Goal: Use online tool/utility: Utilize a website feature to perform a specific function

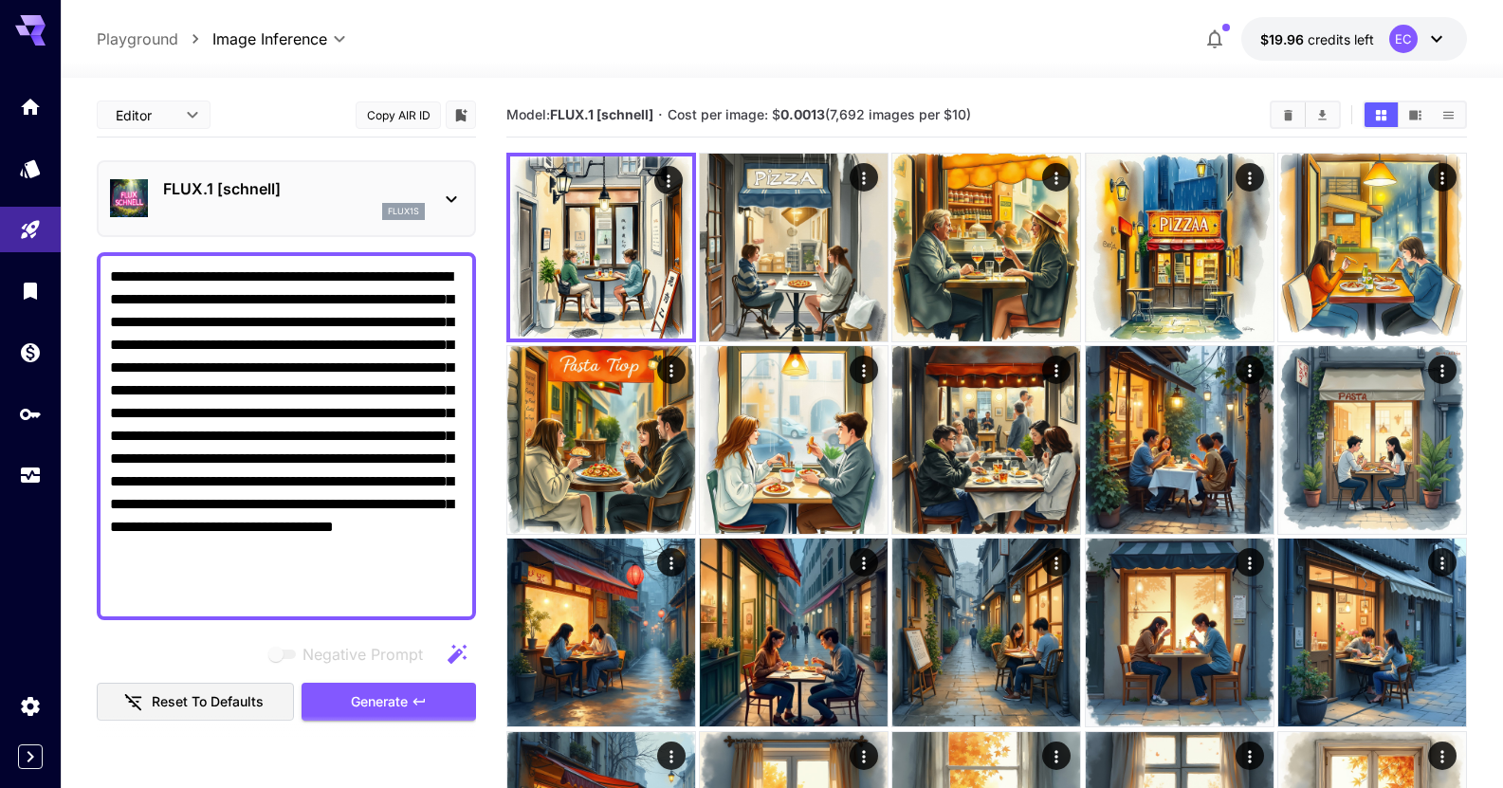
scroll to position [95, 0]
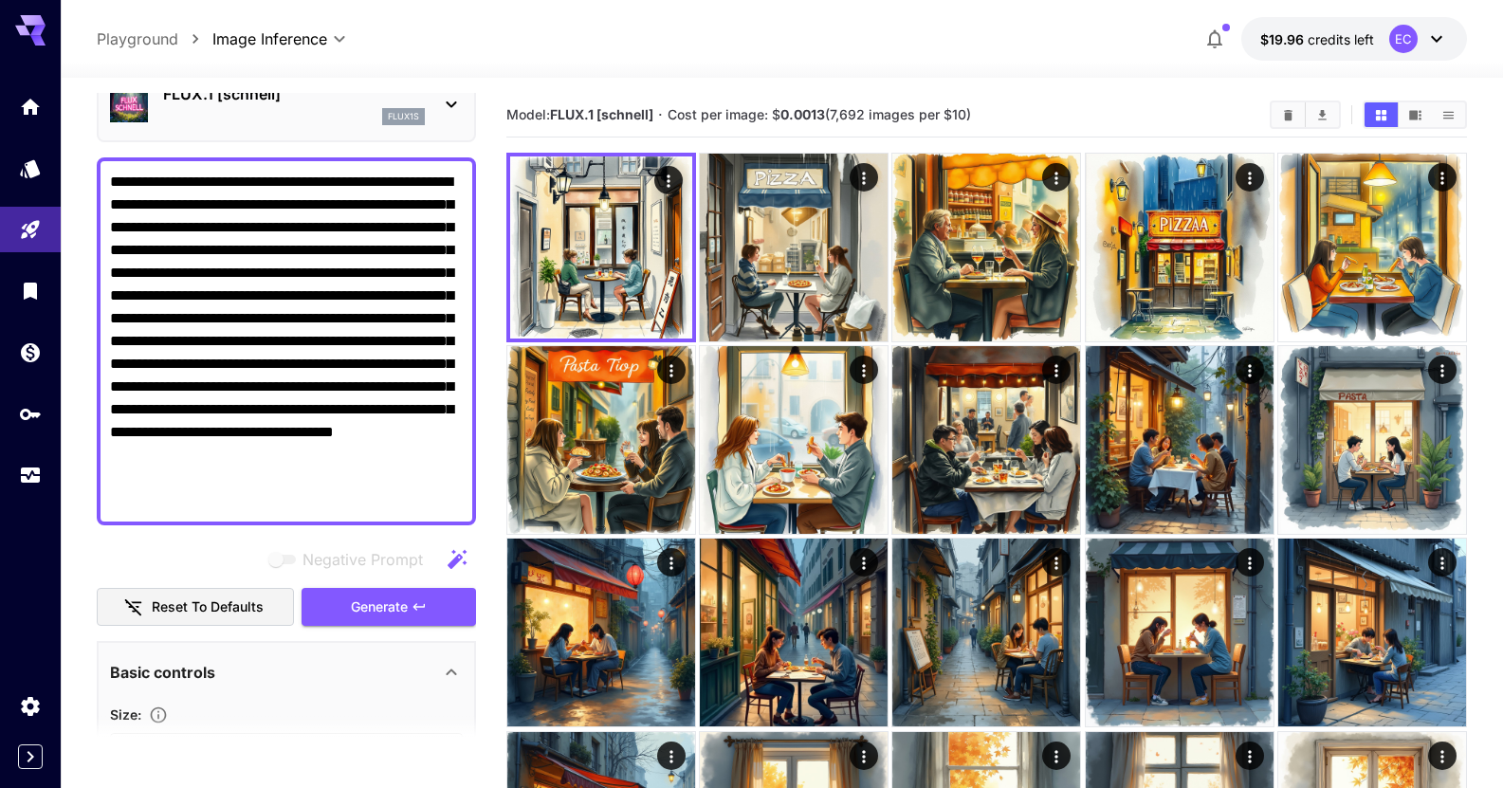
drag, startPoint x: 233, startPoint y: 507, endPoint x: 106, endPoint y: 99, distance: 428.0
click at [110, 113] on div "**********" at bounding box center [286, 650] width 379 height 1305
paste textarea
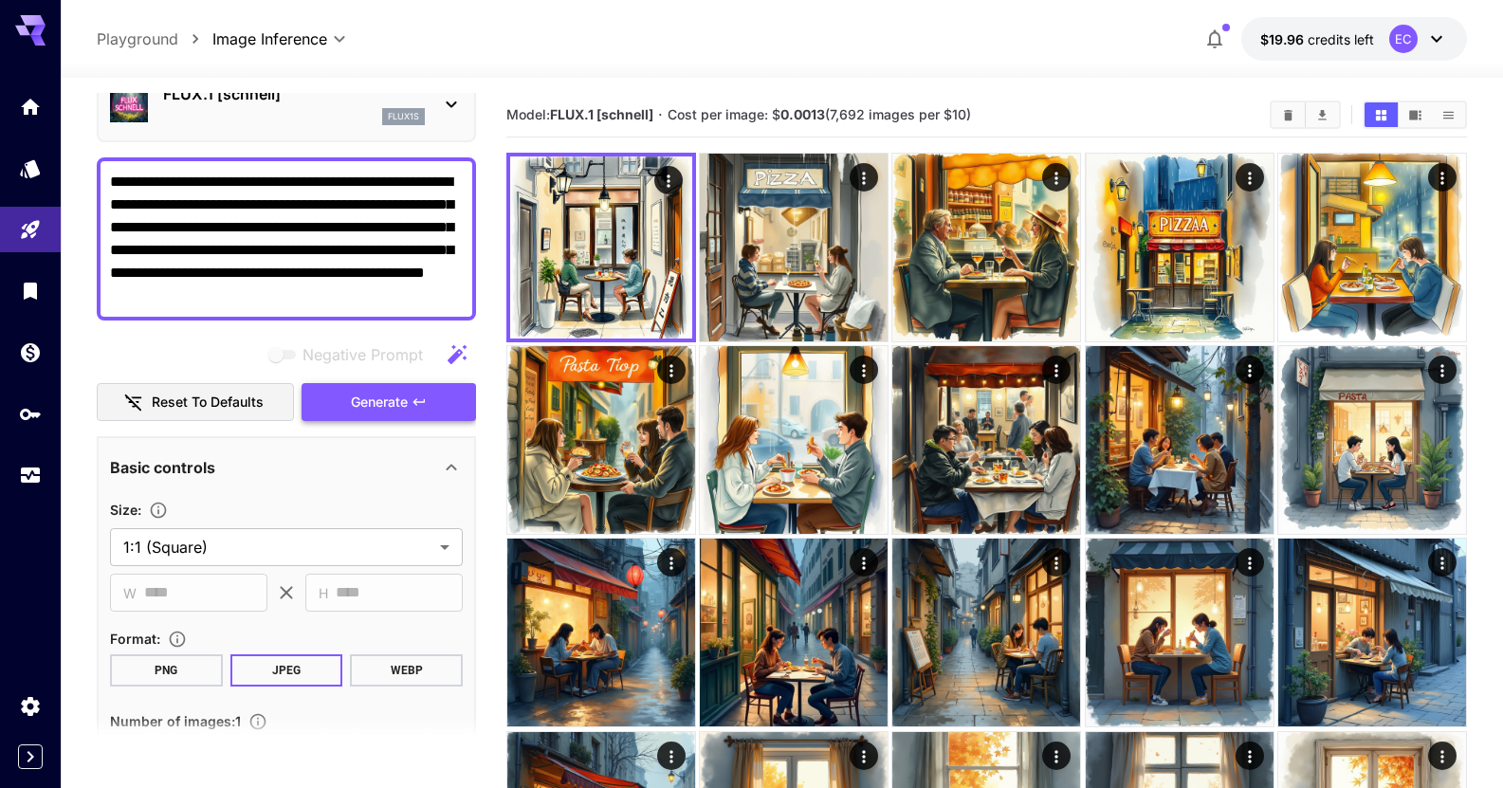
click at [410, 396] on button "Generate" at bounding box center [389, 402] width 175 height 39
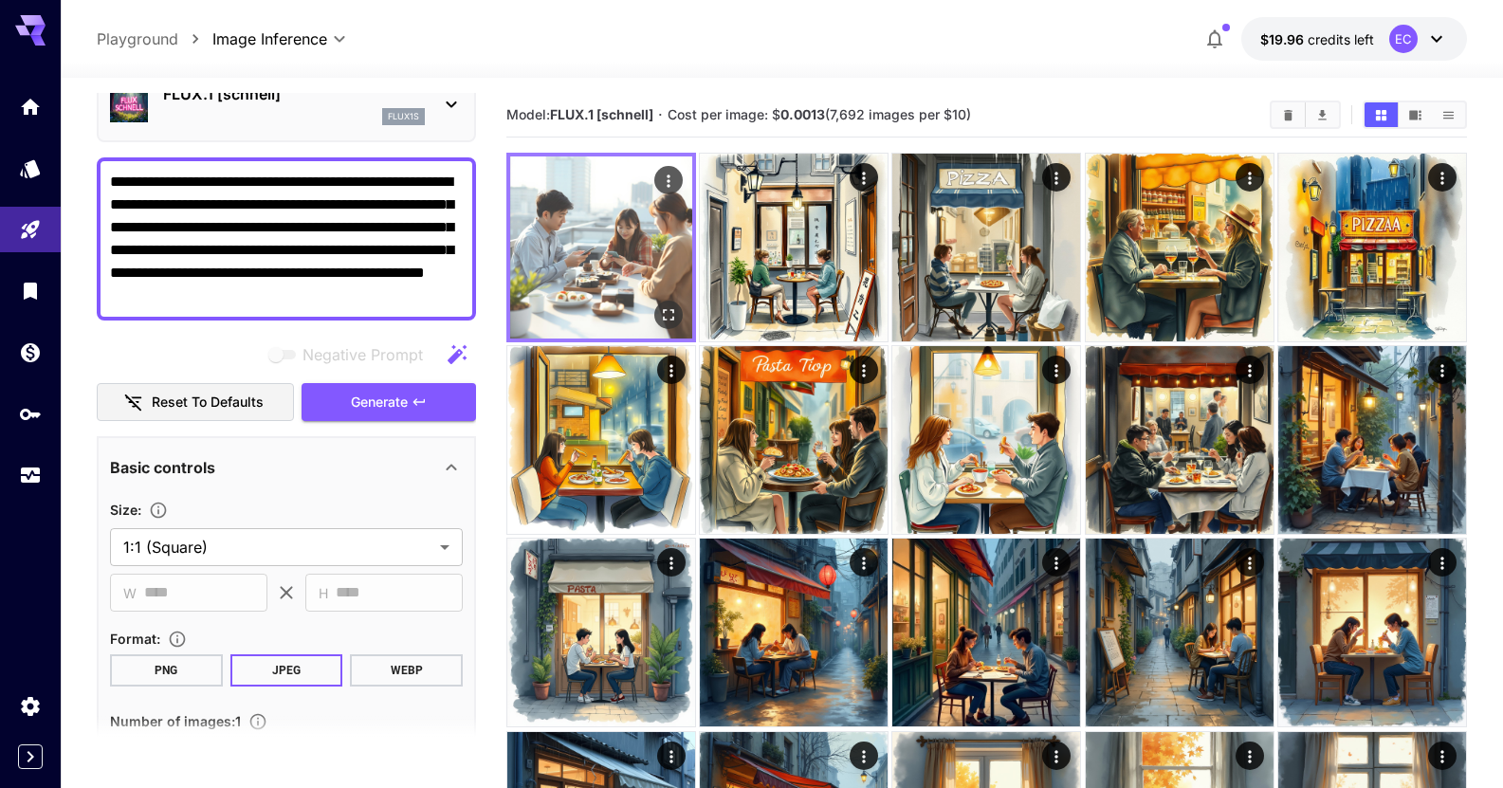
click at [665, 316] on icon "Open in fullscreen" at bounding box center [668, 314] width 19 height 19
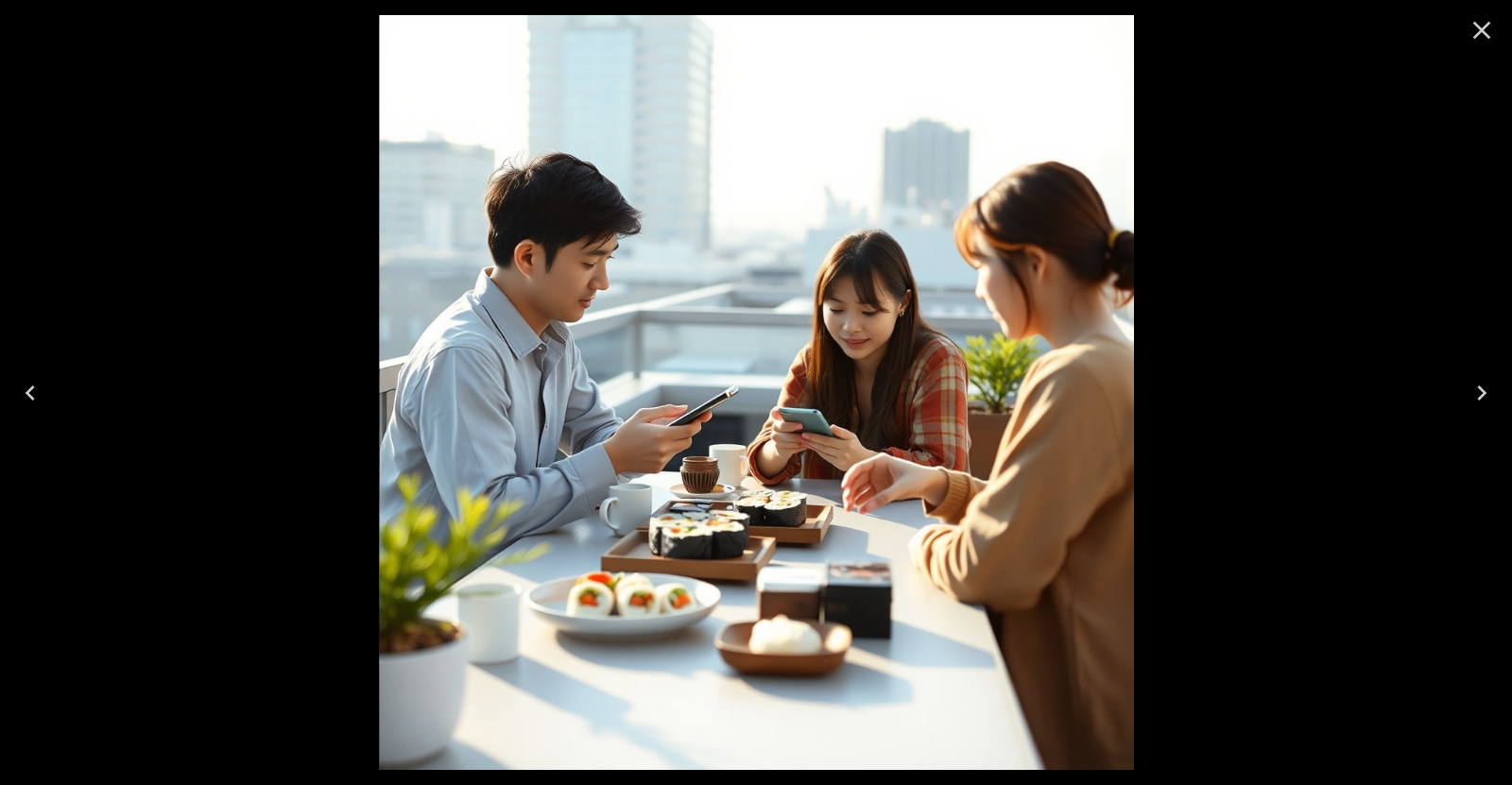
click at [1486, 36] on icon "Close" at bounding box center [1482, 30] width 30 height 30
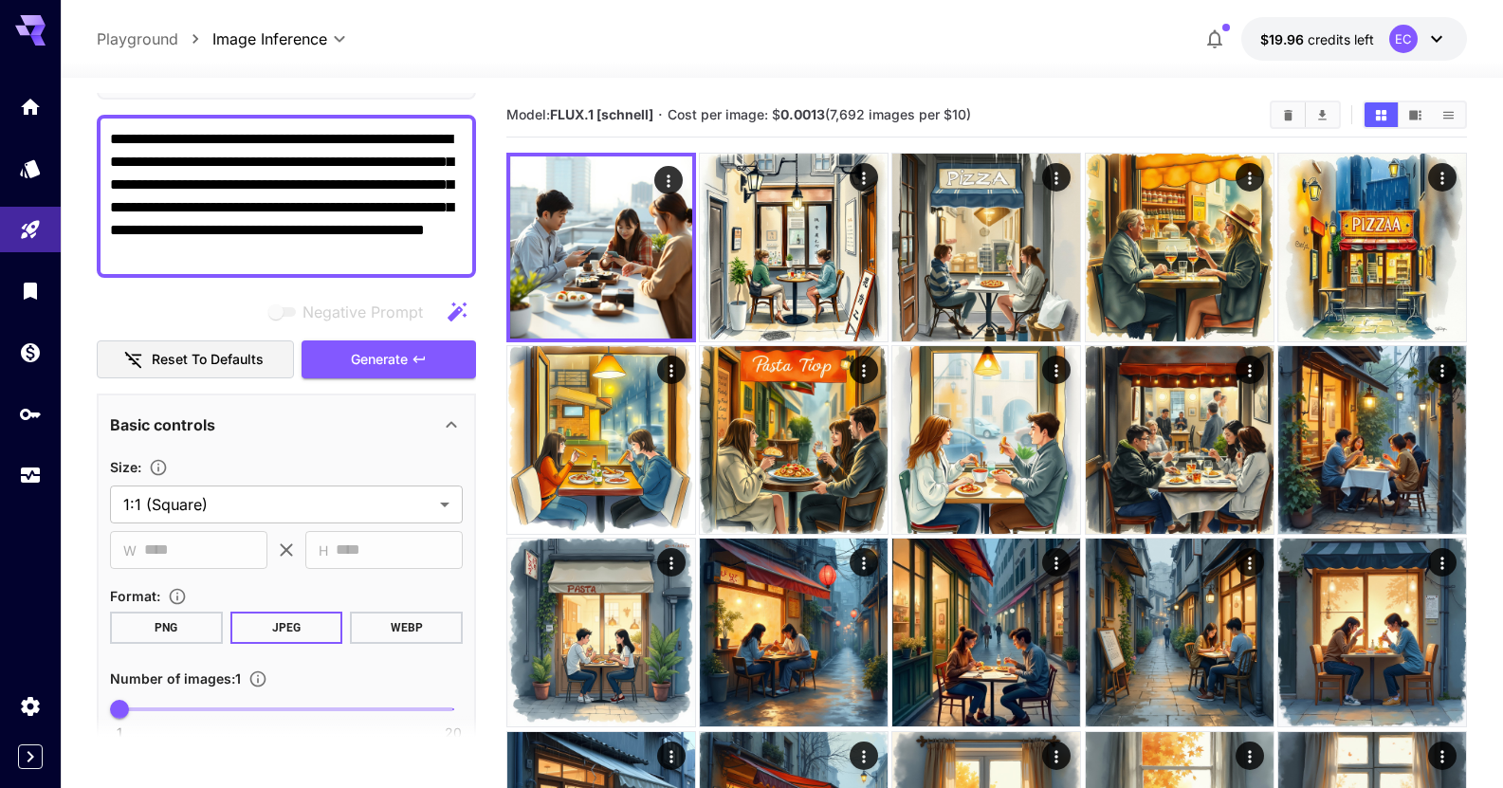
scroll to position [0, 0]
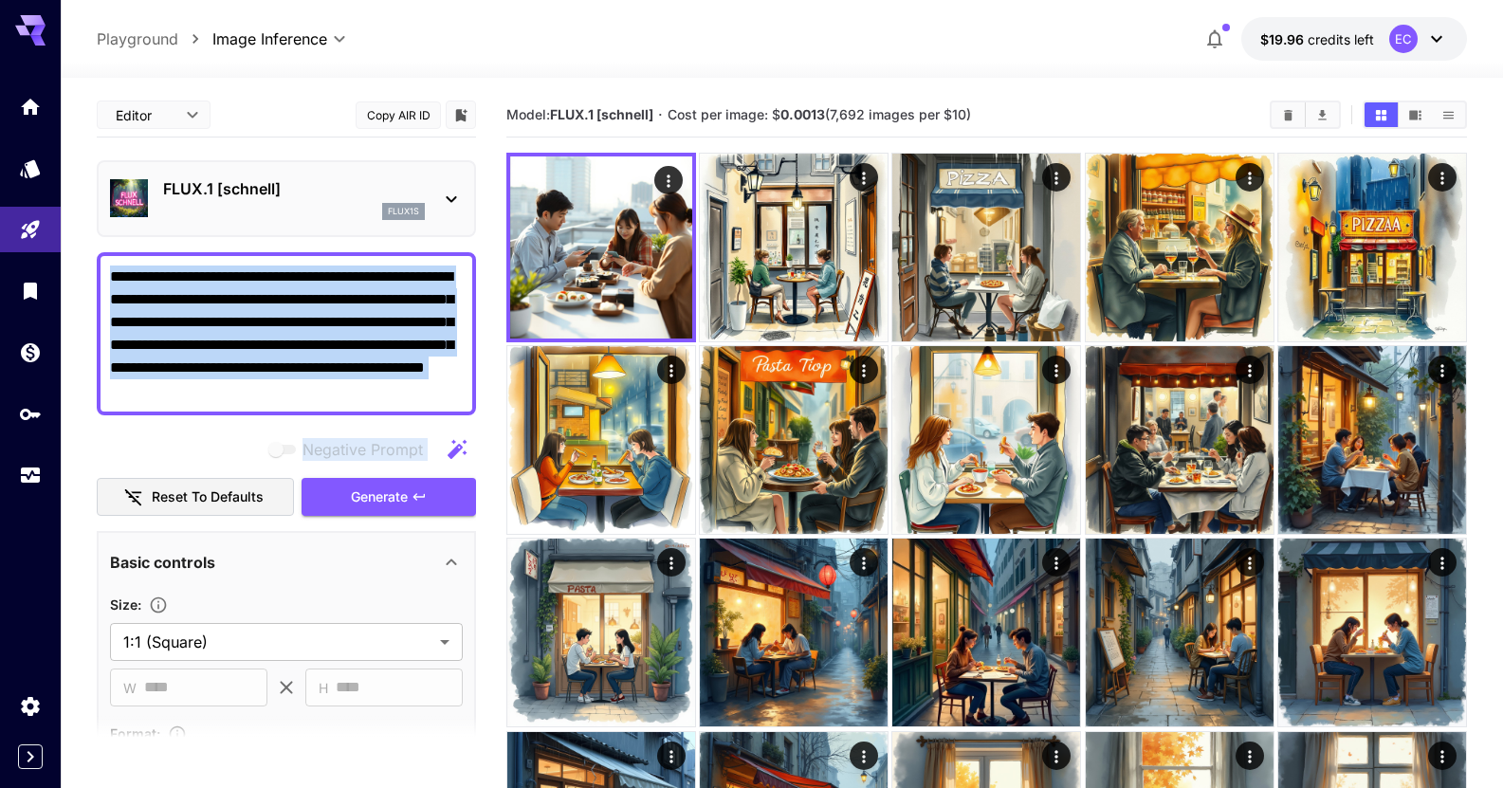
drag, startPoint x: 109, startPoint y: 273, endPoint x: 467, endPoint y: 418, distance: 385.9
click at [467, 418] on div "**********" at bounding box center [286, 643] width 379 height 1100
click at [443, 387] on textarea "**********" at bounding box center [286, 334] width 353 height 137
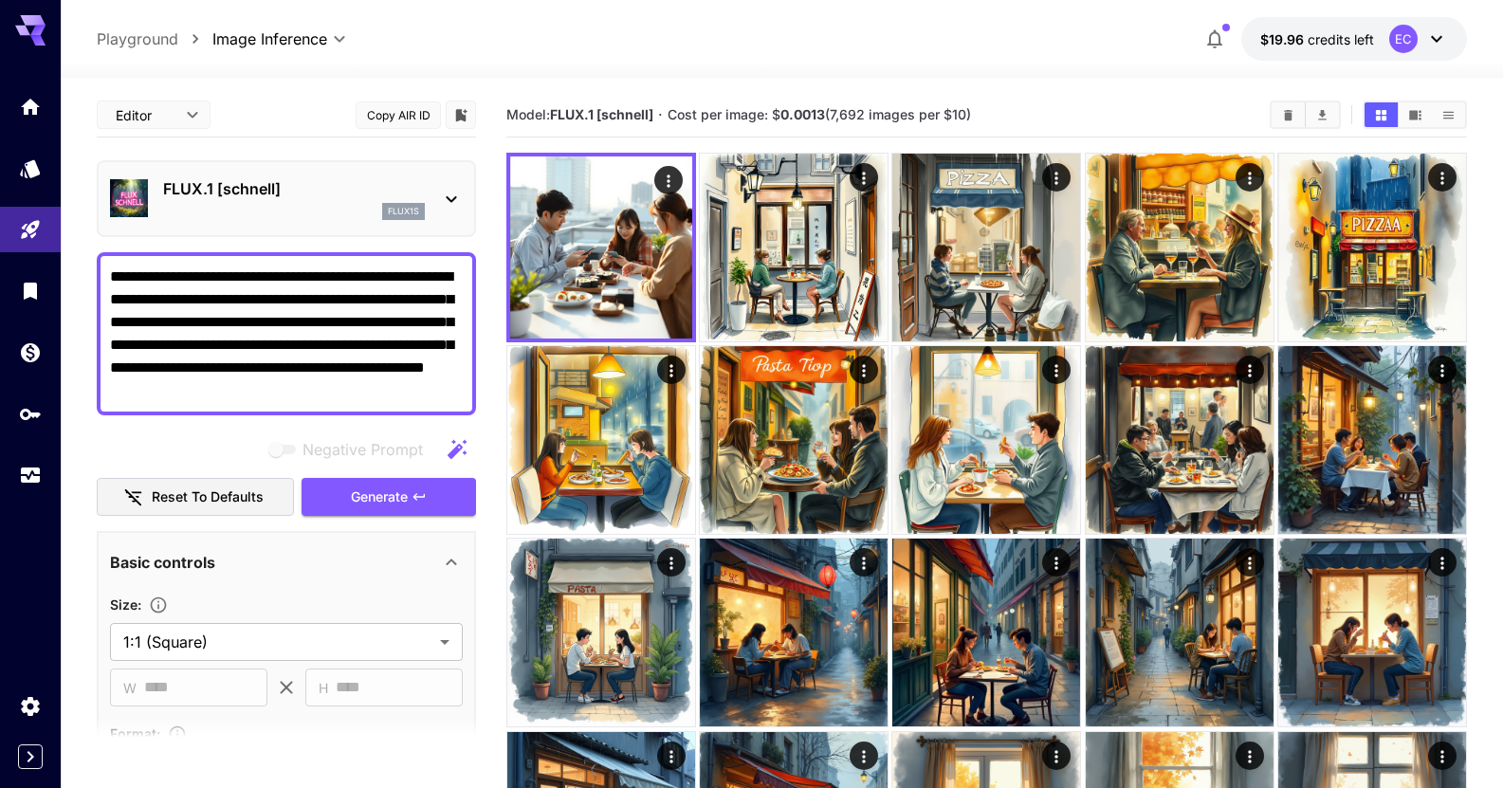
drag, startPoint x: 457, startPoint y: 392, endPoint x: 81, endPoint y: 198, distance: 423.3
paste textarea
click at [369, 492] on span "Generate" at bounding box center [379, 498] width 57 height 24
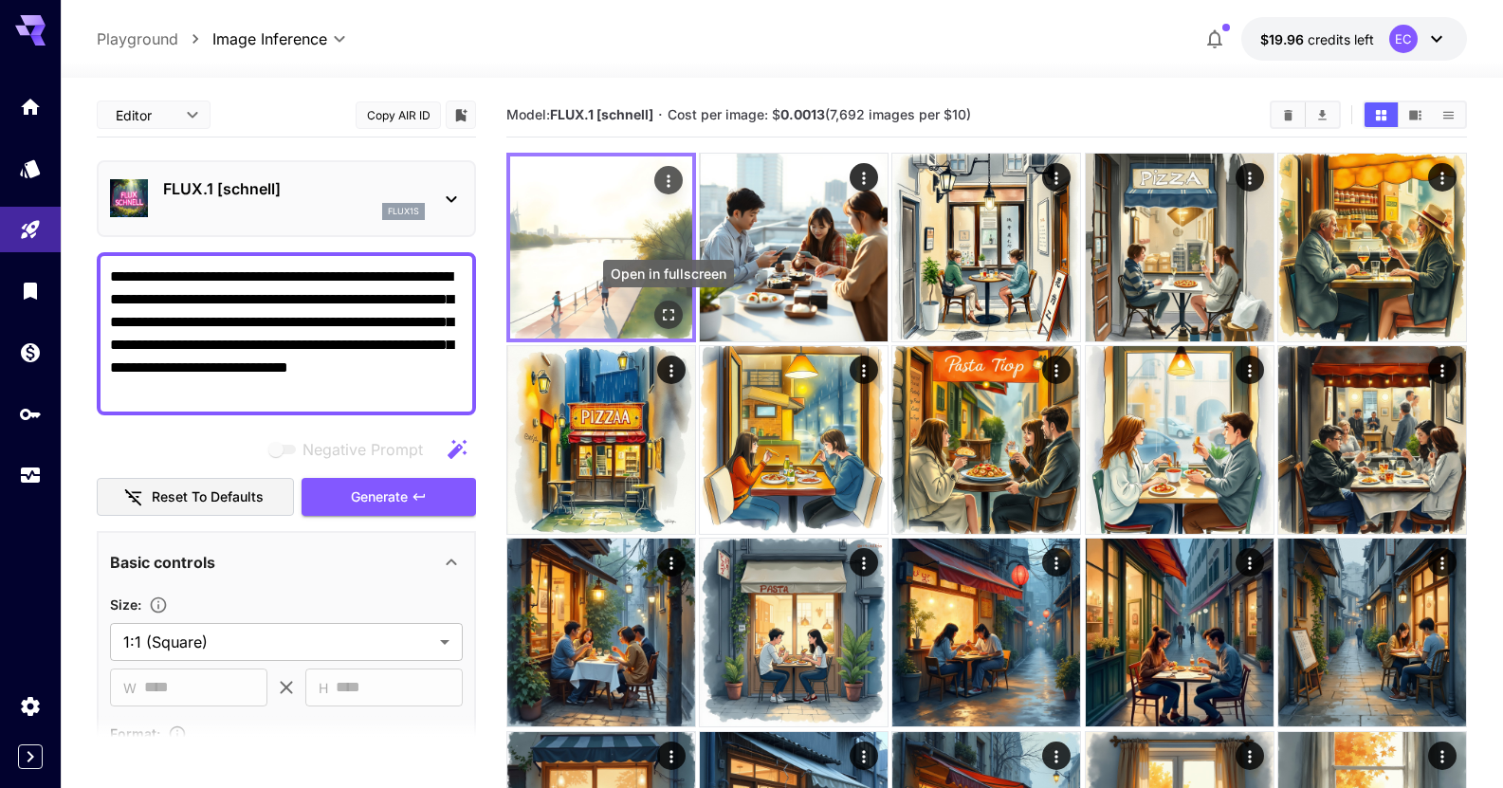
click at [673, 320] on icon "Open in fullscreen" at bounding box center [668, 314] width 11 height 11
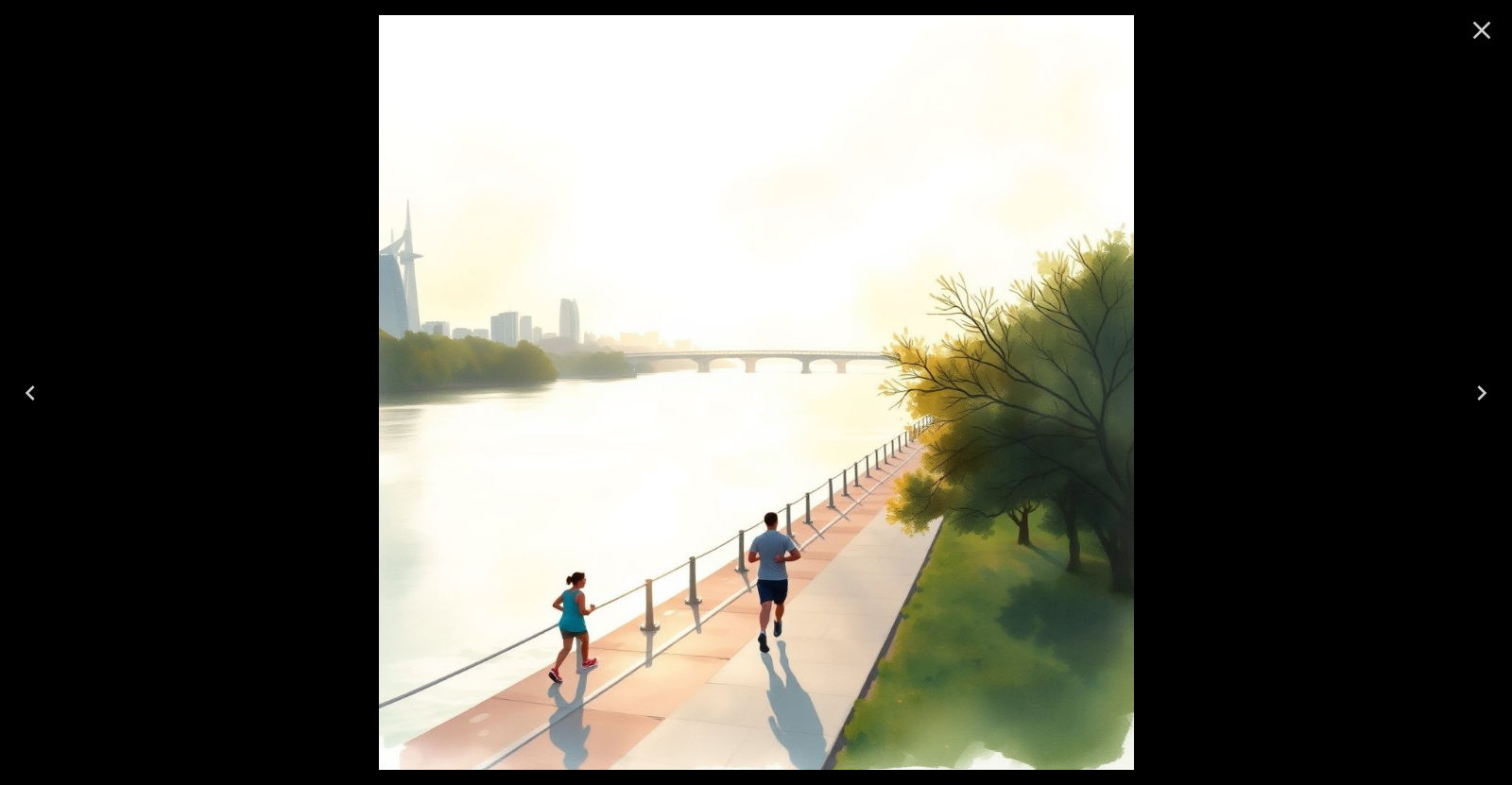
click at [1484, 32] on icon "Close" at bounding box center [1483, 31] width 18 height 18
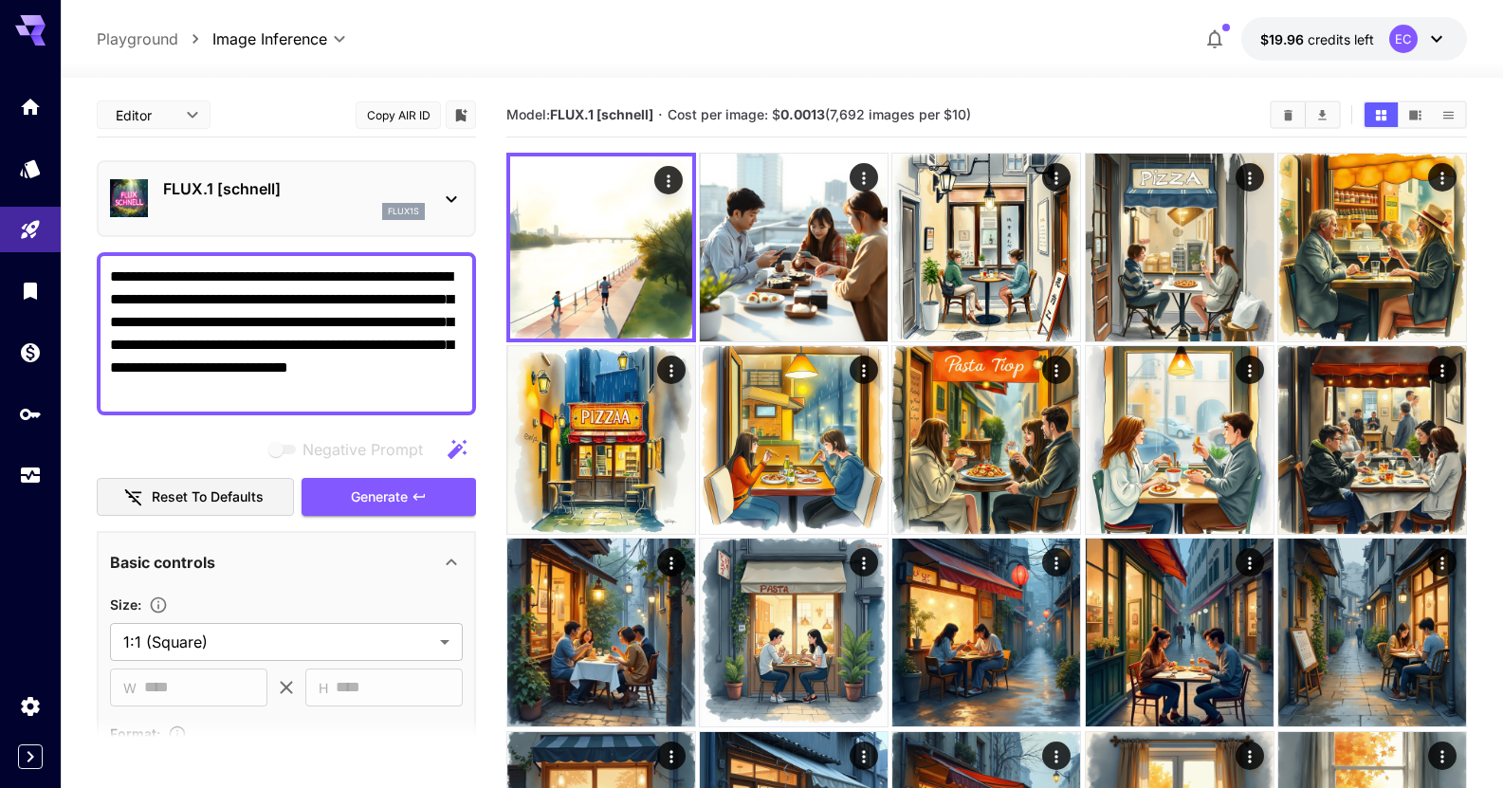
drag, startPoint x: 239, startPoint y: 398, endPoint x: 104, endPoint y: 142, distance: 289.3
click at [103, 157] on div "**********" at bounding box center [286, 643] width 379 height 1100
paste textarea "**********"
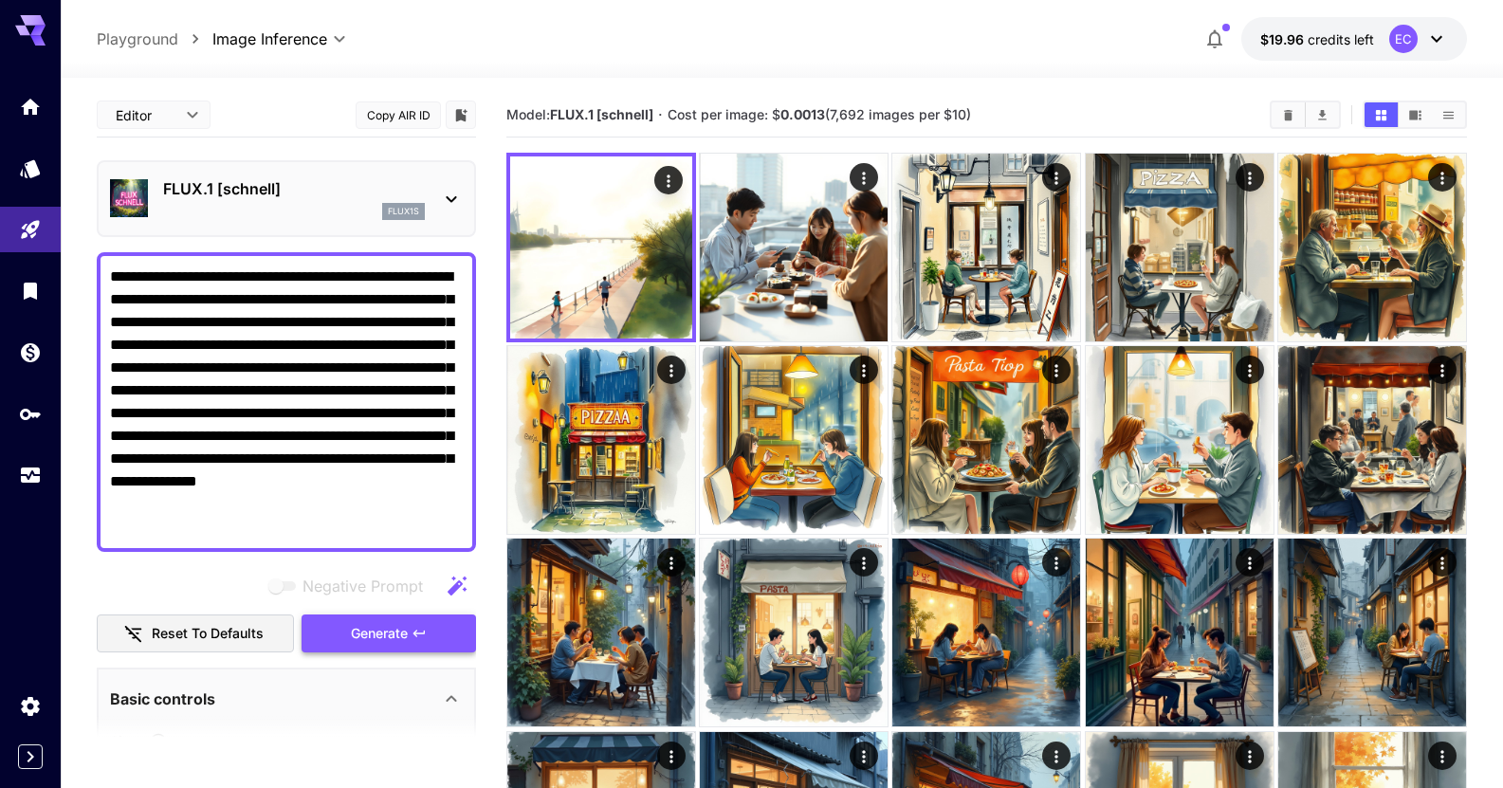
click at [392, 641] on span "Generate" at bounding box center [379, 634] width 57 height 24
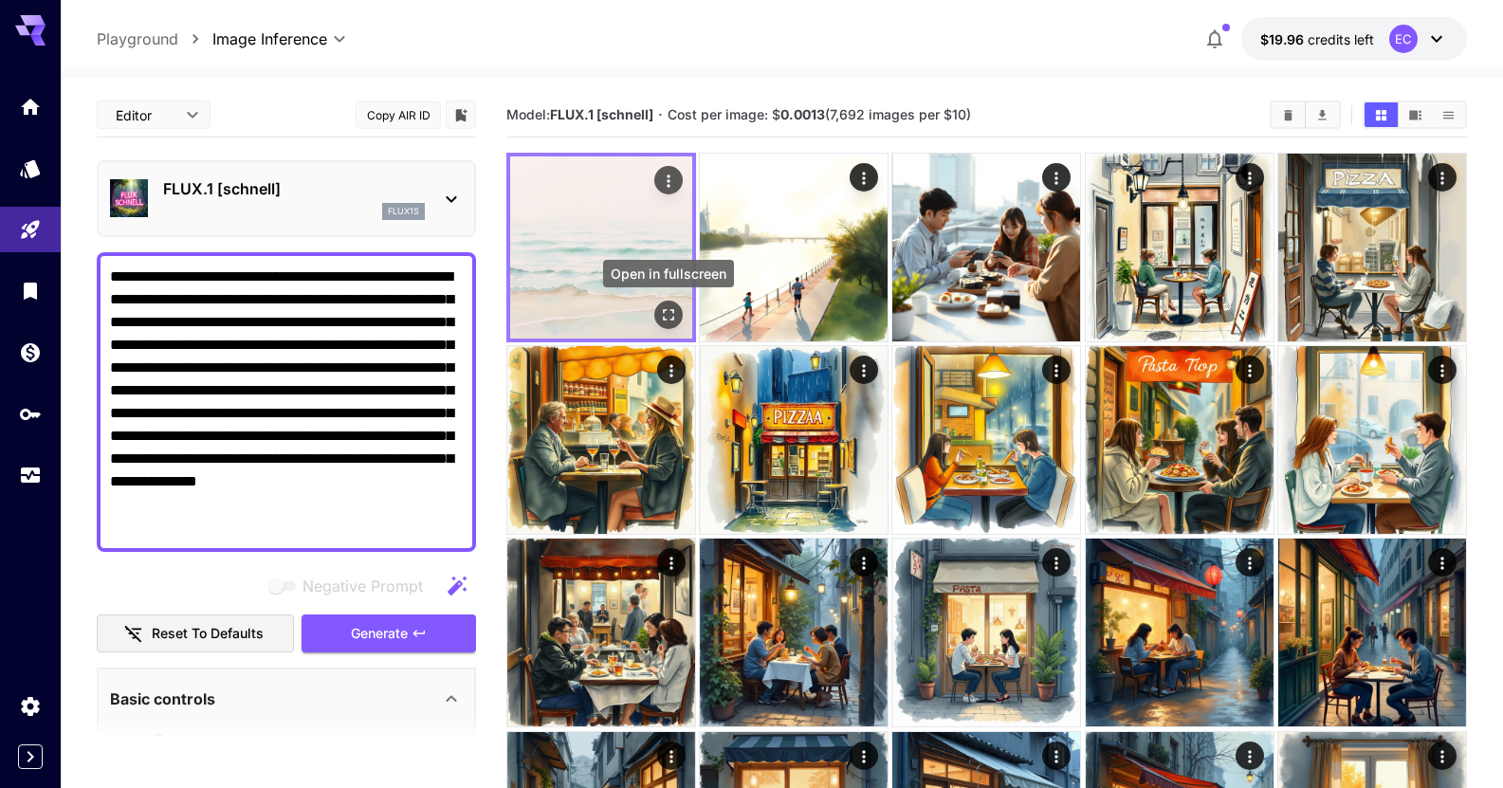
click at [666, 305] on icon "Open in fullscreen" at bounding box center [668, 314] width 19 height 19
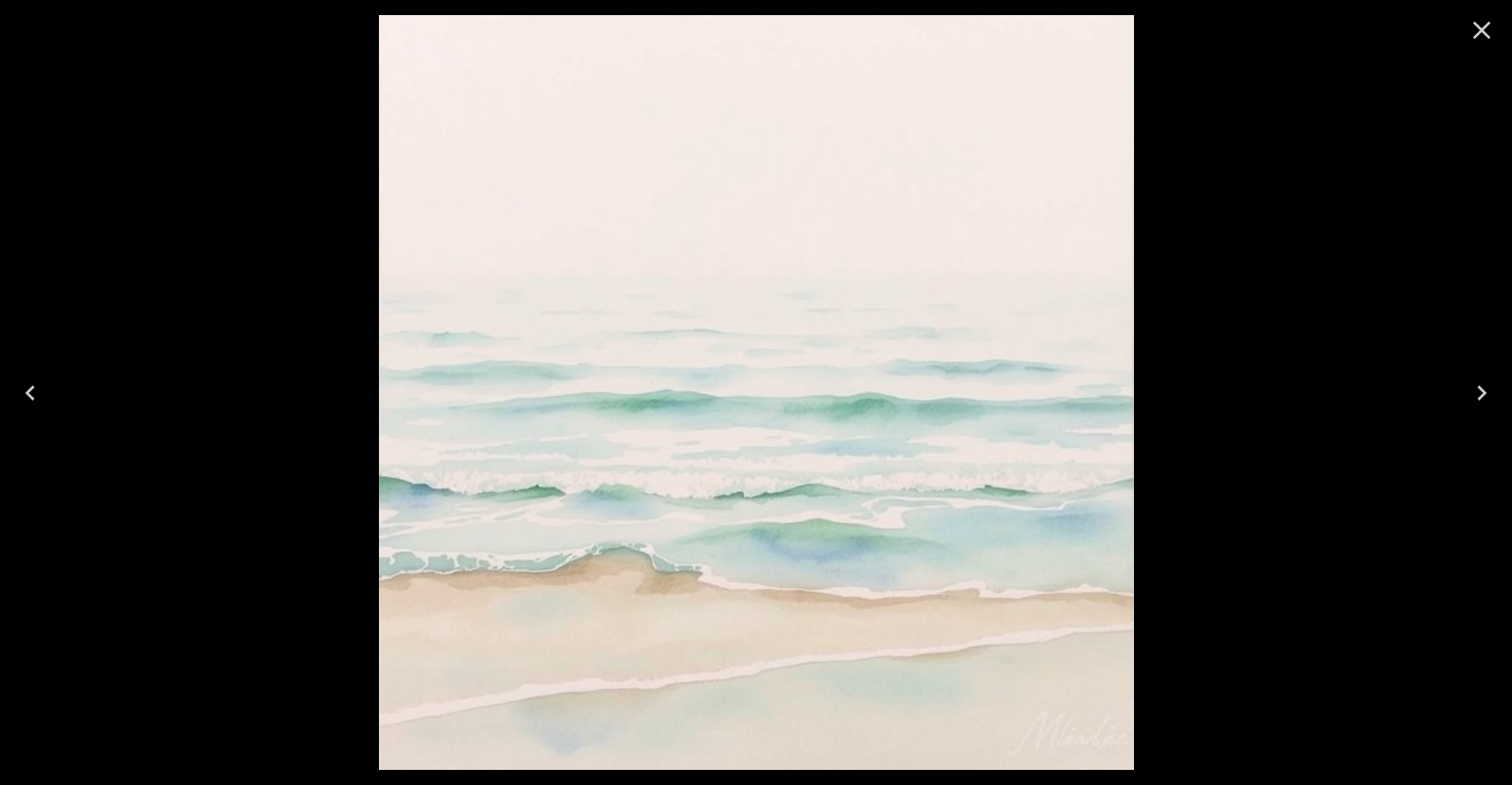
click at [1476, 42] on icon "Close" at bounding box center [1482, 30] width 30 height 30
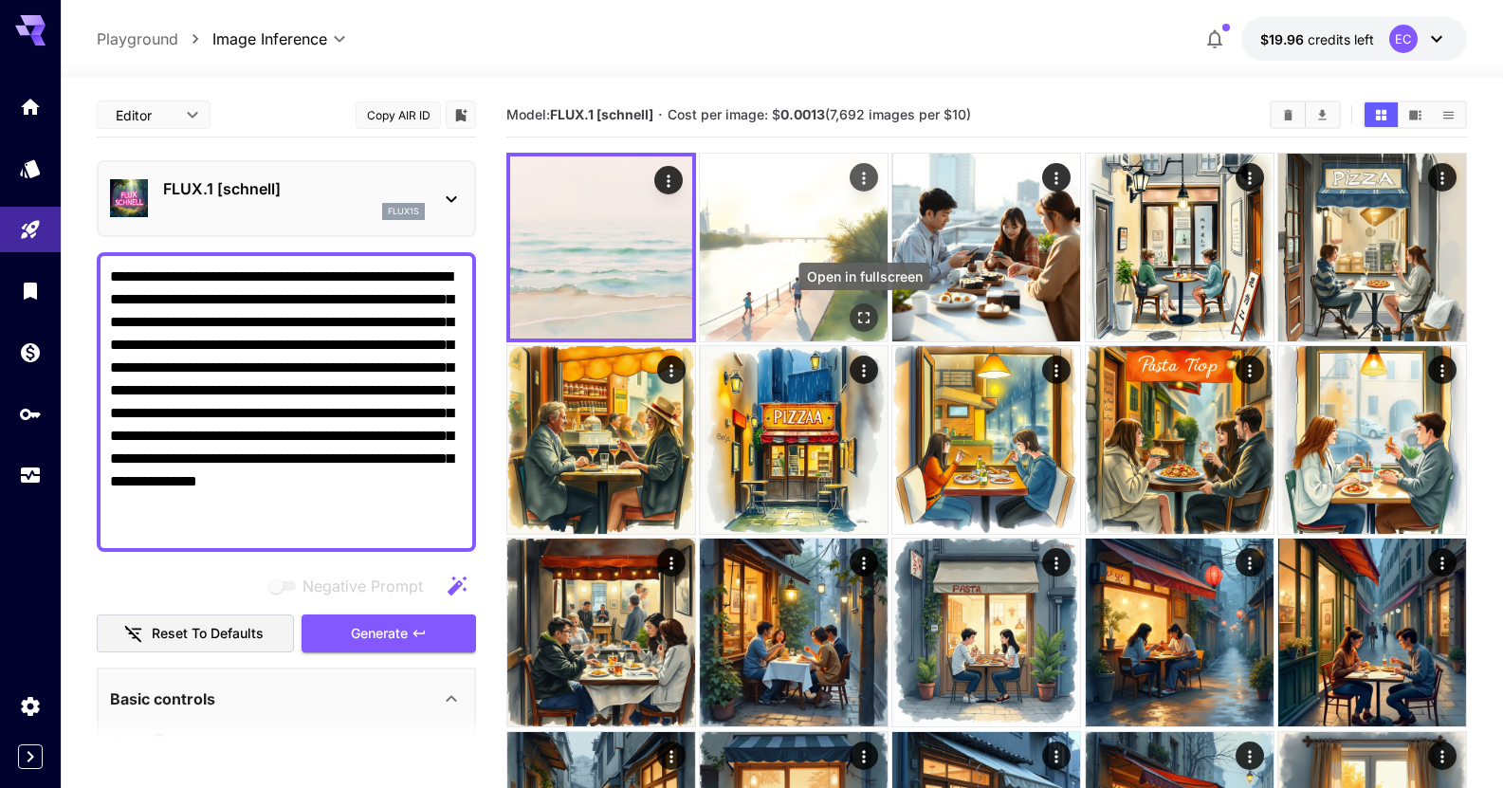
click at [863, 308] on icon "Open in fullscreen" at bounding box center [863, 317] width 19 height 19
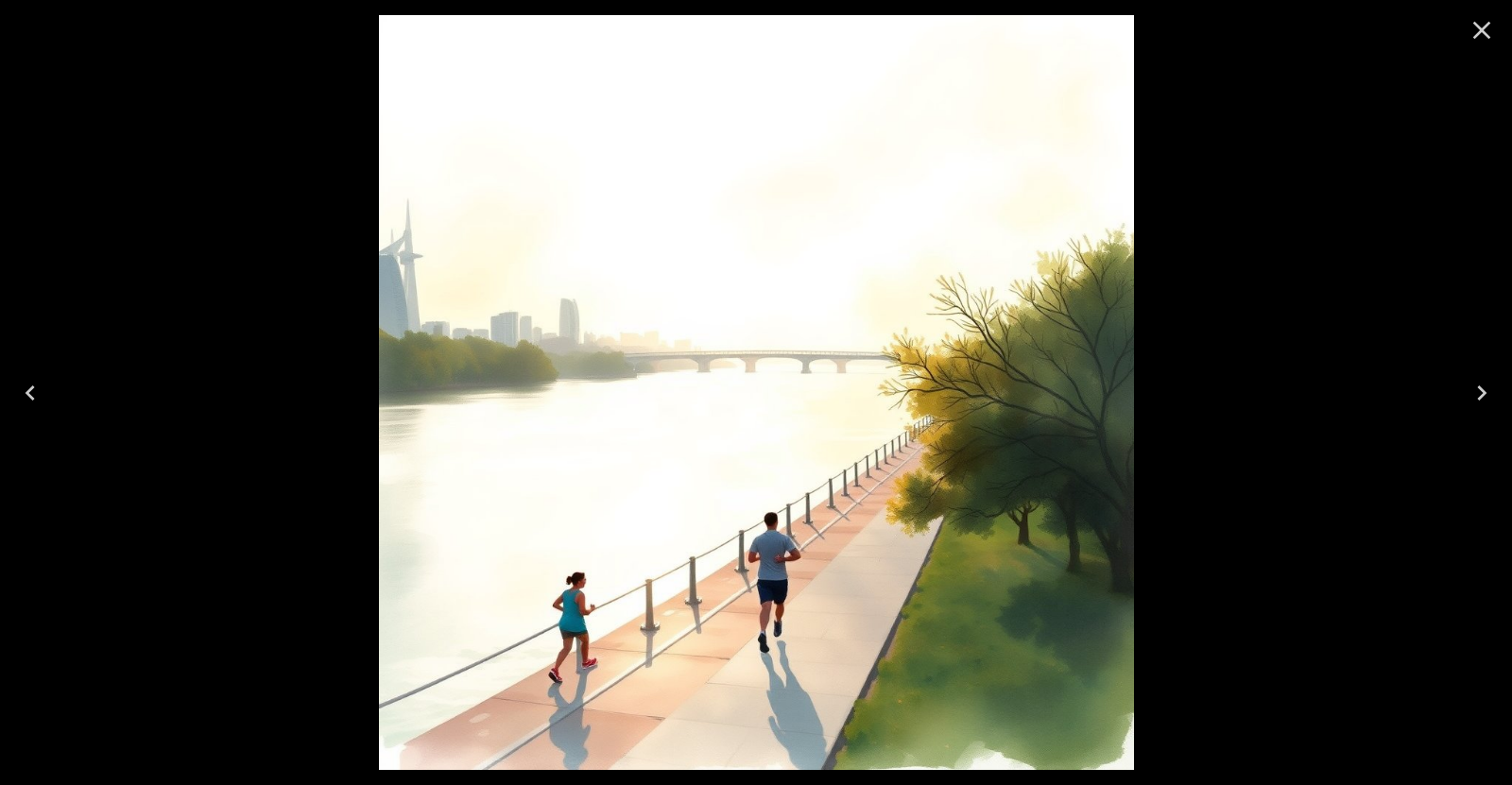
click at [40, 388] on icon "Previous" at bounding box center [30, 392] width 30 height 30
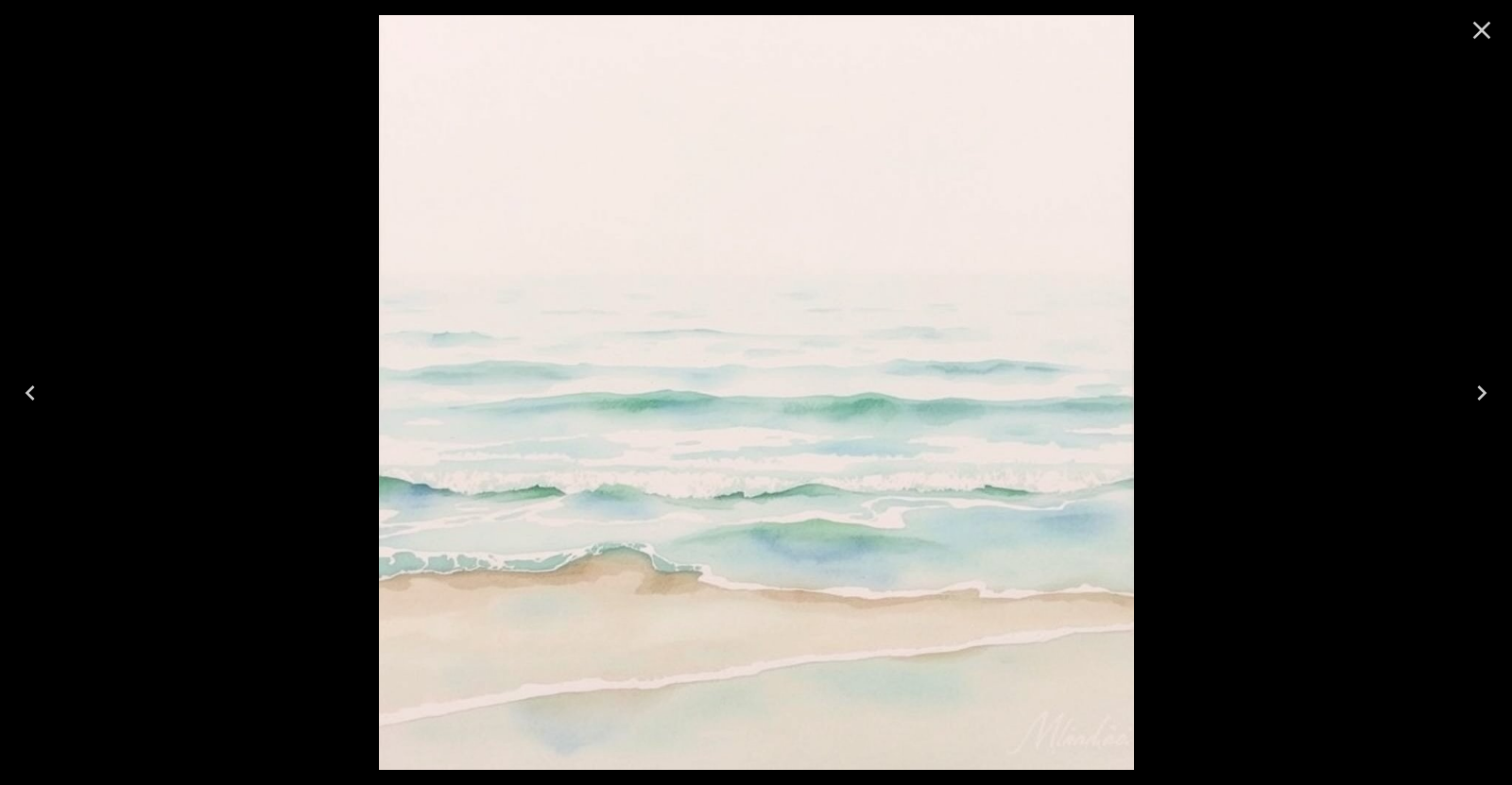
click at [1490, 382] on icon "Next" at bounding box center [1482, 392] width 30 height 30
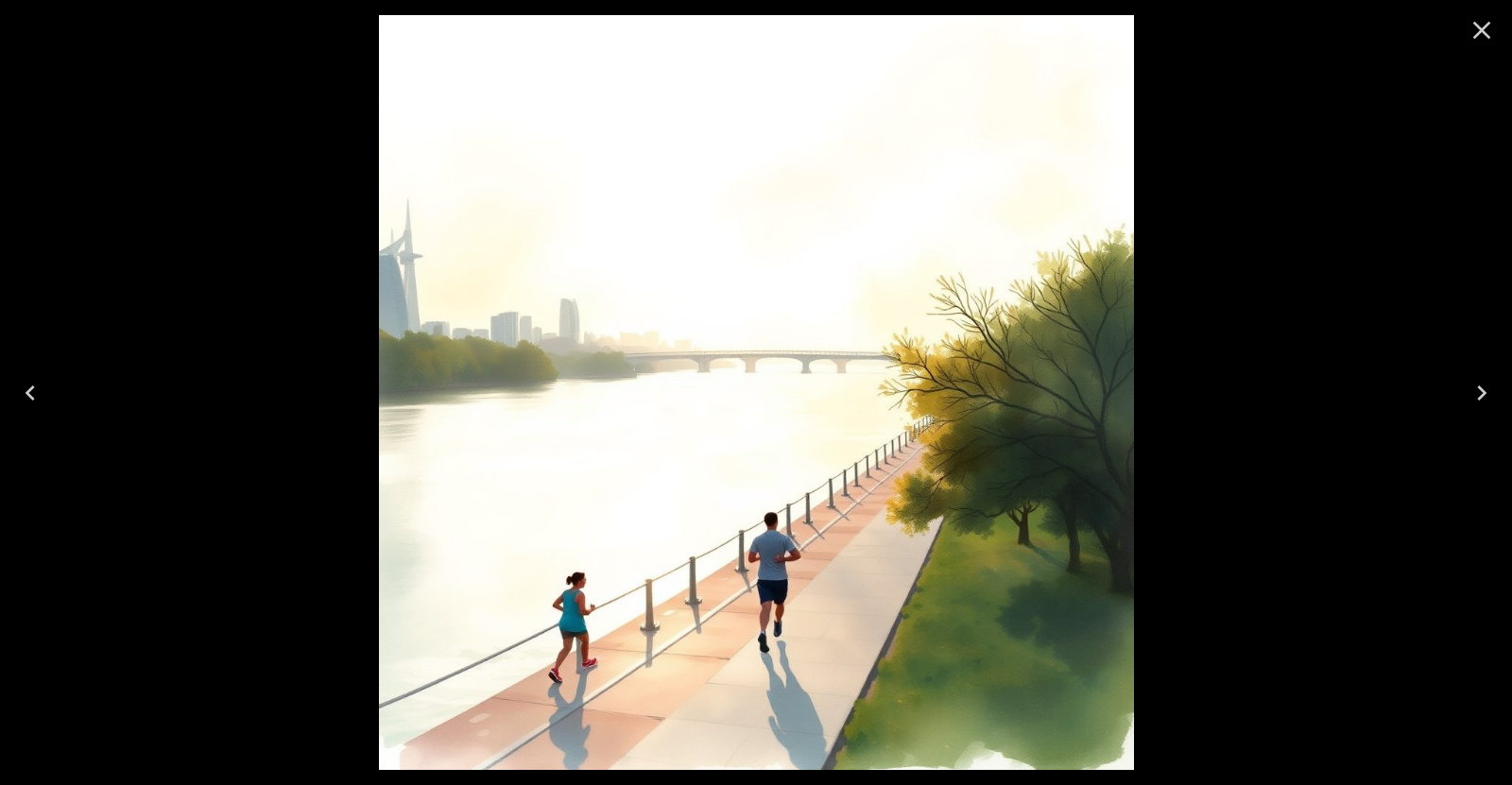
click at [1492, 392] on icon "Next" at bounding box center [1482, 392] width 30 height 30
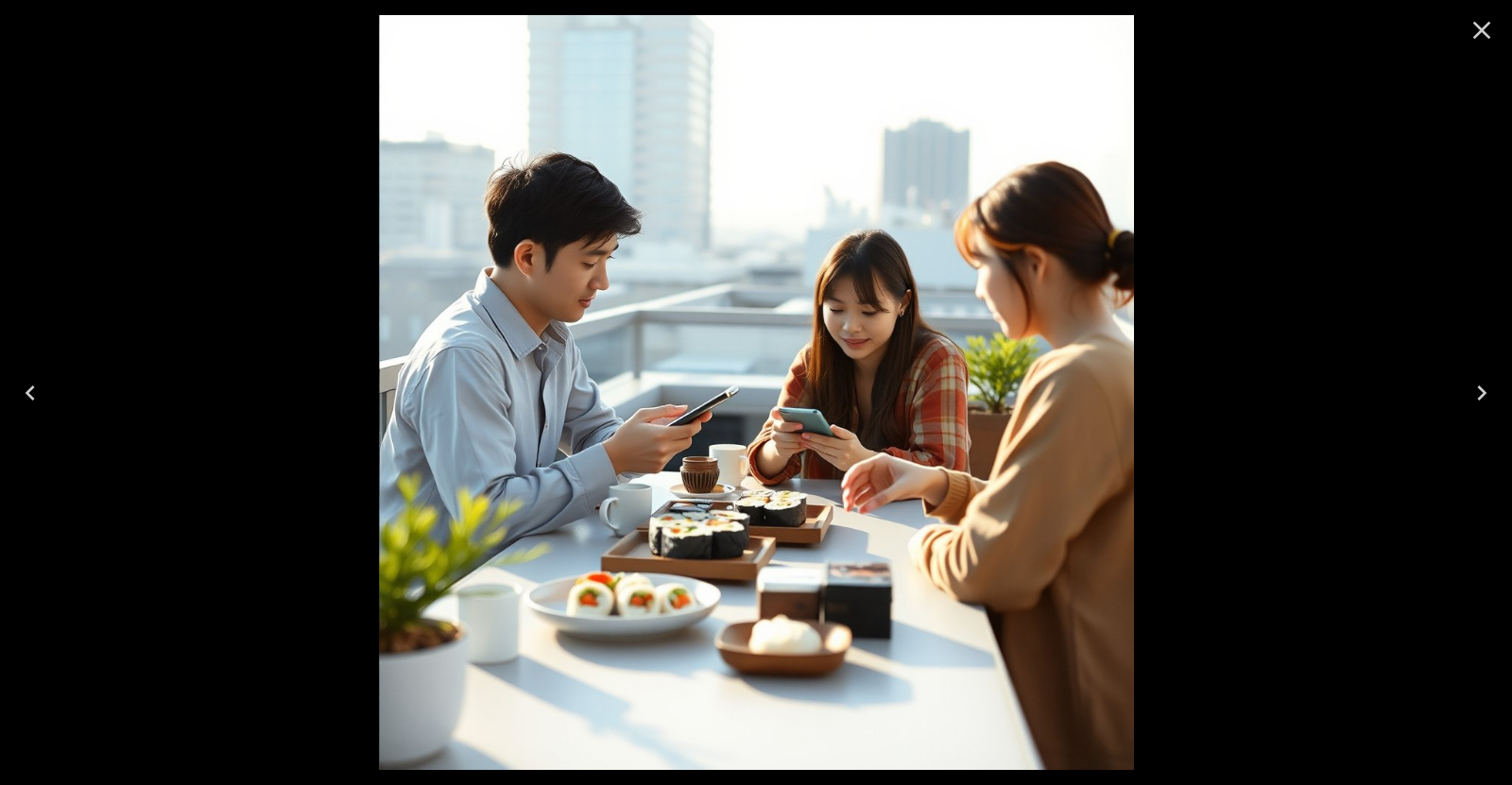
click at [1471, 391] on icon "Next" at bounding box center [1482, 392] width 30 height 30
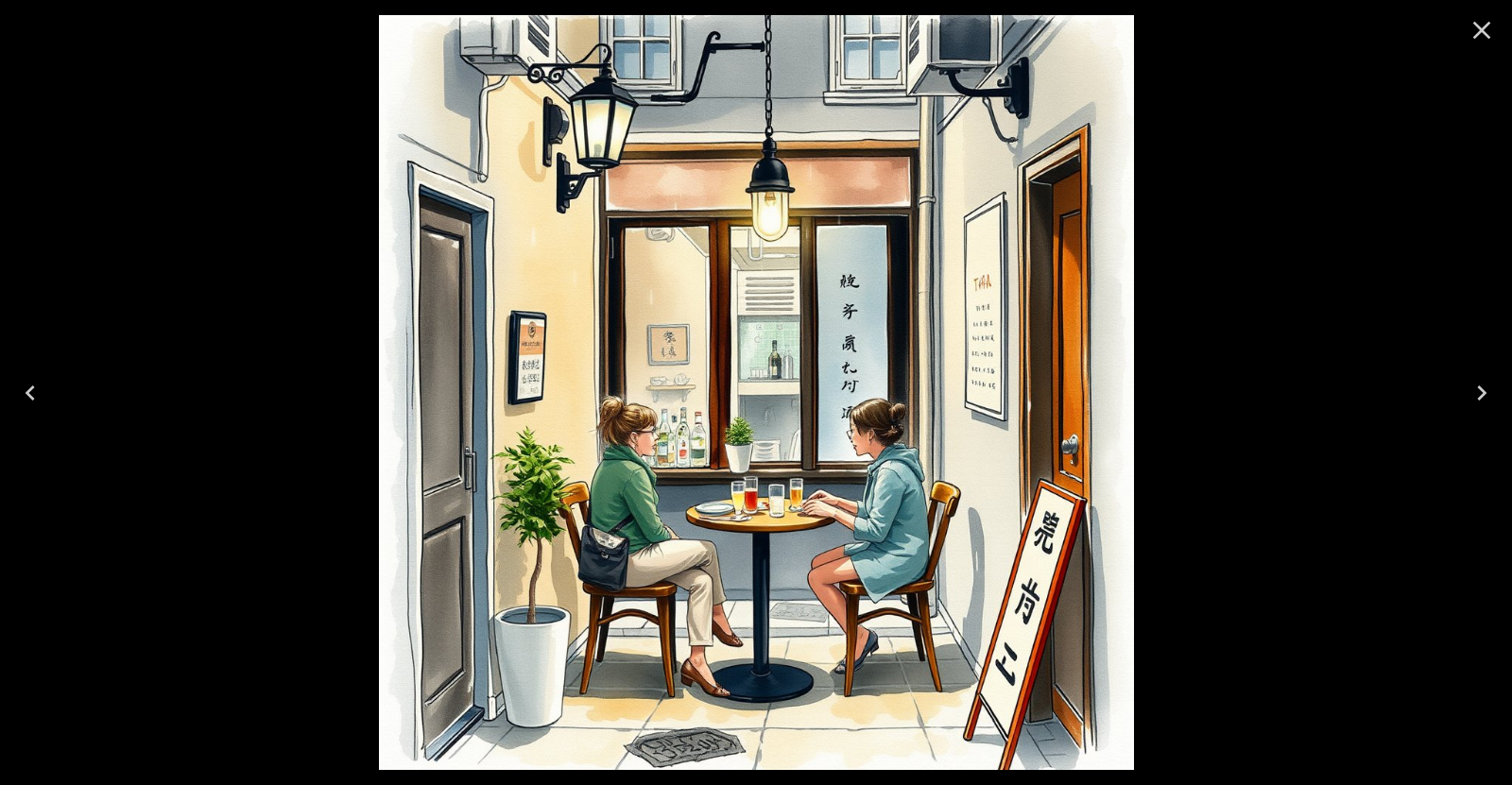
click at [39, 391] on icon "Previous" at bounding box center [30, 392] width 30 height 30
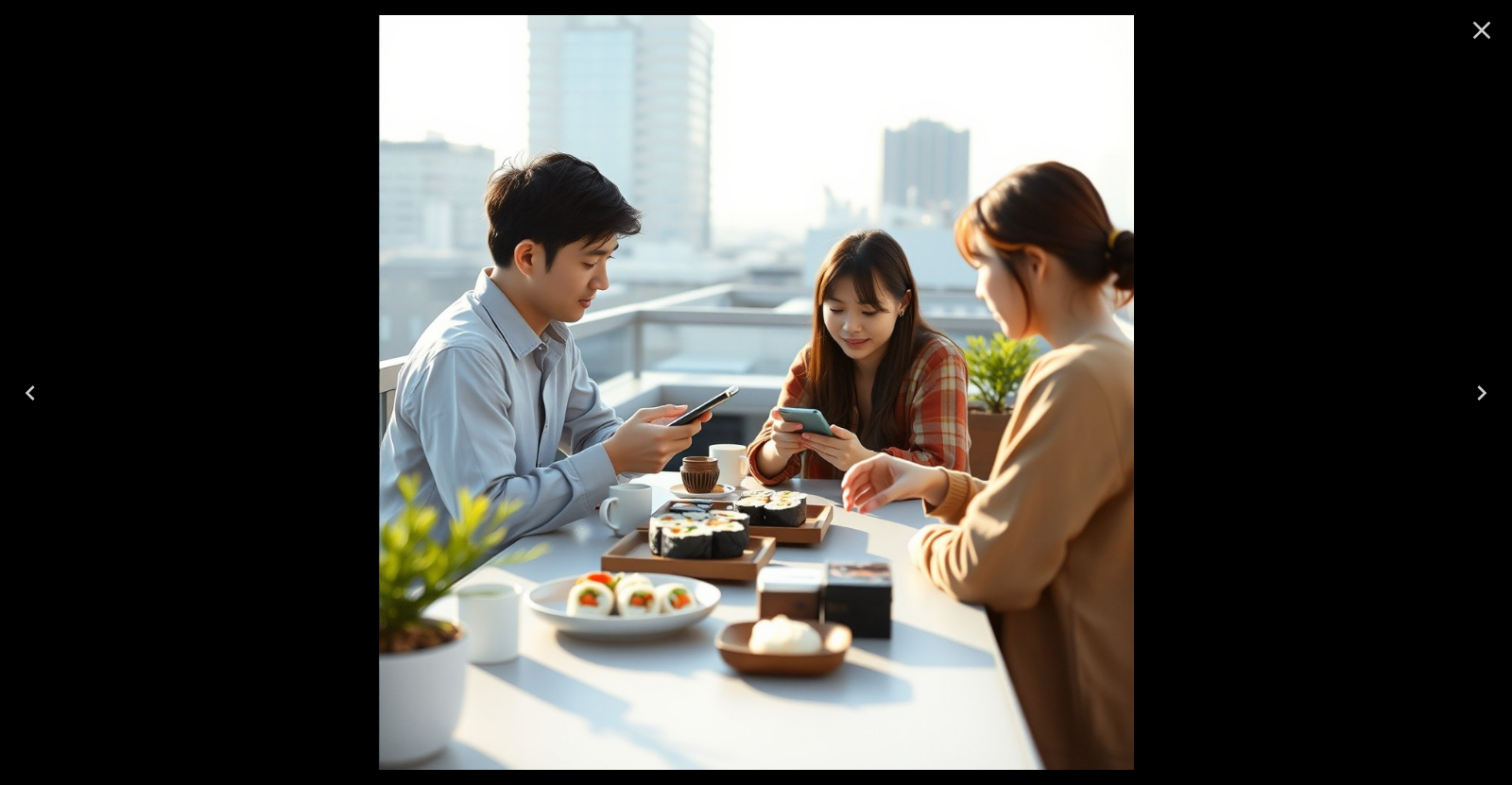
click at [33, 391] on icon "Previous" at bounding box center [30, 392] width 30 height 30
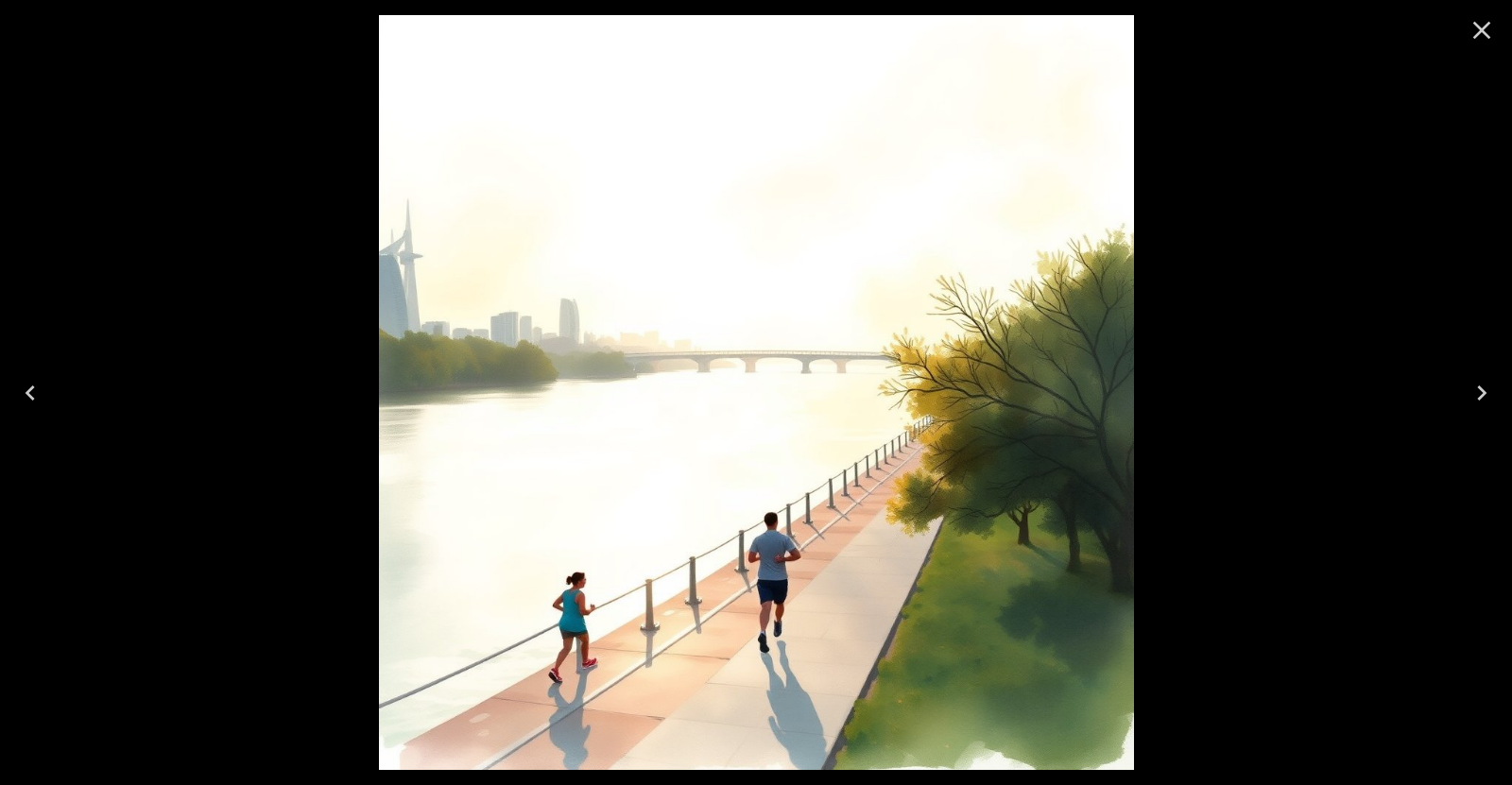
click at [33, 391] on icon "Previous" at bounding box center [30, 392] width 30 height 30
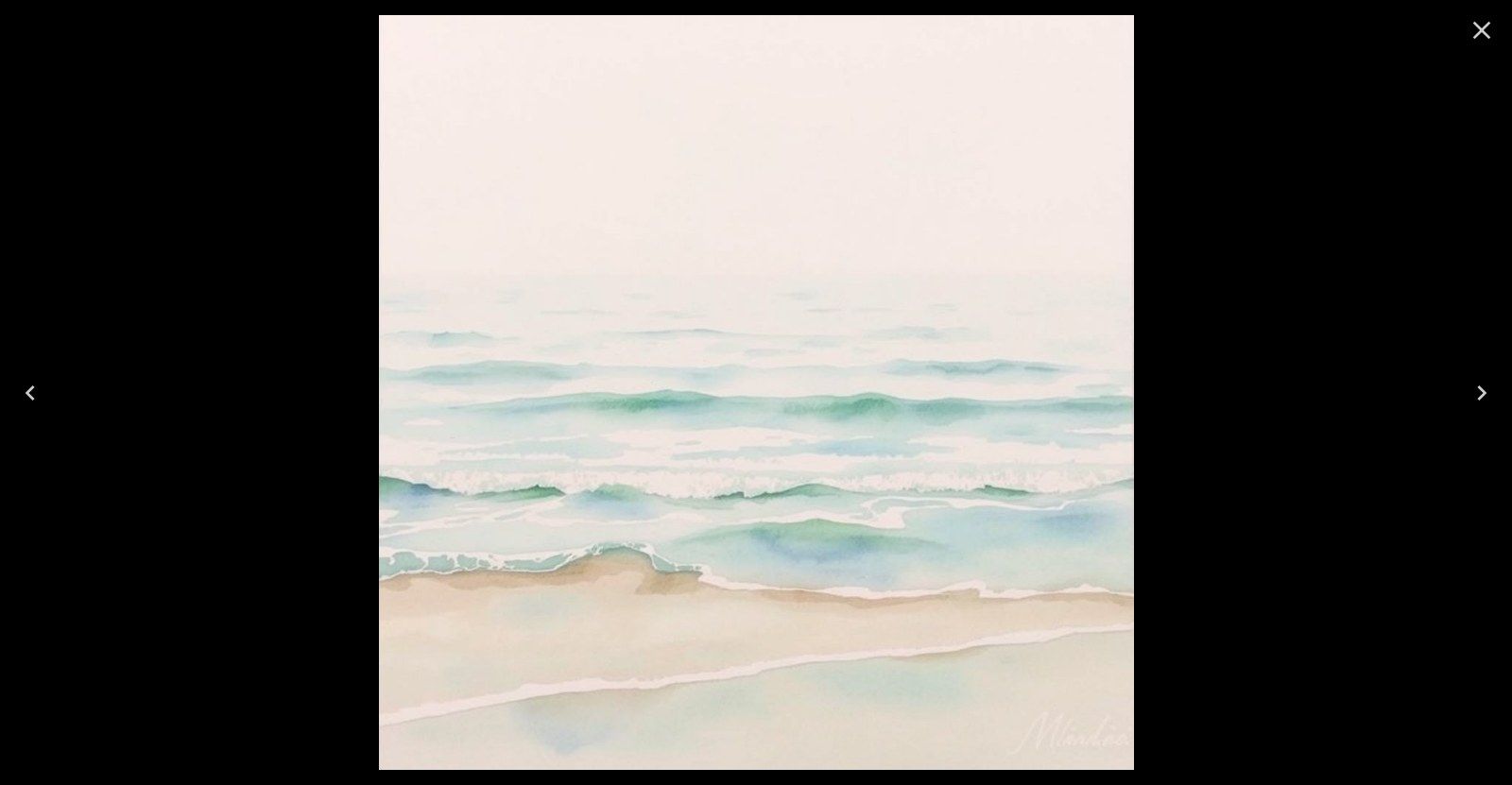
click at [33, 391] on icon "Previous" at bounding box center [30, 392] width 30 height 30
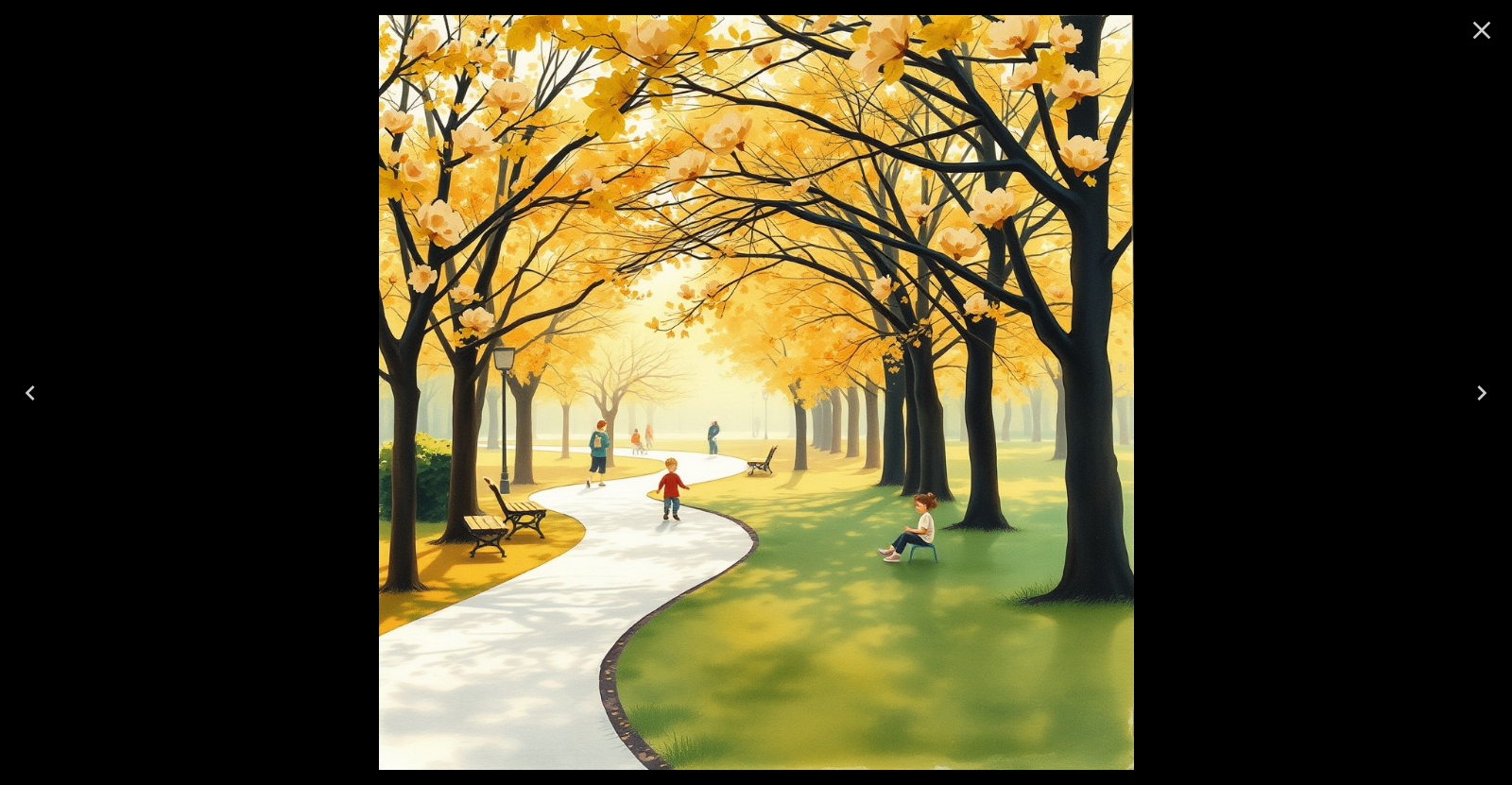
click at [1479, 389] on icon "Next" at bounding box center [1482, 392] width 30 height 30
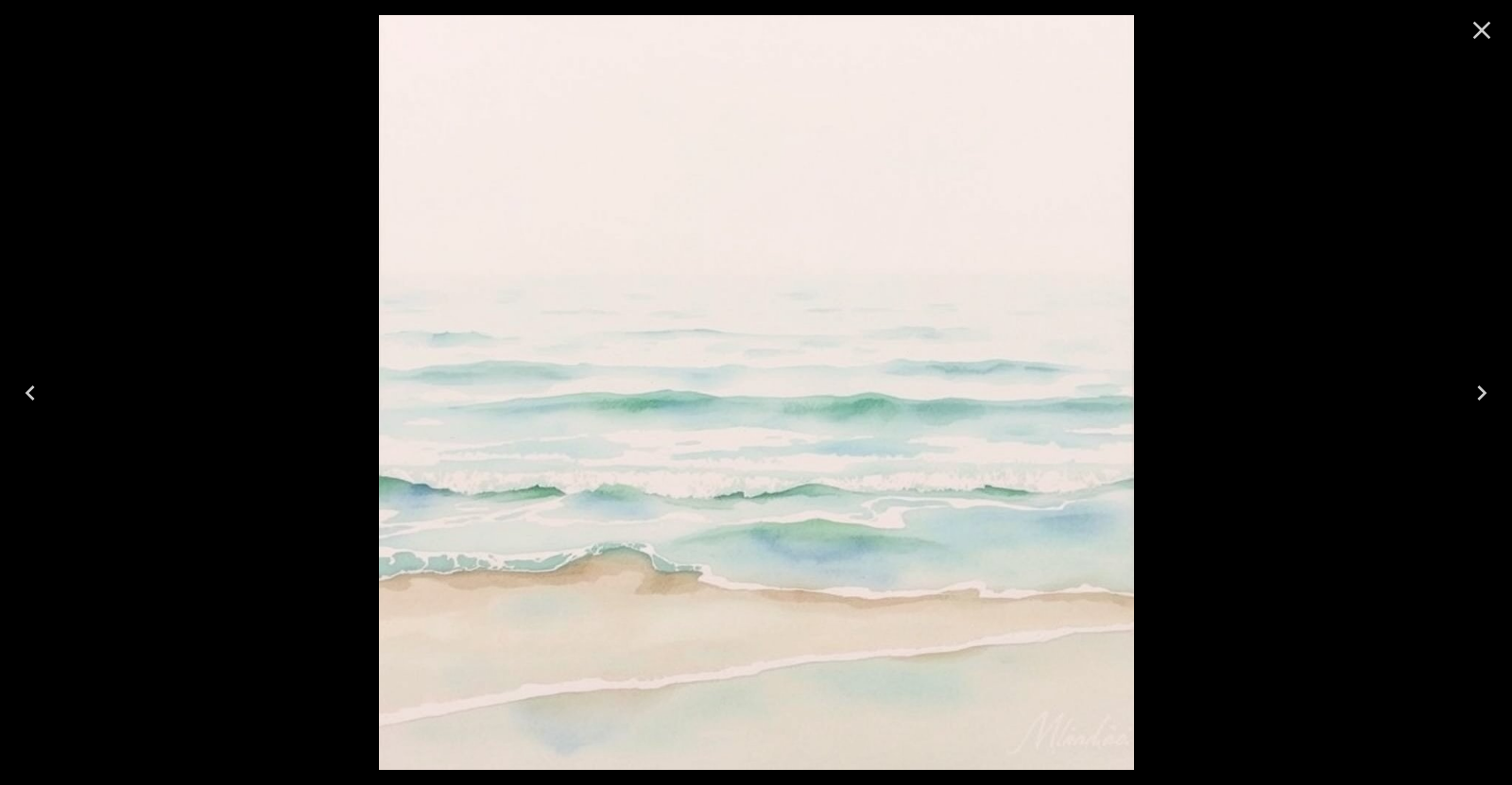
click at [1479, 389] on icon "Next" at bounding box center [1482, 392] width 30 height 30
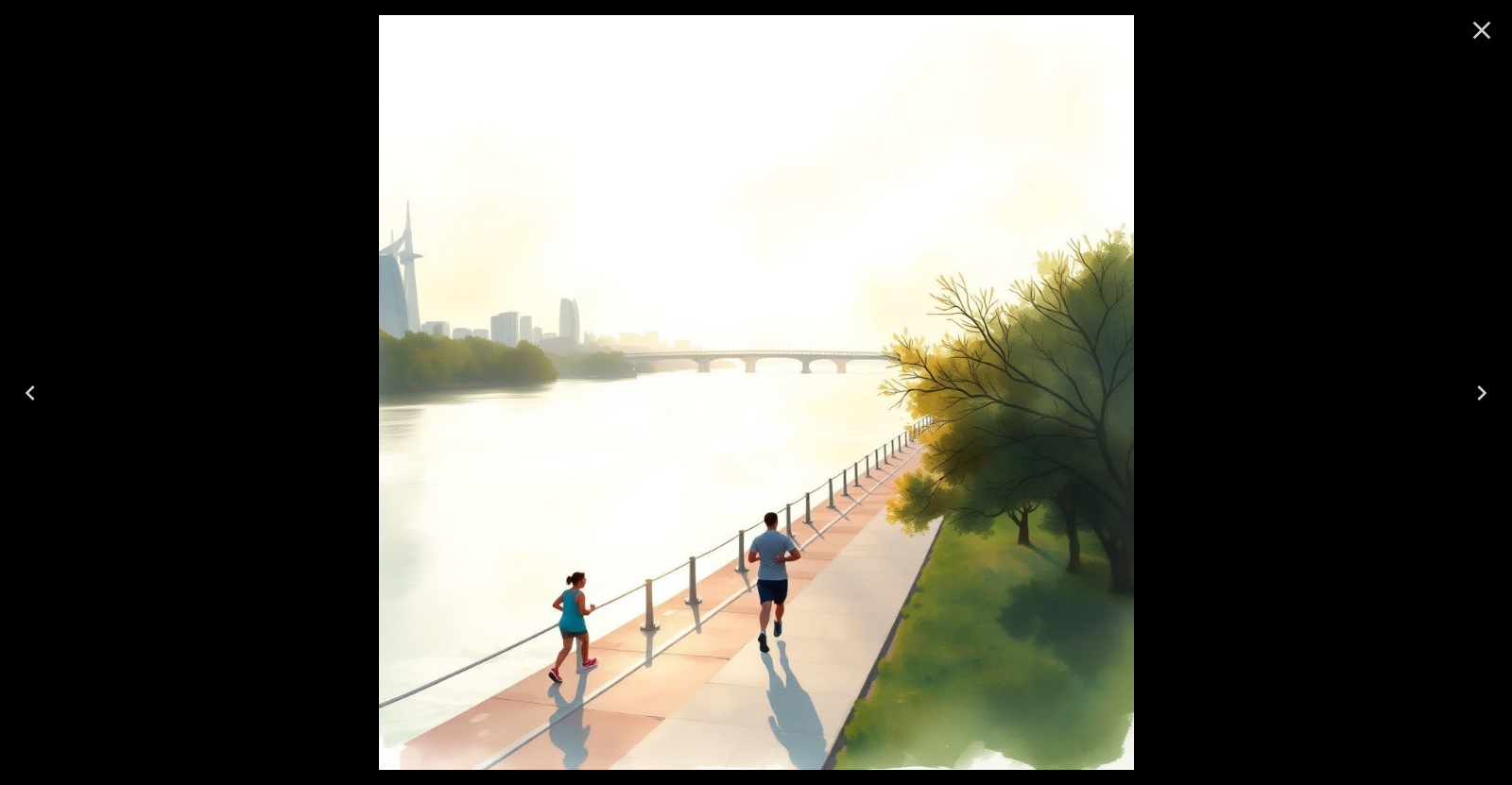
click at [37, 382] on icon "Previous" at bounding box center [30, 392] width 30 height 30
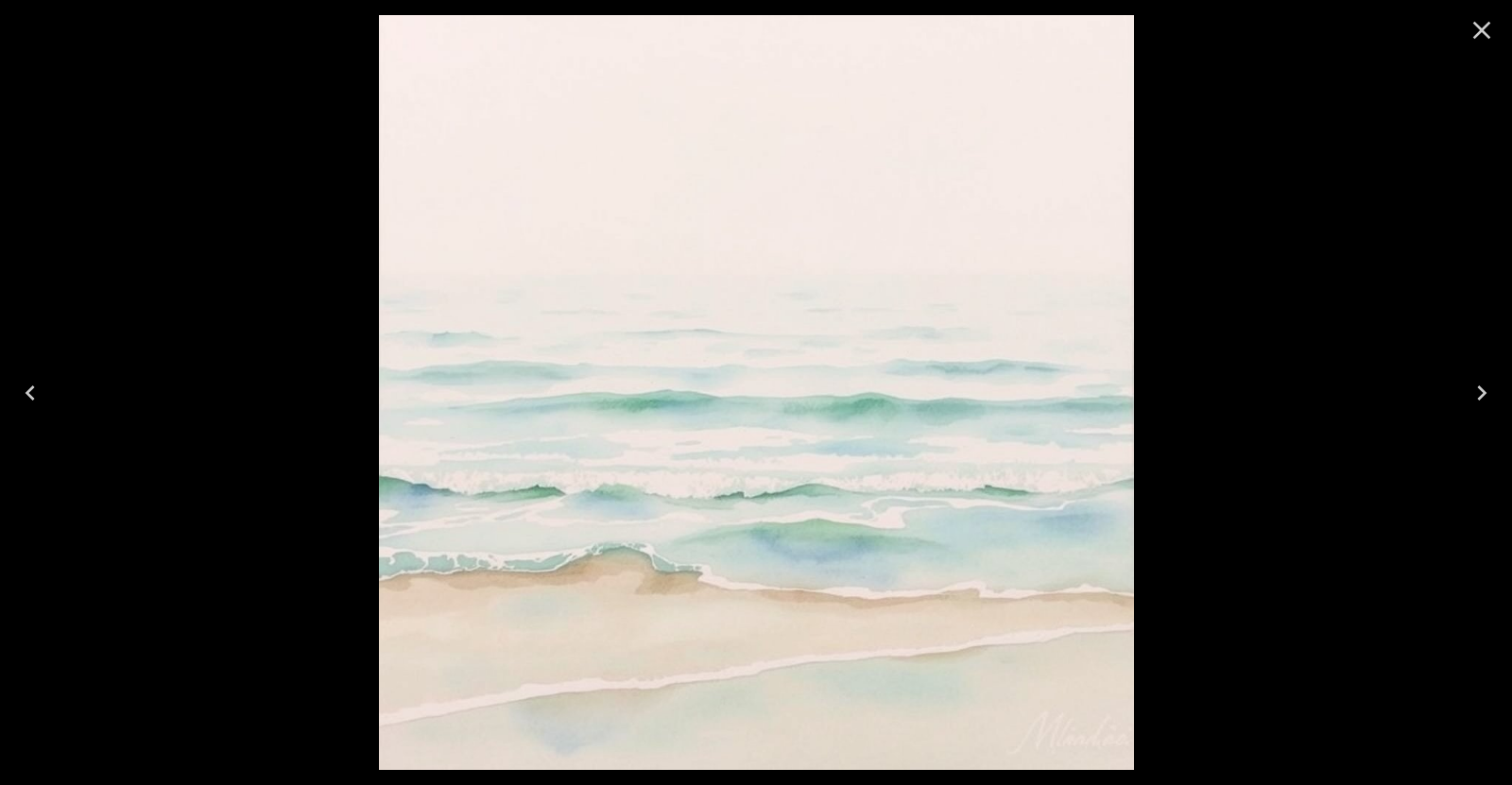
click at [1483, 390] on icon "Next" at bounding box center [1481, 392] width 9 height 15
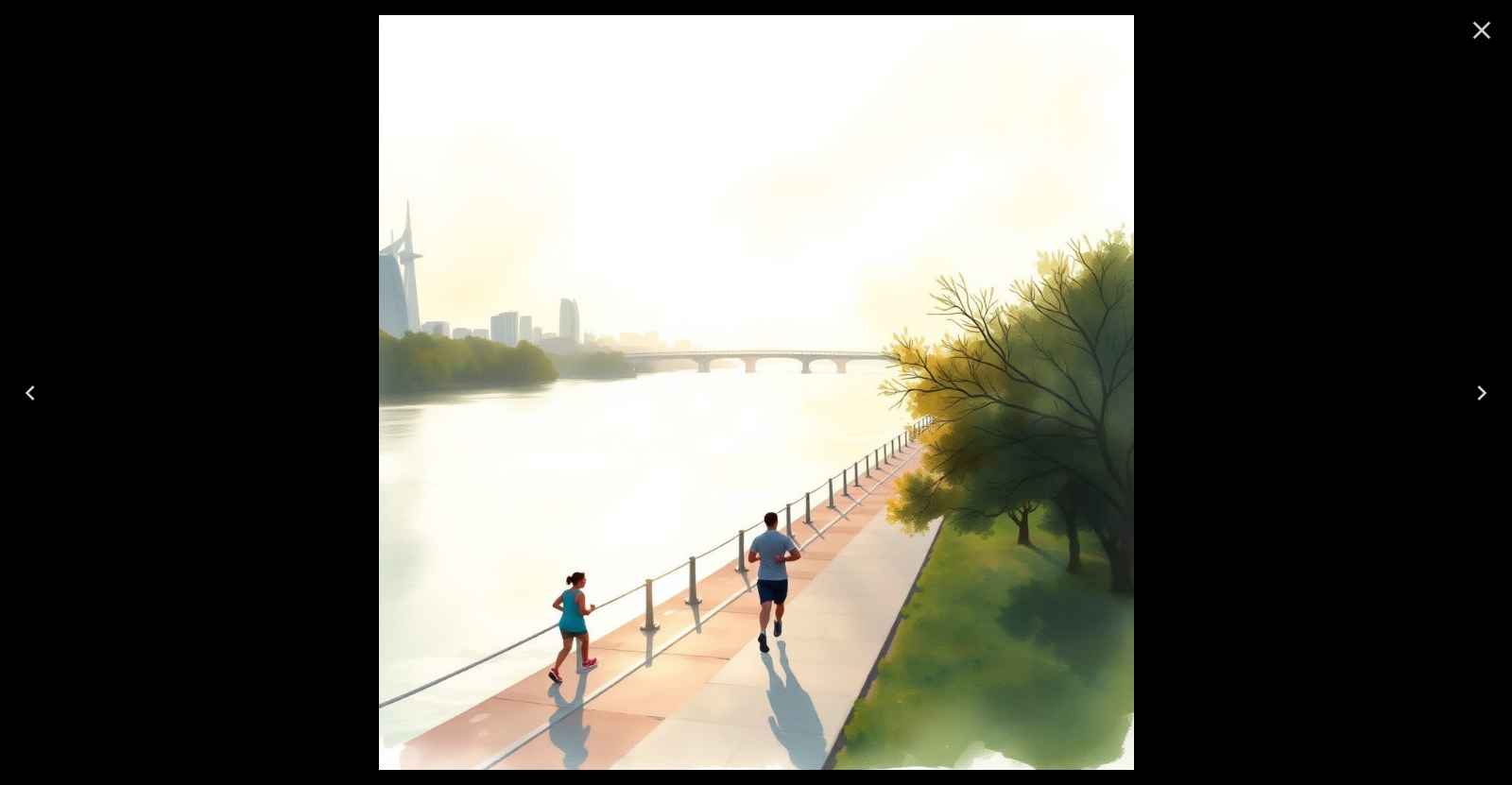
click at [41, 383] on icon "Previous" at bounding box center [30, 392] width 30 height 30
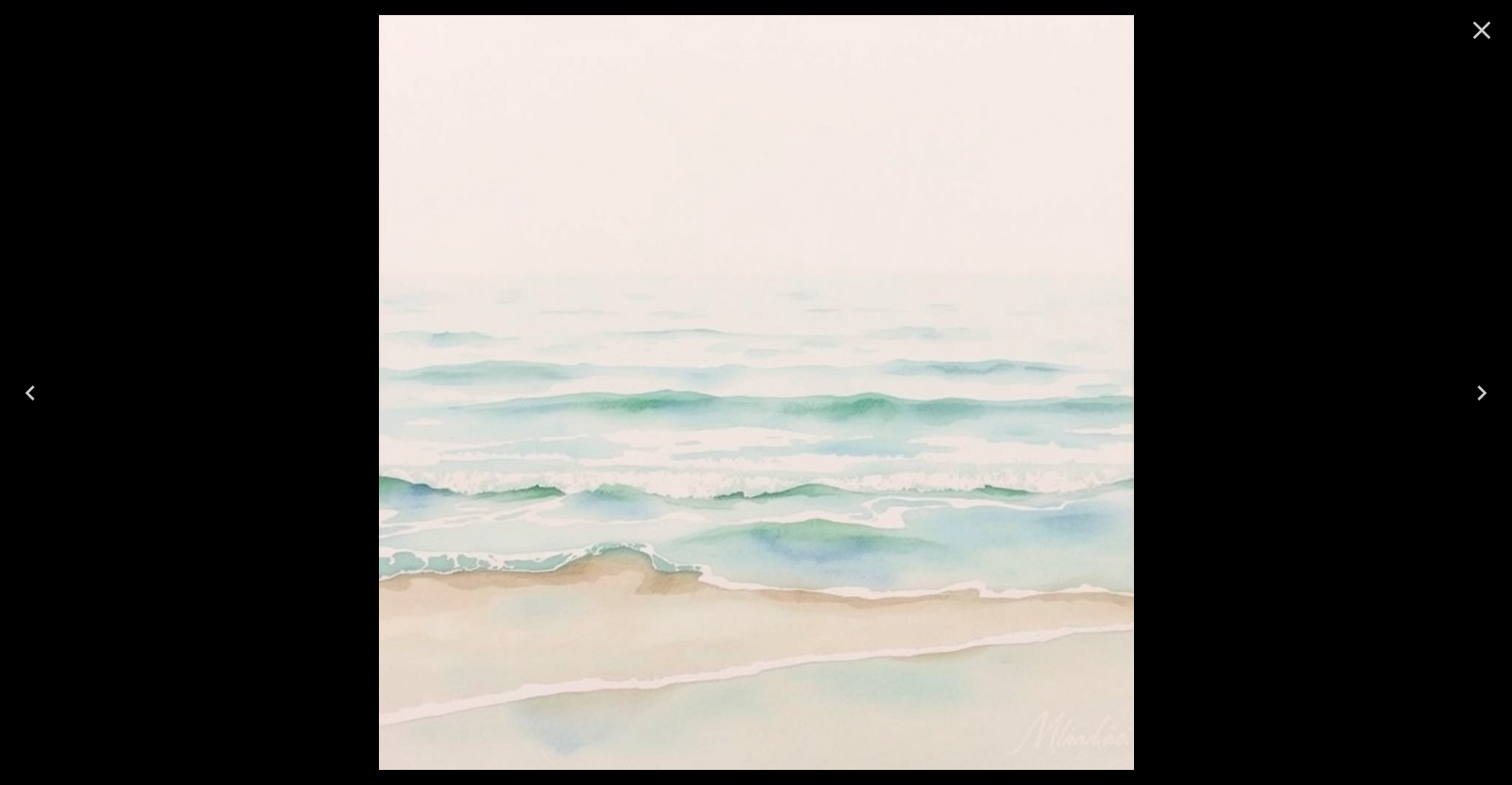
click at [1469, 379] on icon "Next" at bounding box center [1482, 392] width 30 height 30
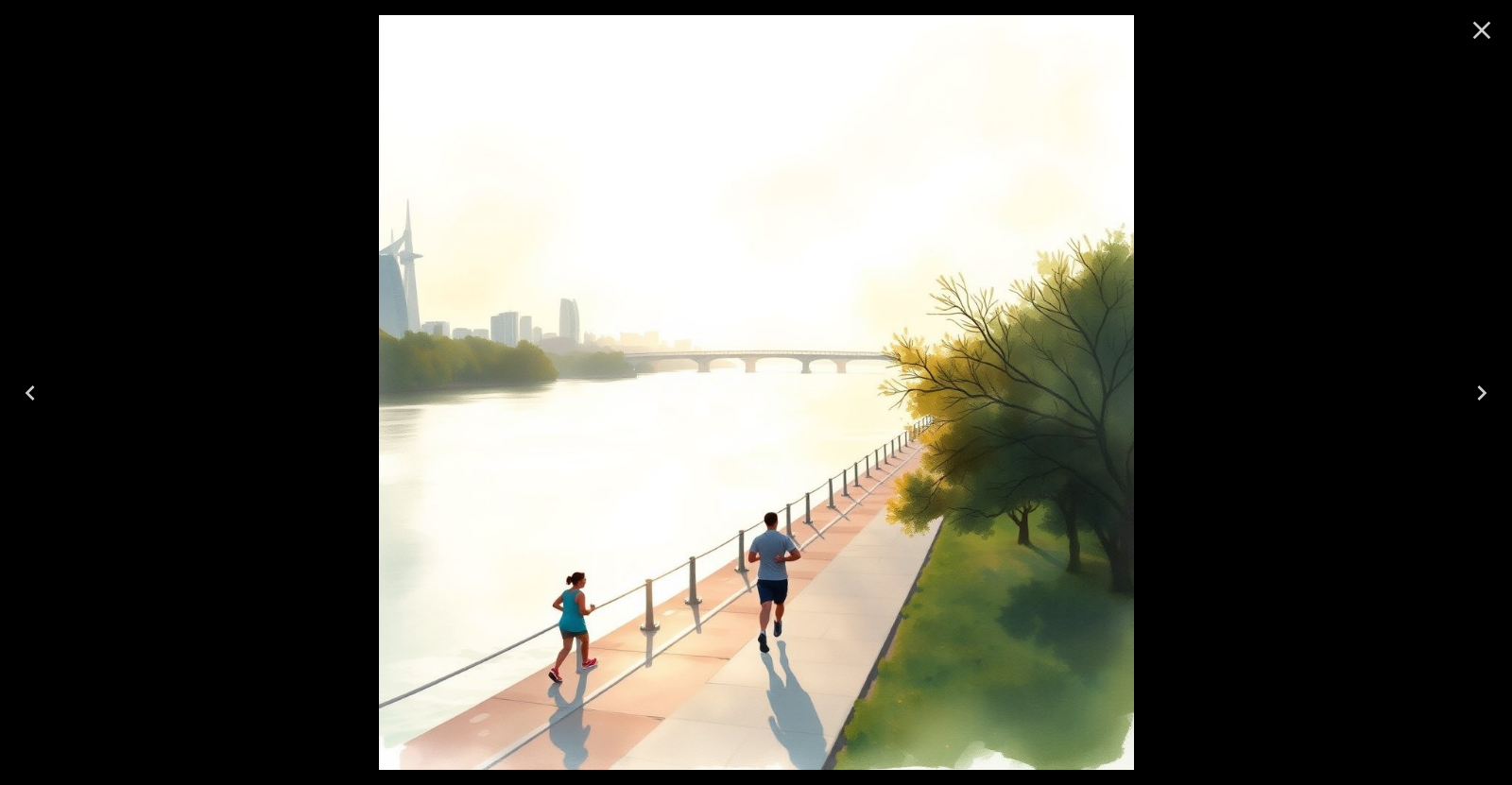
click at [35, 392] on icon "Previous" at bounding box center [30, 392] width 30 height 30
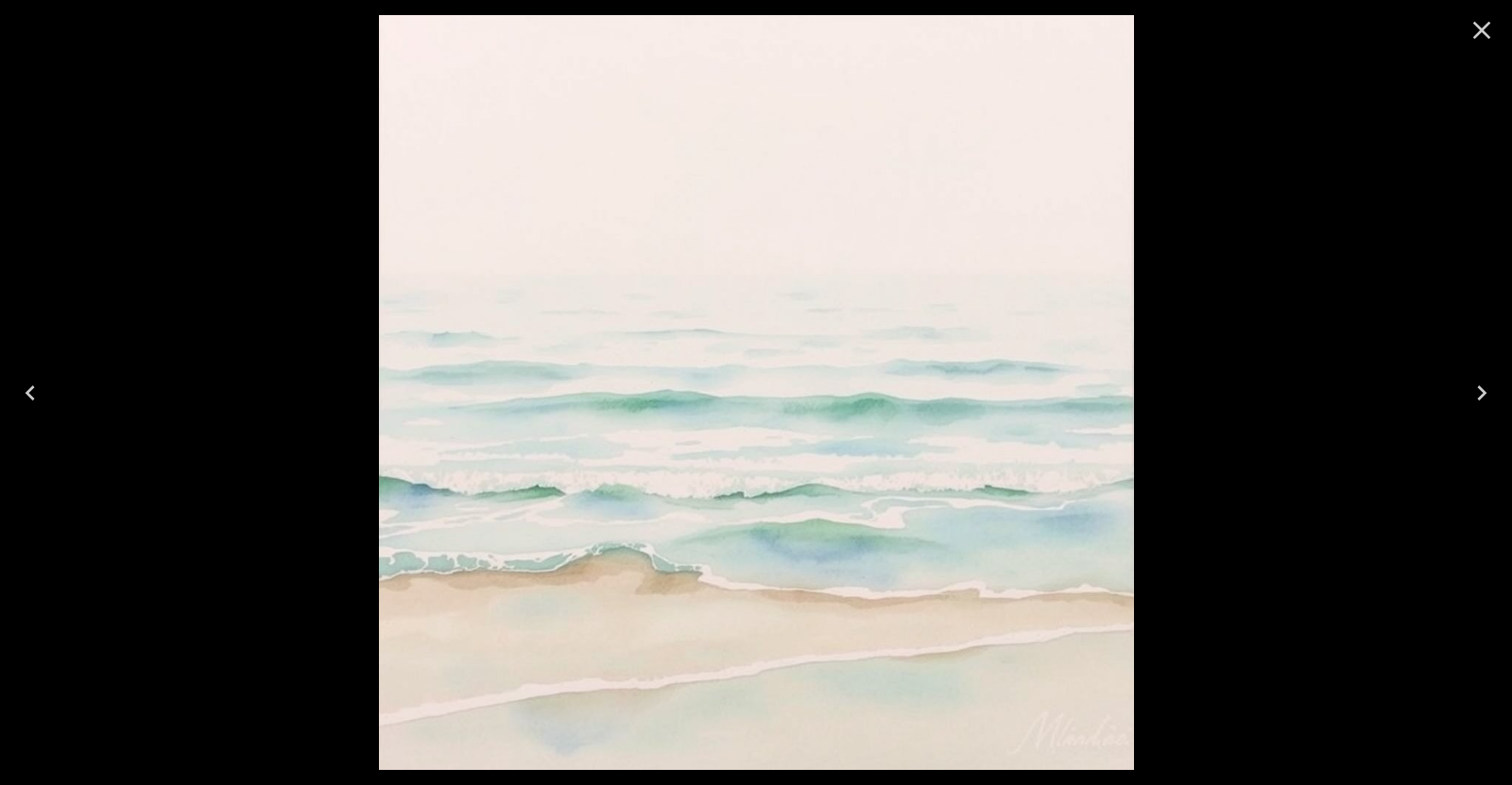
click at [1482, 386] on icon "Next" at bounding box center [1482, 392] width 30 height 30
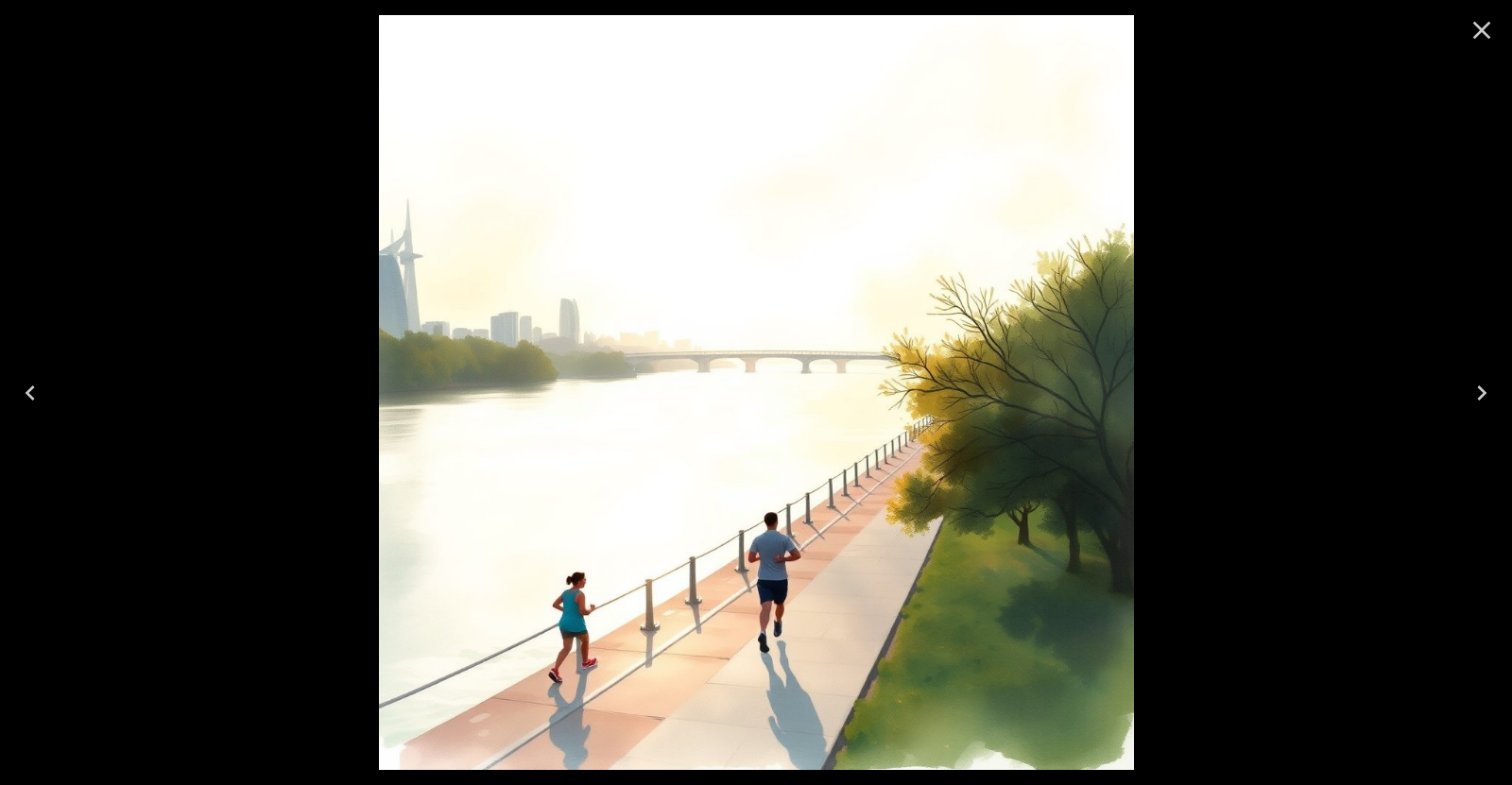
click at [1480, 33] on icon "Close" at bounding box center [1482, 30] width 30 height 30
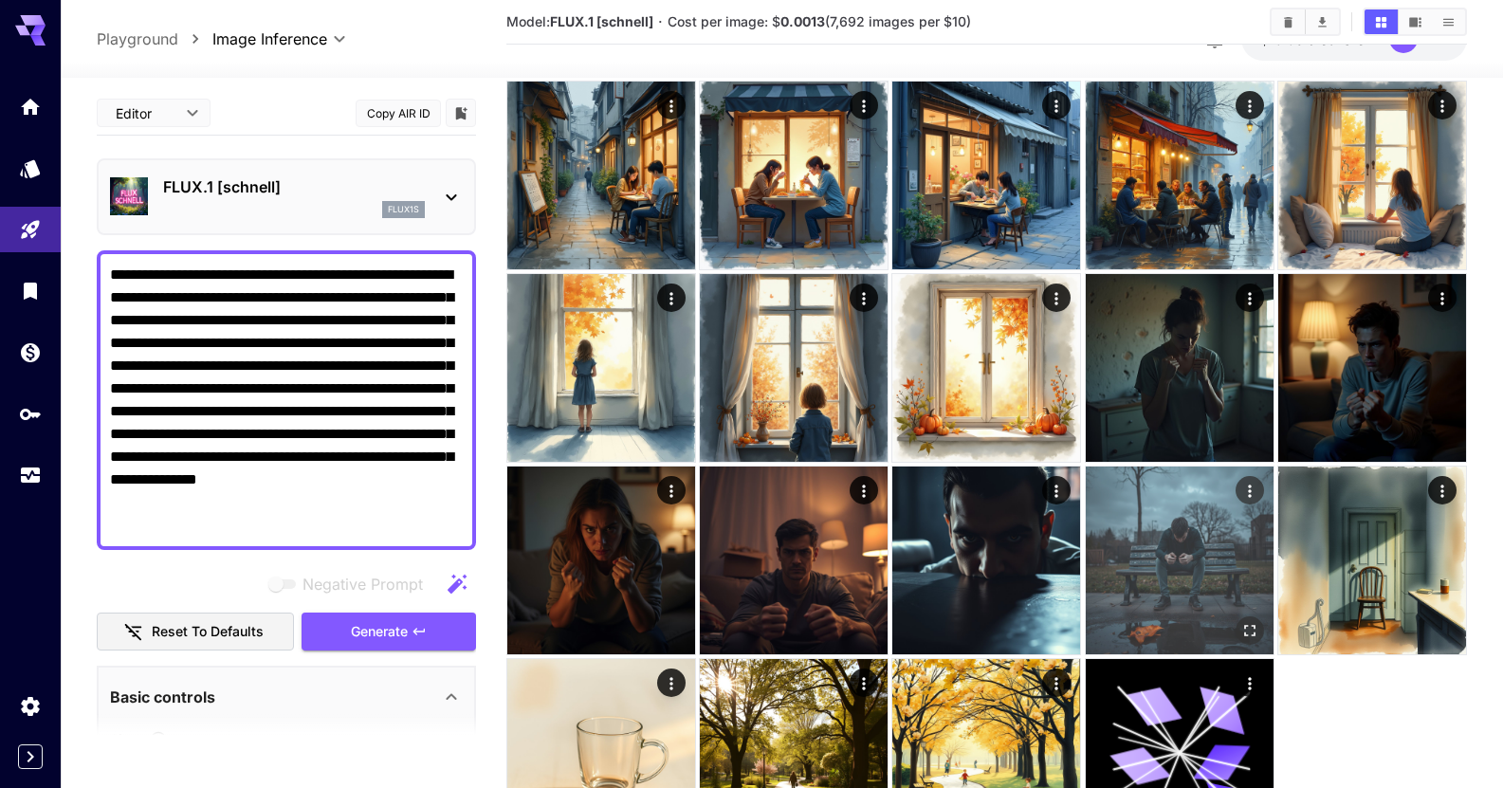
scroll to position [767, 0]
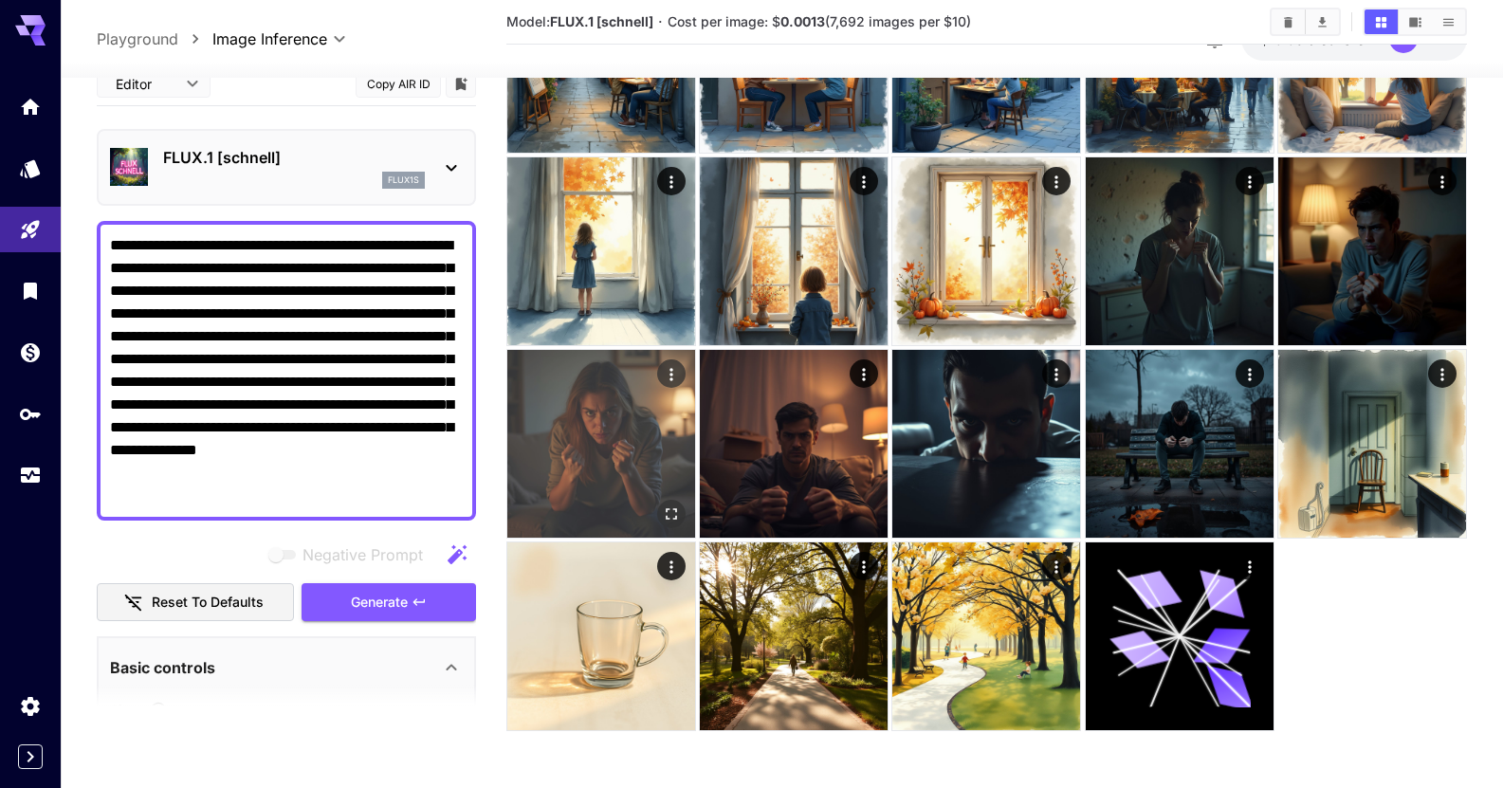
click at [608, 474] on img at bounding box center [601, 444] width 188 height 188
click at [660, 507] on icon "Open in fullscreen" at bounding box center [668, 511] width 19 height 19
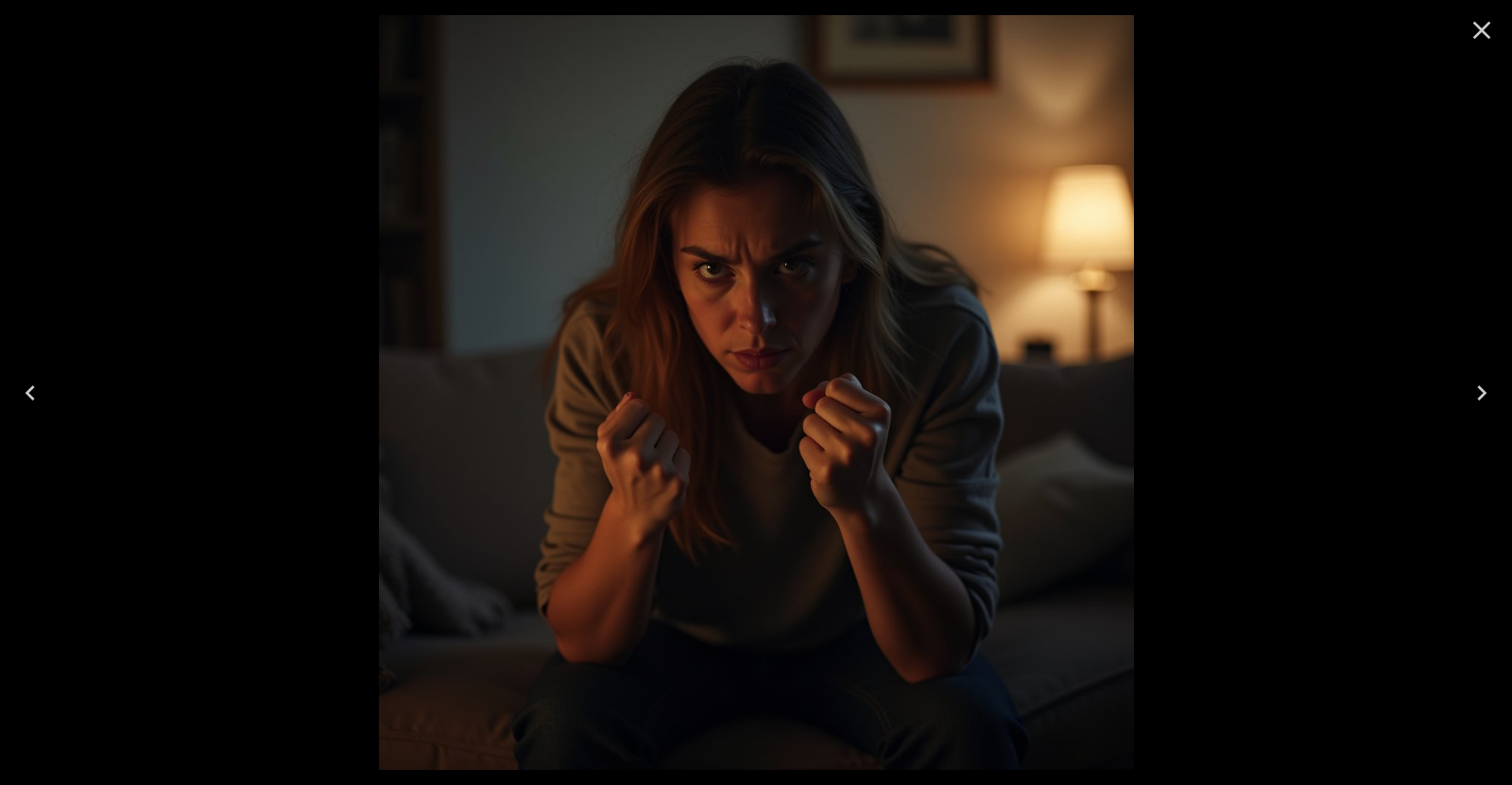
click at [45, 391] on icon "Previous" at bounding box center [30, 392] width 30 height 30
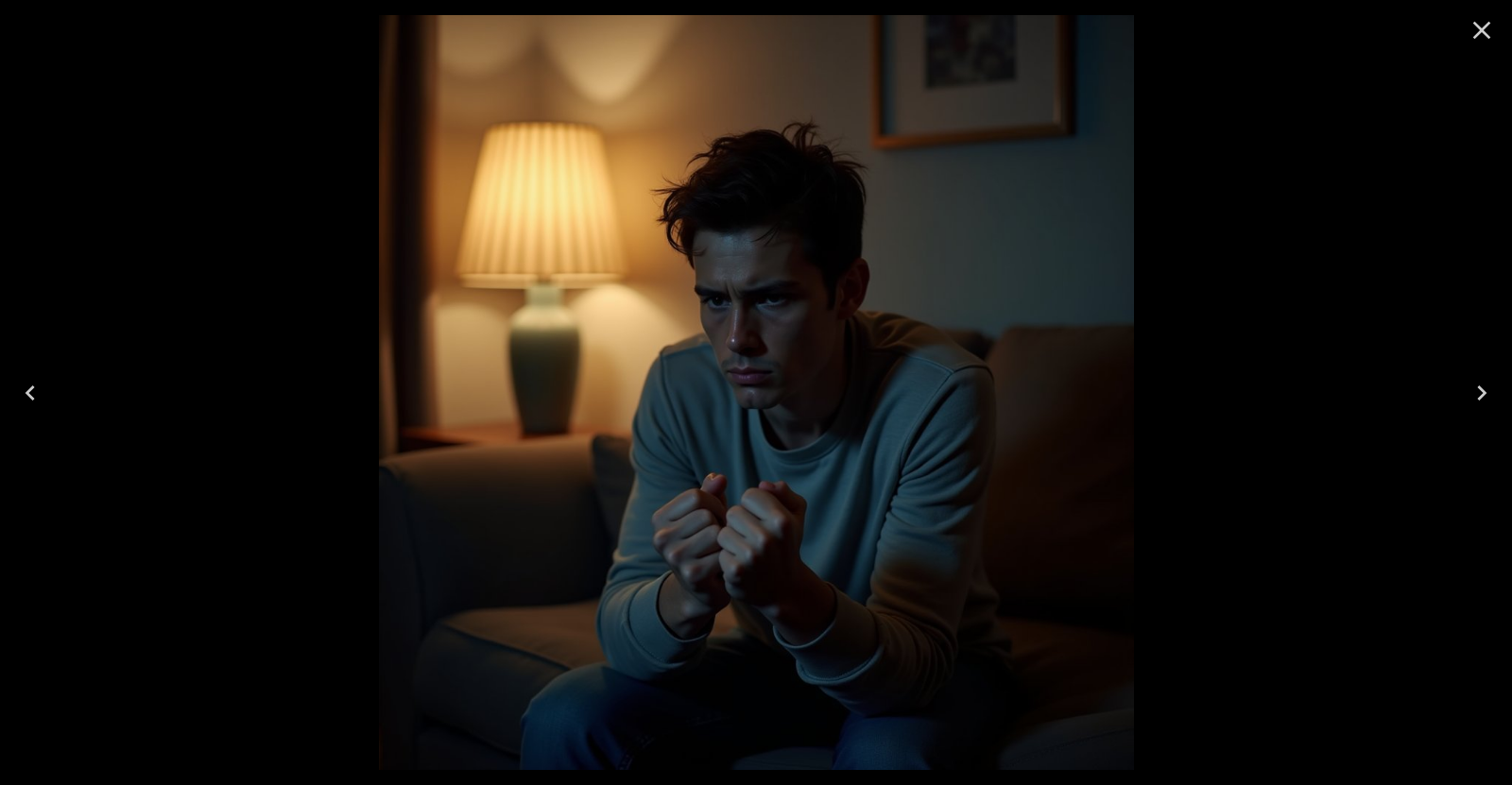
click at [45, 391] on icon "Previous" at bounding box center [30, 392] width 30 height 30
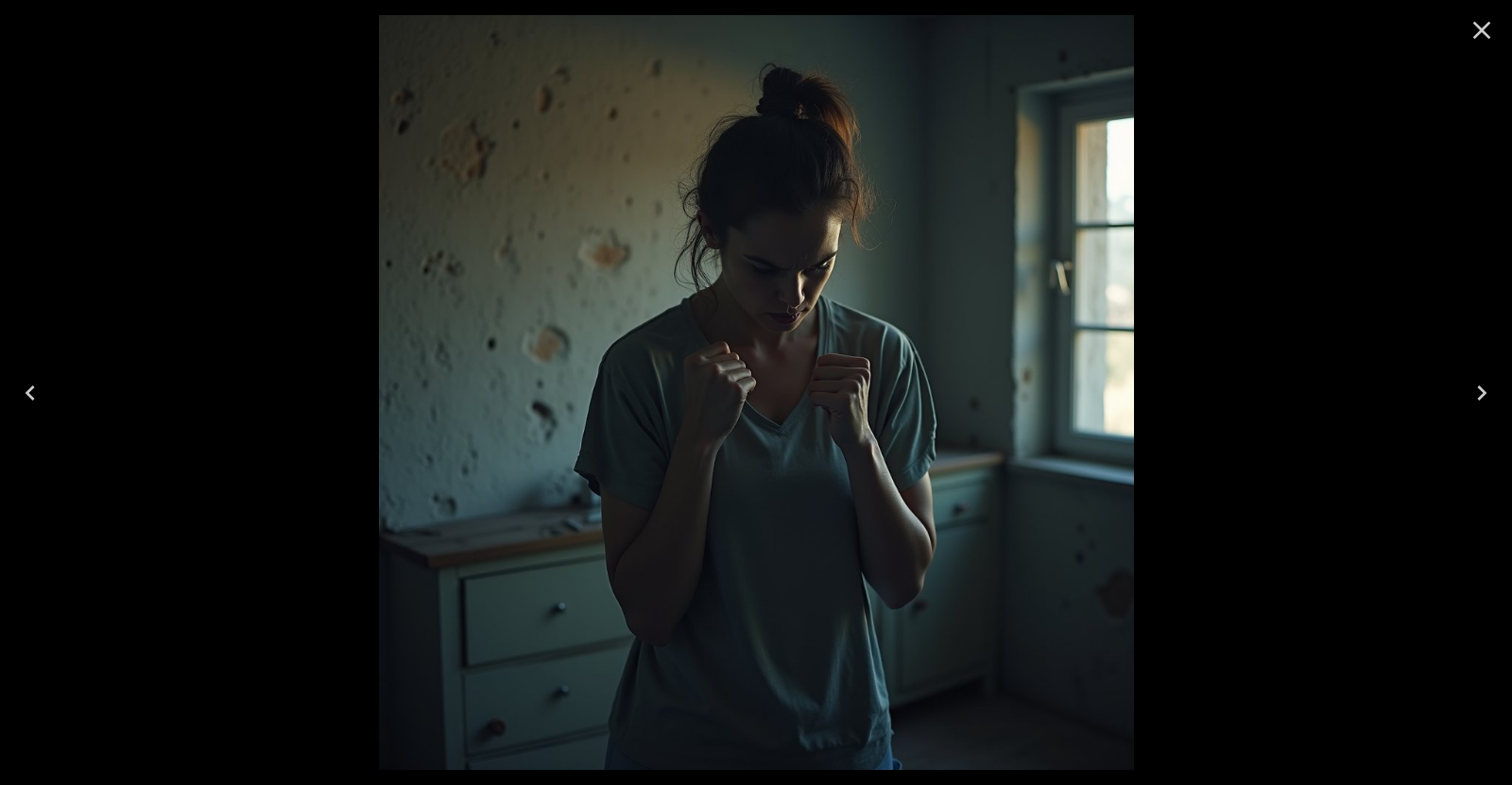
click at [41, 389] on icon "Previous" at bounding box center [30, 392] width 30 height 30
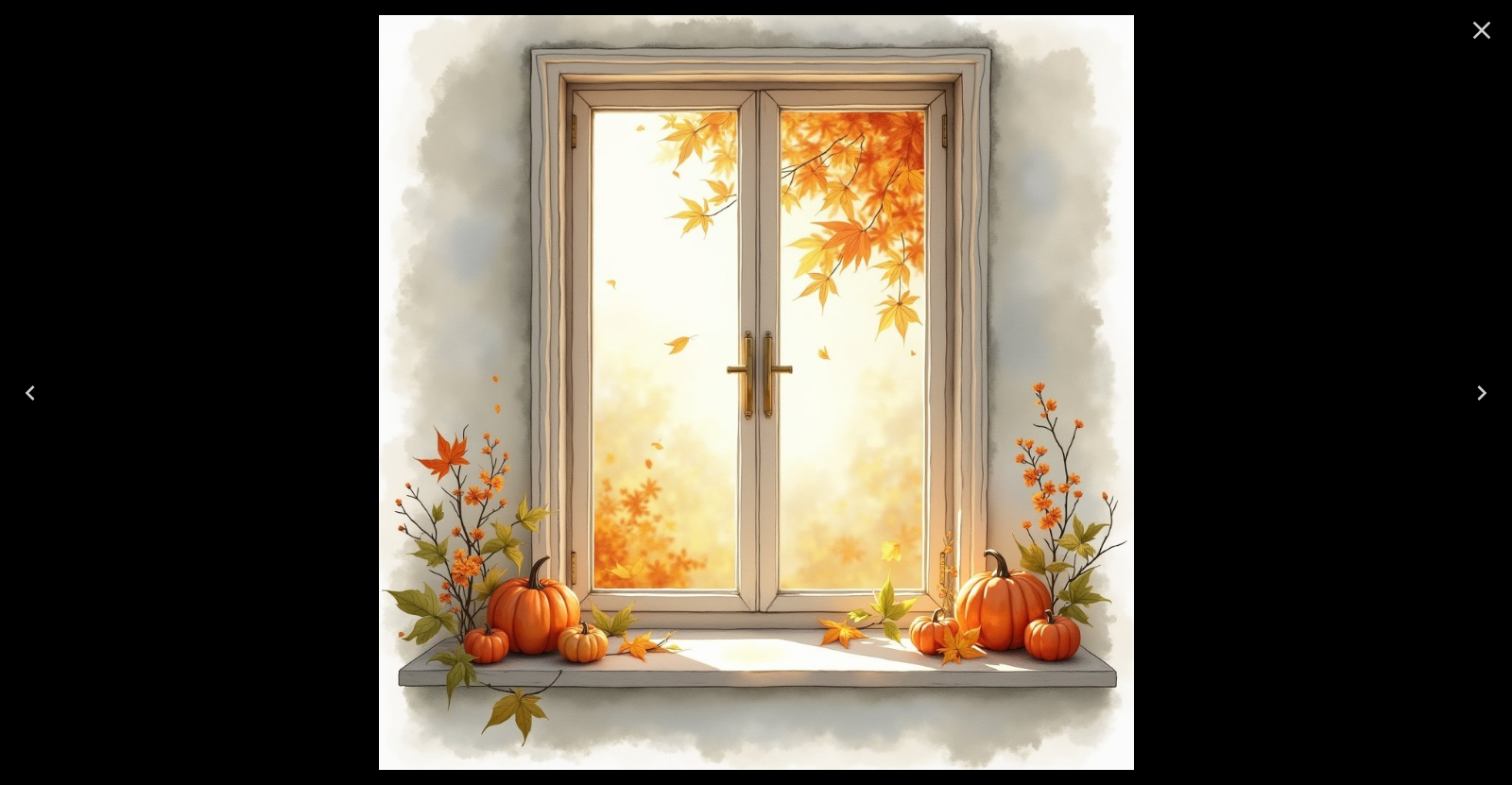
click at [8, 387] on button "Previous" at bounding box center [30, 393] width 61 height 76
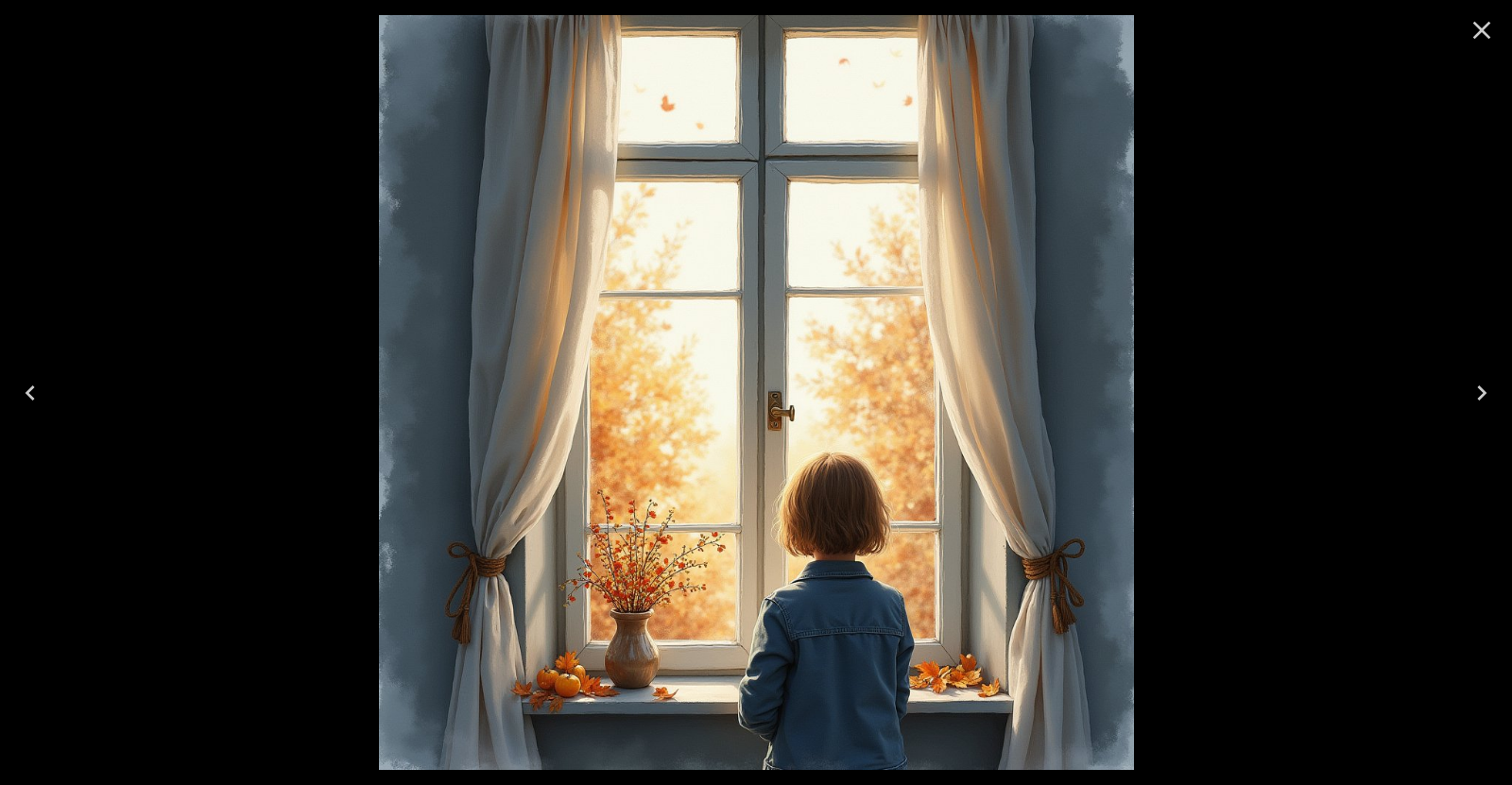
click at [13, 387] on button "Previous" at bounding box center [30, 393] width 61 height 76
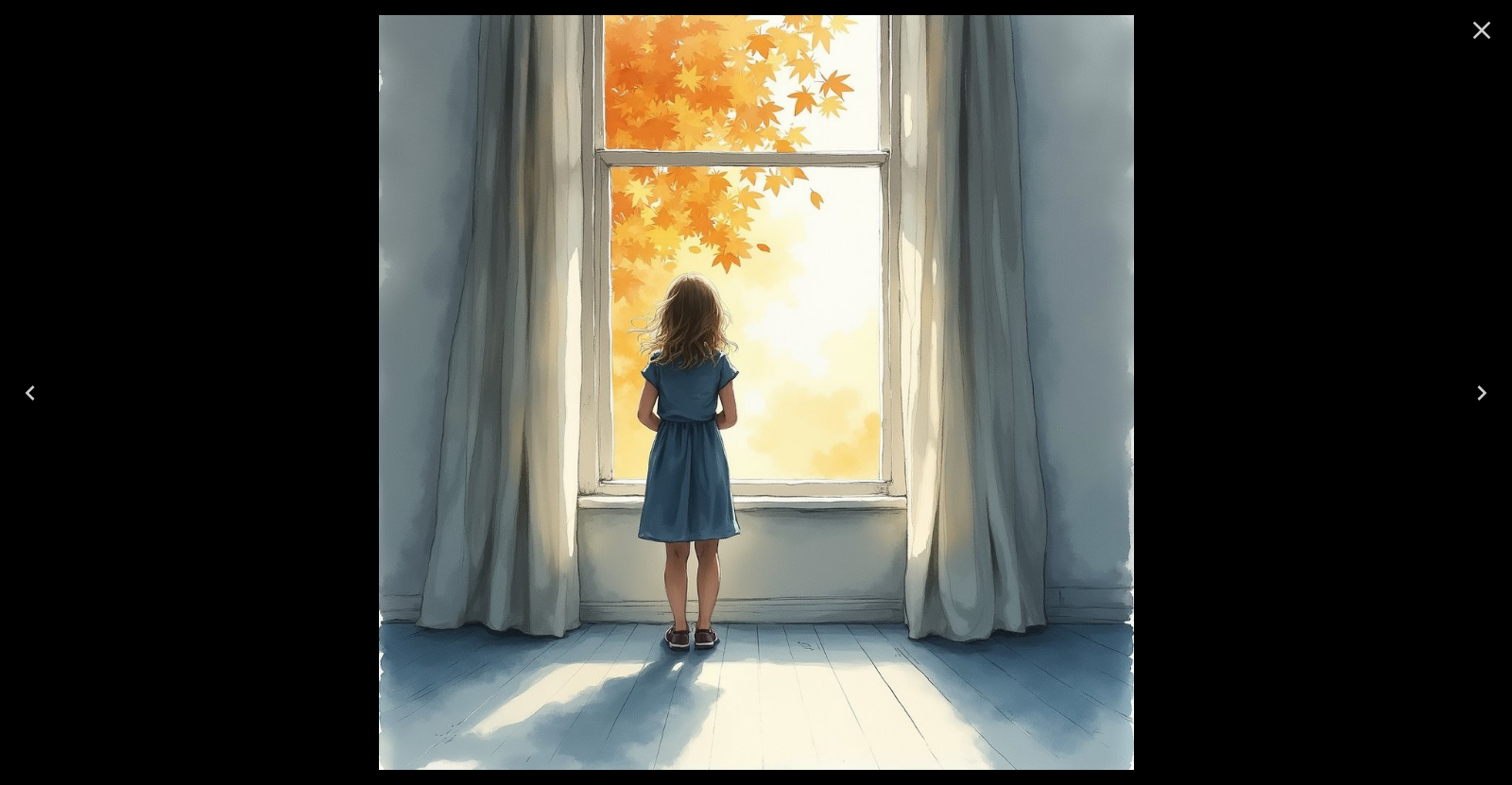
click at [14, 387] on button "Previous" at bounding box center [30, 393] width 61 height 76
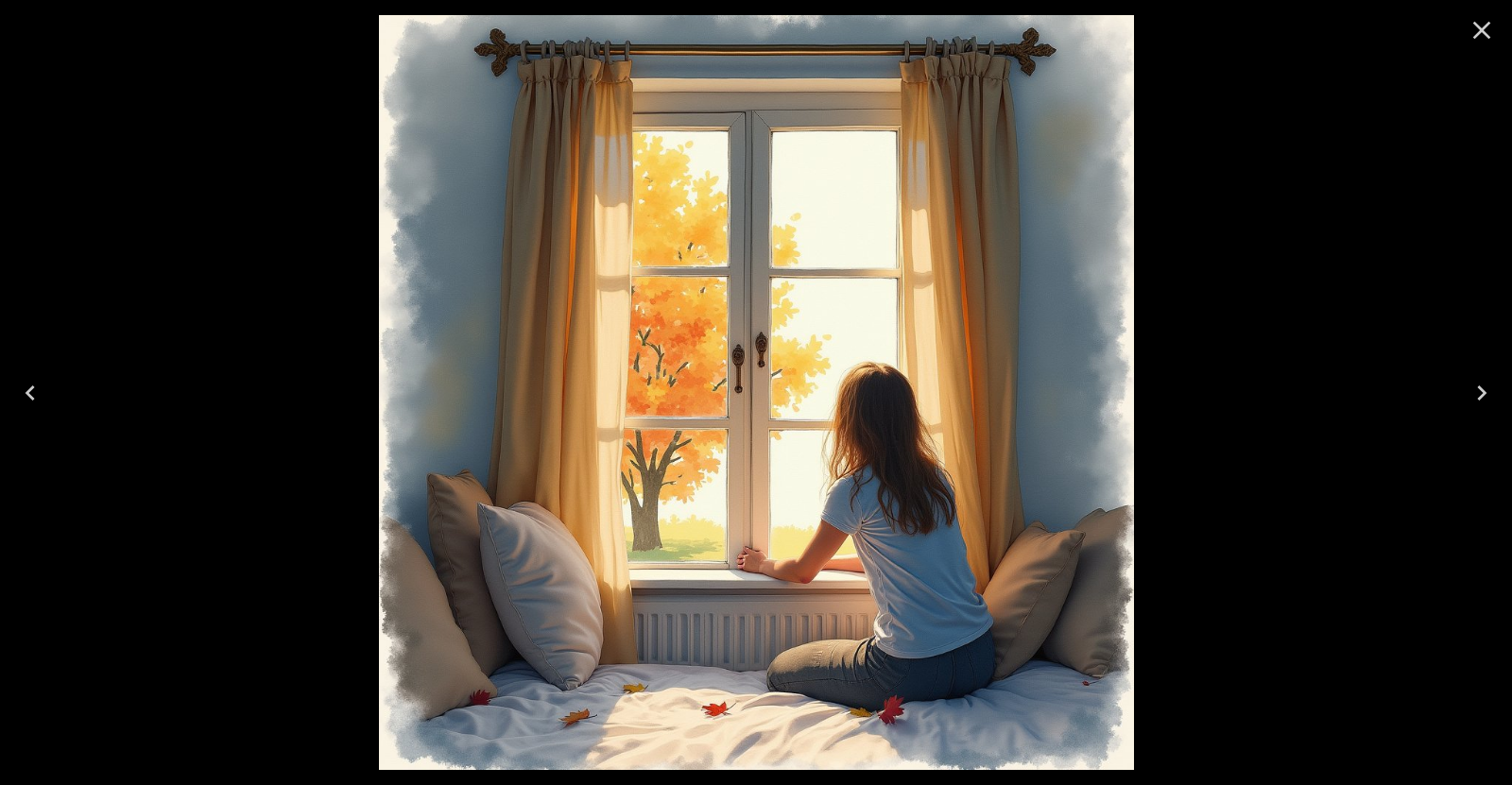
click at [14, 387] on button "Previous" at bounding box center [30, 393] width 61 height 76
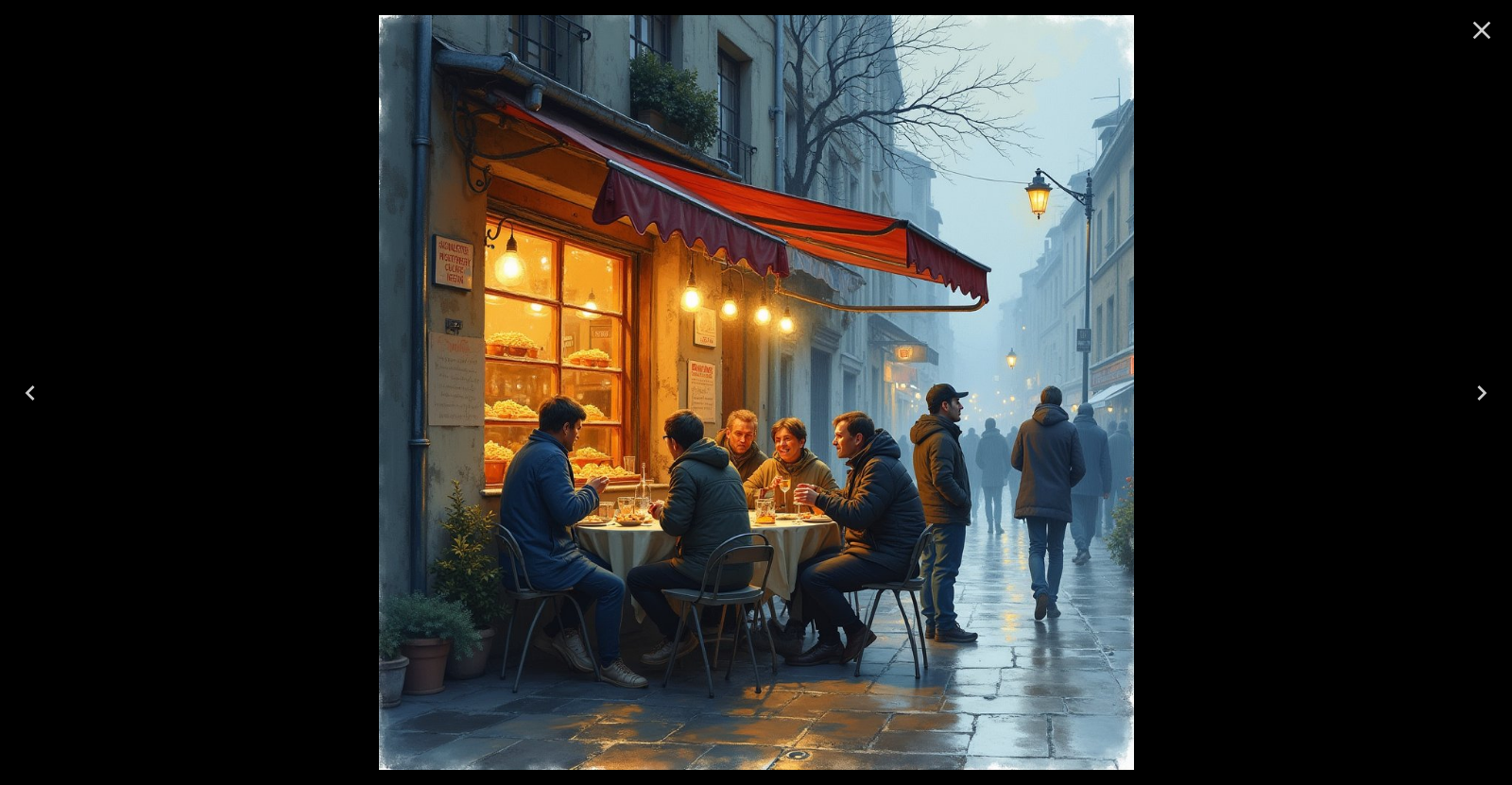
click at [15, 387] on icon "Previous" at bounding box center [30, 392] width 30 height 30
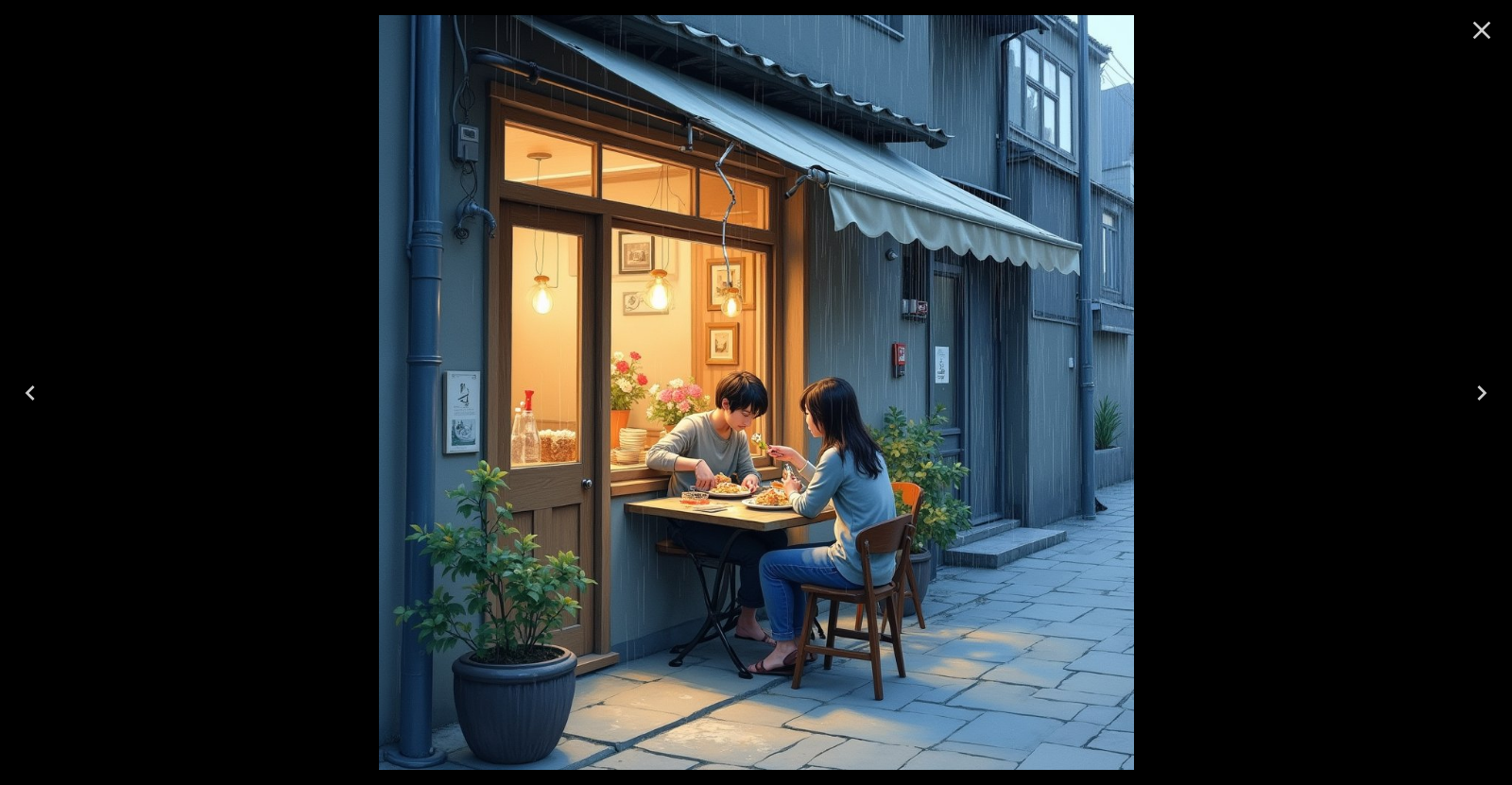
click at [38, 390] on icon "Previous" at bounding box center [30, 392] width 30 height 30
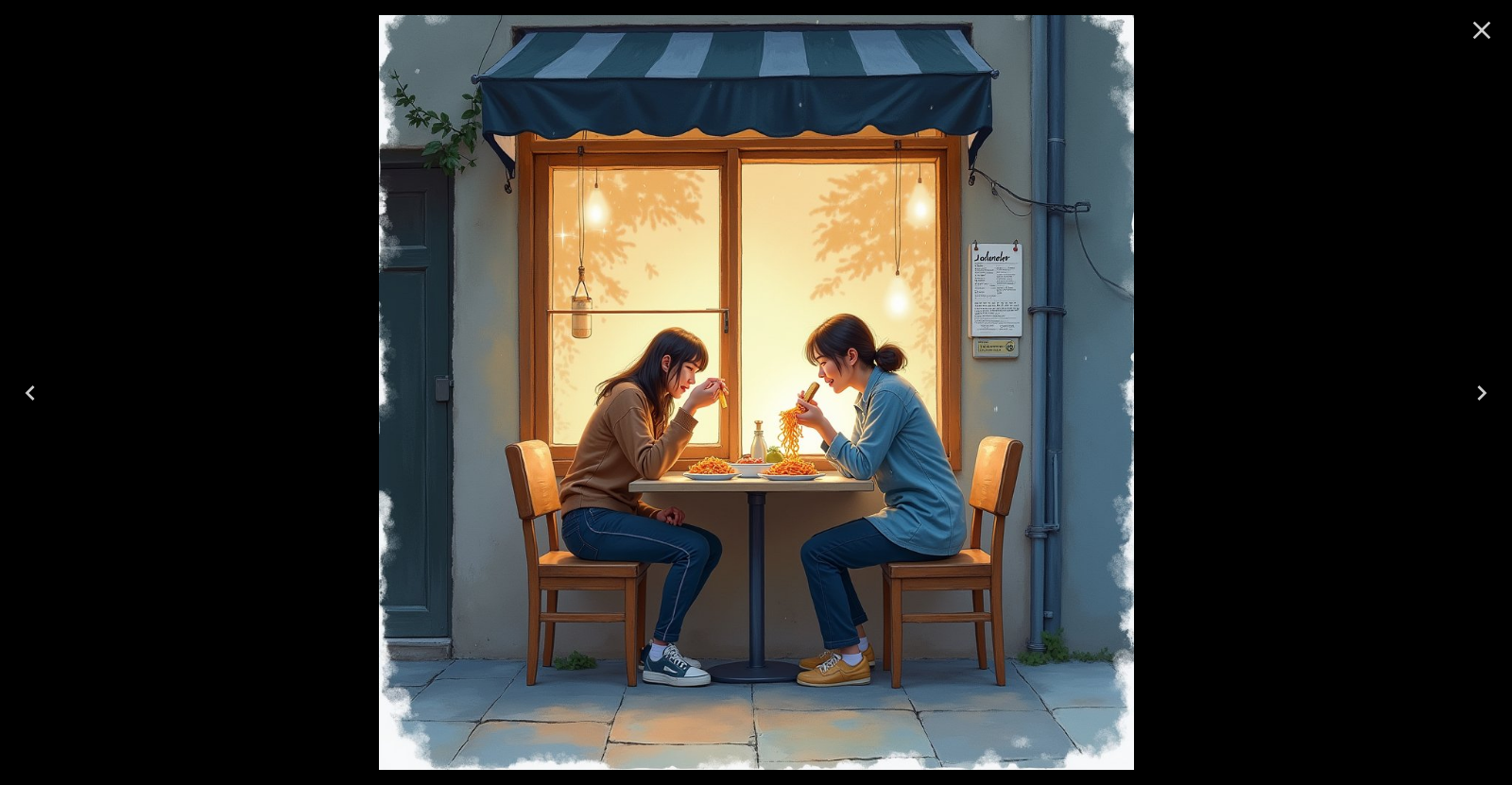
click at [36, 392] on icon "Previous" at bounding box center [30, 392] width 30 height 30
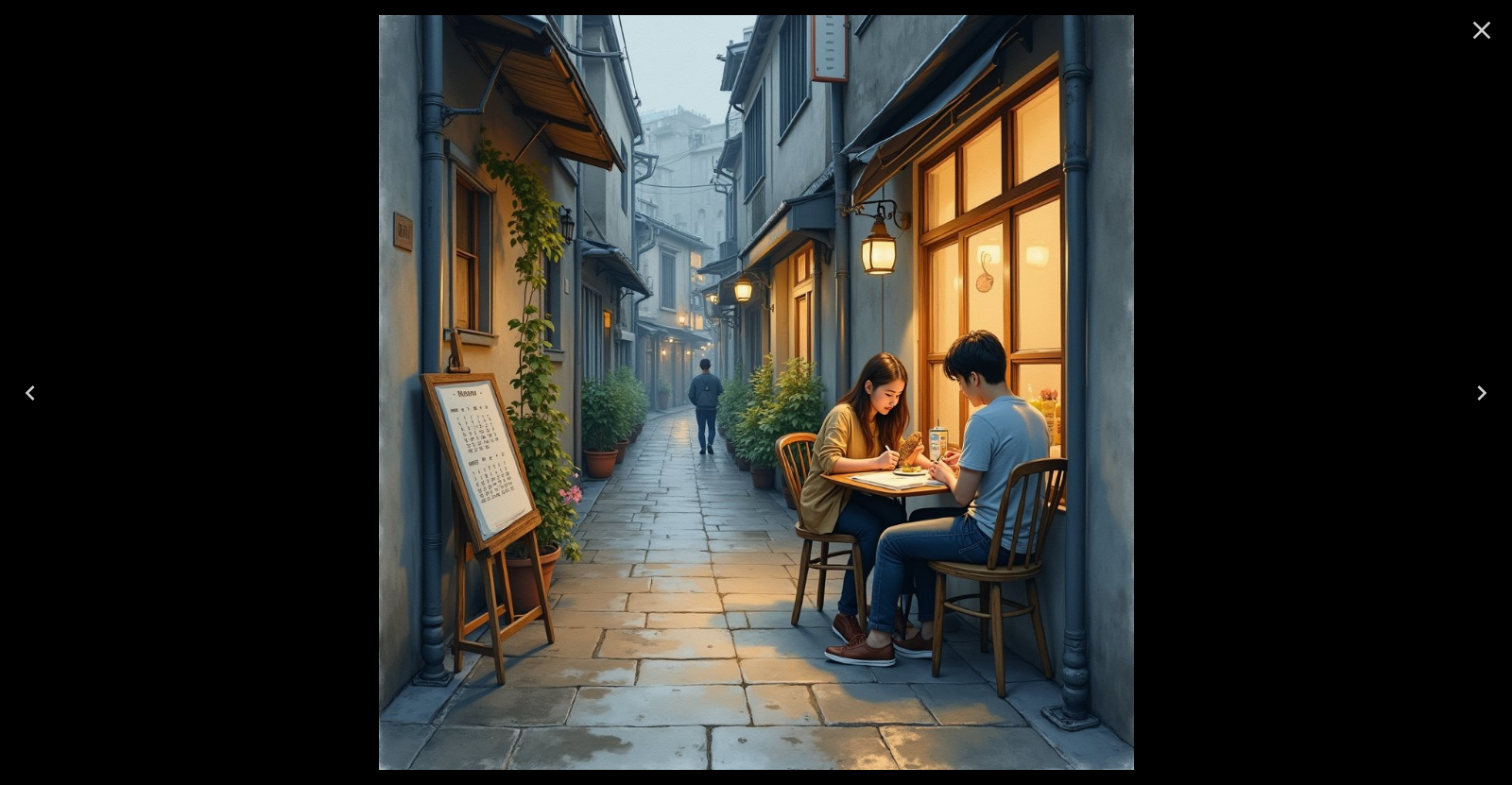
click at [36, 392] on icon "Previous" at bounding box center [30, 392] width 30 height 30
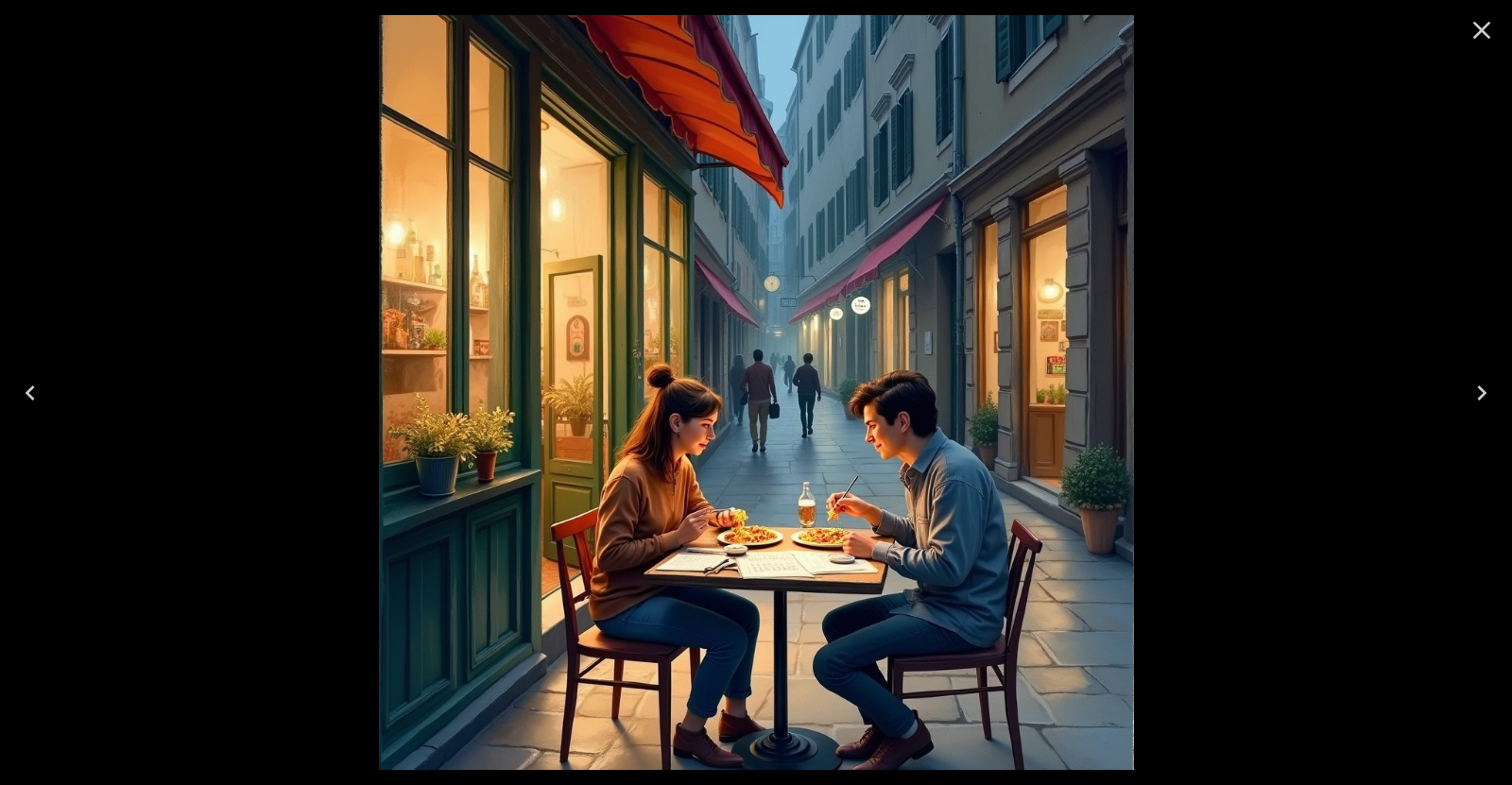
click at [37, 392] on icon "Previous" at bounding box center [30, 392] width 30 height 30
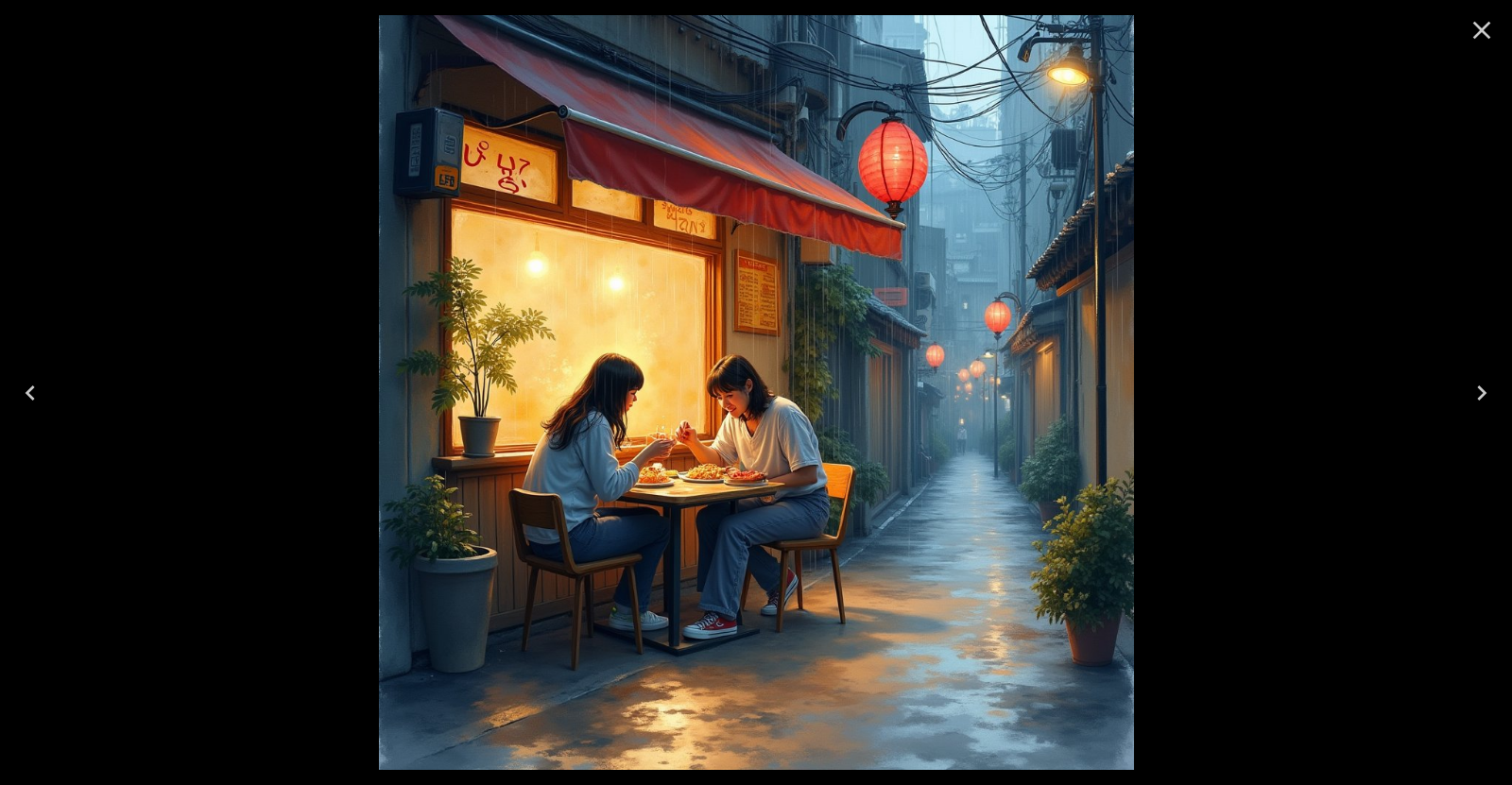
click at [38, 392] on icon "Previous" at bounding box center [30, 392] width 30 height 30
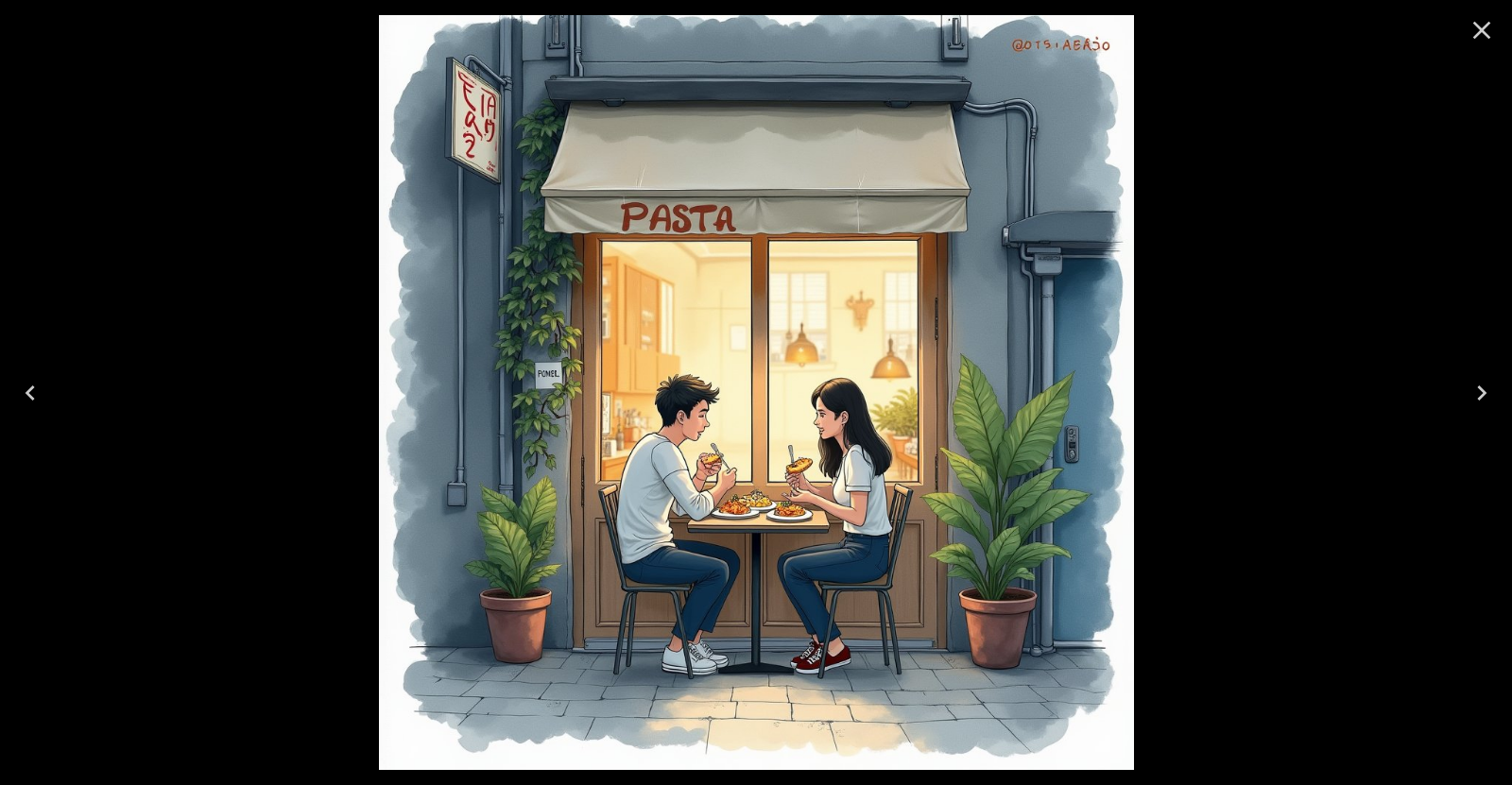
click at [1482, 390] on icon "Next" at bounding box center [1481, 392] width 9 height 15
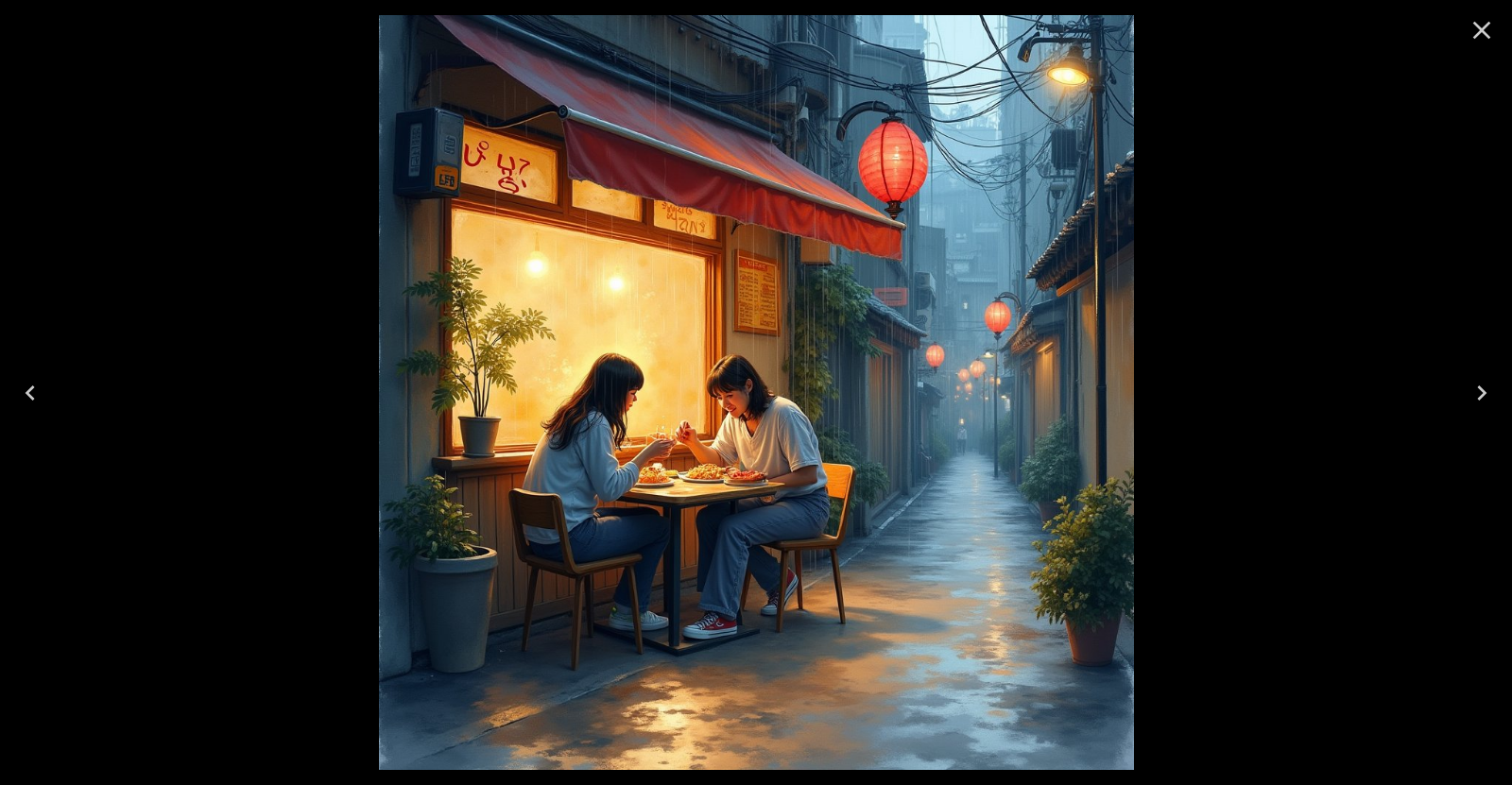
click at [32, 388] on icon "Previous" at bounding box center [30, 392] width 9 height 15
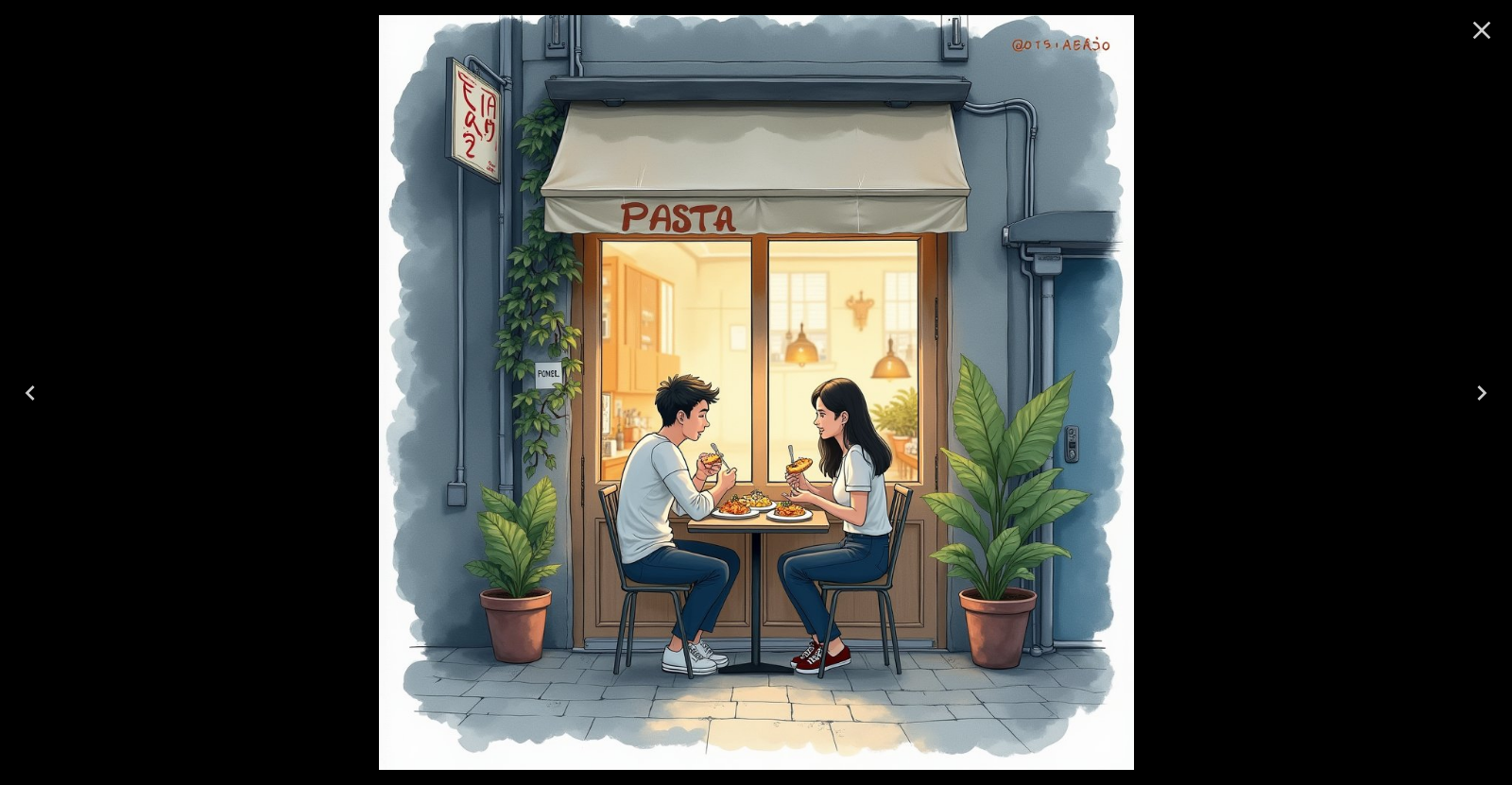
click at [32, 388] on icon "Previous" at bounding box center [30, 392] width 9 height 15
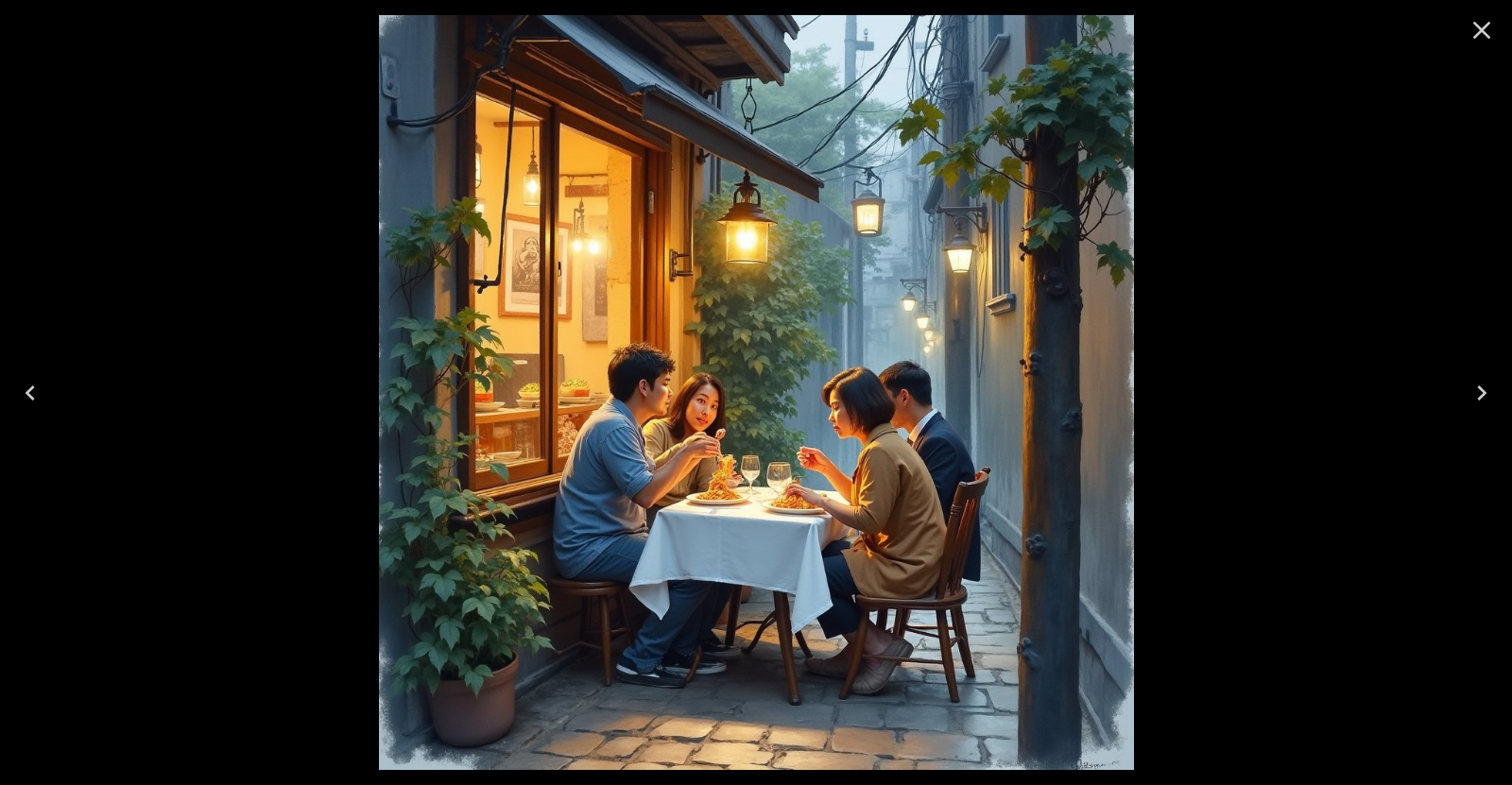
click at [32, 388] on icon "Previous" at bounding box center [30, 392] width 9 height 15
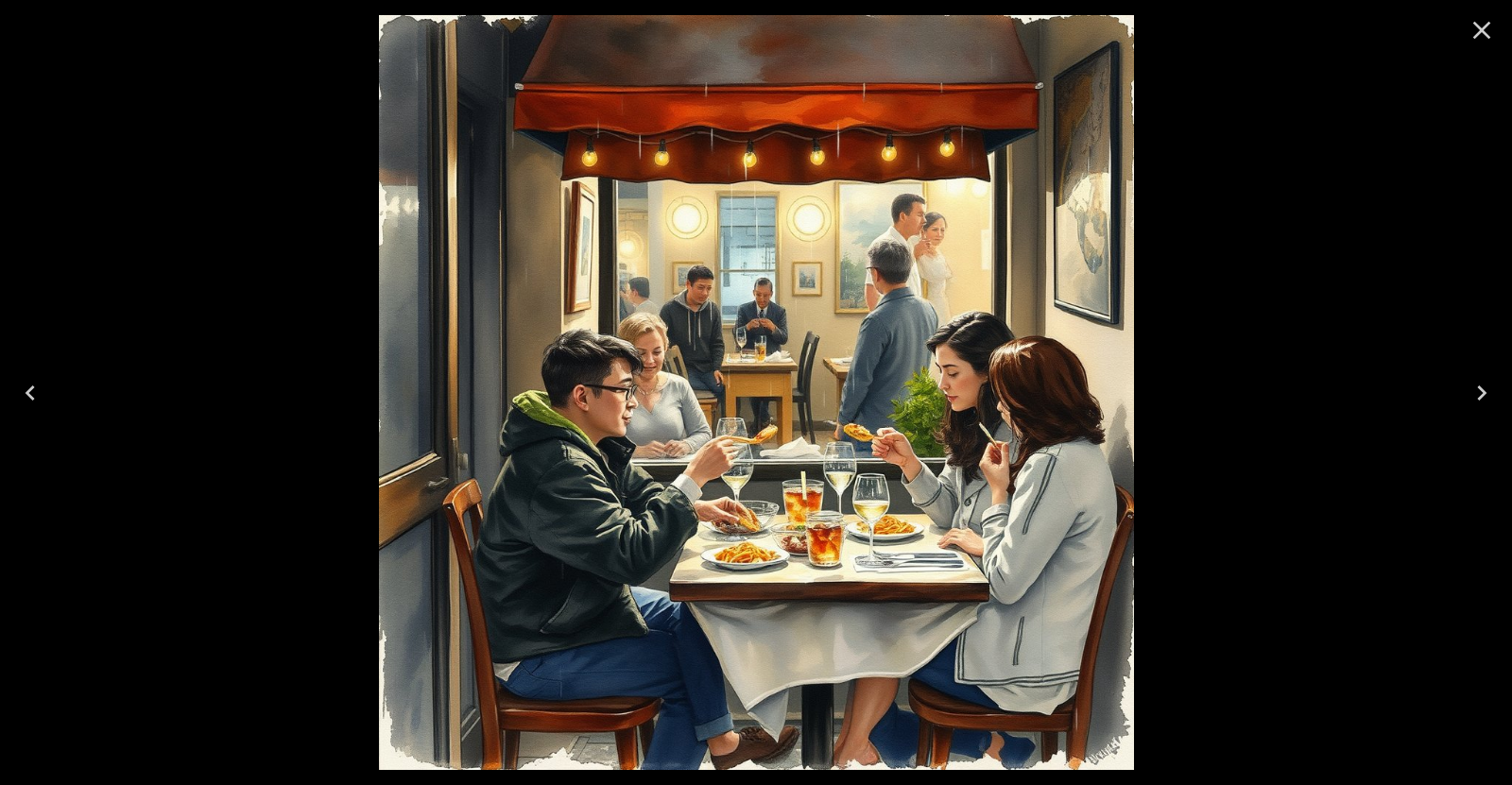
click at [32, 388] on icon "Previous" at bounding box center [30, 392] width 9 height 15
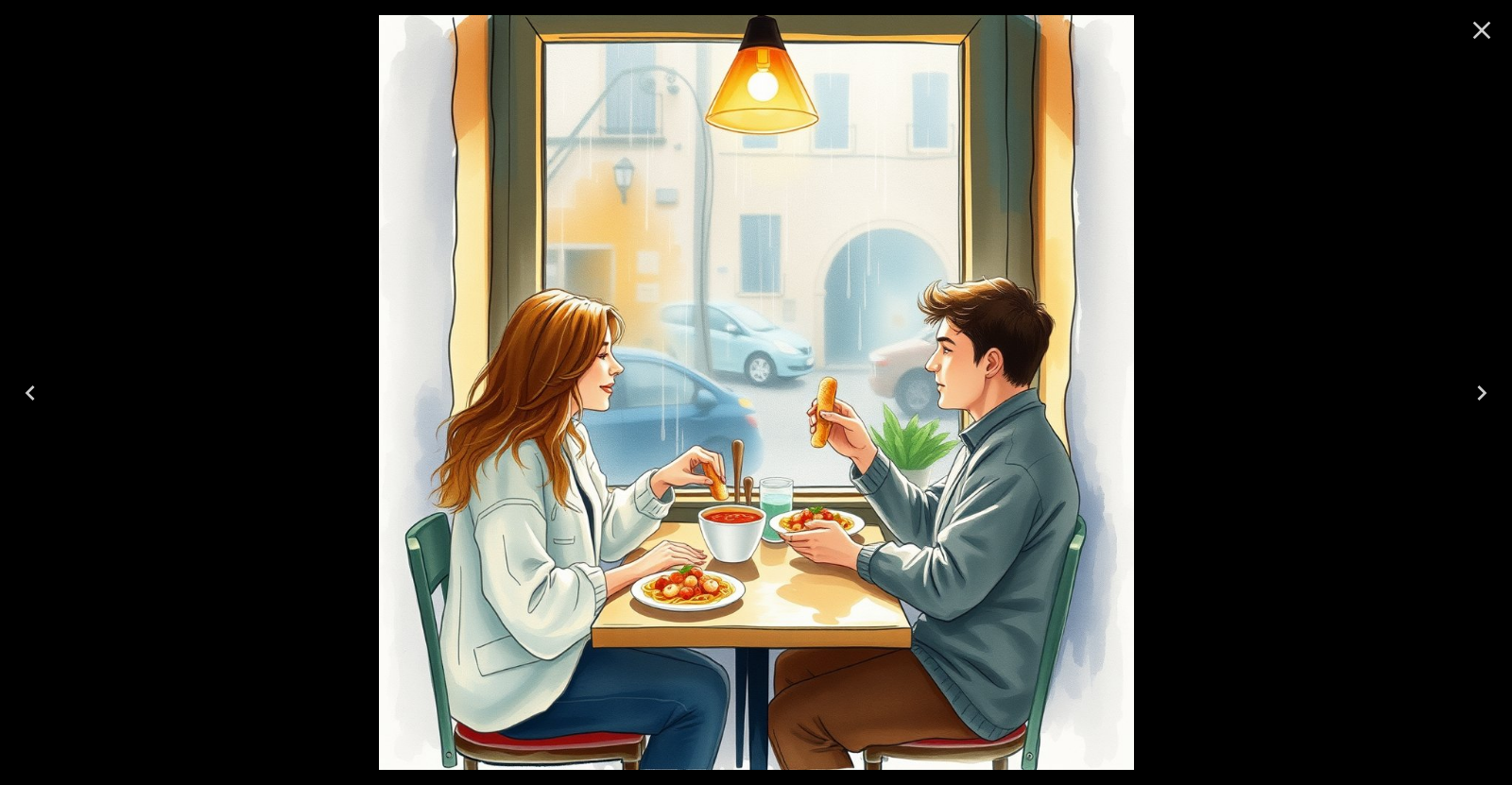
click at [32, 388] on icon "Previous" at bounding box center [30, 392] width 9 height 15
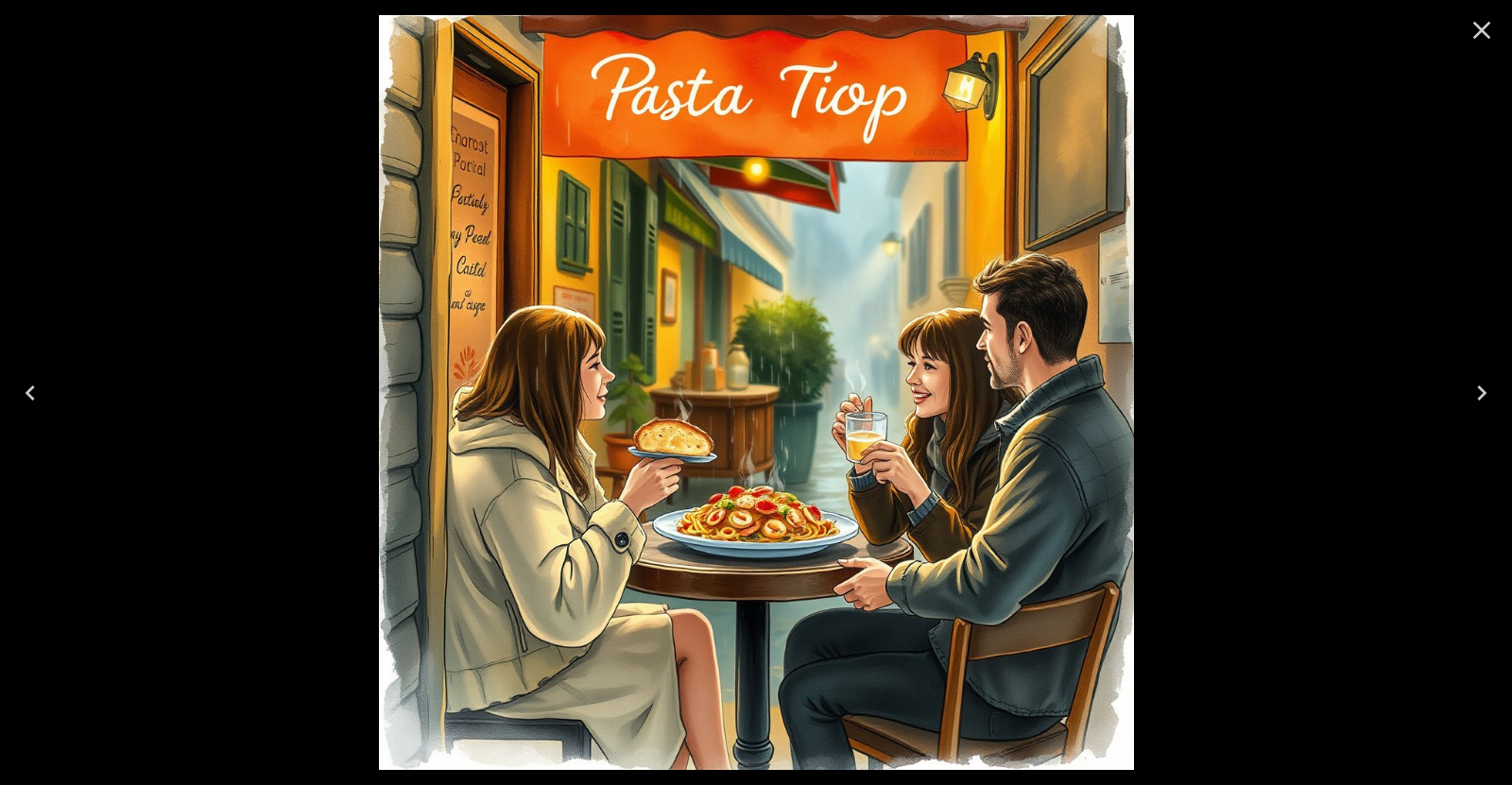
click at [32, 388] on icon "Previous" at bounding box center [30, 392] width 9 height 15
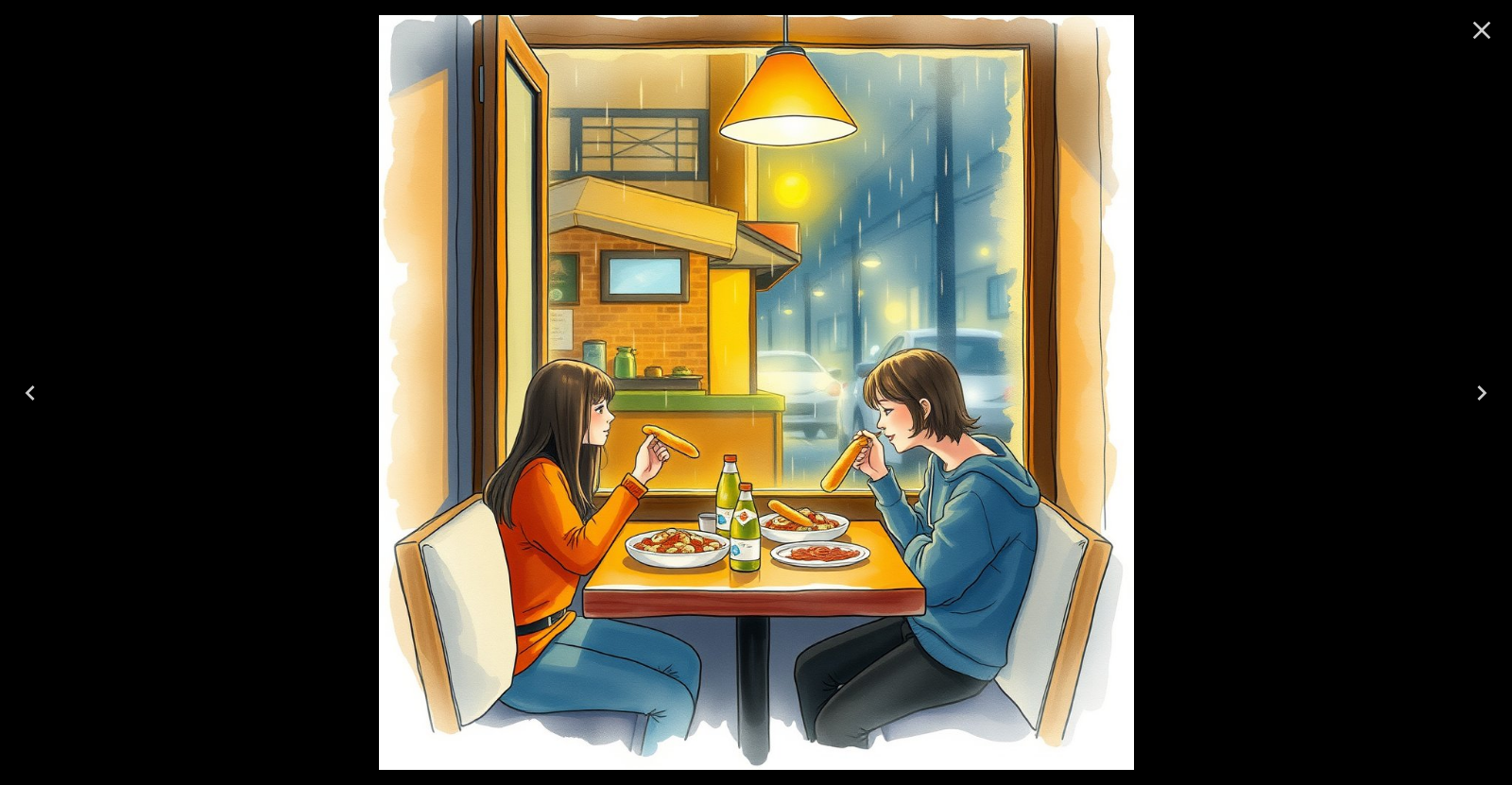
click at [32, 388] on icon "Previous" at bounding box center [30, 392] width 9 height 15
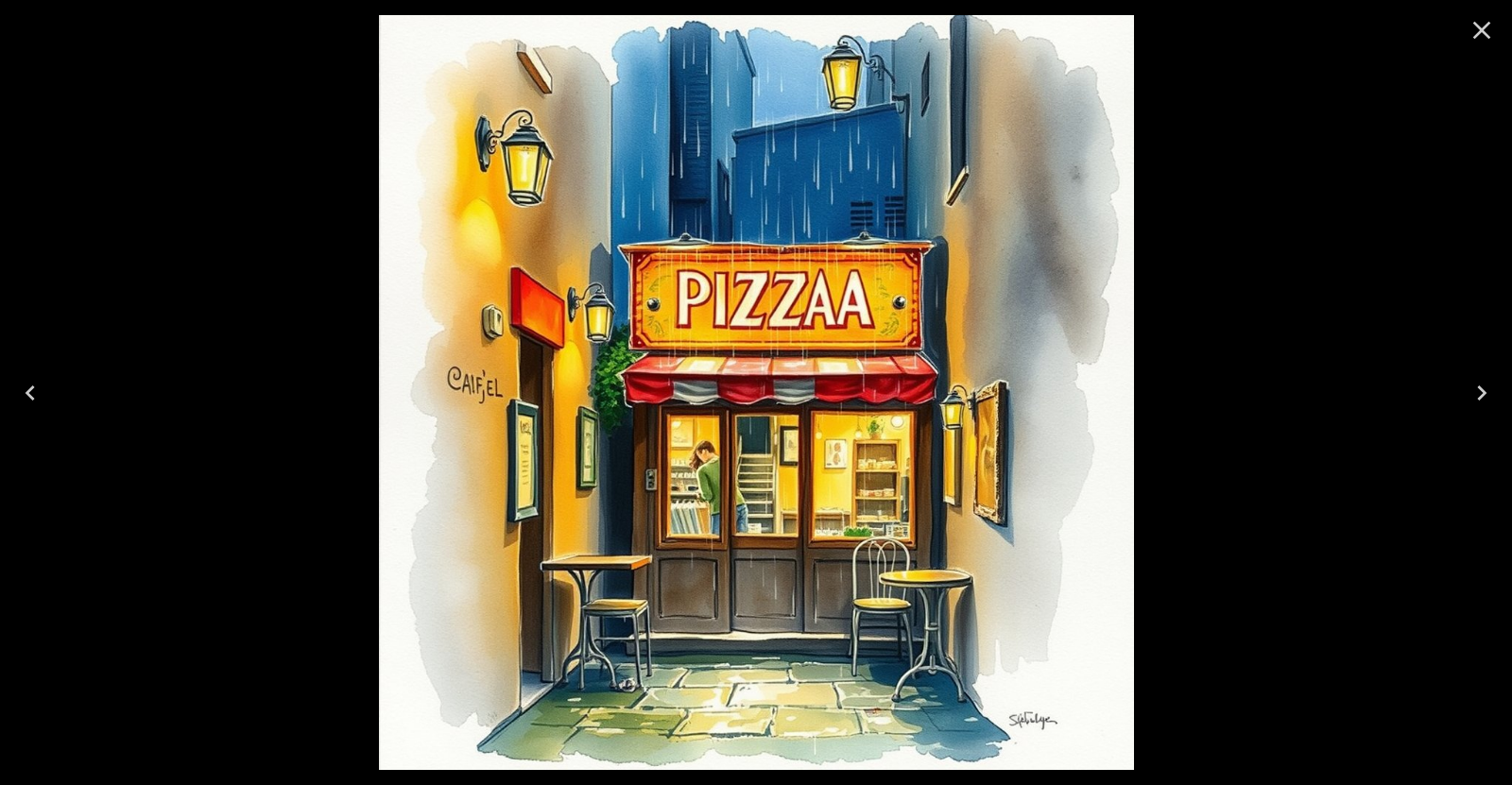
click at [32, 388] on icon "Previous" at bounding box center [30, 392] width 9 height 15
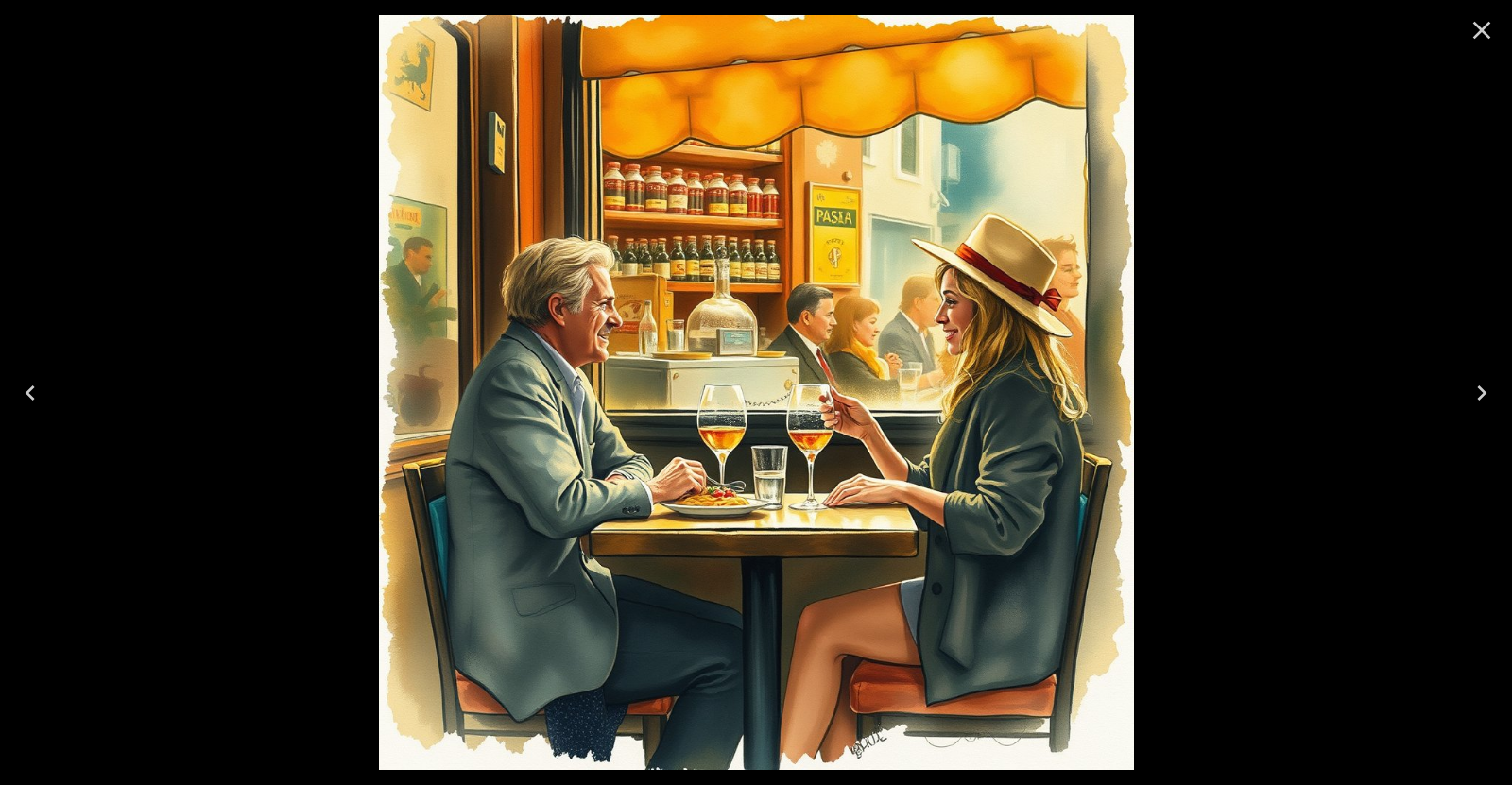
click at [32, 388] on icon "Previous" at bounding box center [30, 392] width 9 height 15
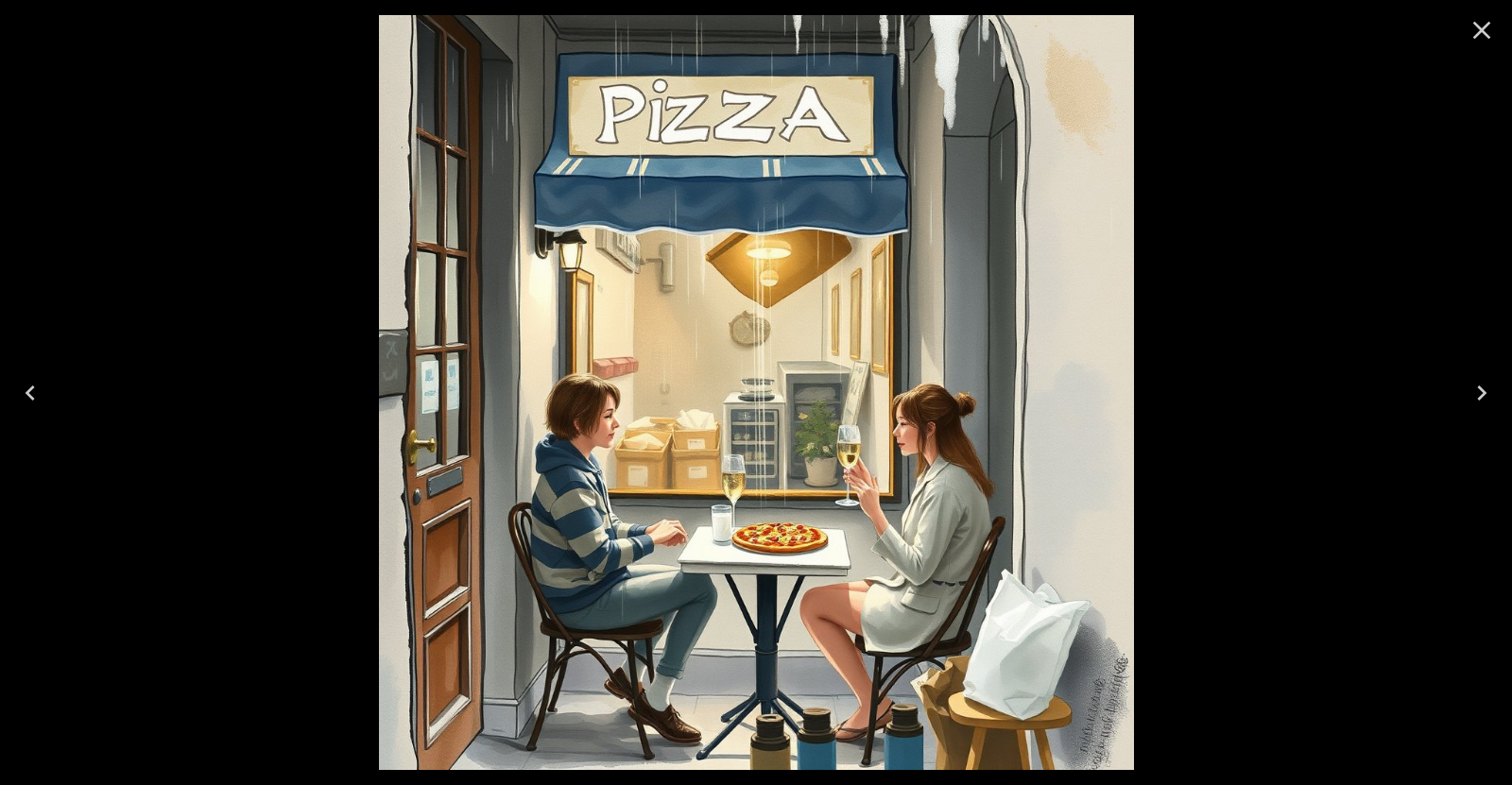
click at [32, 388] on icon "Previous" at bounding box center [30, 392] width 9 height 15
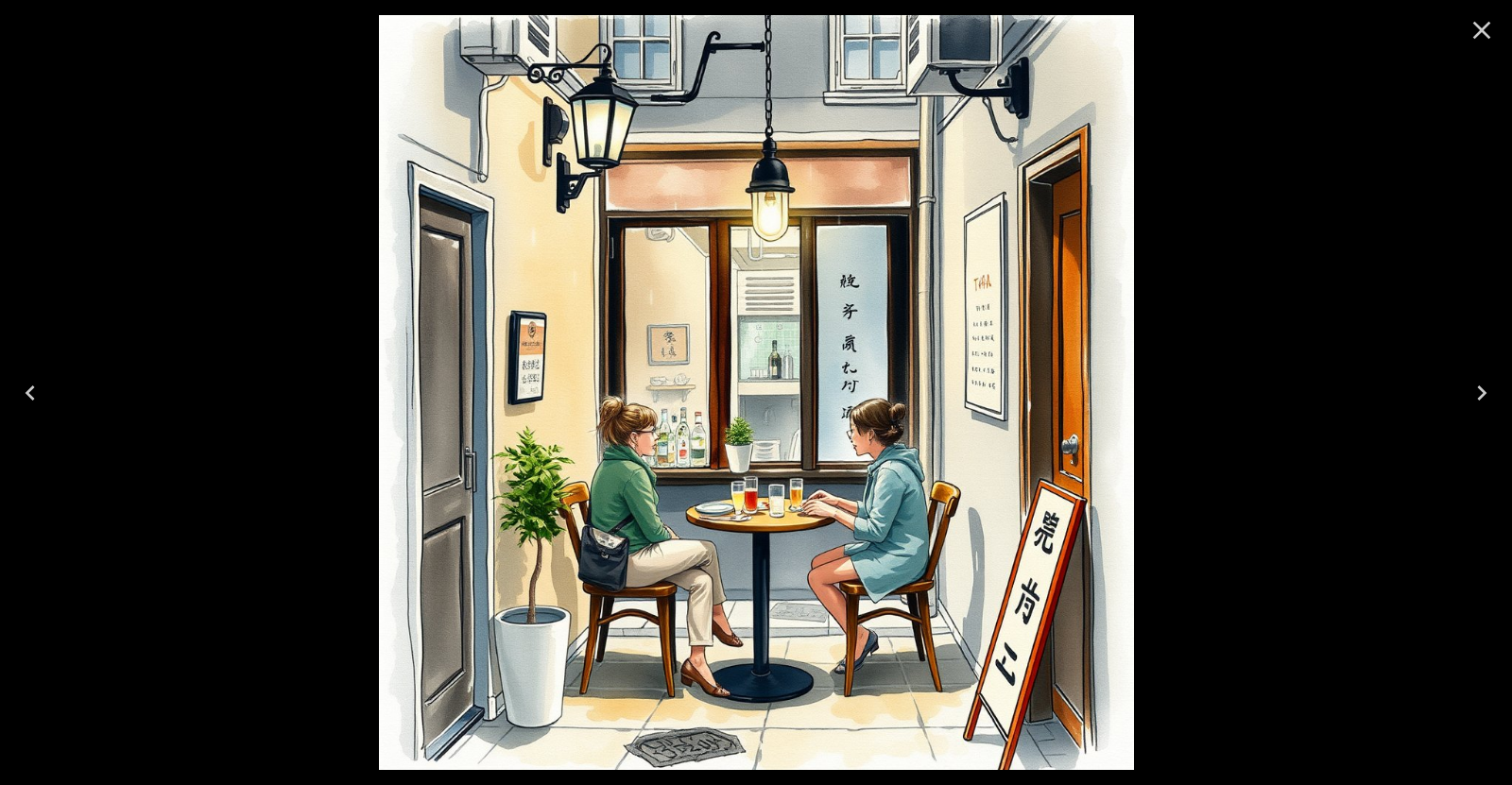
click at [32, 388] on icon "Previous" at bounding box center [30, 392] width 9 height 15
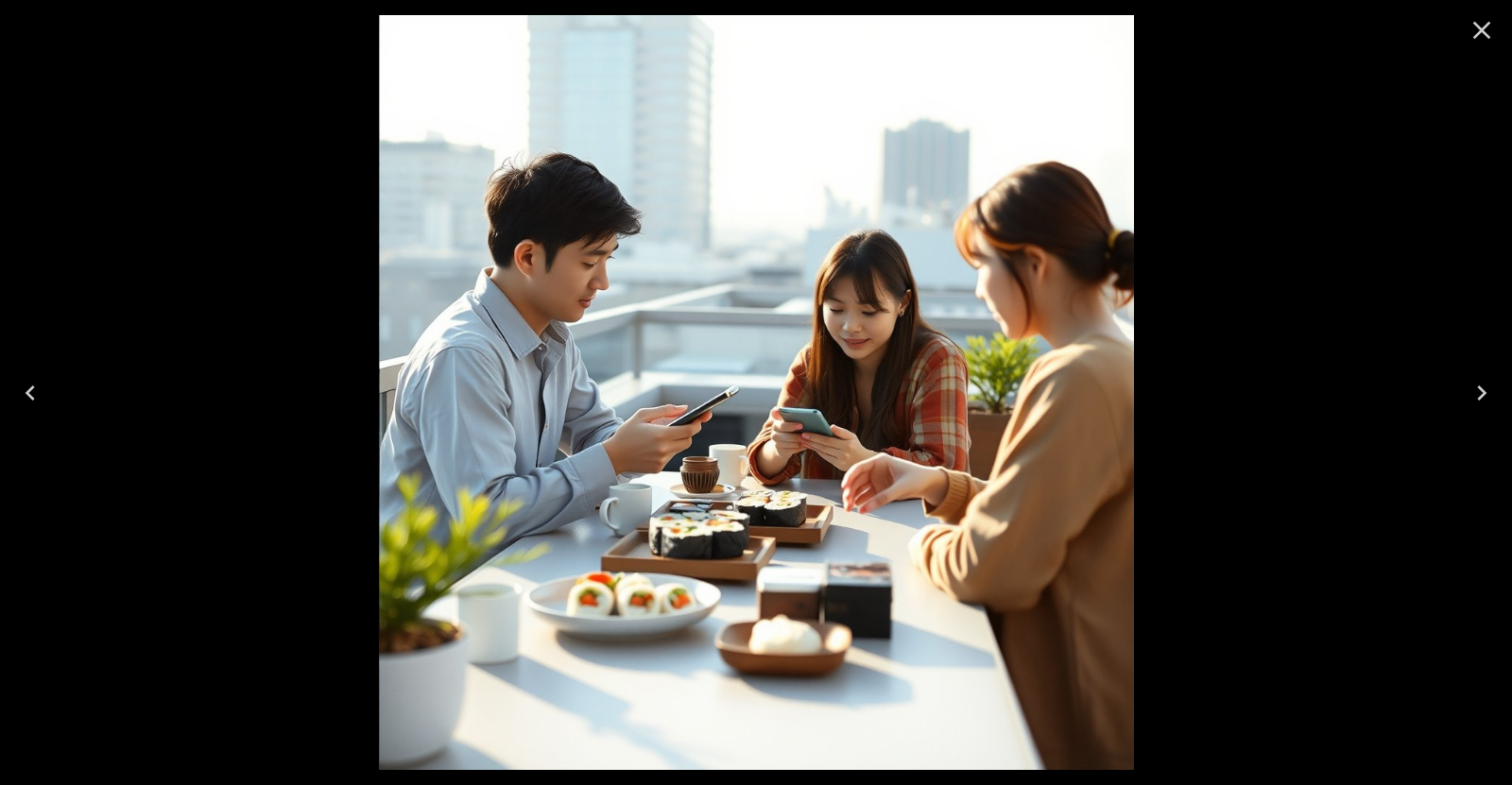
click at [32, 388] on icon "Previous" at bounding box center [30, 392] width 9 height 15
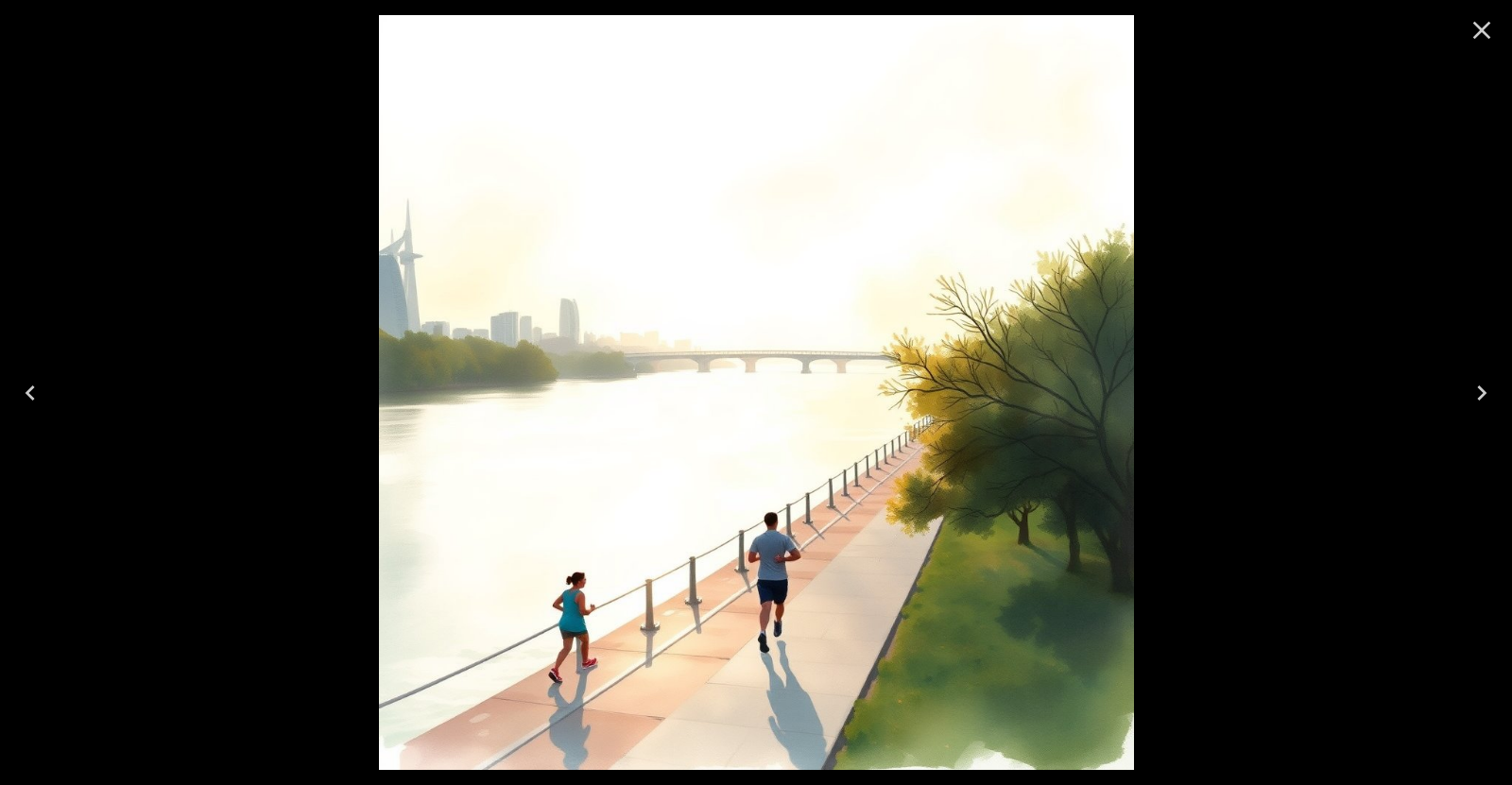
click at [32, 388] on icon "Previous" at bounding box center [30, 392] width 9 height 15
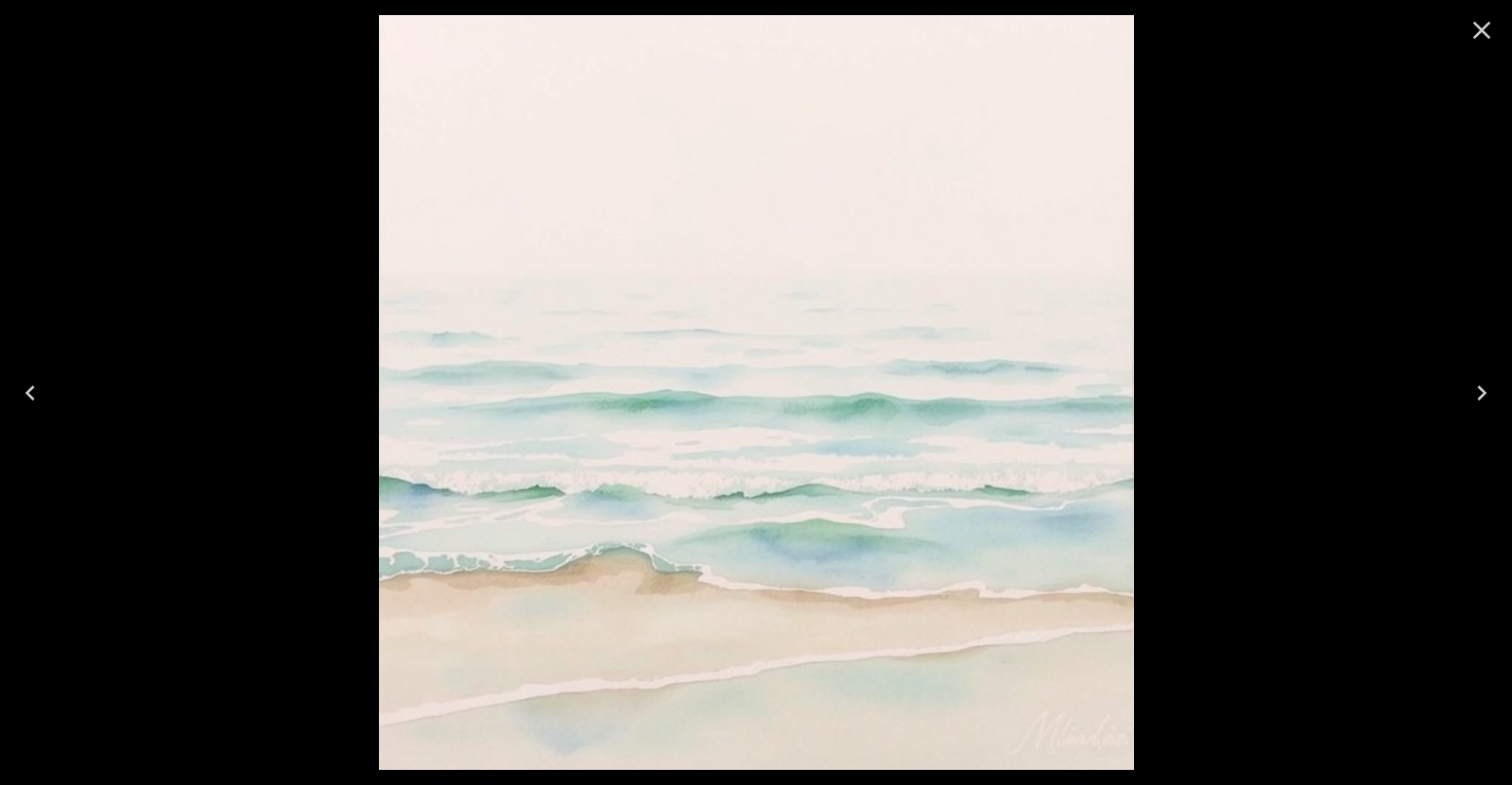
click at [1474, 377] on button "Next" at bounding box center [1482, 393] width 61 height 76
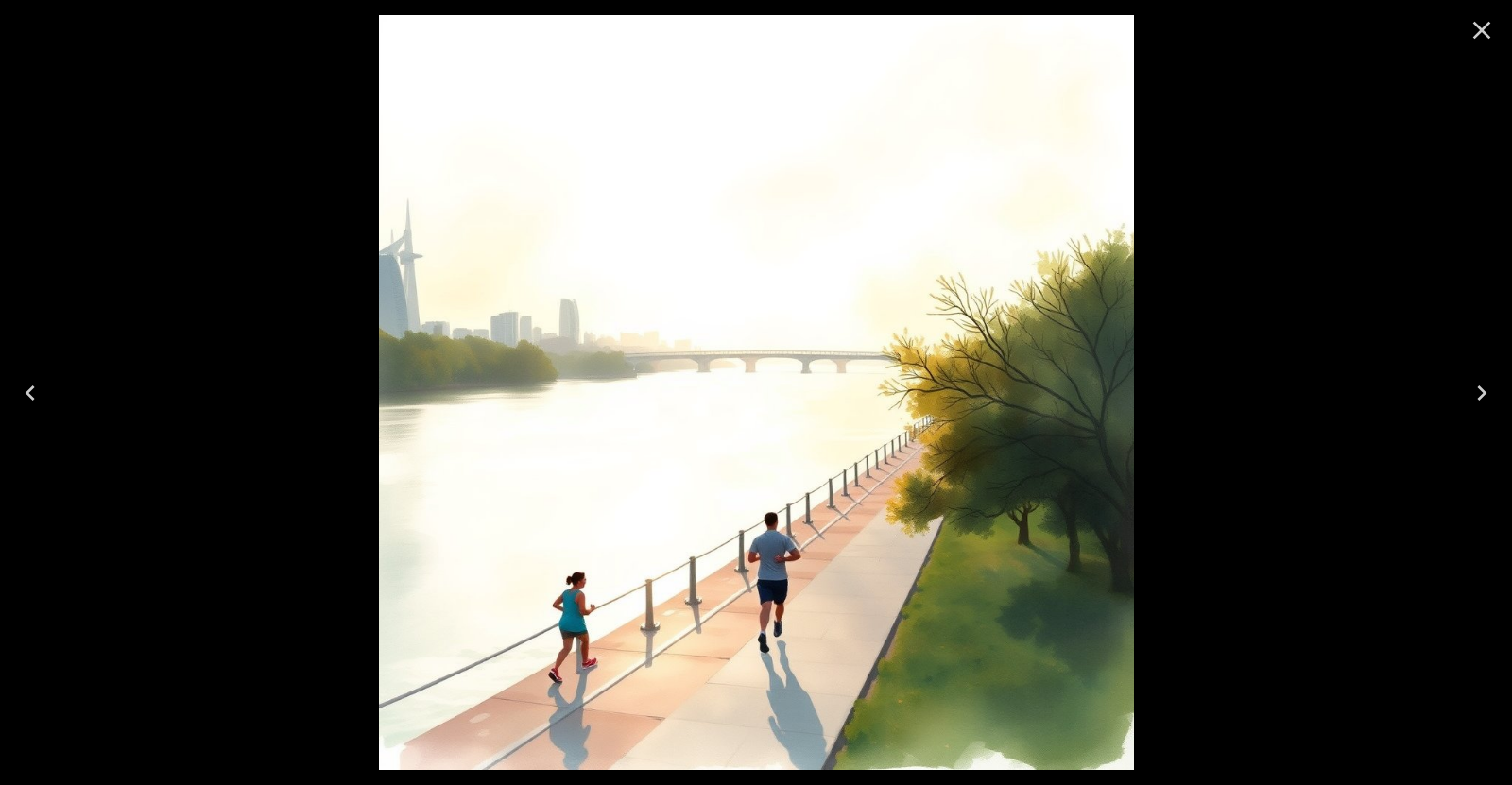
click at [29, 393] on icon "Previous" at bounding box center [30, 392] width 9 height 15
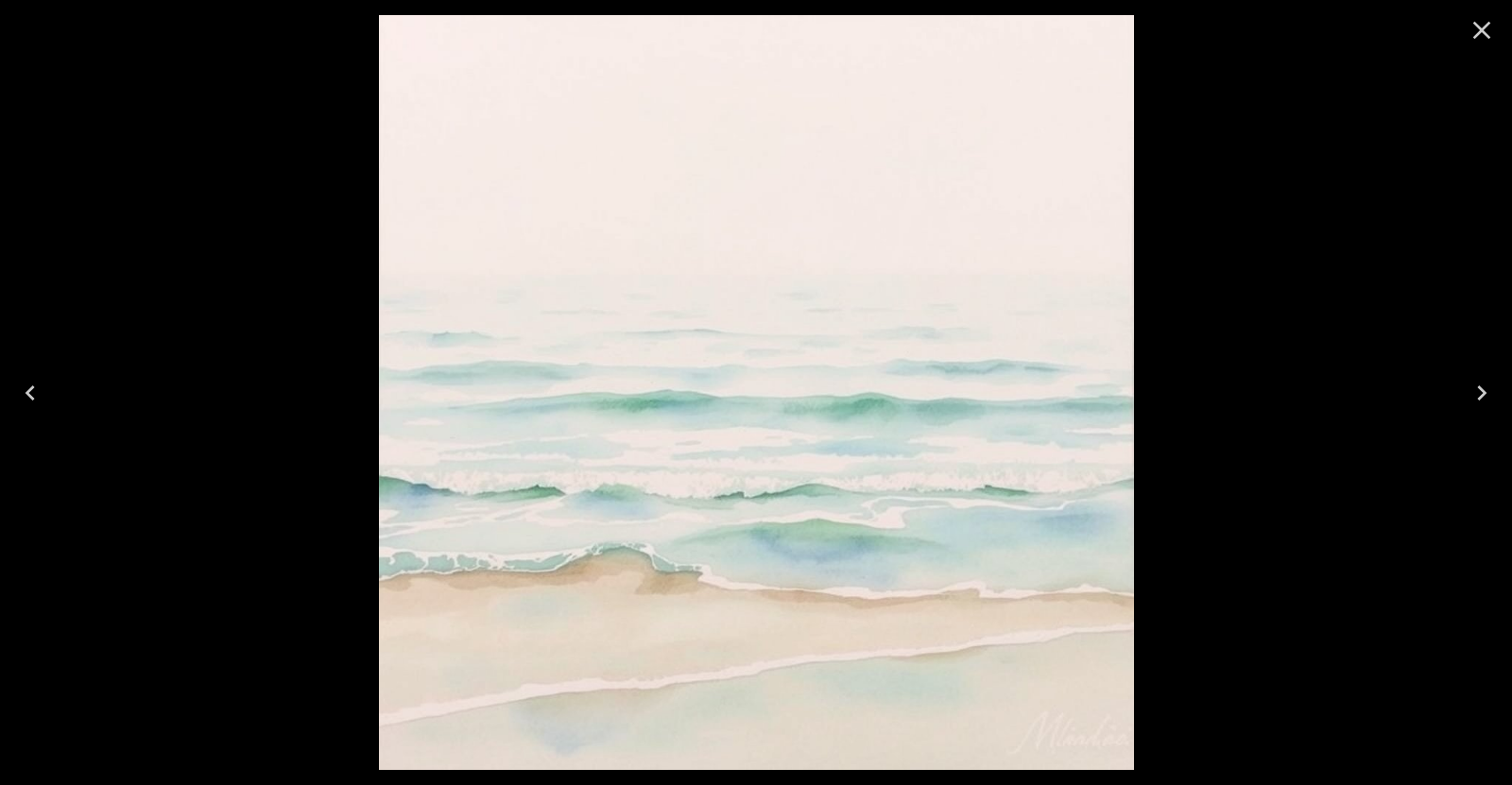
click at [1472, 402] on icon "Next" at bounding box center [1482, 392] width 30 height 30
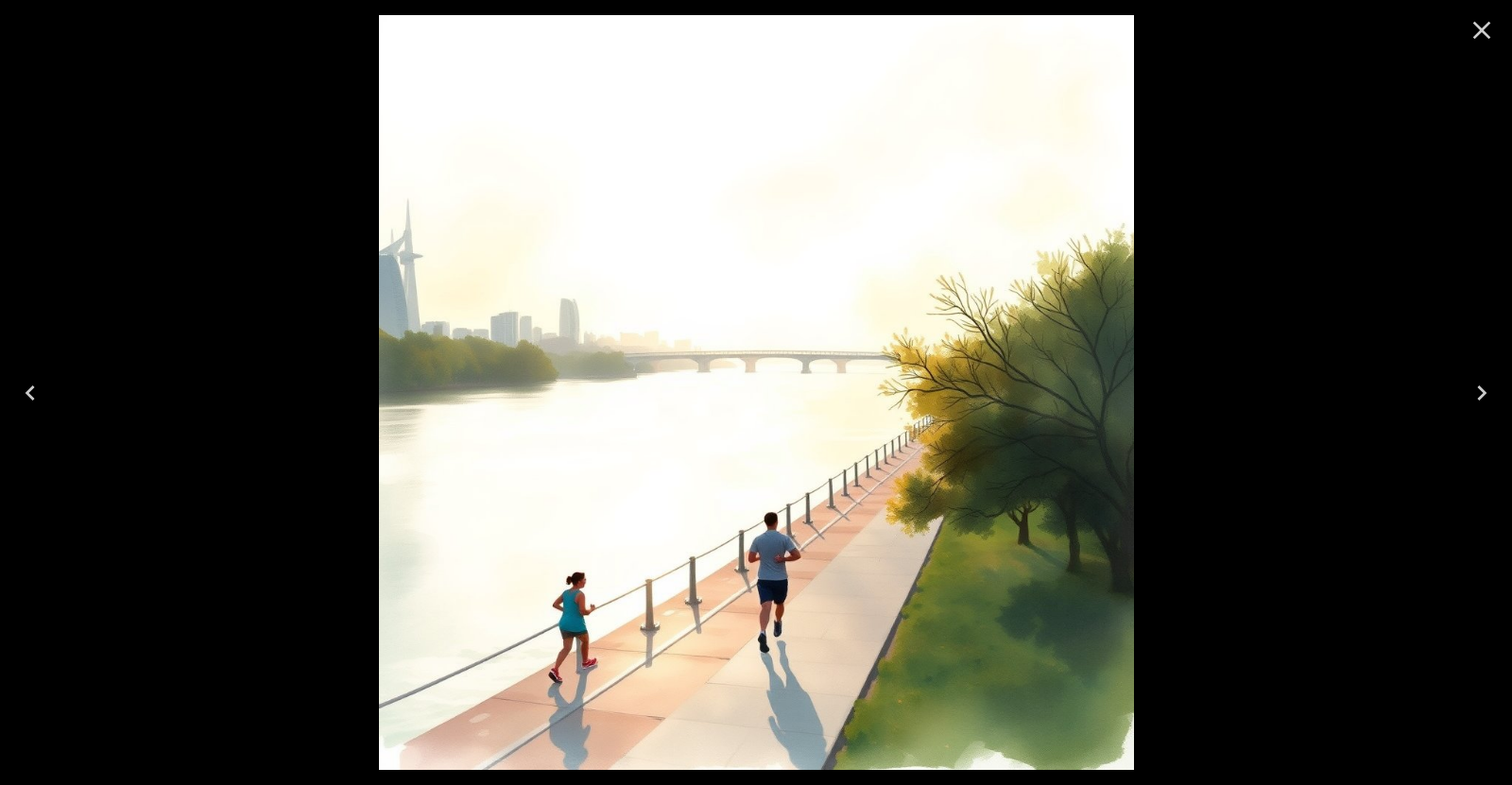
click at [35, 396] on icon "Previous" at bounding box center [30, 392] width 30 height 30
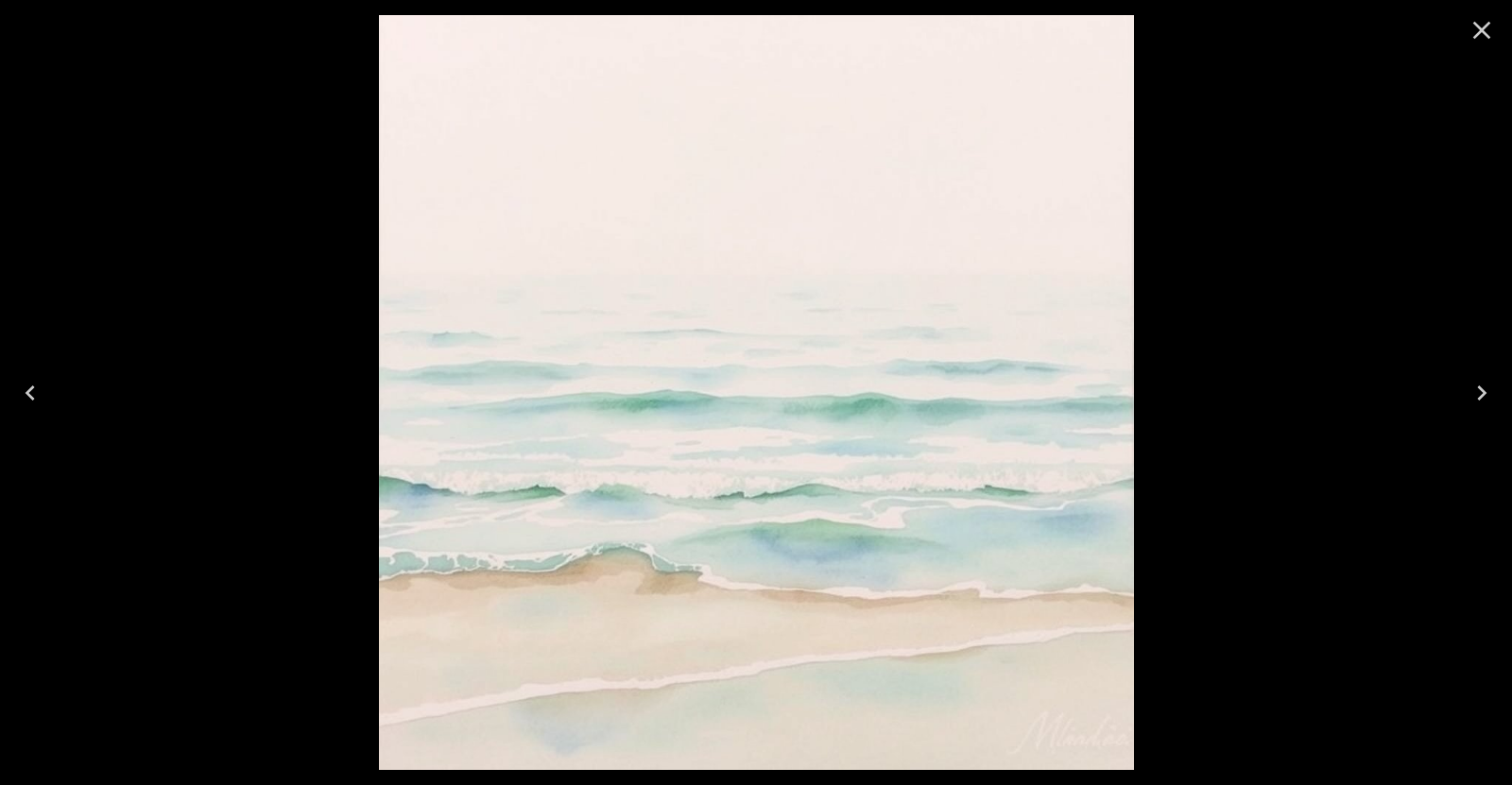
click at [1484, 395] on icon "Next" at bounding box center [1482, 392] width 30 height 30
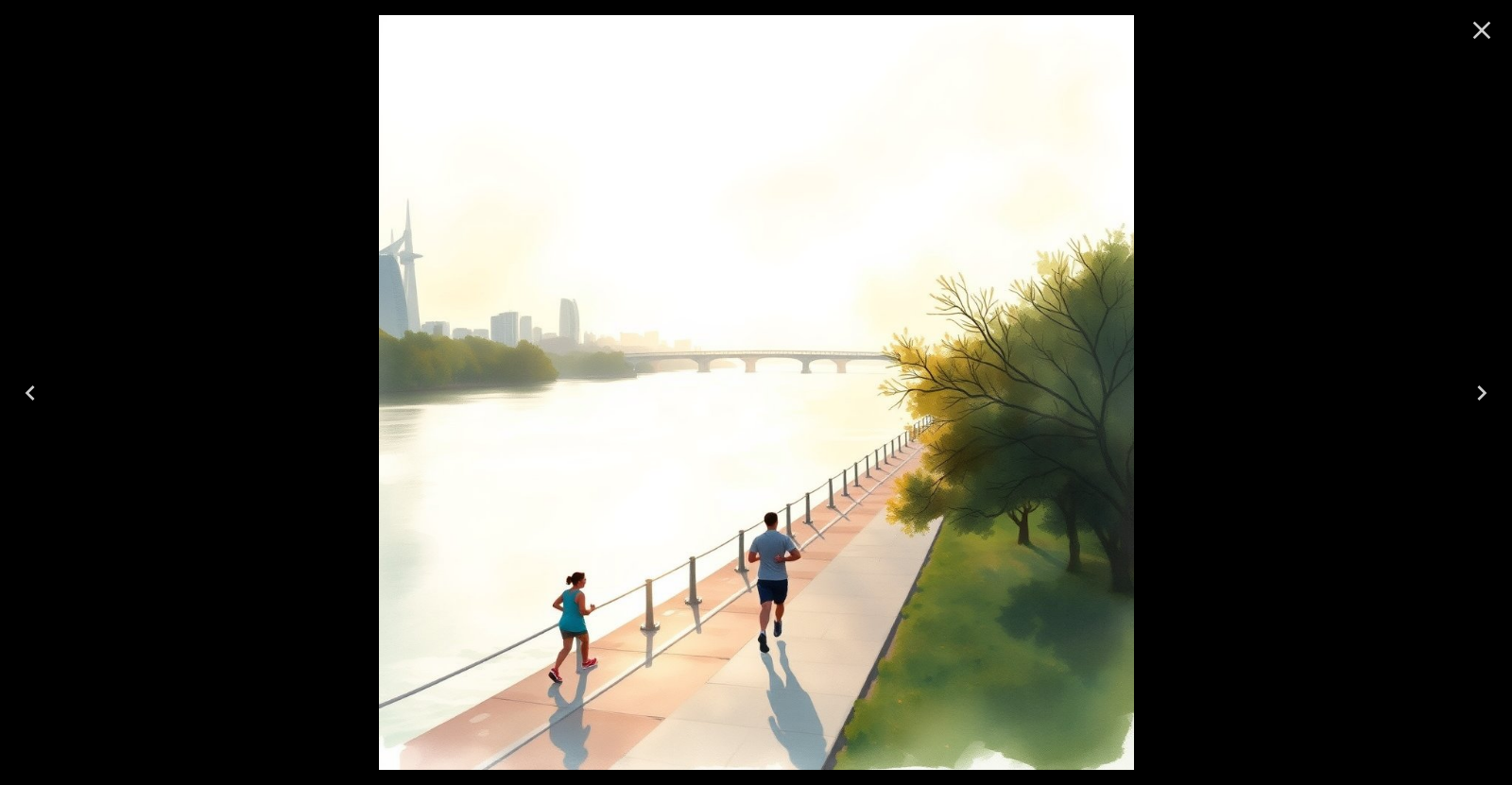
click at [25, 385] on icon "Previous" at bounding box center [30, 392] width 30 height 30
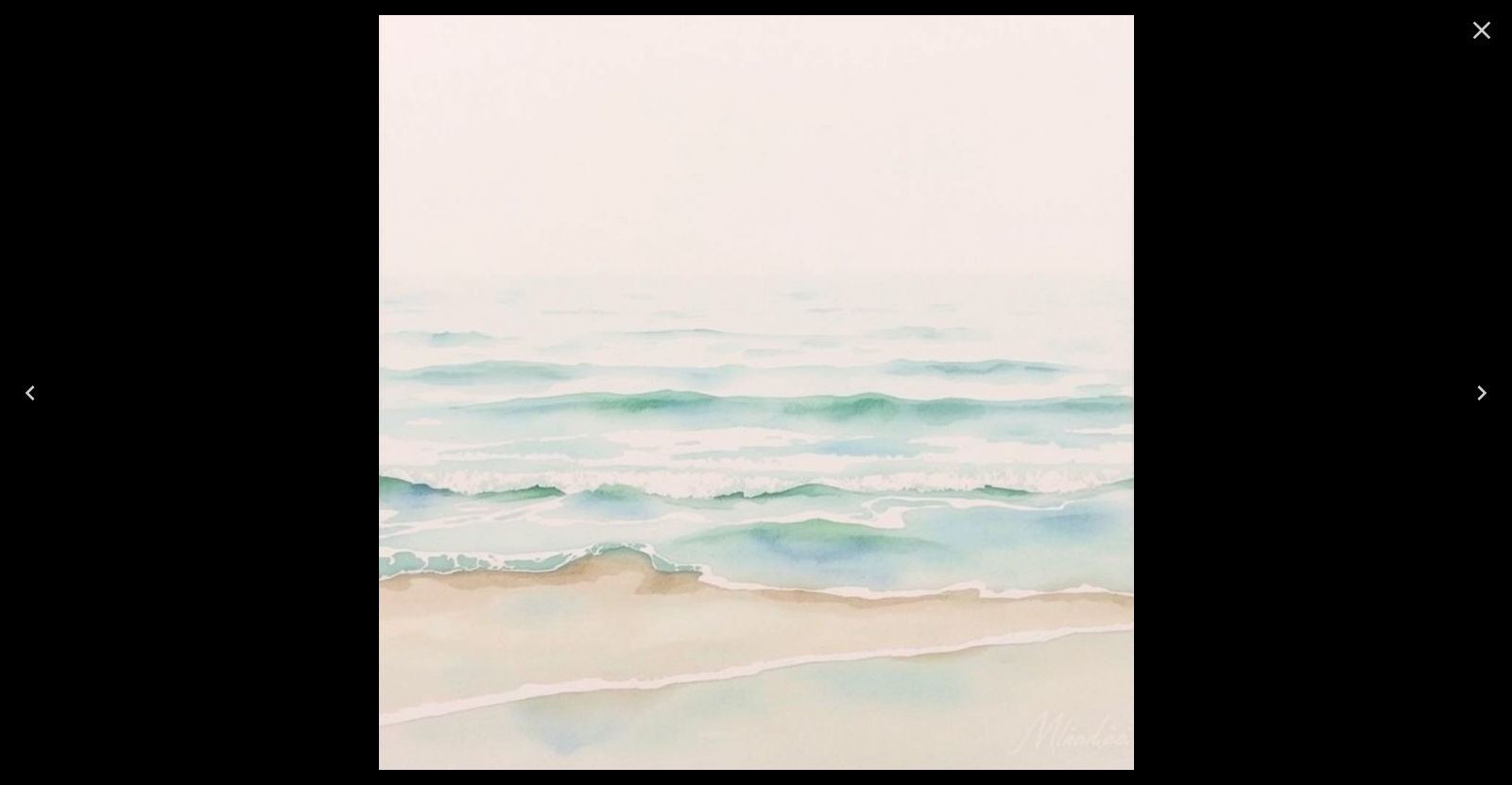
click at [1480, 389] on icon "Next" at bounding box center [1481, 392] width 9 height 15
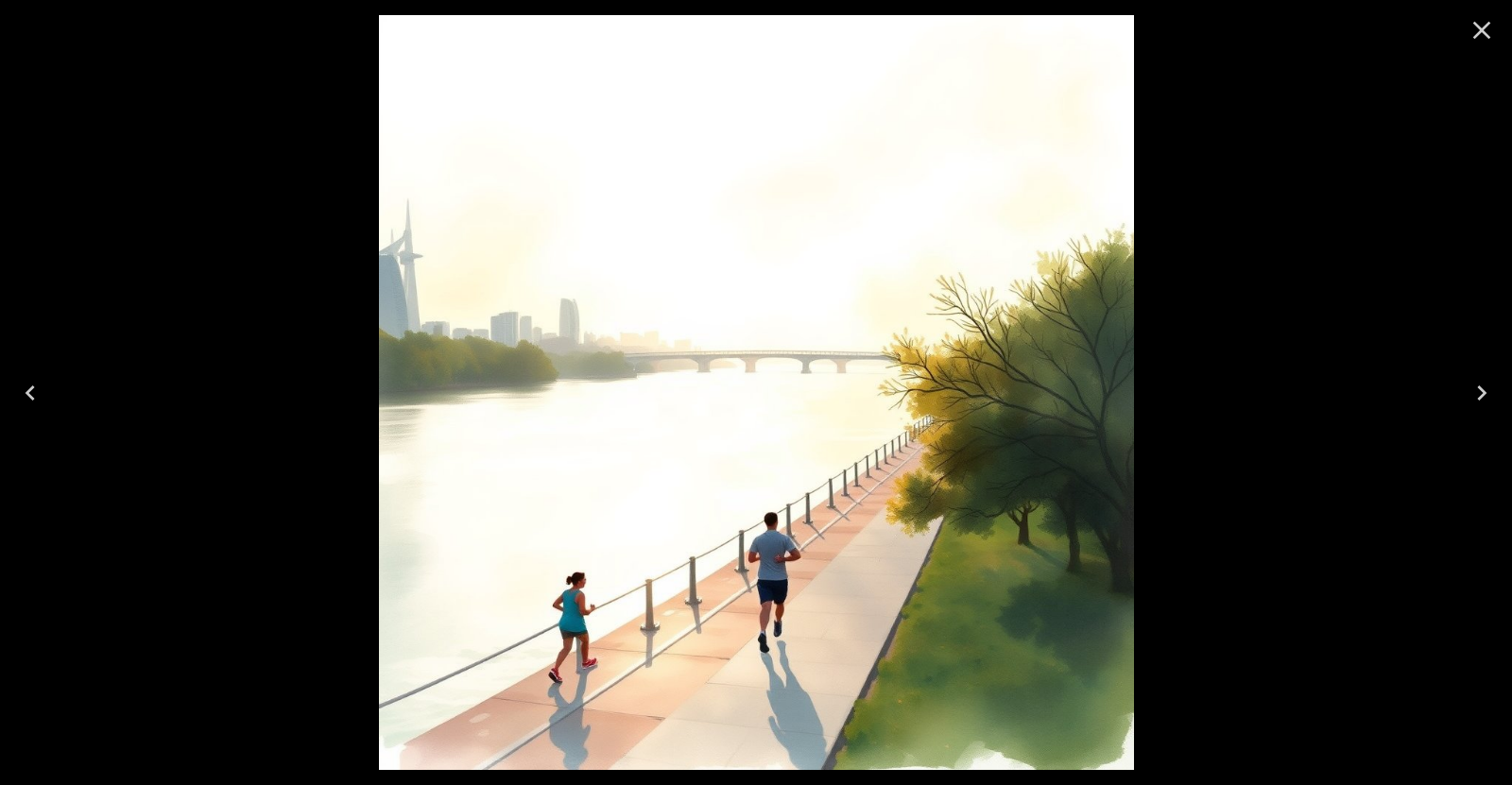
click at [51, 393] on button "Previous" at bounding box center [30, 393] width 61 height 76
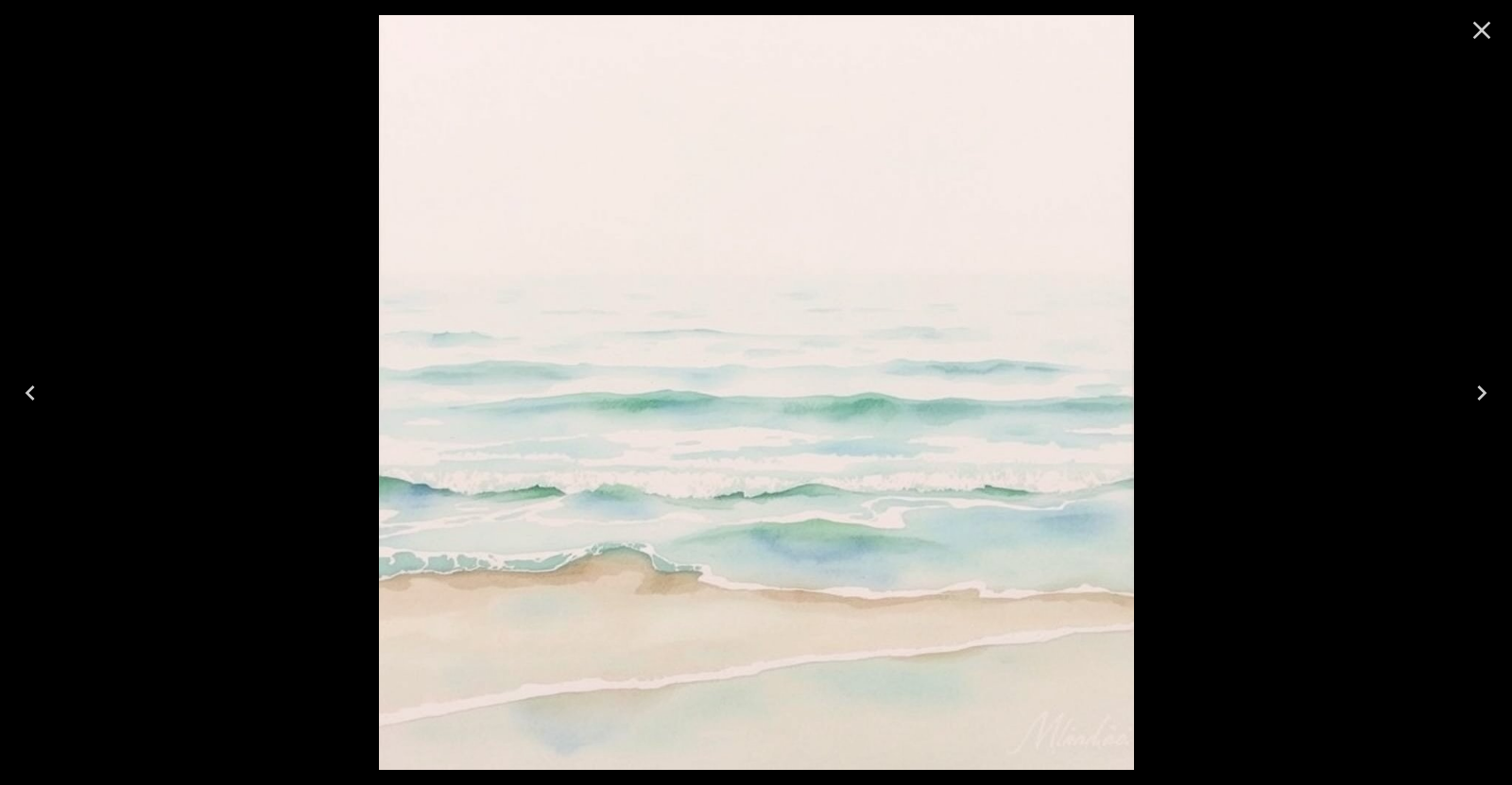
click at [1468, 401] on icon "Next" at bounding box center [1482, 392] width 30 height 30
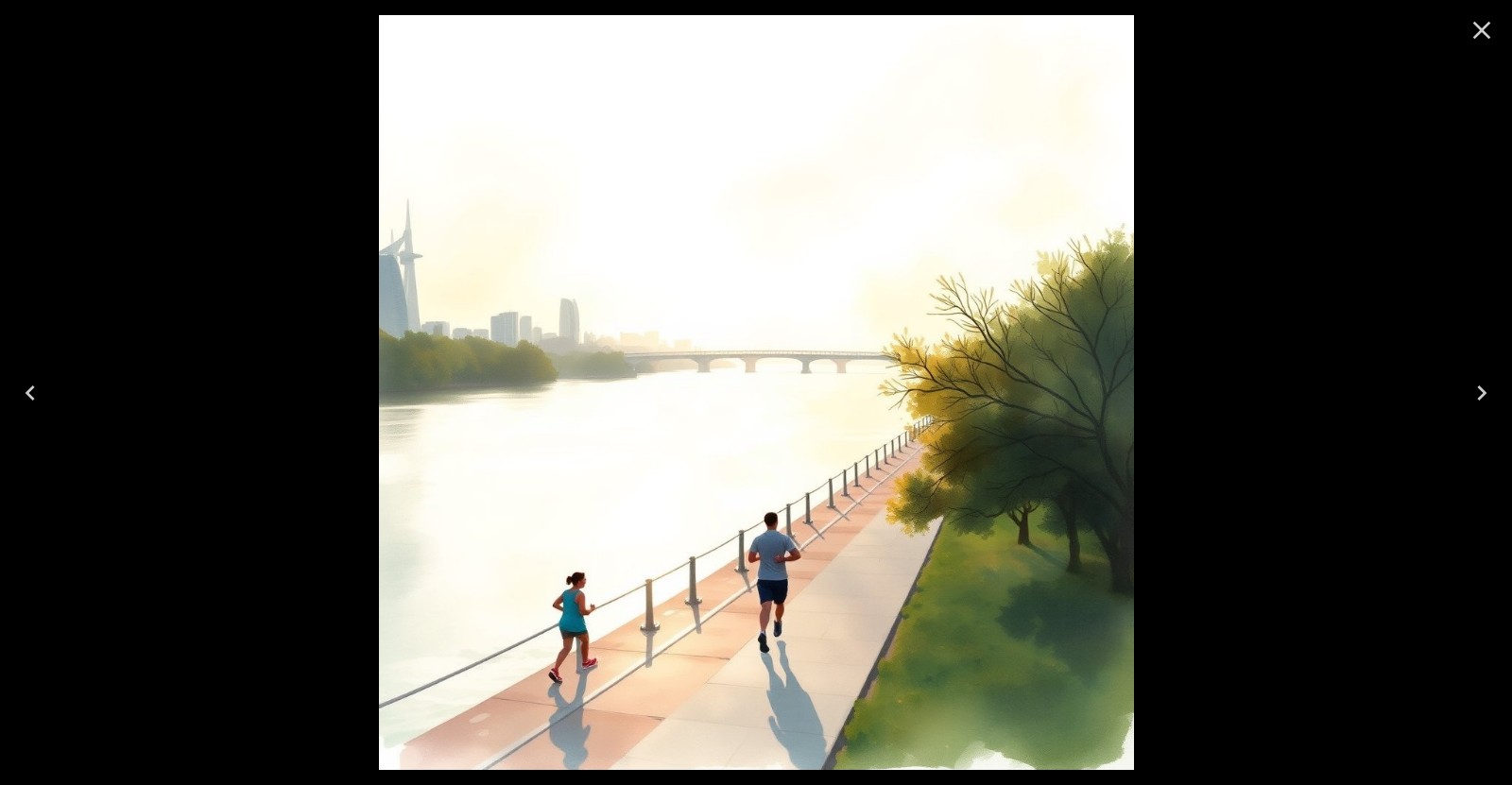
click at [33, 389] on icon "Previous" at bounding box center [30, 392] width 30 height 30
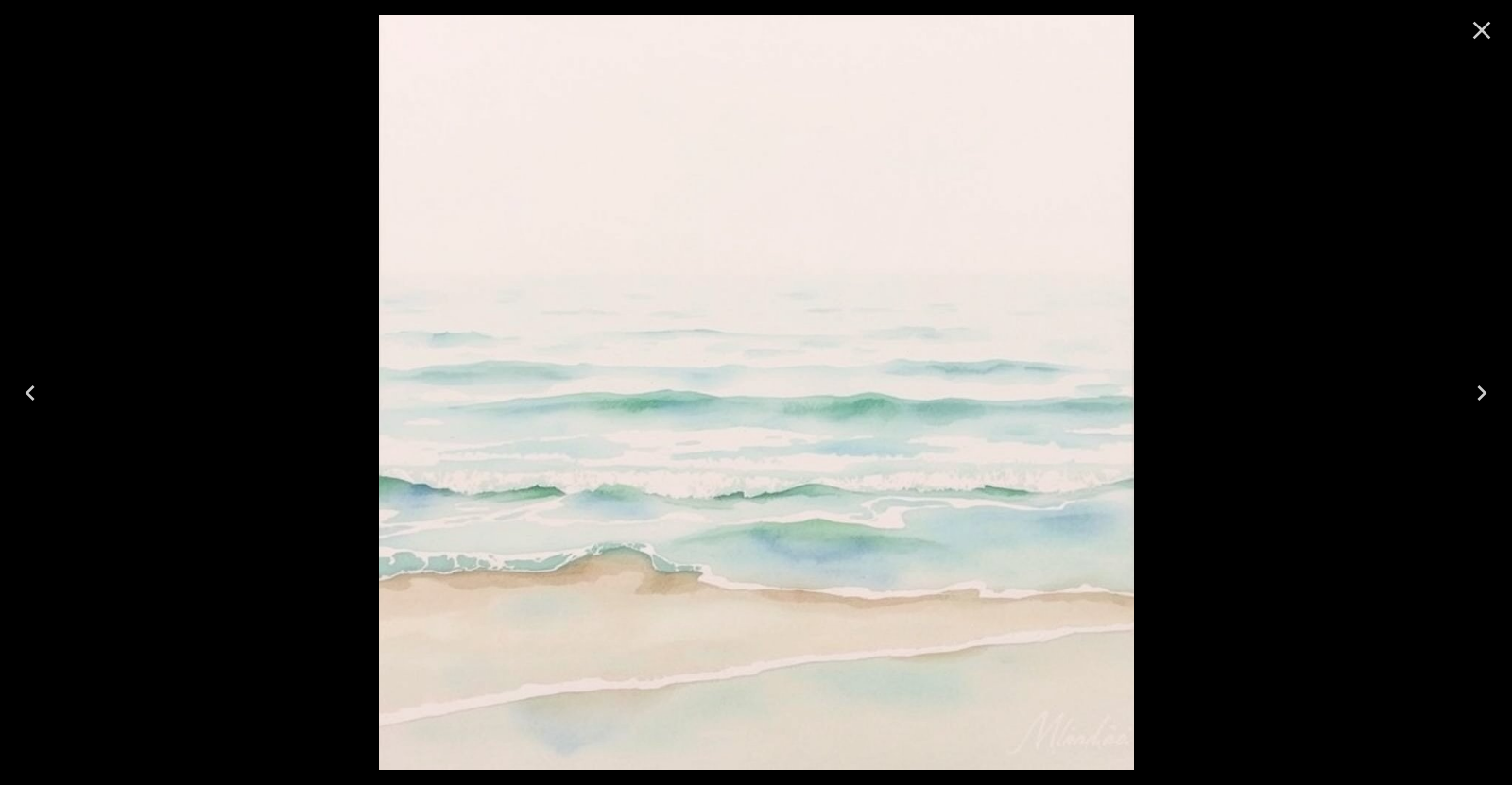
click at [1477, 40] on icon "Close" at bounding box center [1482, 30] width 30 height 30
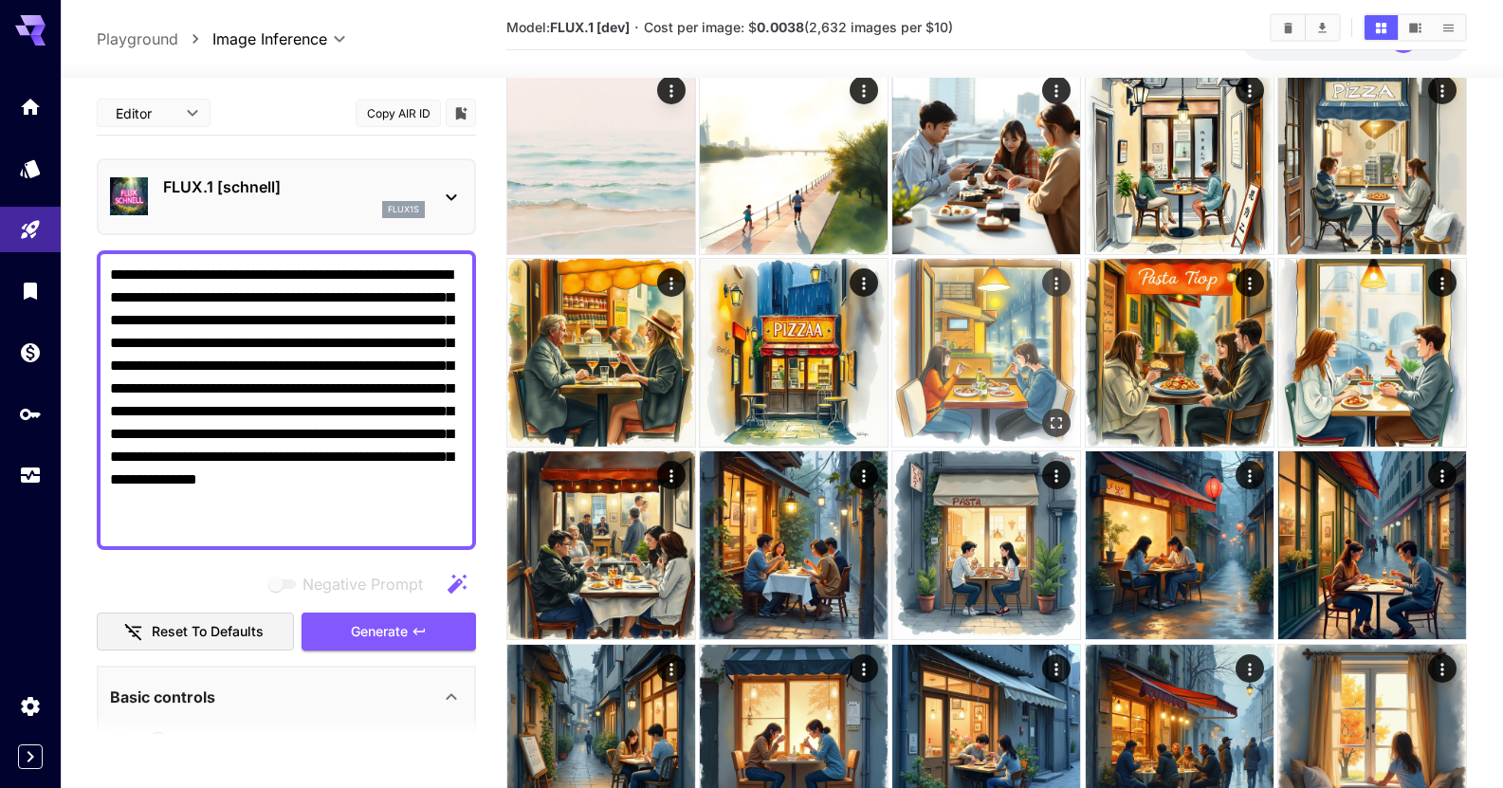
scroll to position [0, 0]
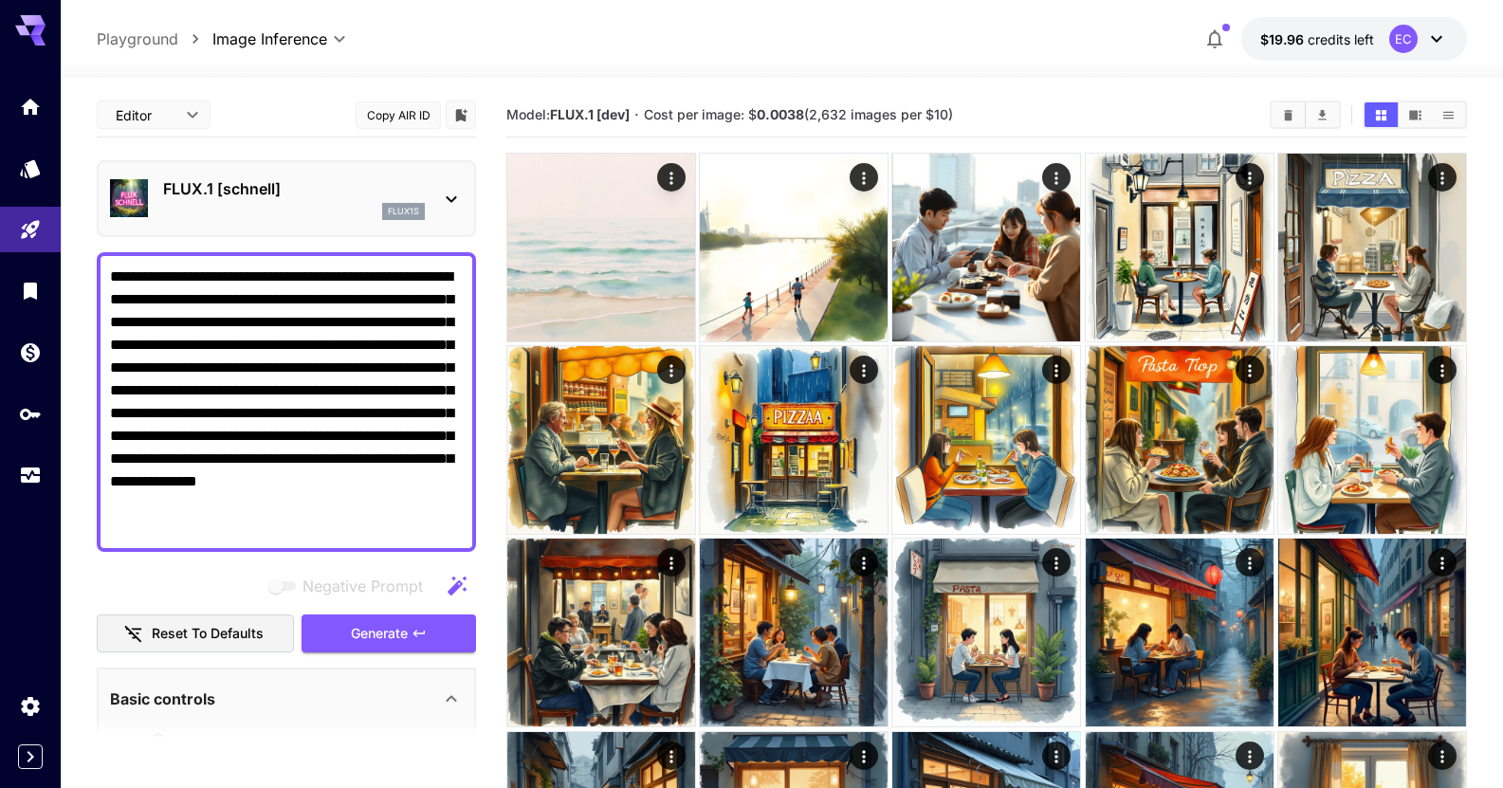
drag, startPoint x: 164, startPoint y: 529, endPoint x: 19, endPoint y: 65, distance: 485.9
click at [19, 74] on div "**********" at bounding box center [751, 777] width 1503 height 1555
paste textarea
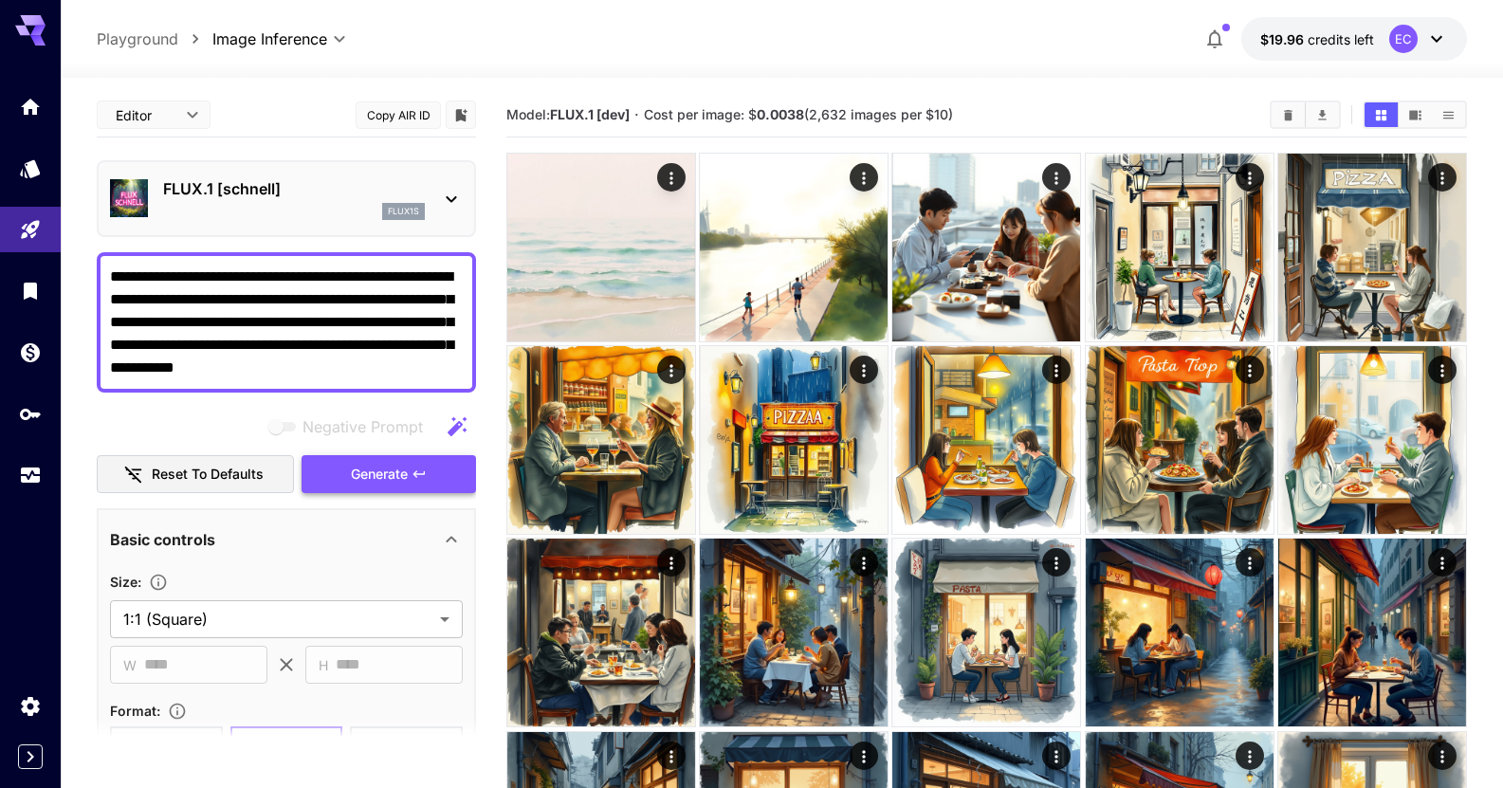
click at [371, 477] on span "Generate" at bounding box center [379, 475] width 57 height 24
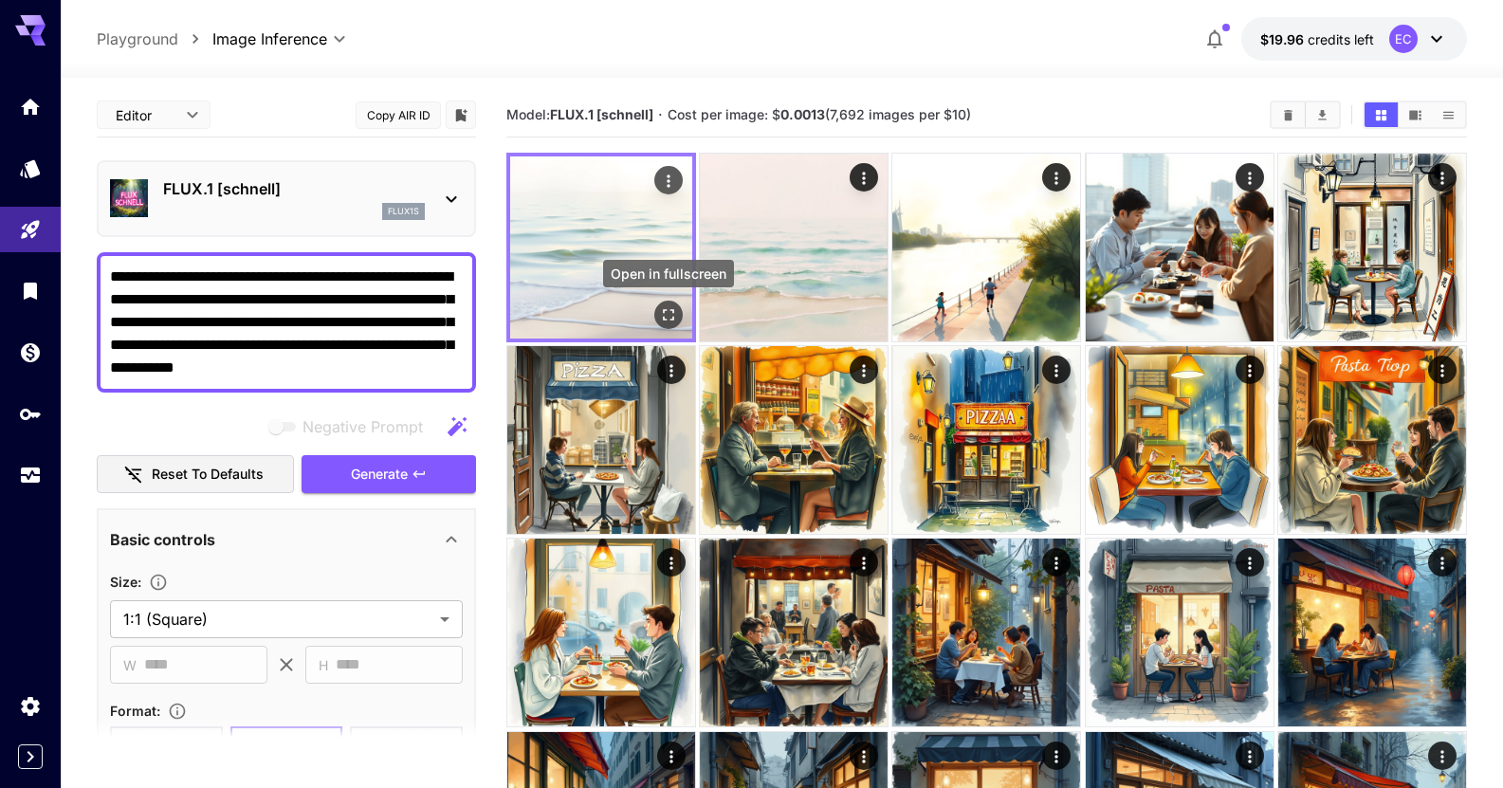
click at [674, 308] on icon "Open in fullscreen" at bounding box center [668, 314] width 19 height 19
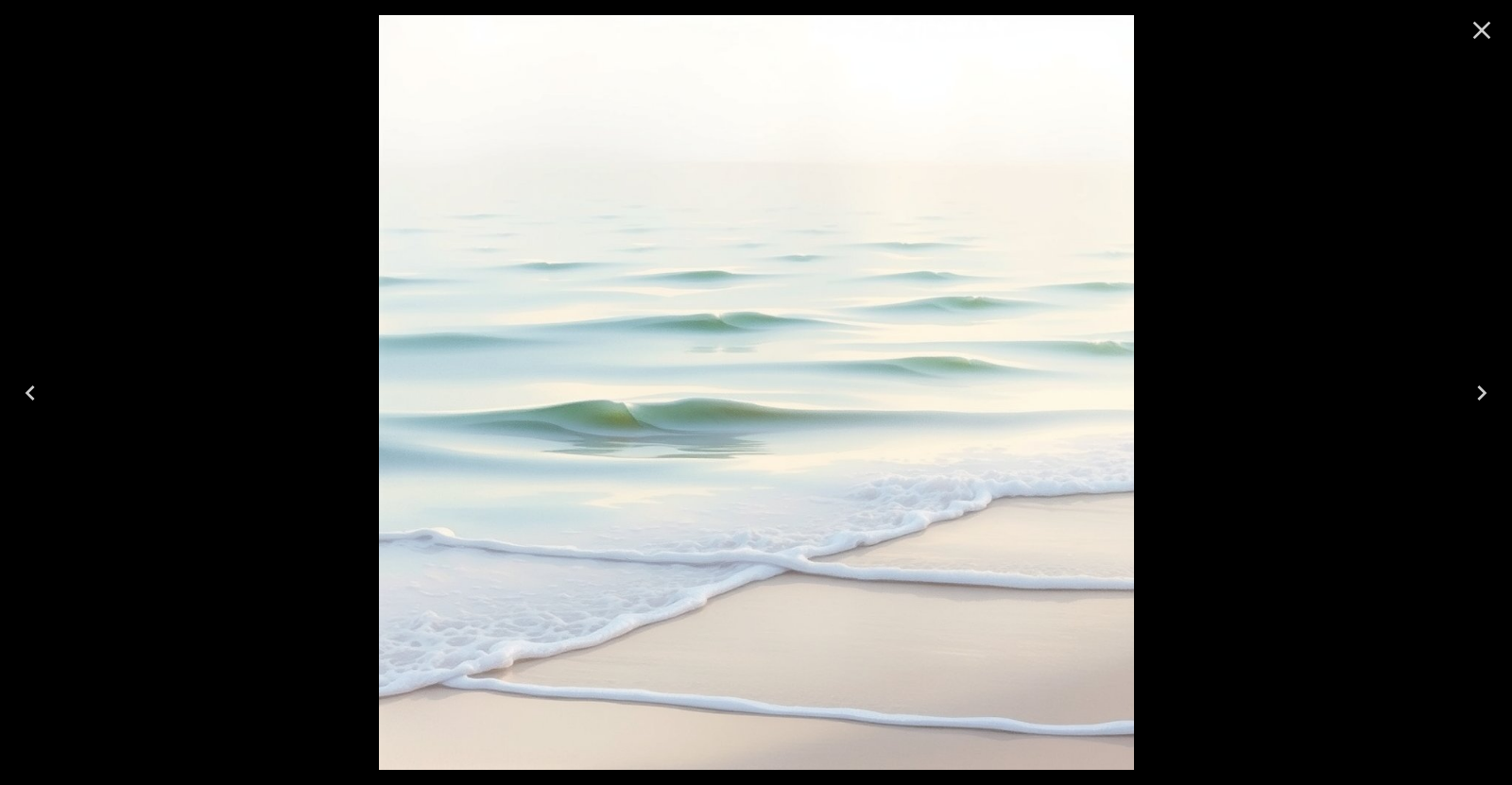
click at [1478, 376] on button "Next" at bounding box center [1482, 393] width 61 height 76
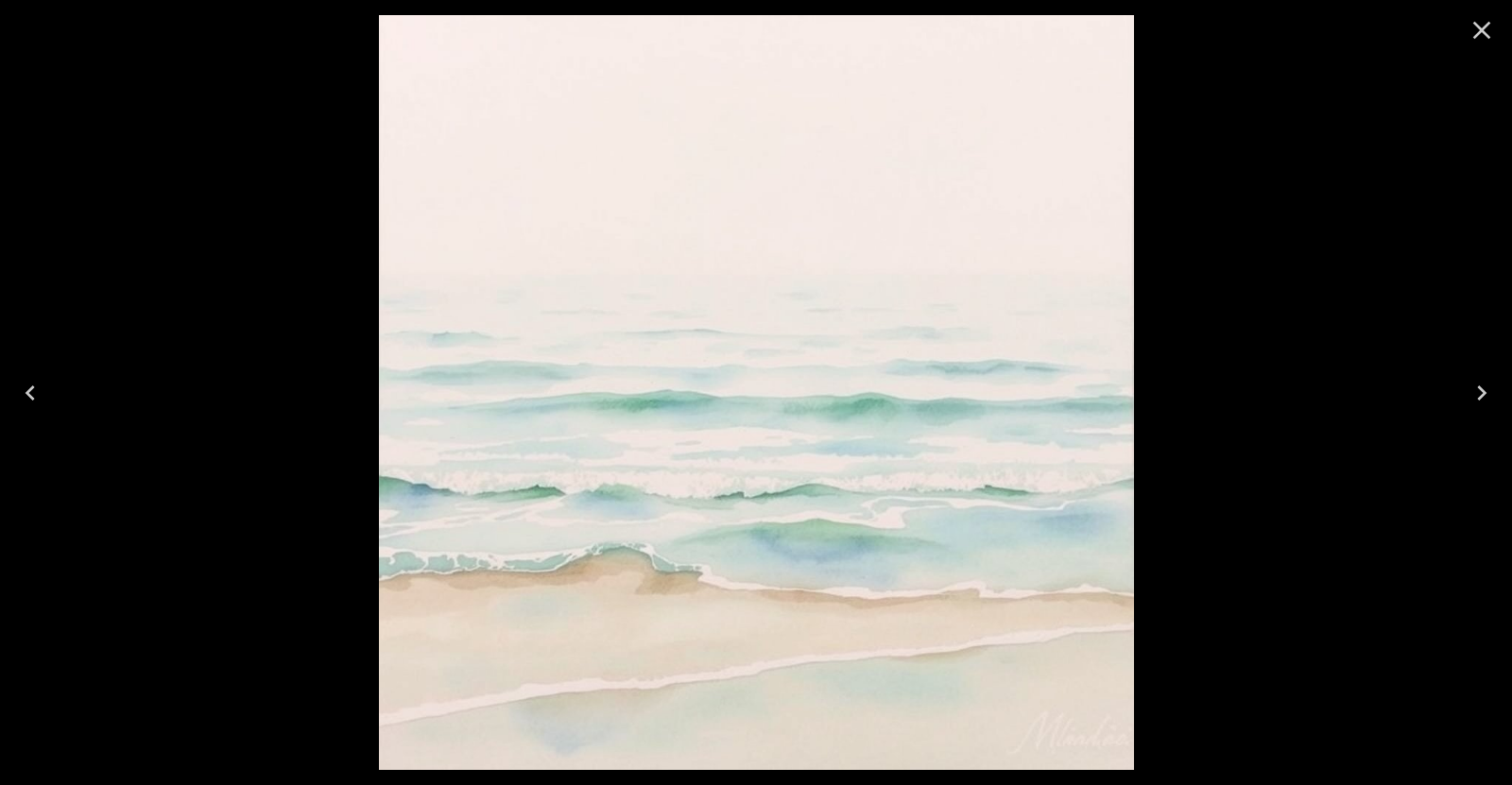
click at [1479, 34] on icon "Close" at bounding box center [1483, 31] width 18 height 18
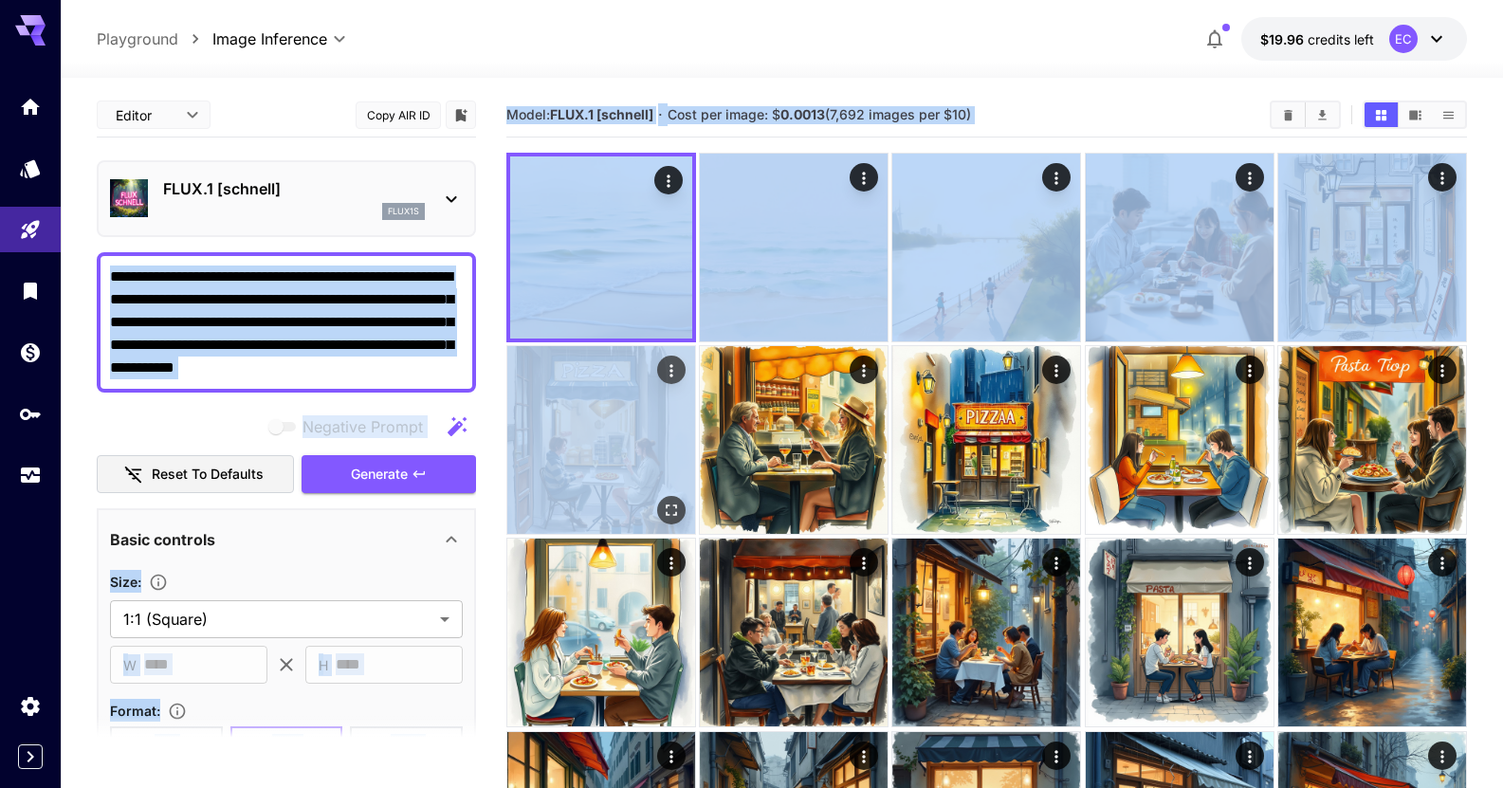
drag, startPoint x: 107, startPoint y: 274, endPoint x: 549, endPoint y: 504, distance: 498.0
click at [549, 504] on main "**********" at bounding box center [782, 803] width 1370 height 1421
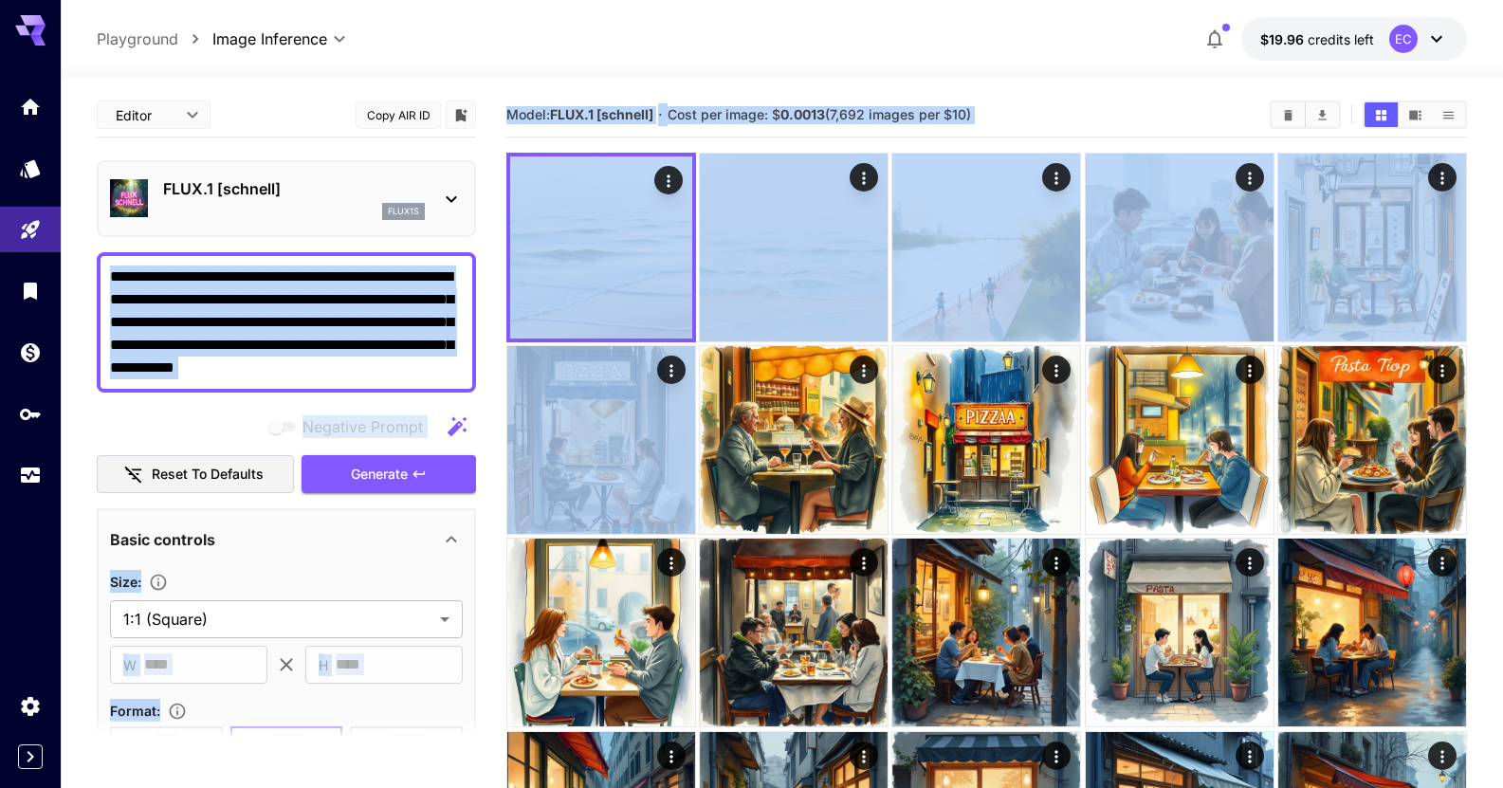
click at [406, 319] on textarea "**********" at bounding box center [286, 323] width 353 height 114
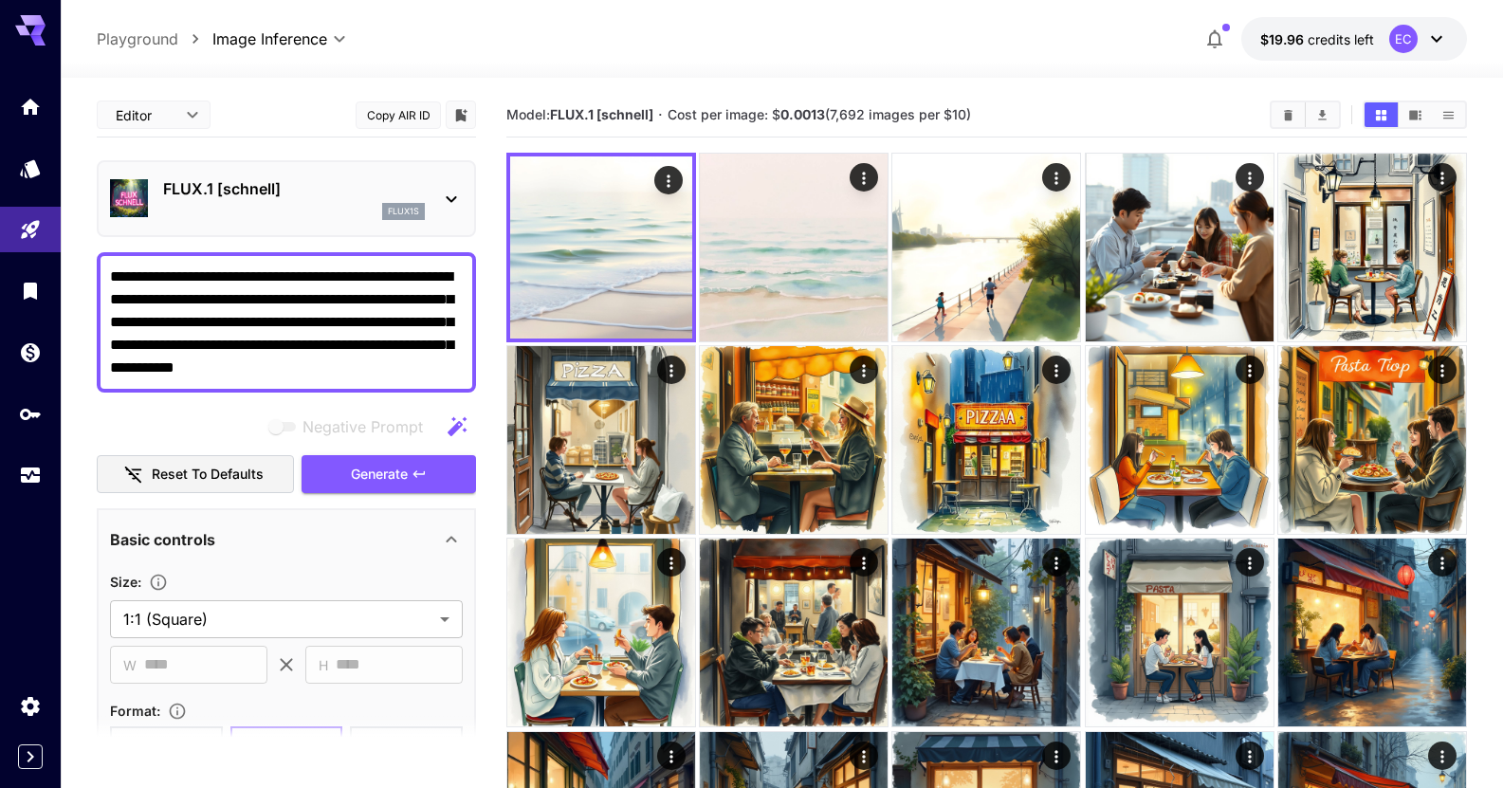
drag, startPoint x: 419, startPoint y: 366, endPoint x: 87, endPoint y: 211, distance: 366.6
paste textarea "**********"
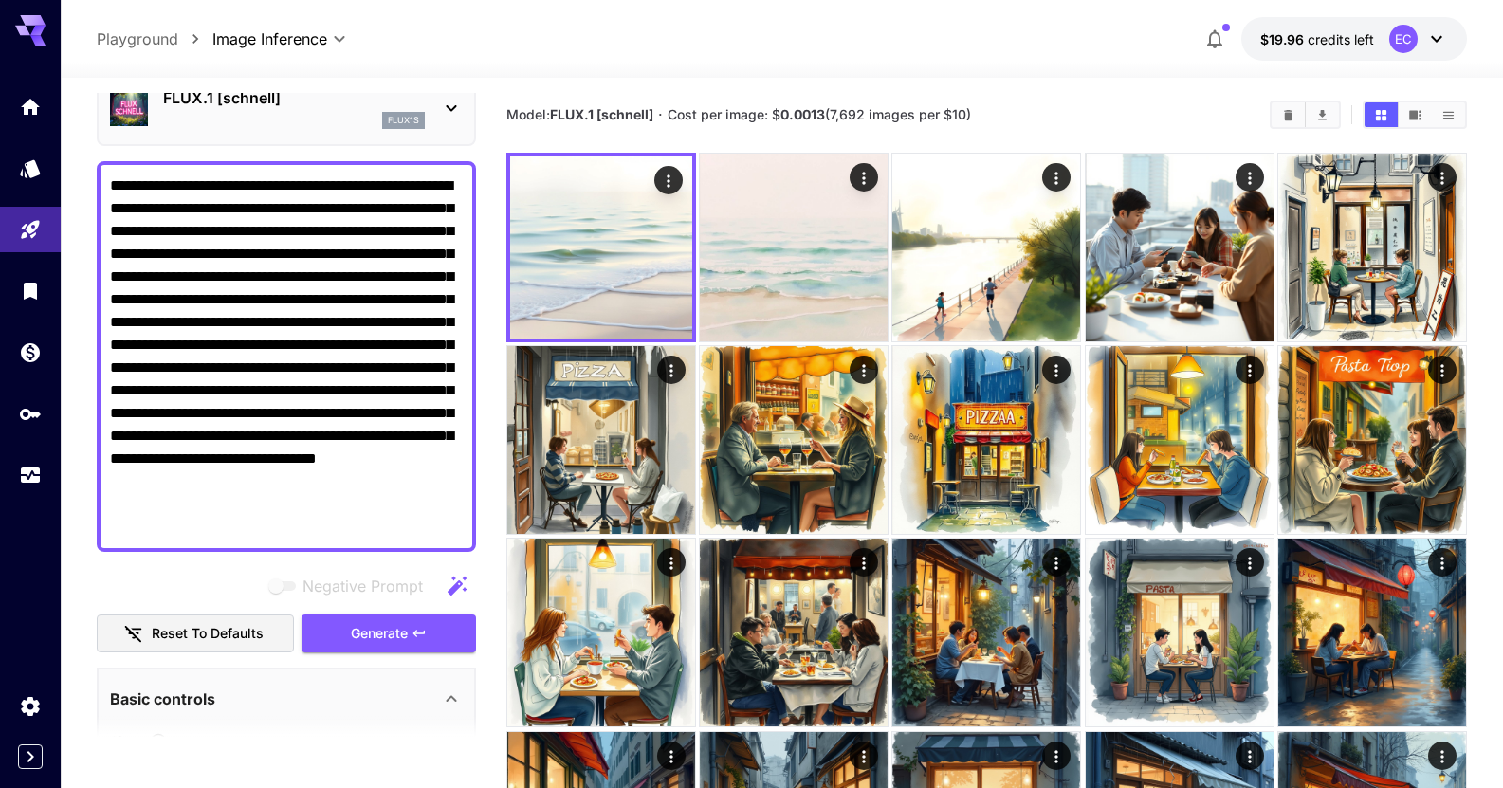
scroll to position [95, 0]
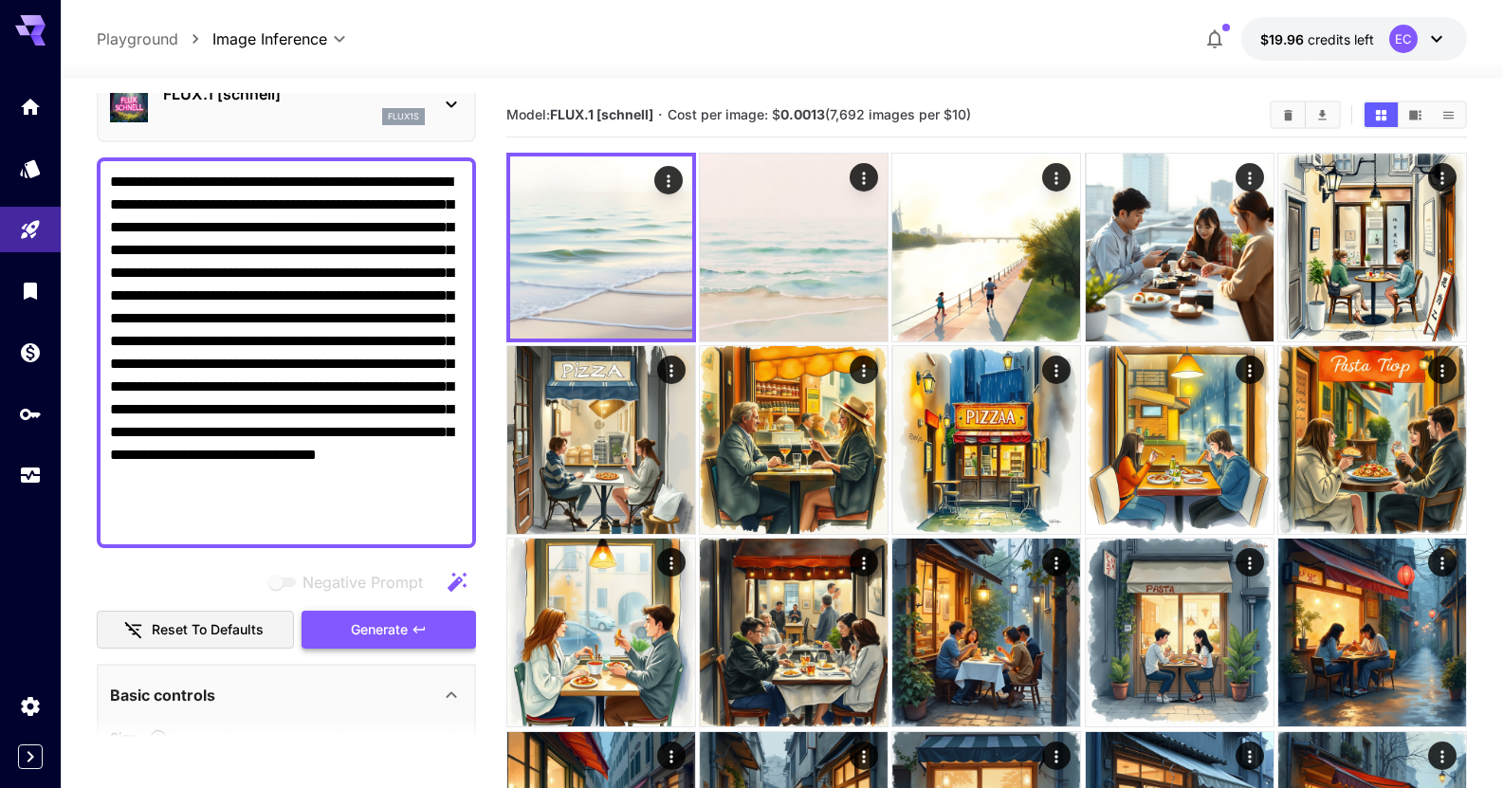
click at [378, 625] on span "Generate" at bounding box center [379, 630] width 57 height 24
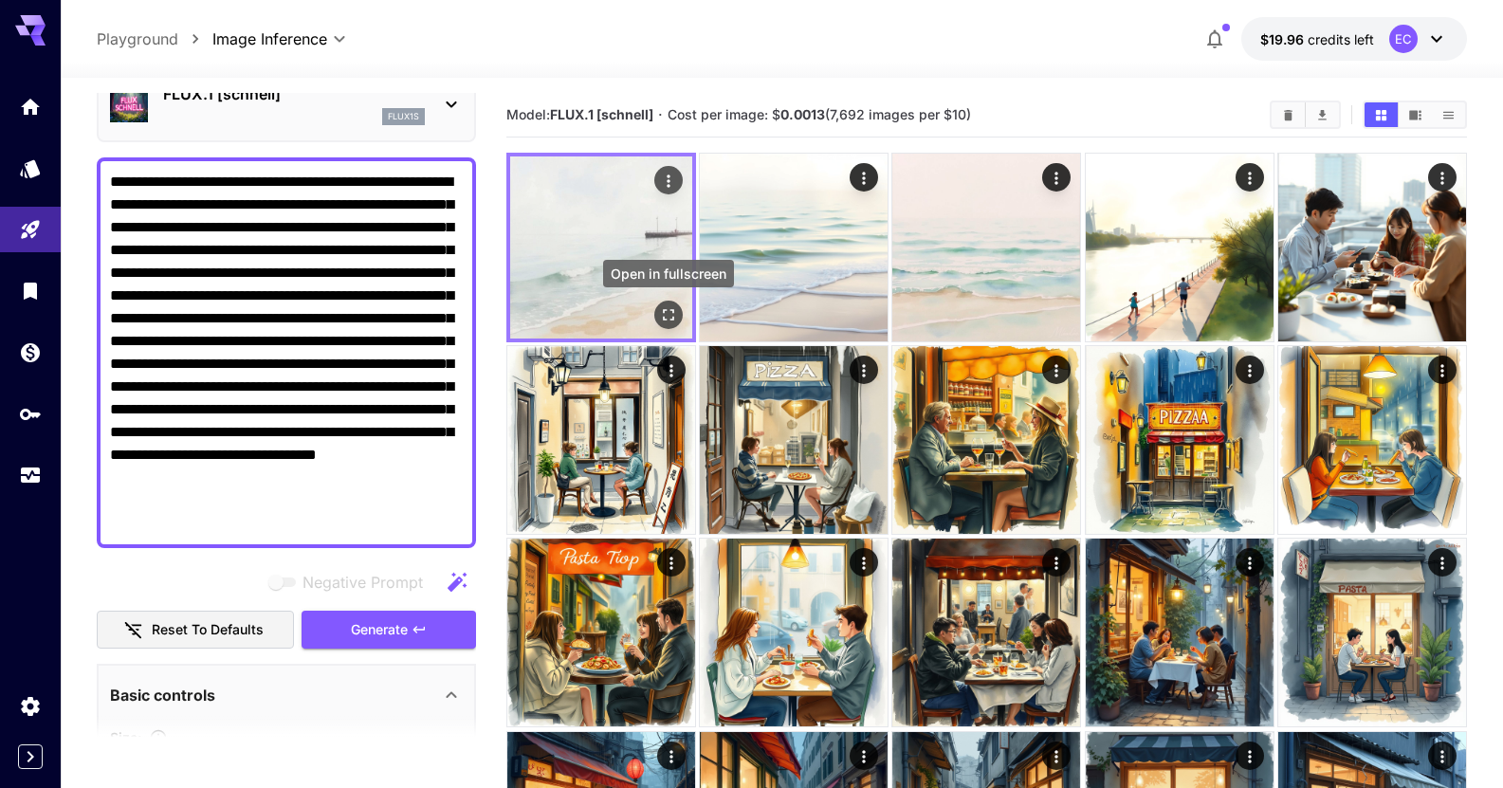
click at [666, 310] on icon "Open in fullscreen" at bounding box center [668, 314] width 11 height 11
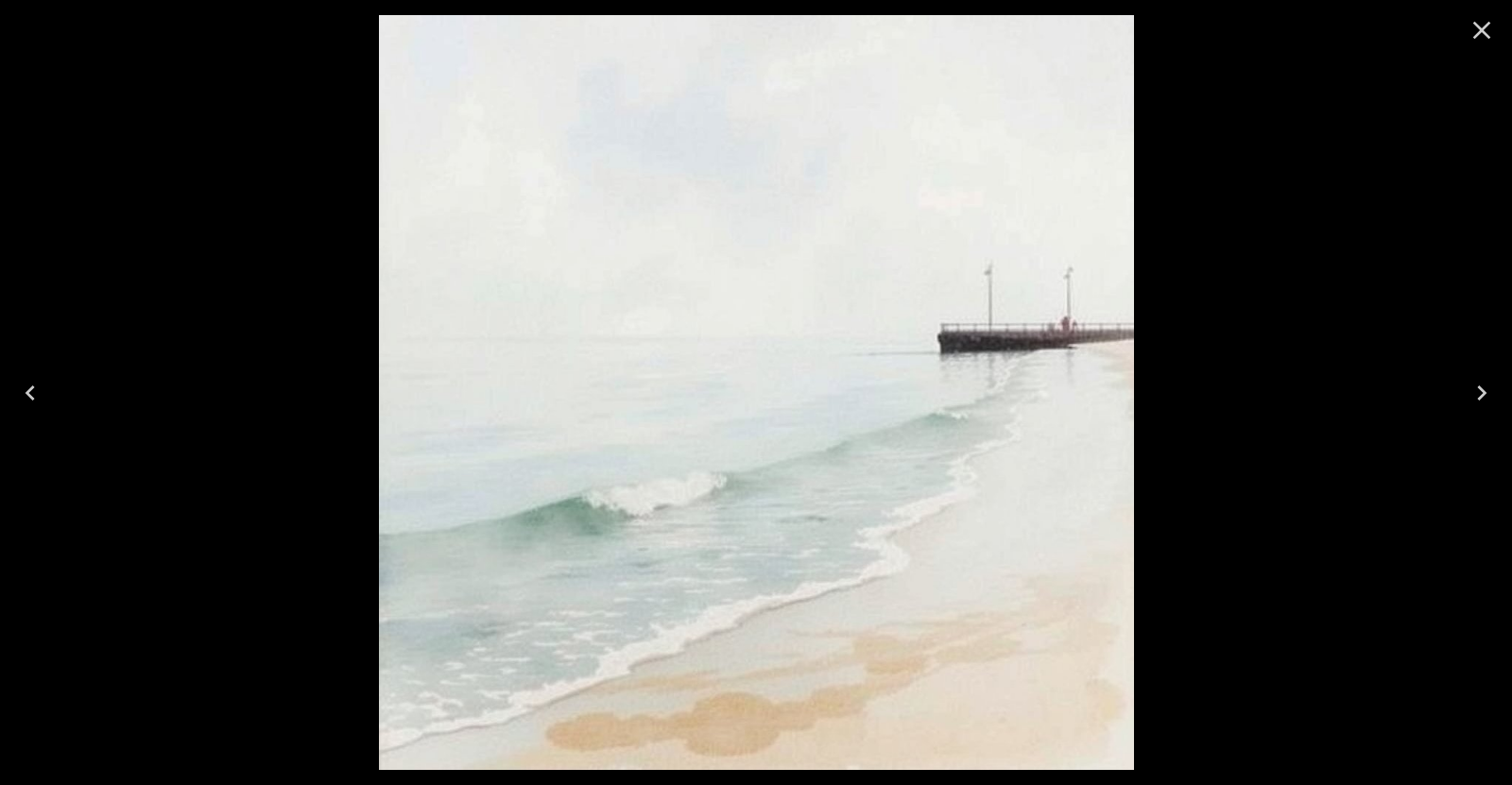
click at [1473, 50] on button "Close" at bounding box center [1482, 31] width 46 height 46
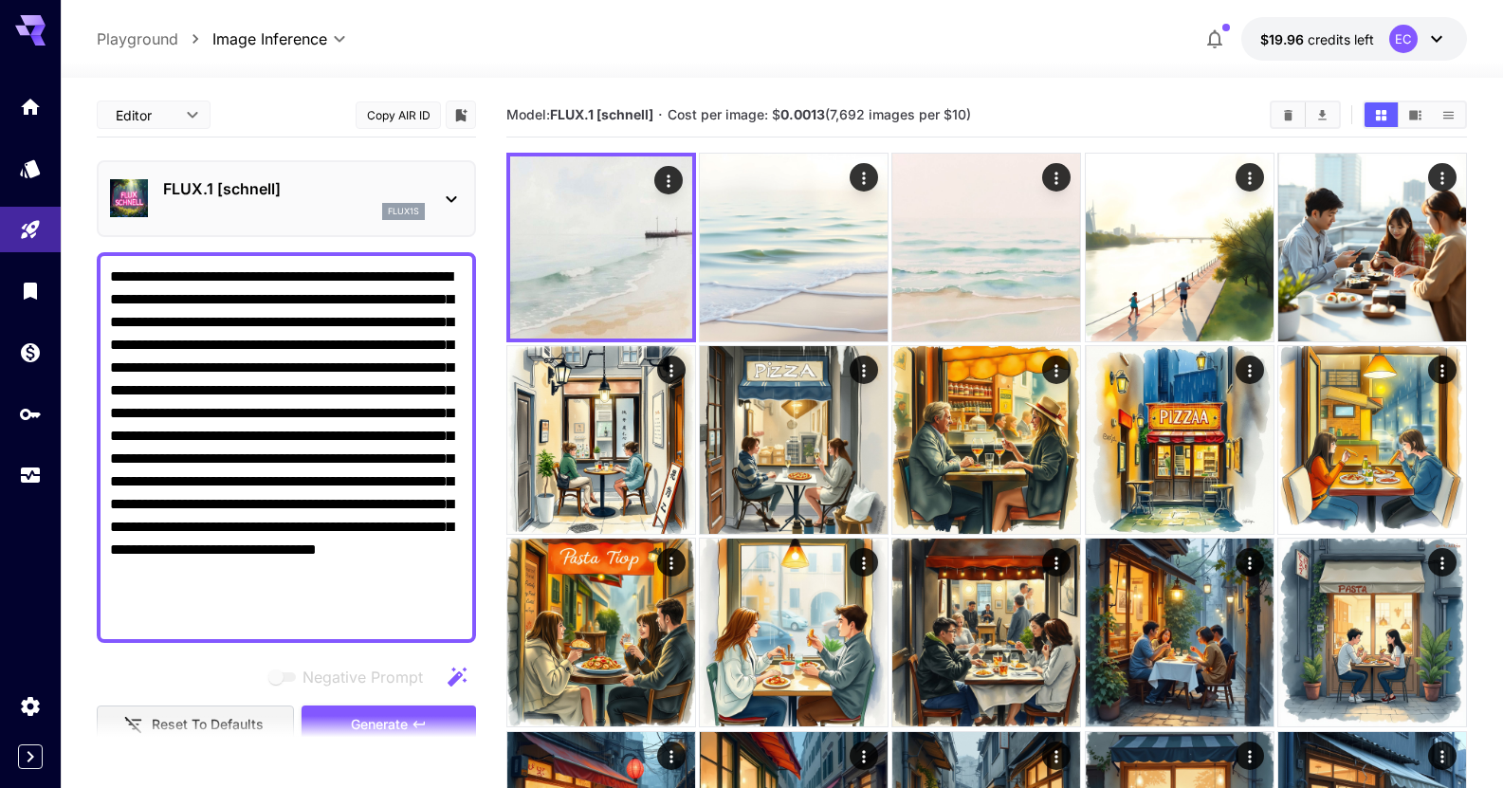
scroll to position [0, 0]
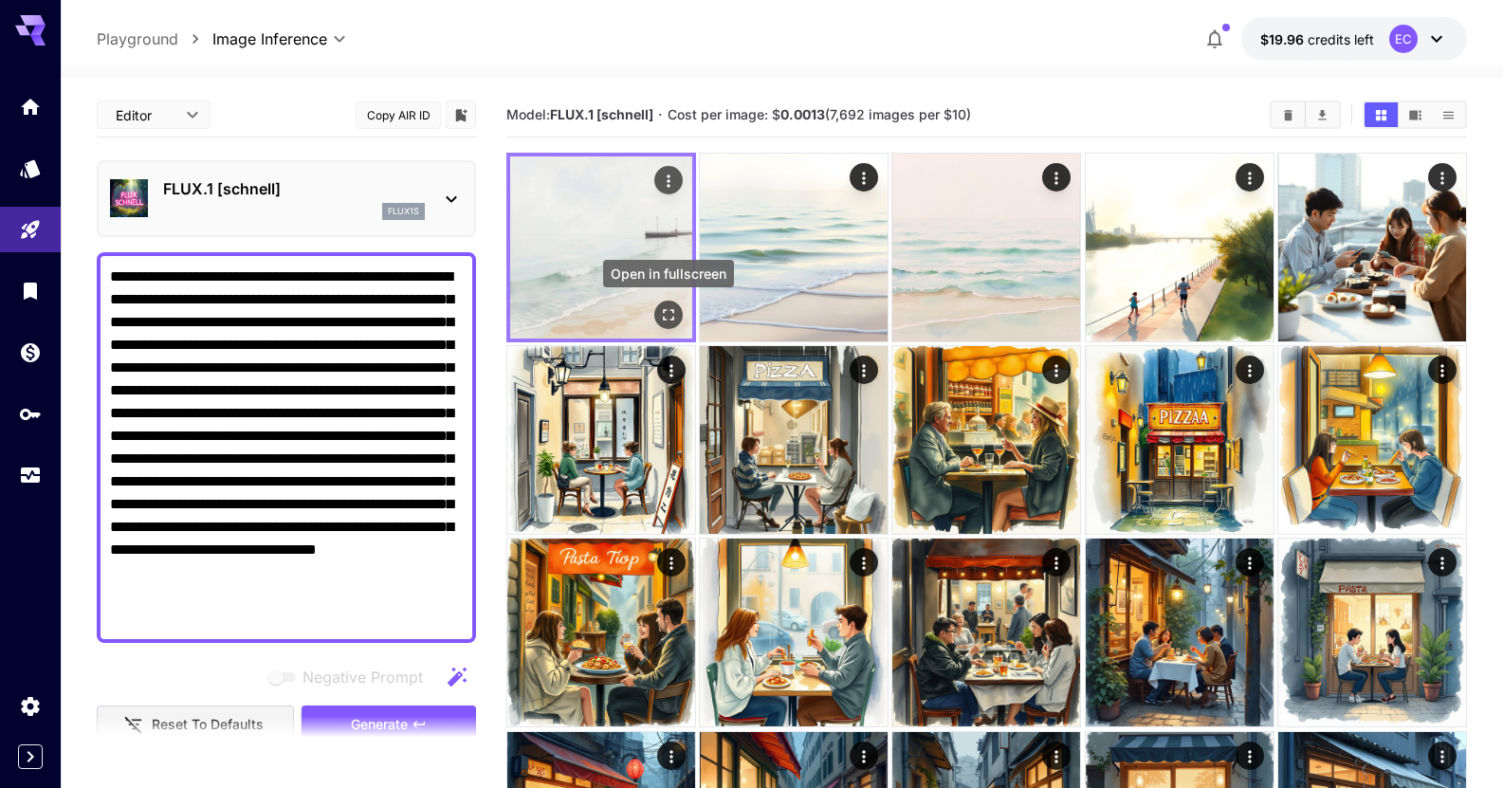
click at [676, 310] on icon "Open in fullscreen" at bounding box center [668, 314] width 19 height 19
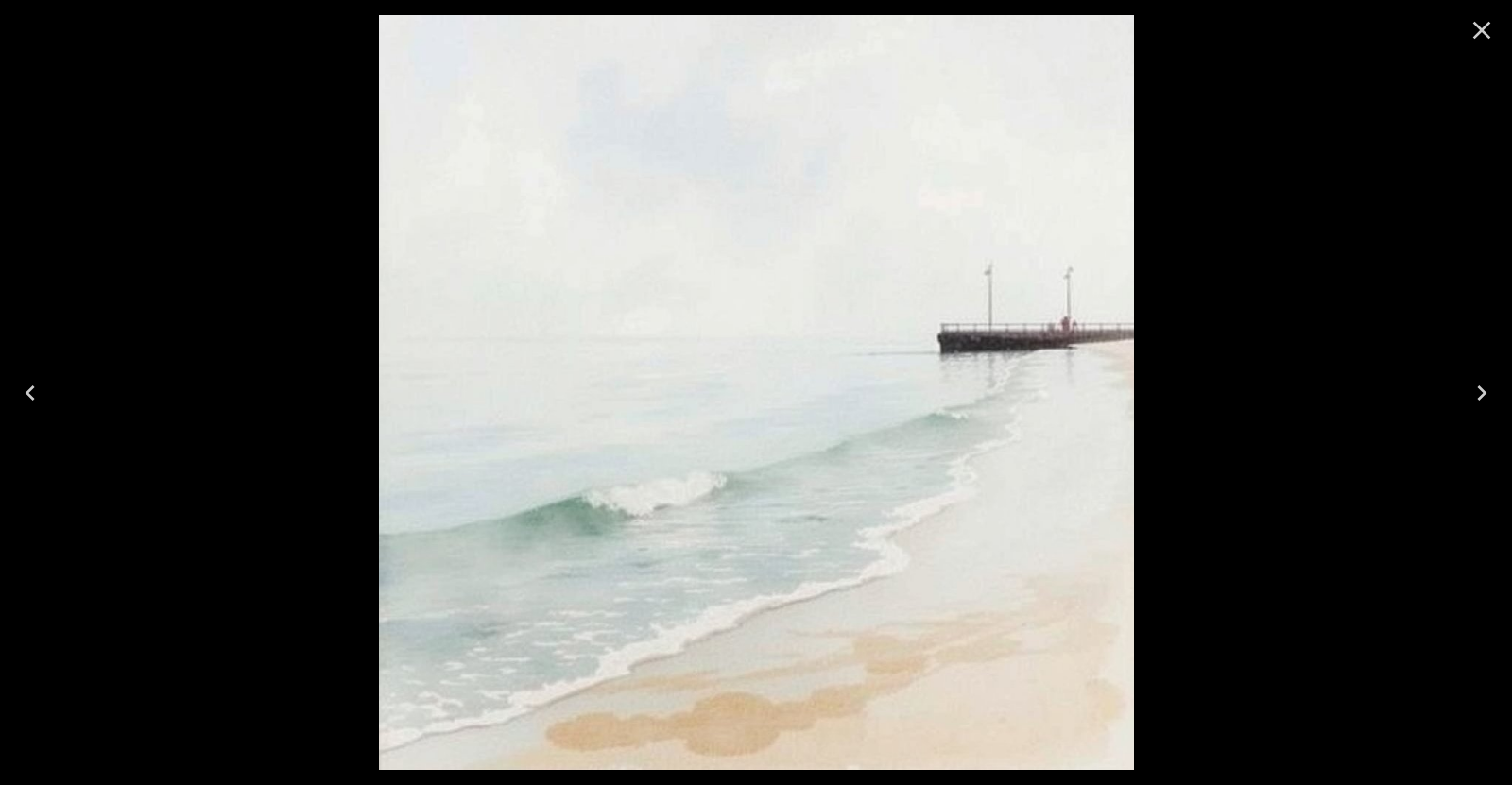
click at [1483, 38] on icon "Close" at bounding box center [1482, 30] width 30 height 30
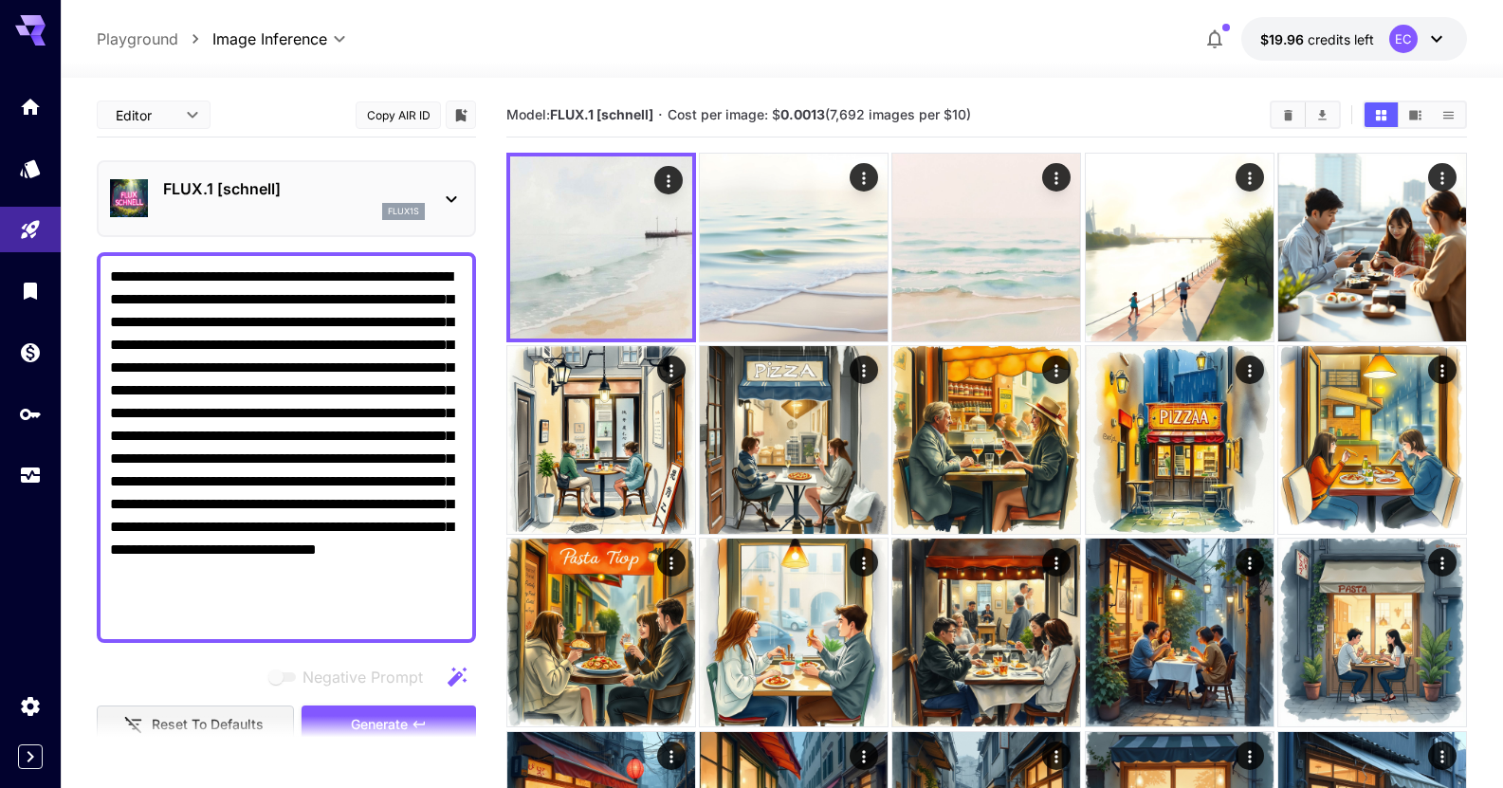
drag, startPoint x: 220, startPoint y: 426, endPoint x: 99, endPoint y: 272, distance: 195.8
click at [98, 272] on div "**********" at bounding box center [286, 447] width 379 height 391
paste textarea
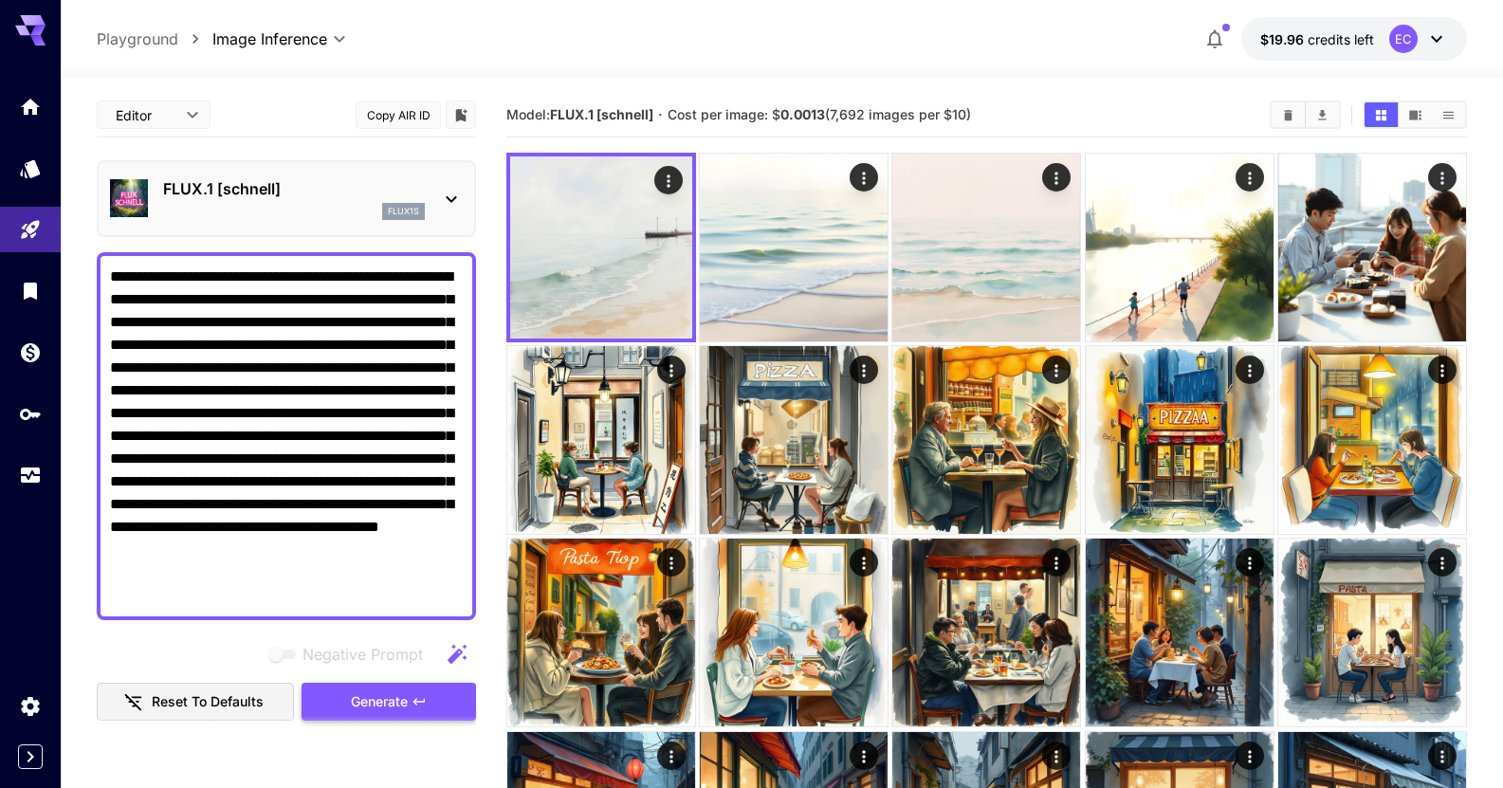
click at [440, 702] on button "Generate" at bounding box center [389, 702] width 175 height 39
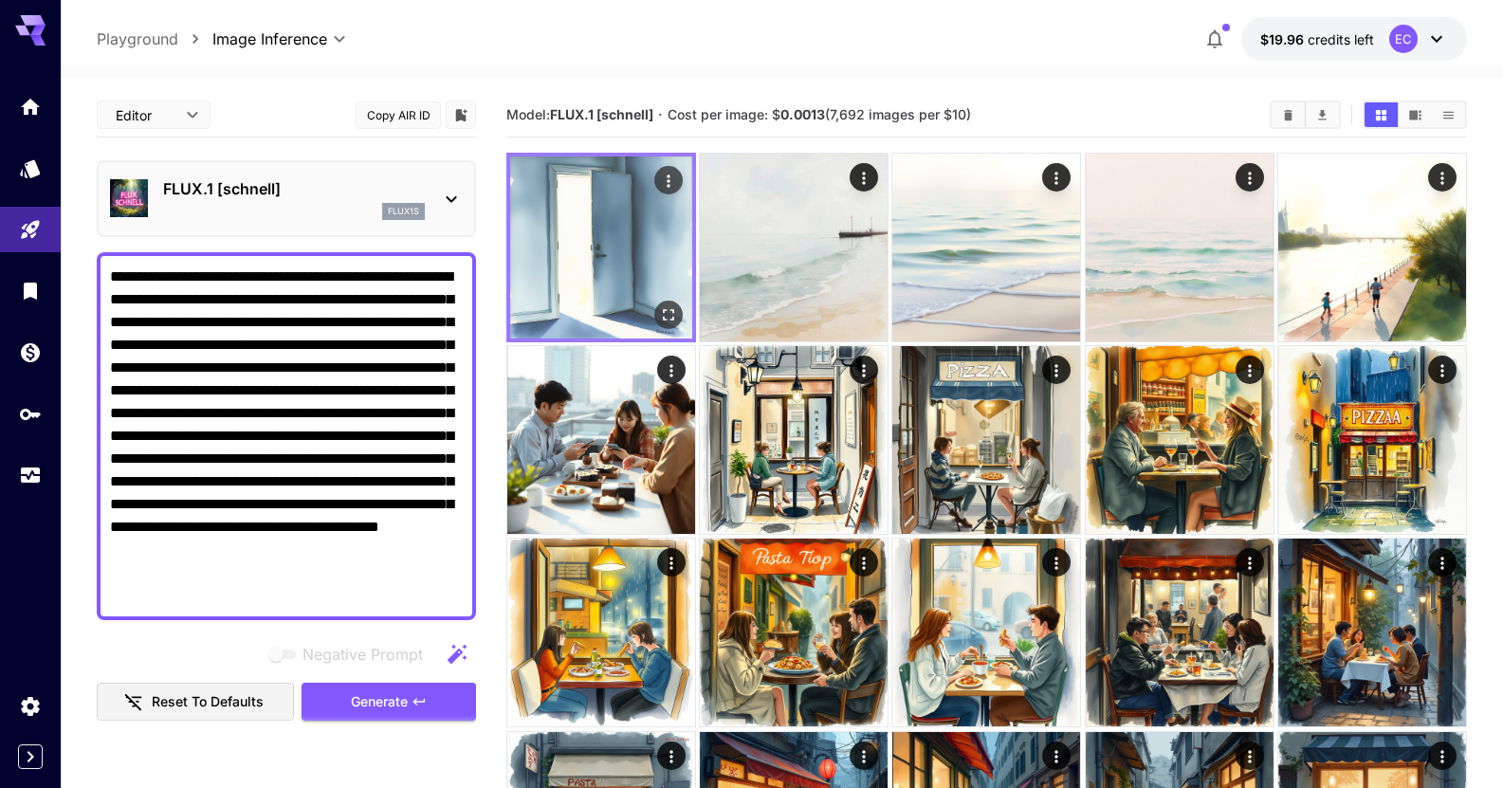
click at [670, 311] on icon "Open in fullscreen" at bounding box center [668, 314] width 19 height 19
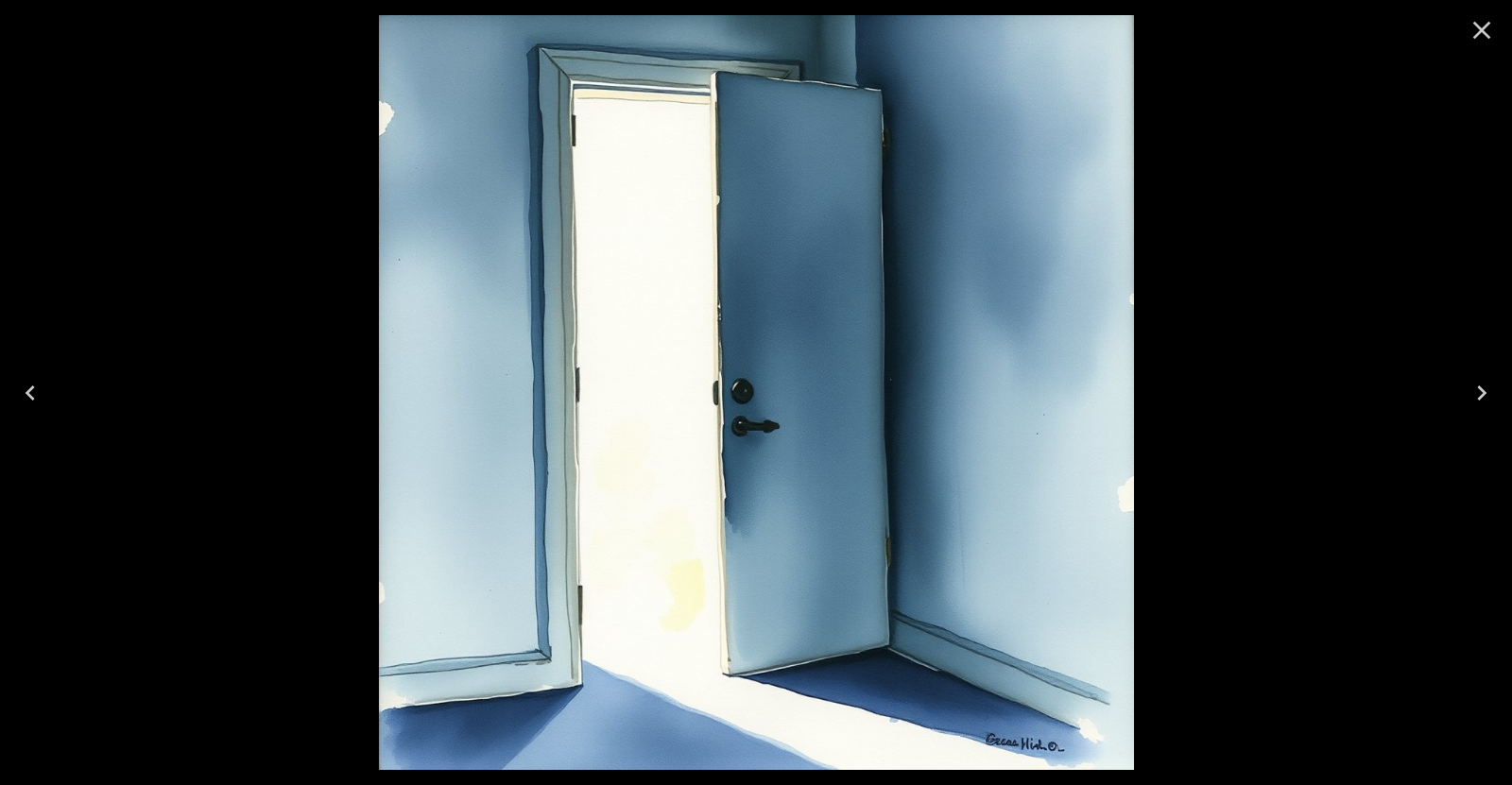
click at [1470, 27] on icon "Close" at bounding box center [1482, 30] width 30 height 30
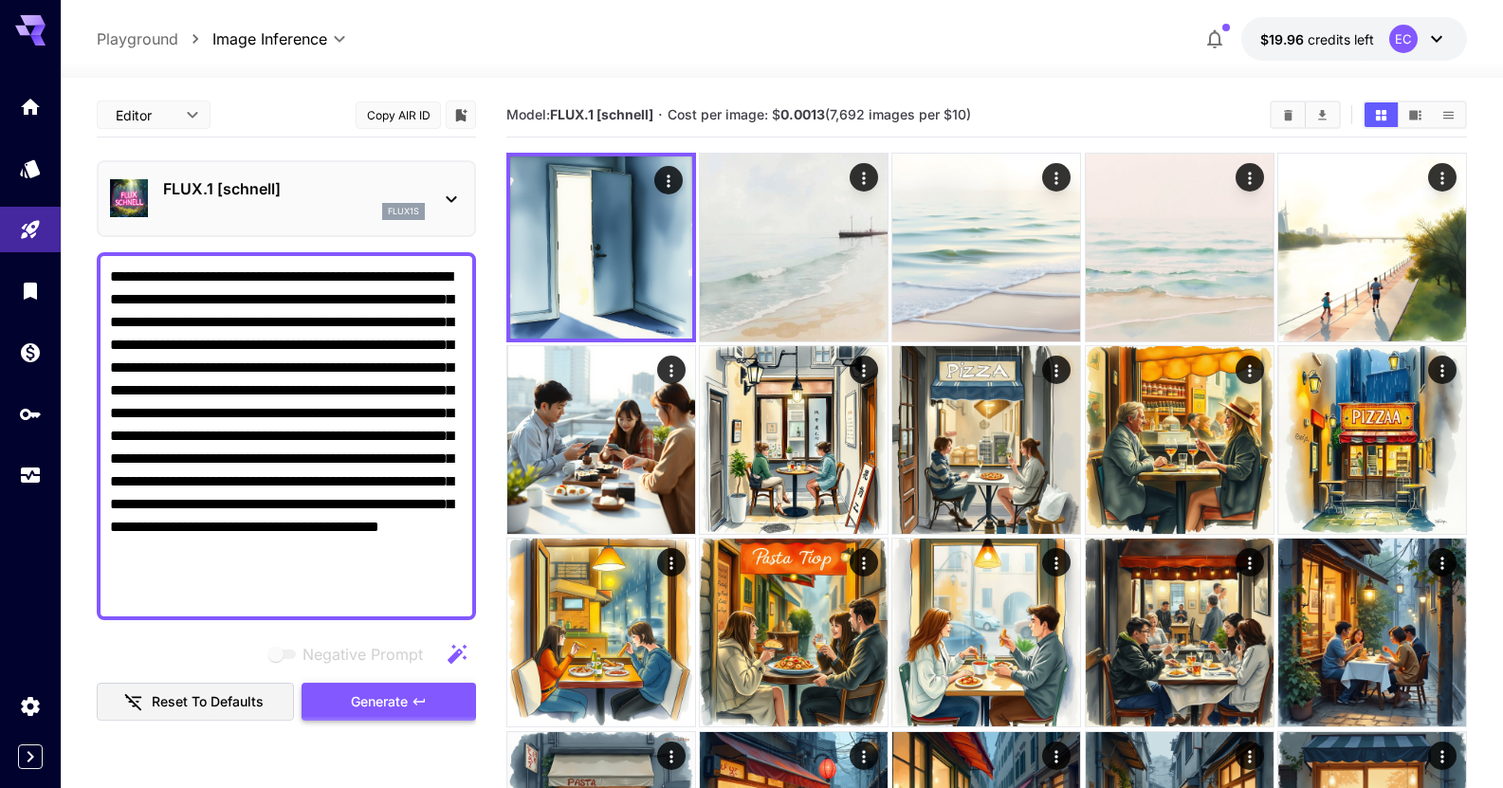
click at [389, 706] on span "Generate" at bounding box center [379, 702] width 57 height 24
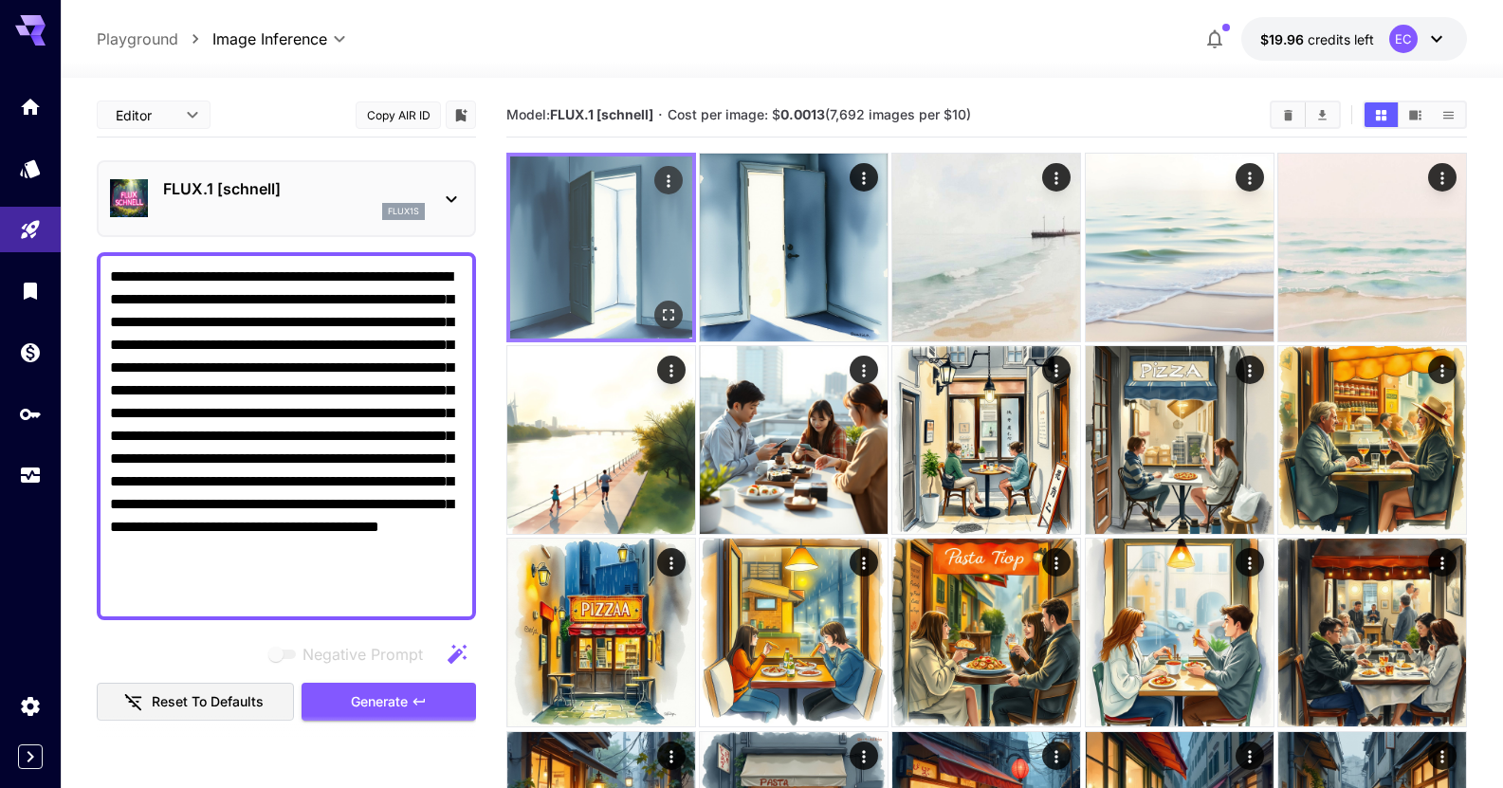
click at [664, 303] on button "Open in fullscreen" at bounding box center [668, 315] width 28 height 28
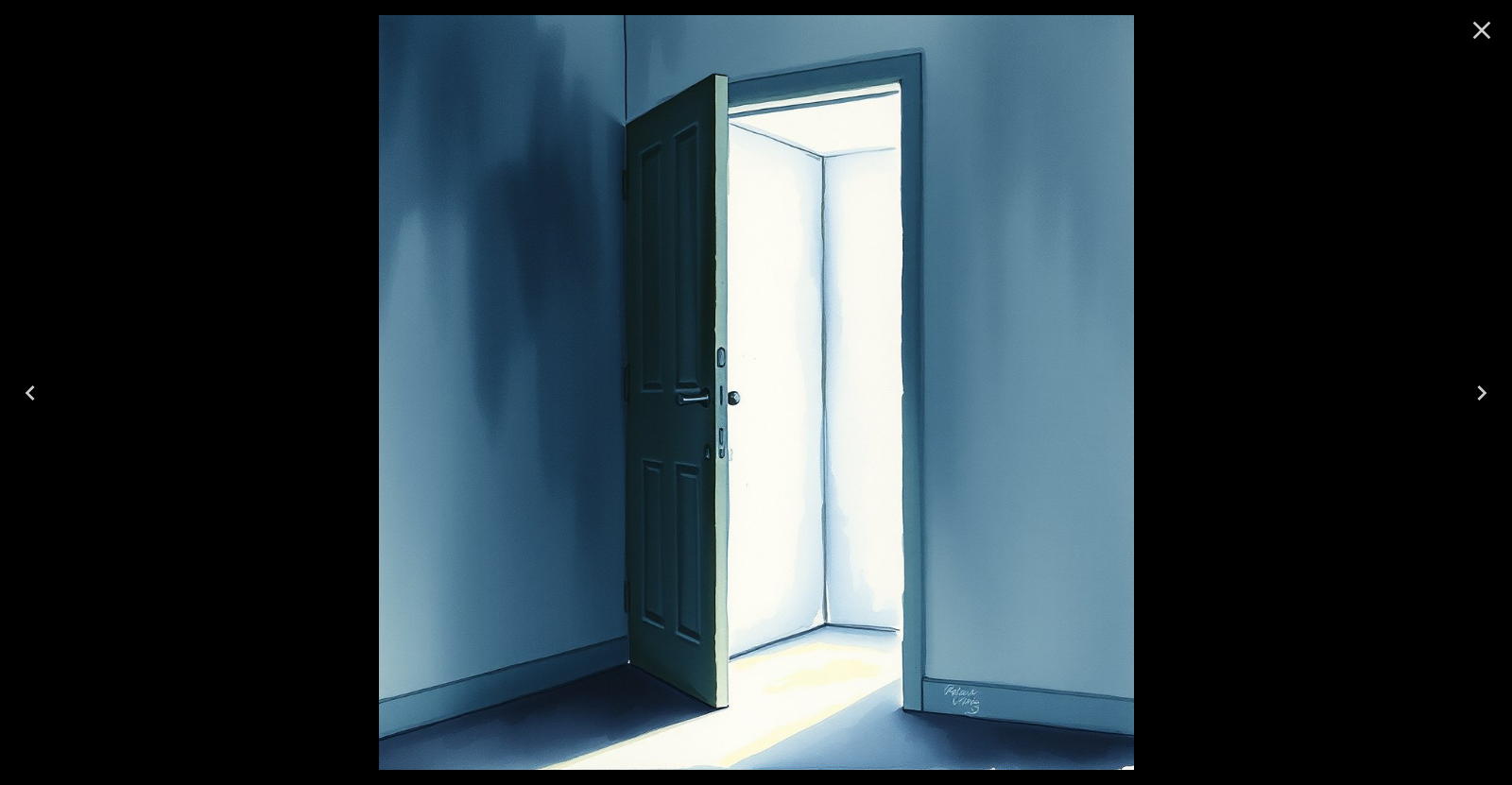
click at [1475, 384] on icon "Next" at bounding box center [1482, 392] width 30 height 30
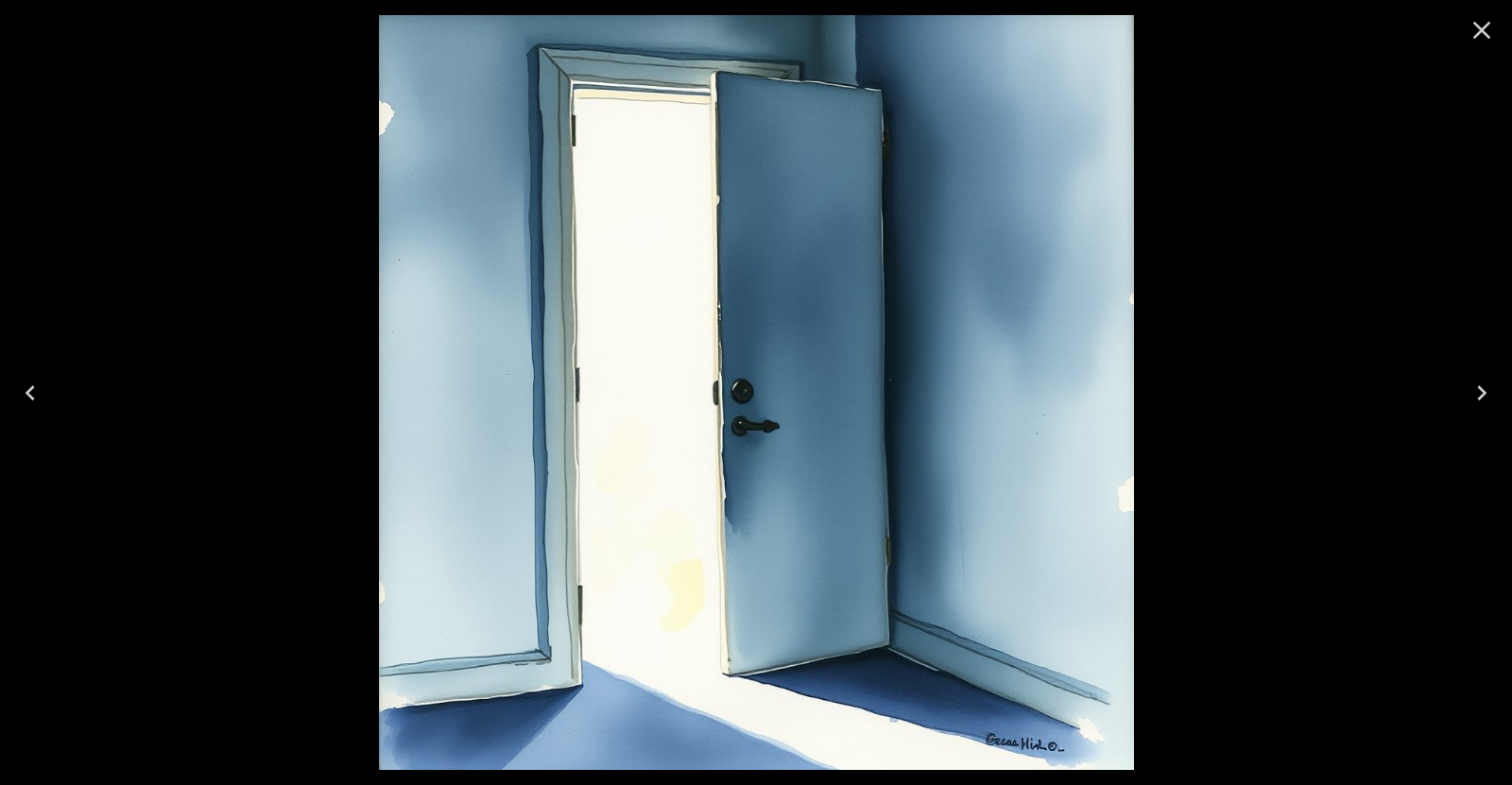
click at [1475, 384] on icon "Next" at bounding box center [1482, 392] width 30 height 30
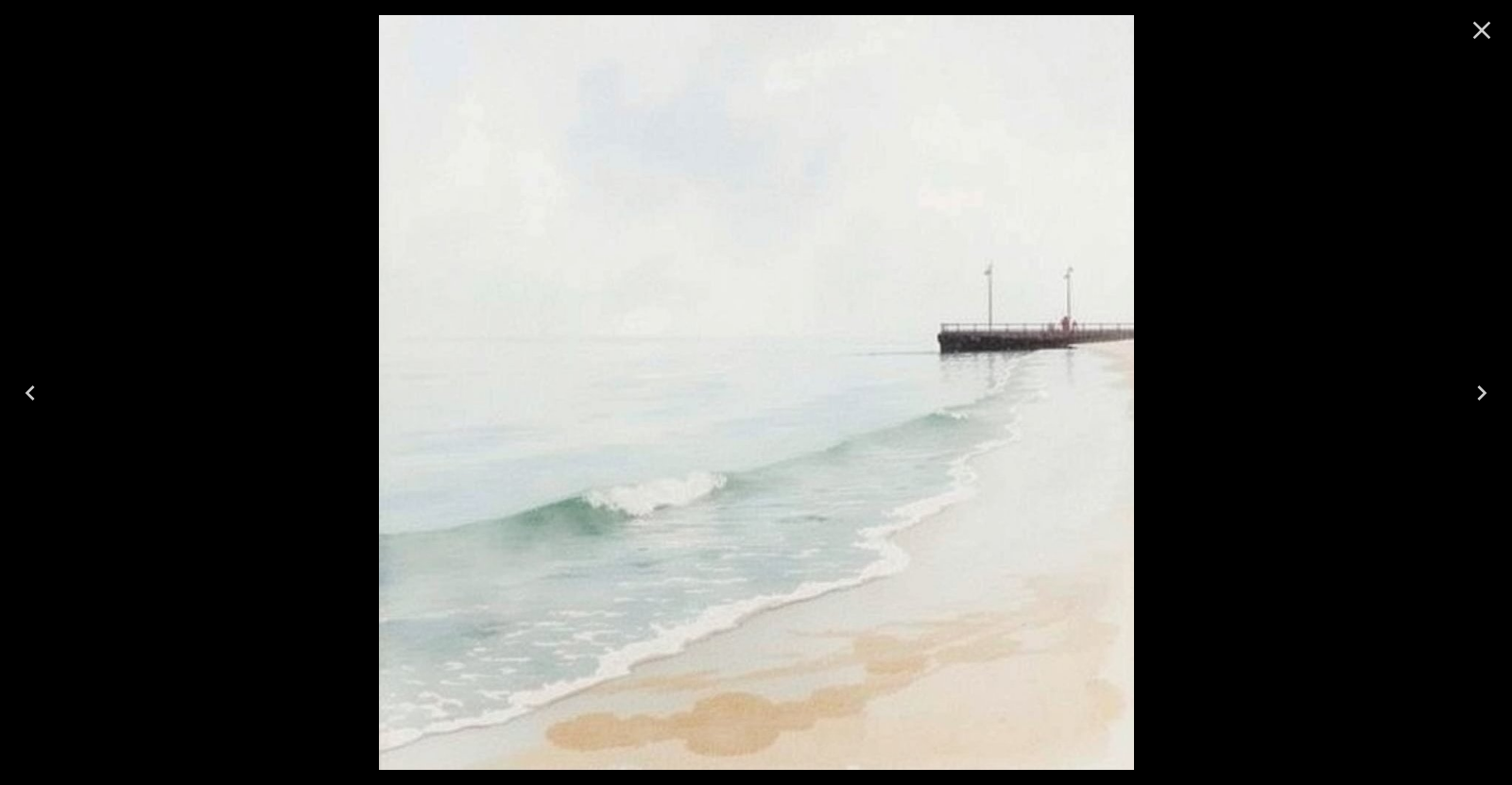
click at [1472, 35] on icon "Close" at bounding box center [1482, 30] width 30 height 30
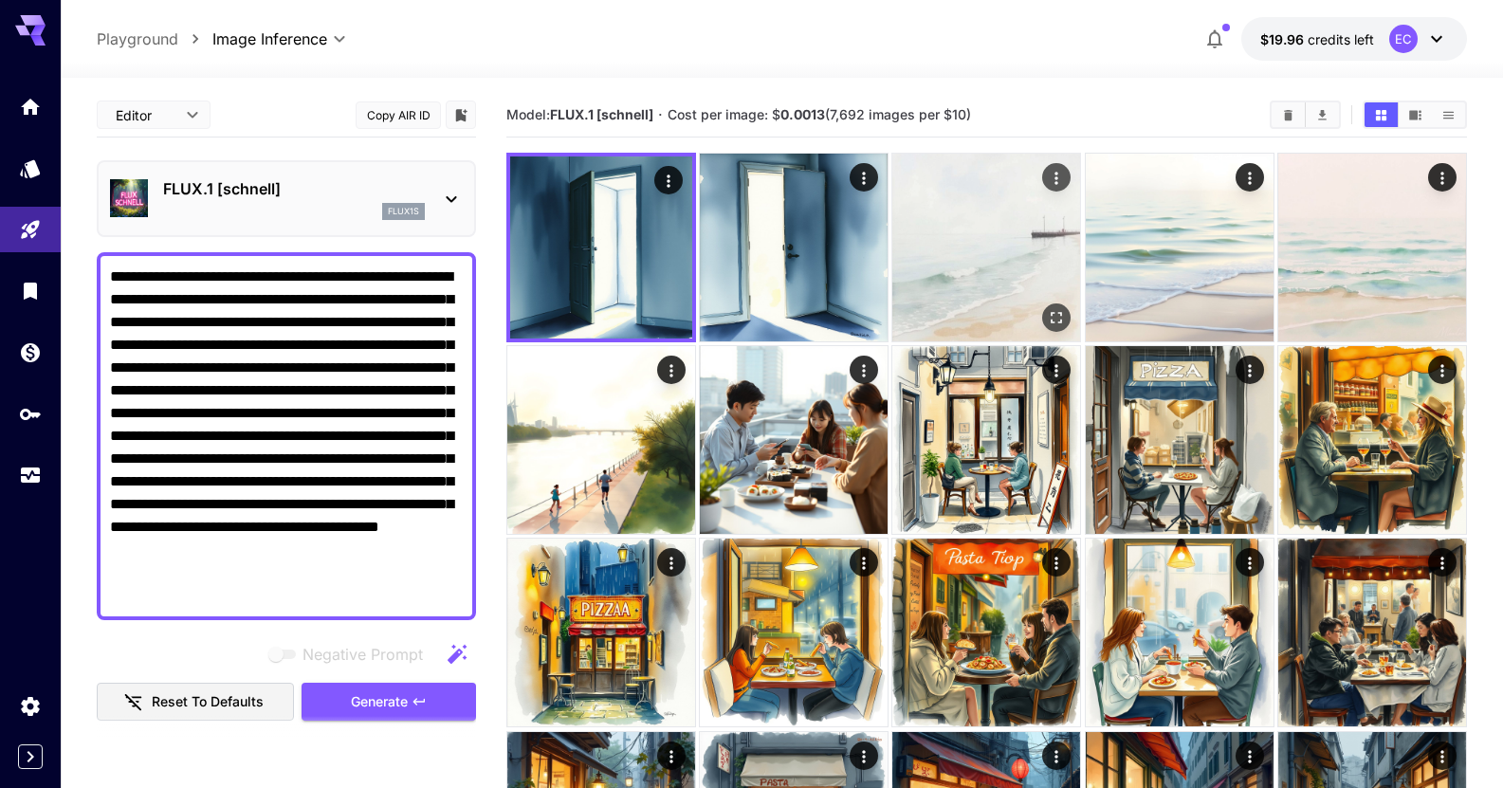
click at [1015, 287] on img at bounding box center [986, 248] width 188 height 188
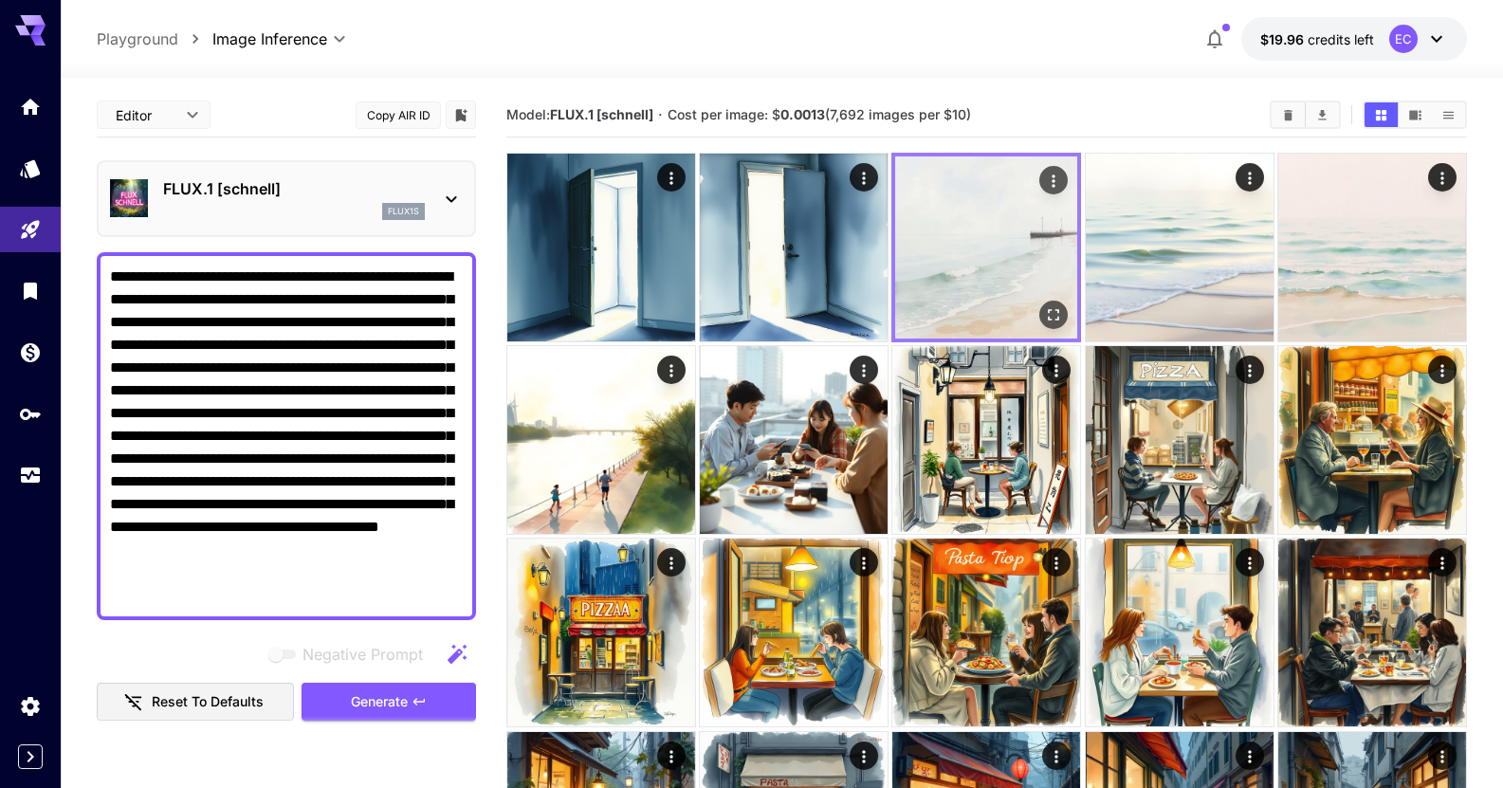
click at [1051, 301] on button "Open in fullscreen" at bounding box center [1054, 315] width 28 height 28
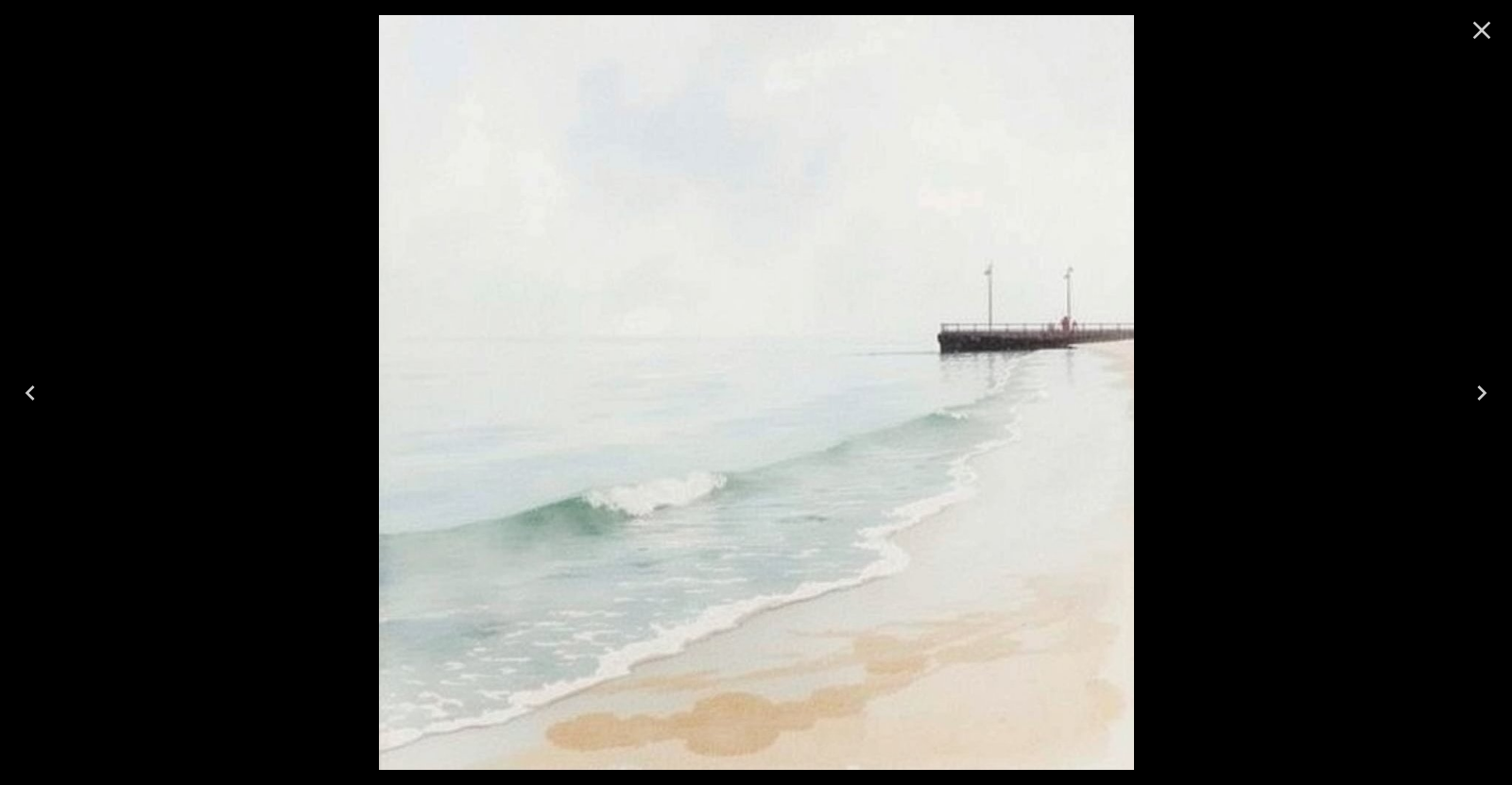
click at [1470, 23] on icon "Close" at bounding box center [1482, 30] width 30 height 30
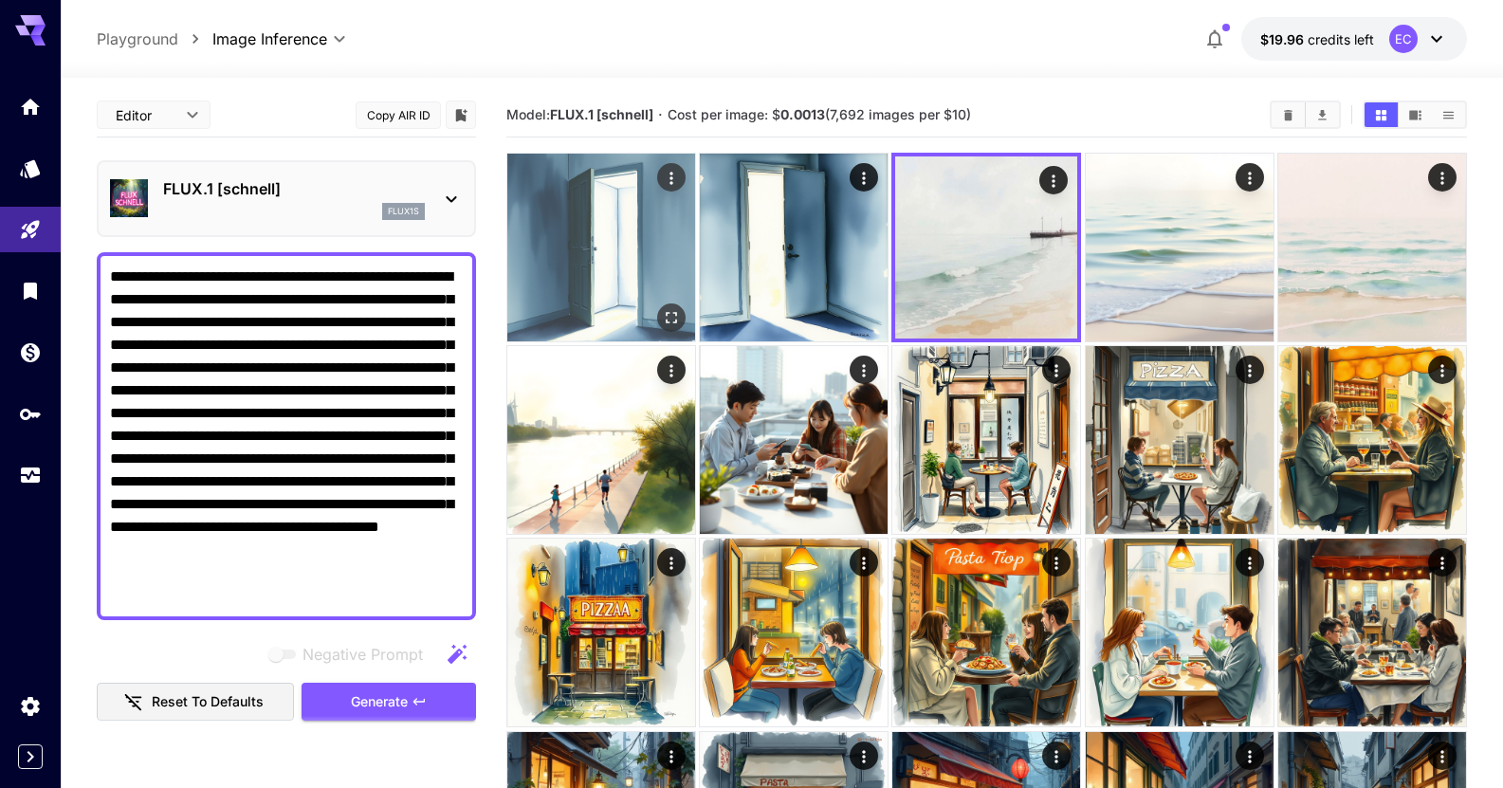
click at [604, 234] on img at bounding box center [601, 248] width 188 height 188
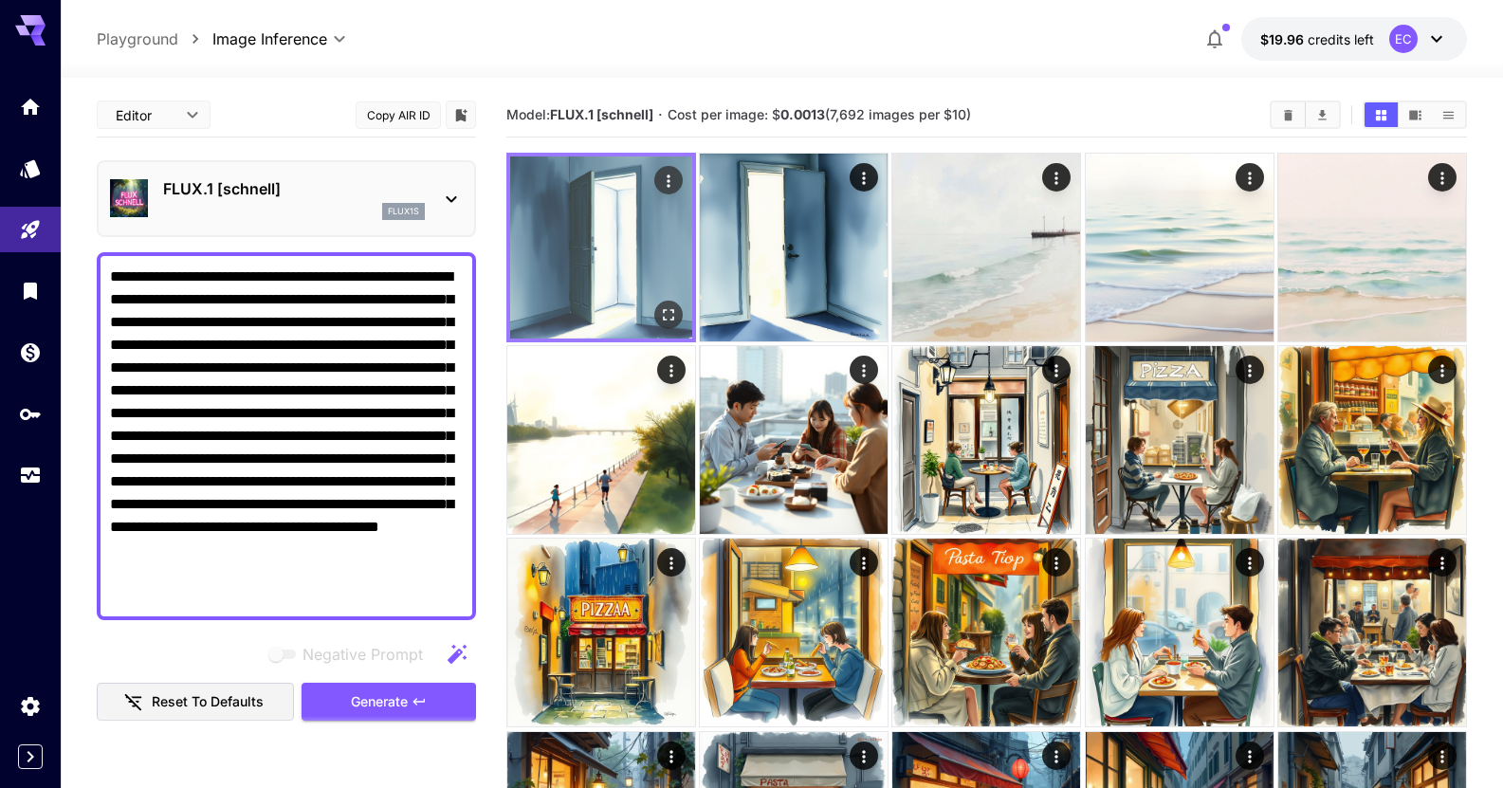
click at [670, 303] on button "Open in fullscreen" at bounding box center [668, 315] width 28 height 28
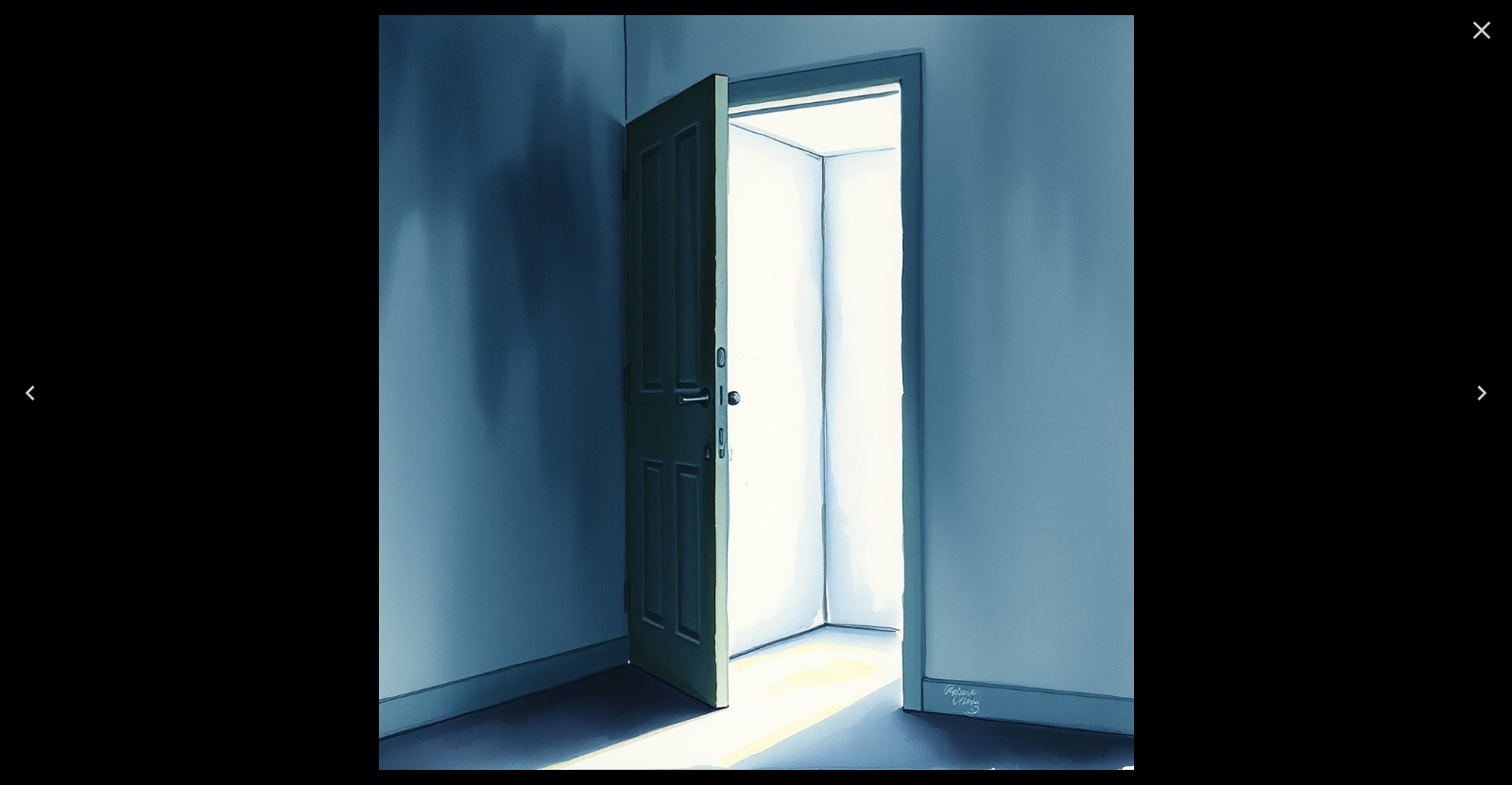
click at [1491, 26] on icon "Close" at bounding box center [1482, 30] width 30 height 30
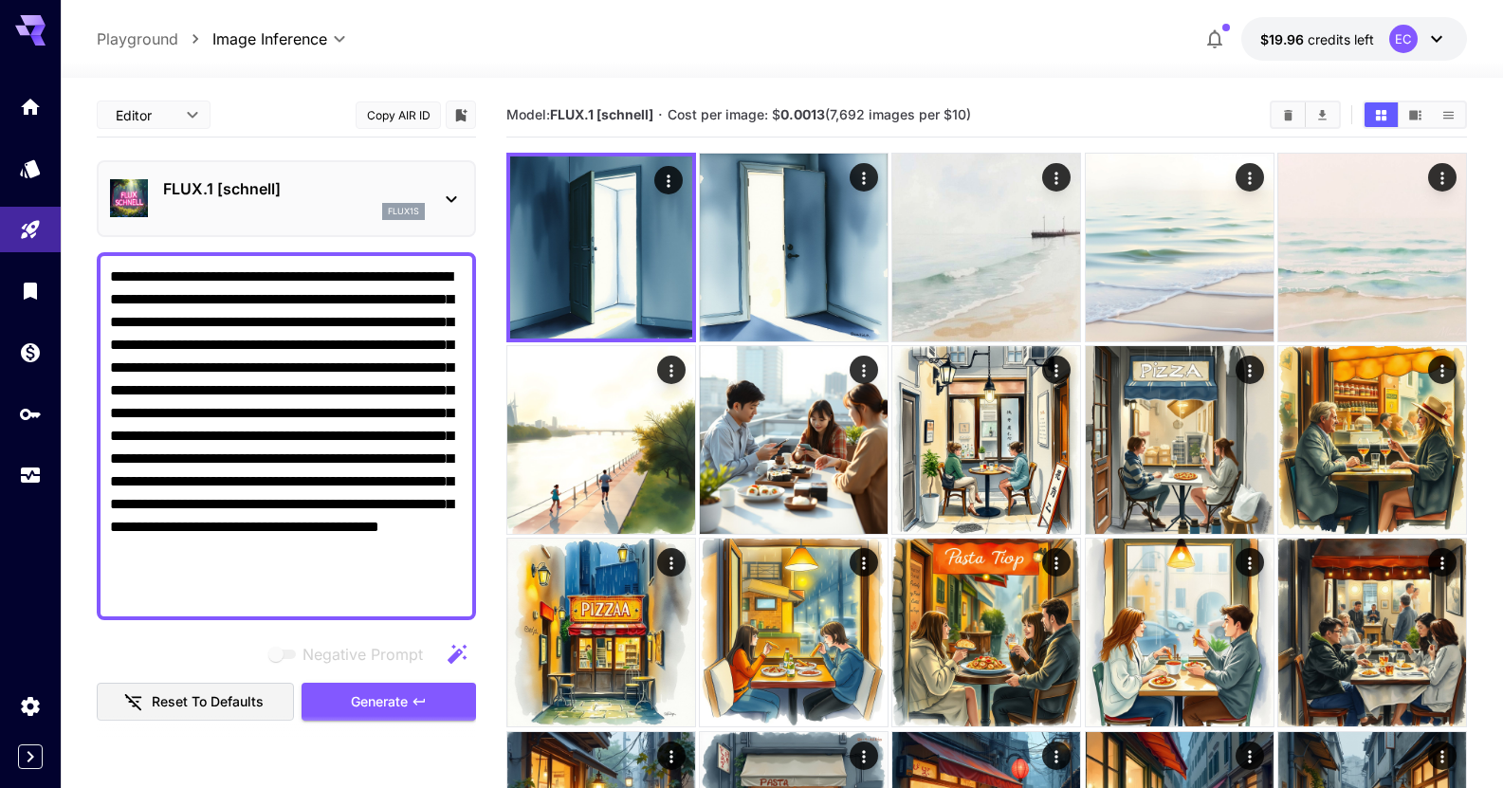
drag, startPoint x: 208, startPoint y: 599, endPoint x: 122, endPoint y: 157, distance: 450.1
click at [118, 163] on div "**********" at bounding box center [286, 745] width 379 height 1305
paste textarea
type textarea "*"
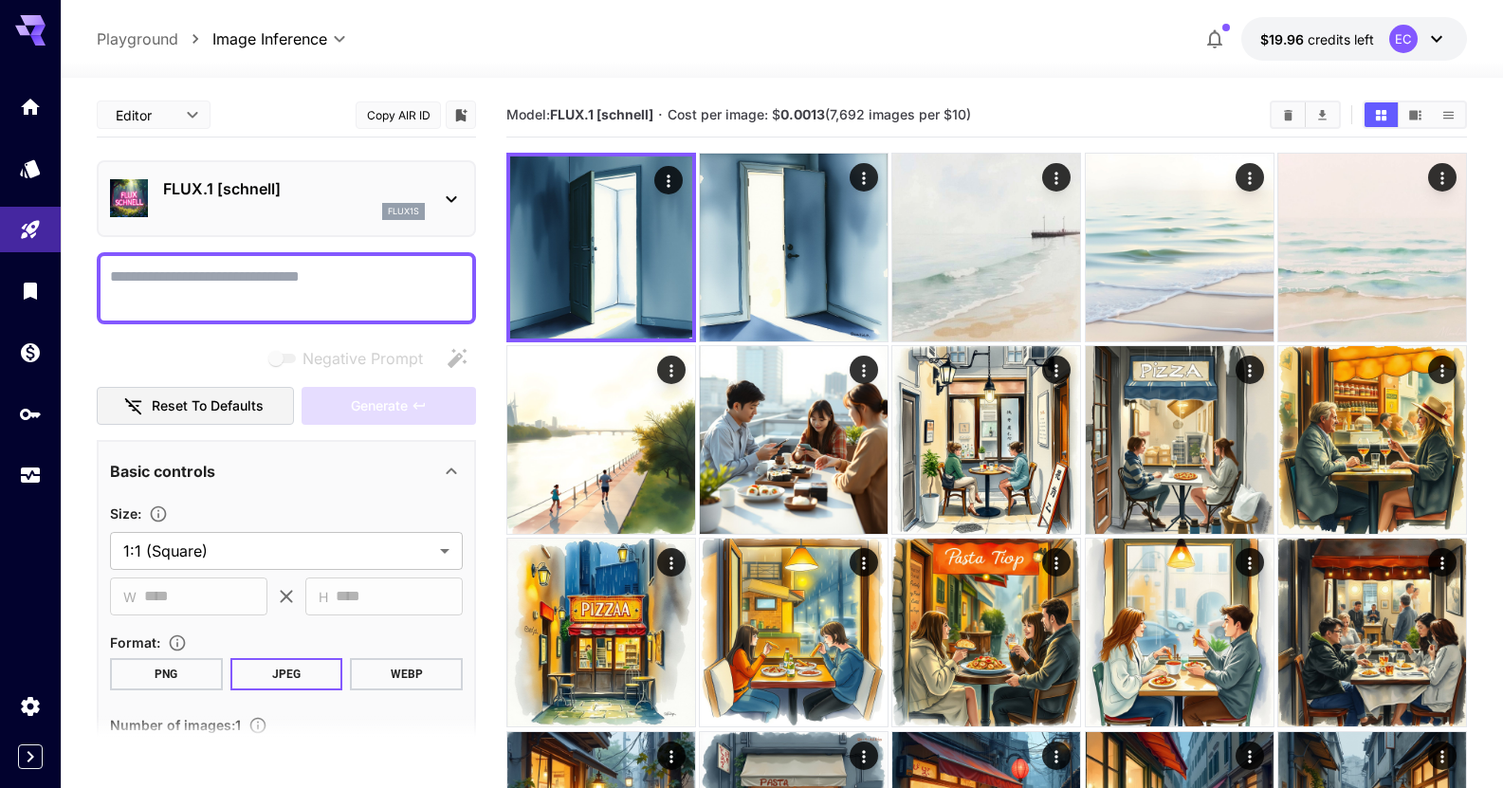
paste textarea "**********"
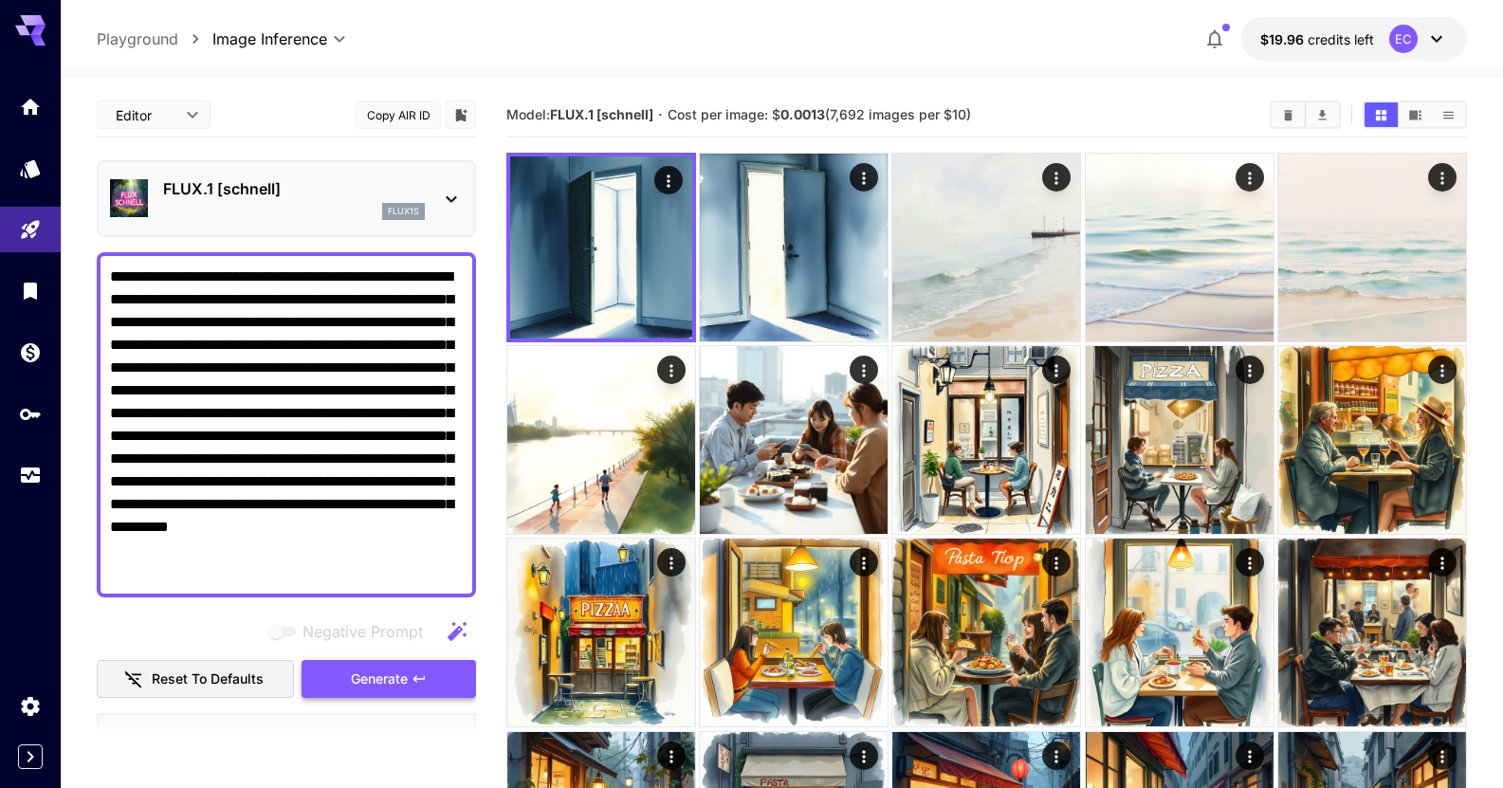
click at [423, 693] on button "Generate" at bounding box center [389, 679] width 175 height 39
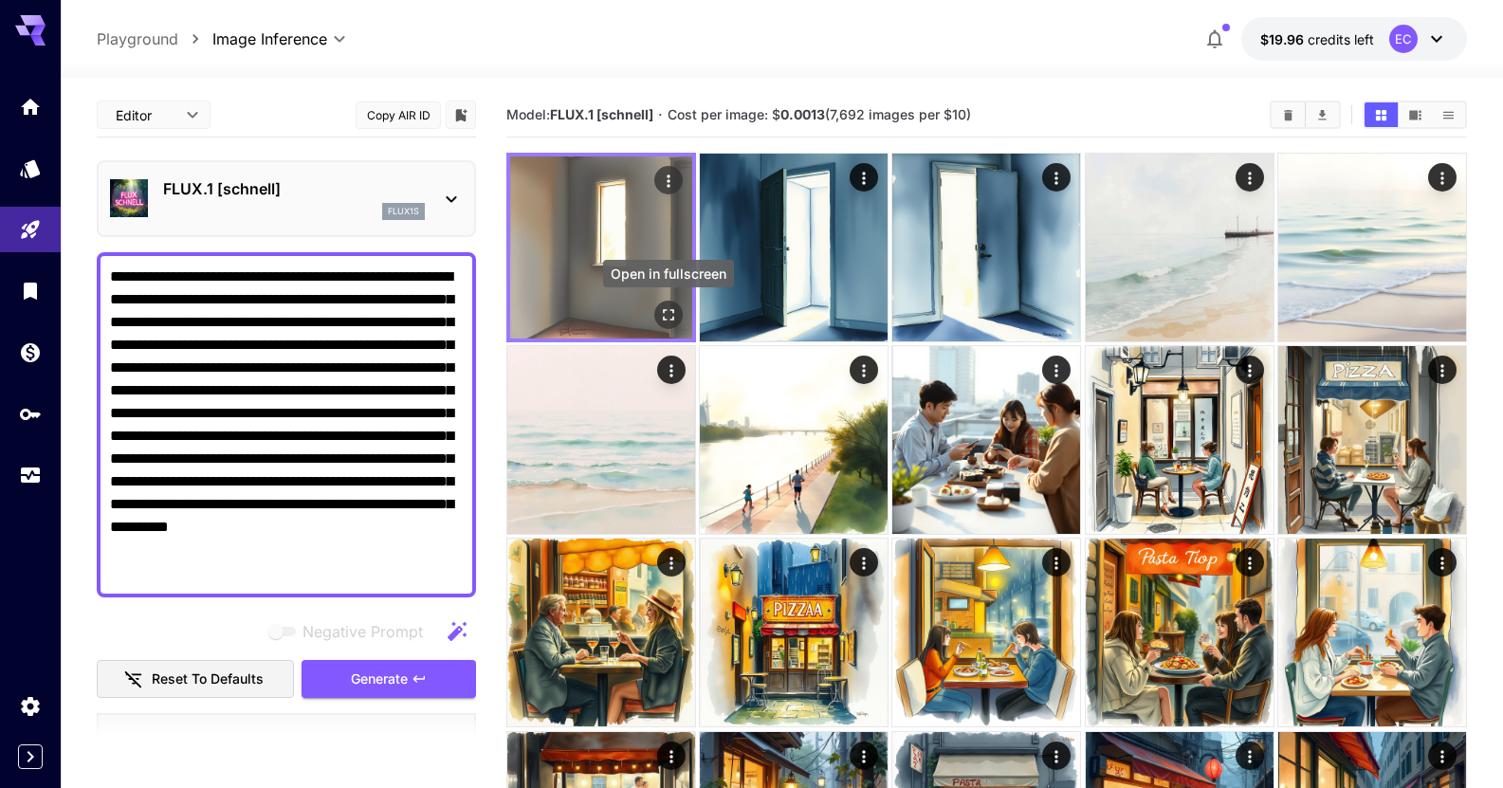
click at [668, 311] on icon "Open in fullscreen" at bounding box center [668, 314] width 19 height 19
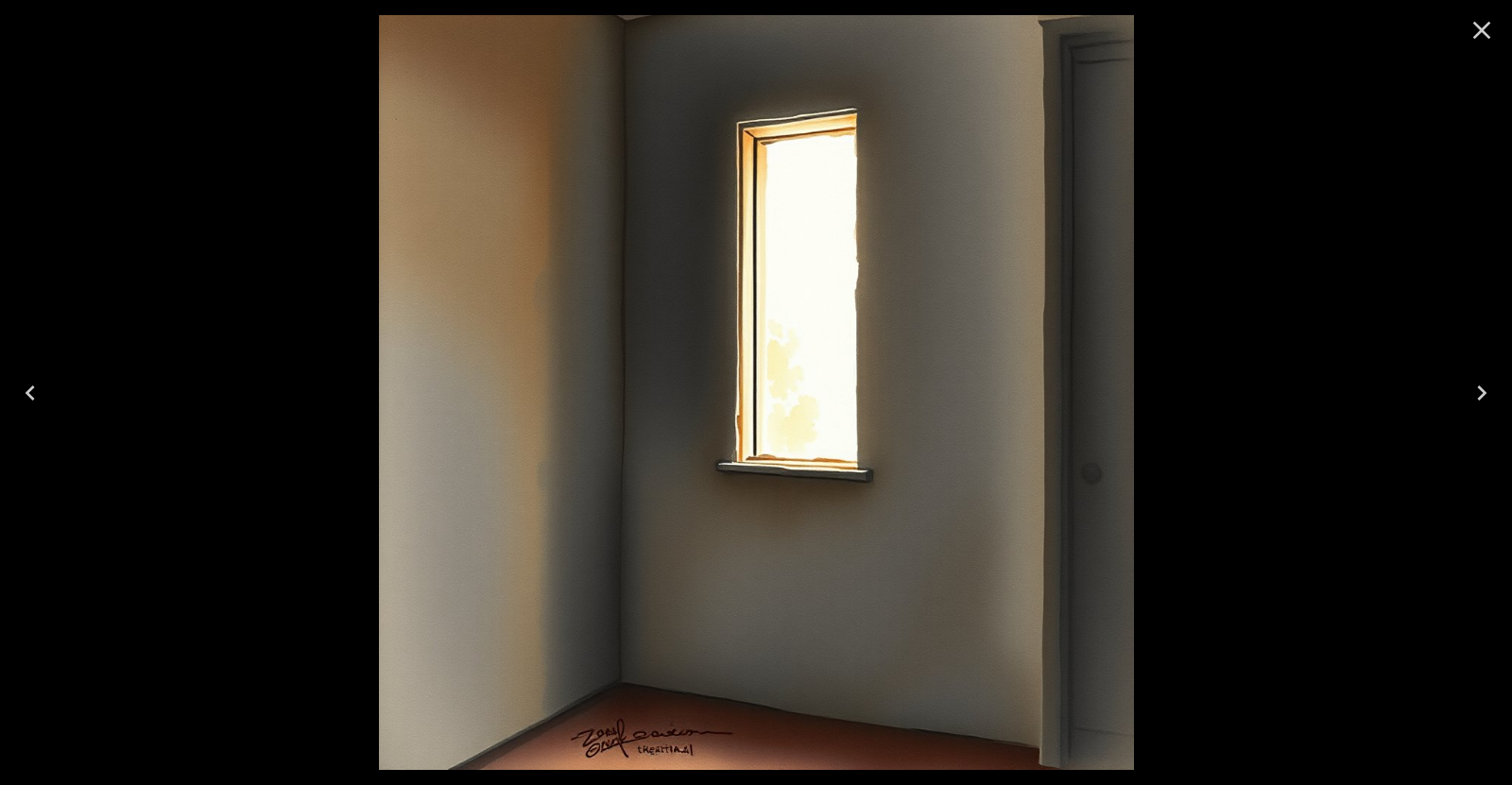
click at [1483, 22] on icon "Close" at bounding box center [1482, 30] width 30 height 30
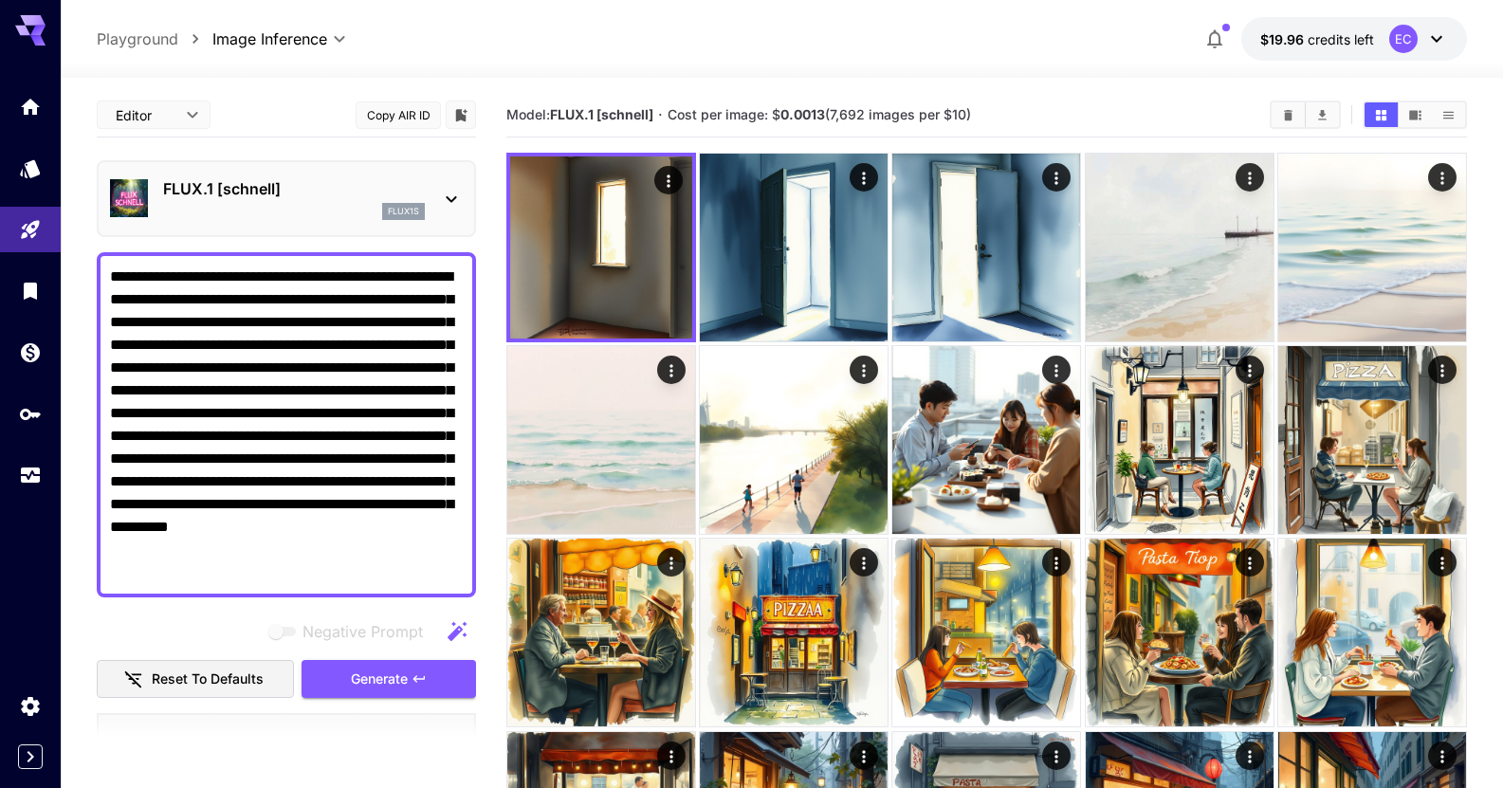
drag, startPoint x: 239, startPoint y: 368, endPoint x: 350, endPoint y: 367, distance: 111.0
click at [350, 367] on textarea "**********" at bounding box center [286, 425] width 353 height 319
click at [1394, 262] on img at bounding box center [1372, 248] width 188 height 188
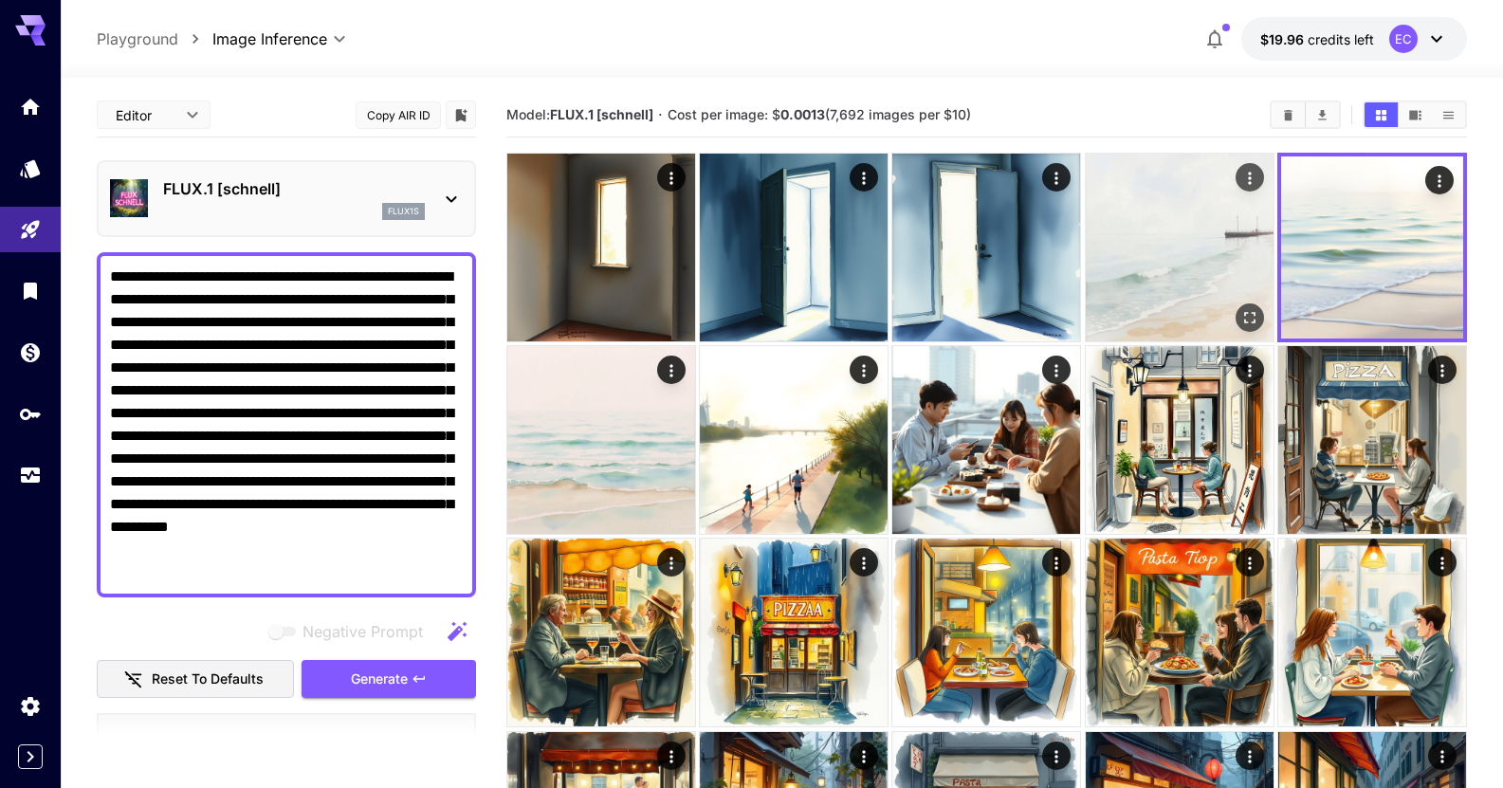
click at [1239, 304] on div "Open in fullscreen" at bounding box center [1250, 317] width 28 height 28
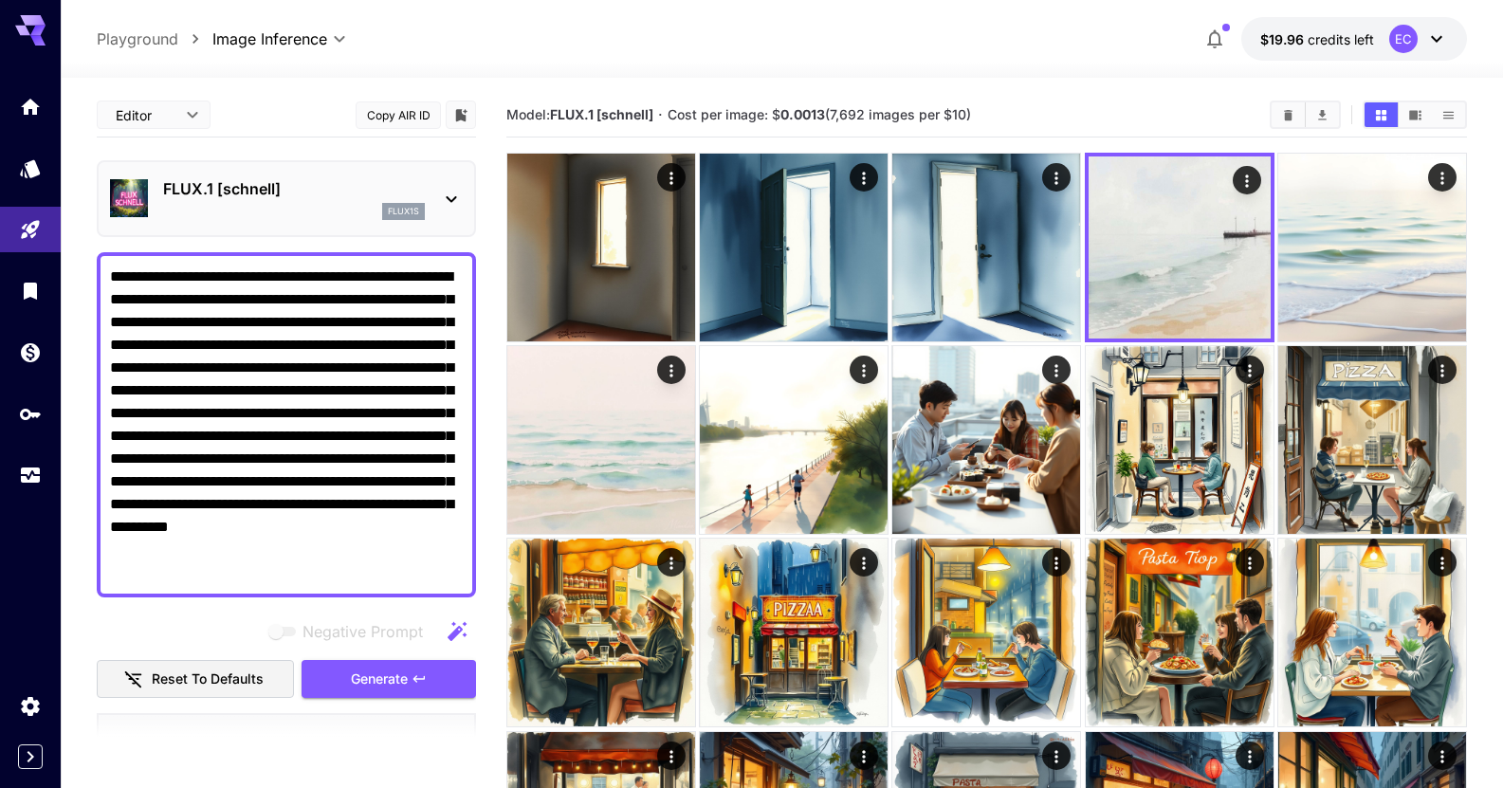
drag, startPoint x: 342, startPoint y: 565, endPoint x: 135, endPoint y: 179, distance: 438.3
click at [131, 183] on div "**********" at bounding box center [286, 734] width 379 height 1282
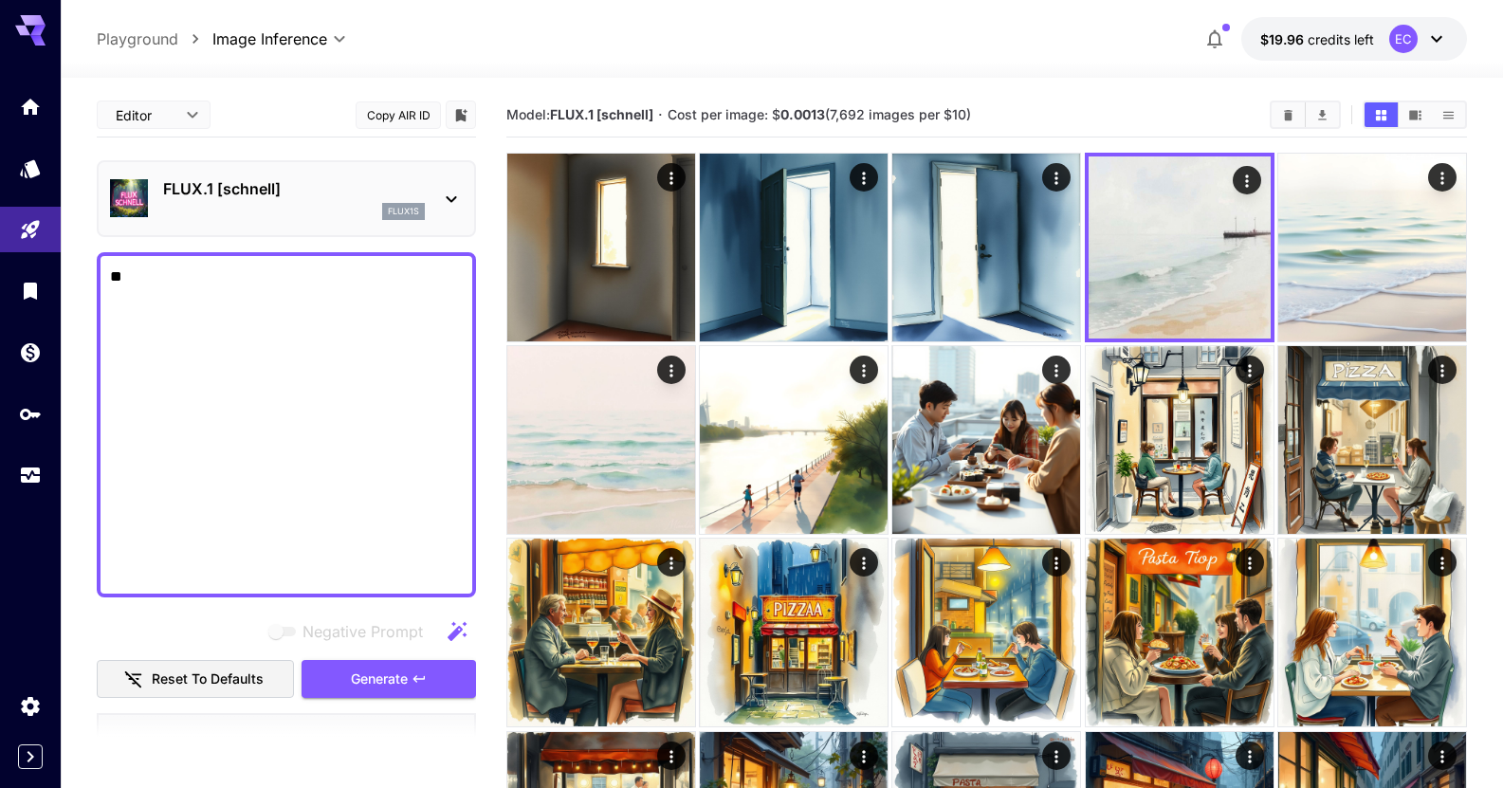
type textarea "*"
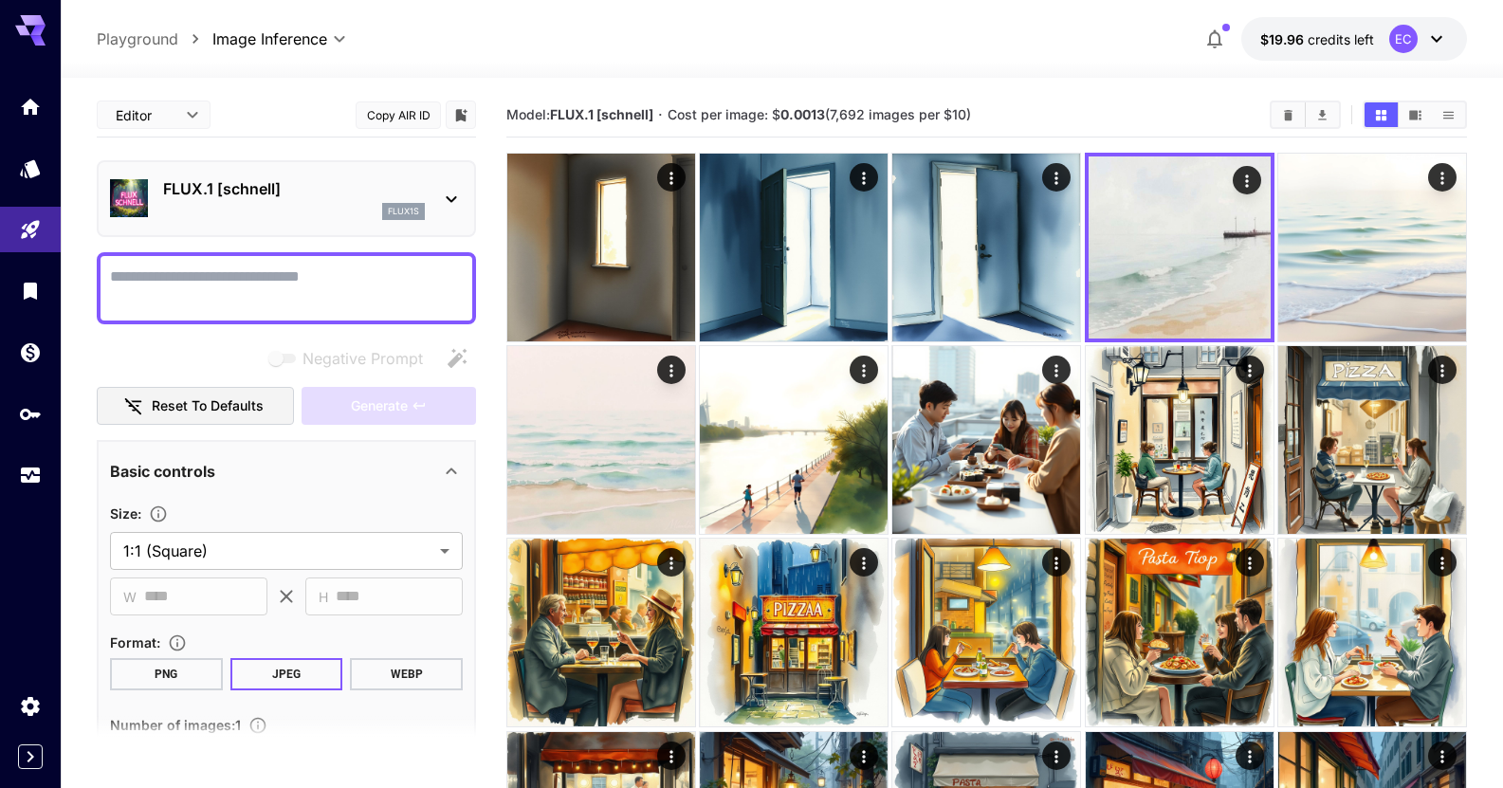
paste textarea "**********"
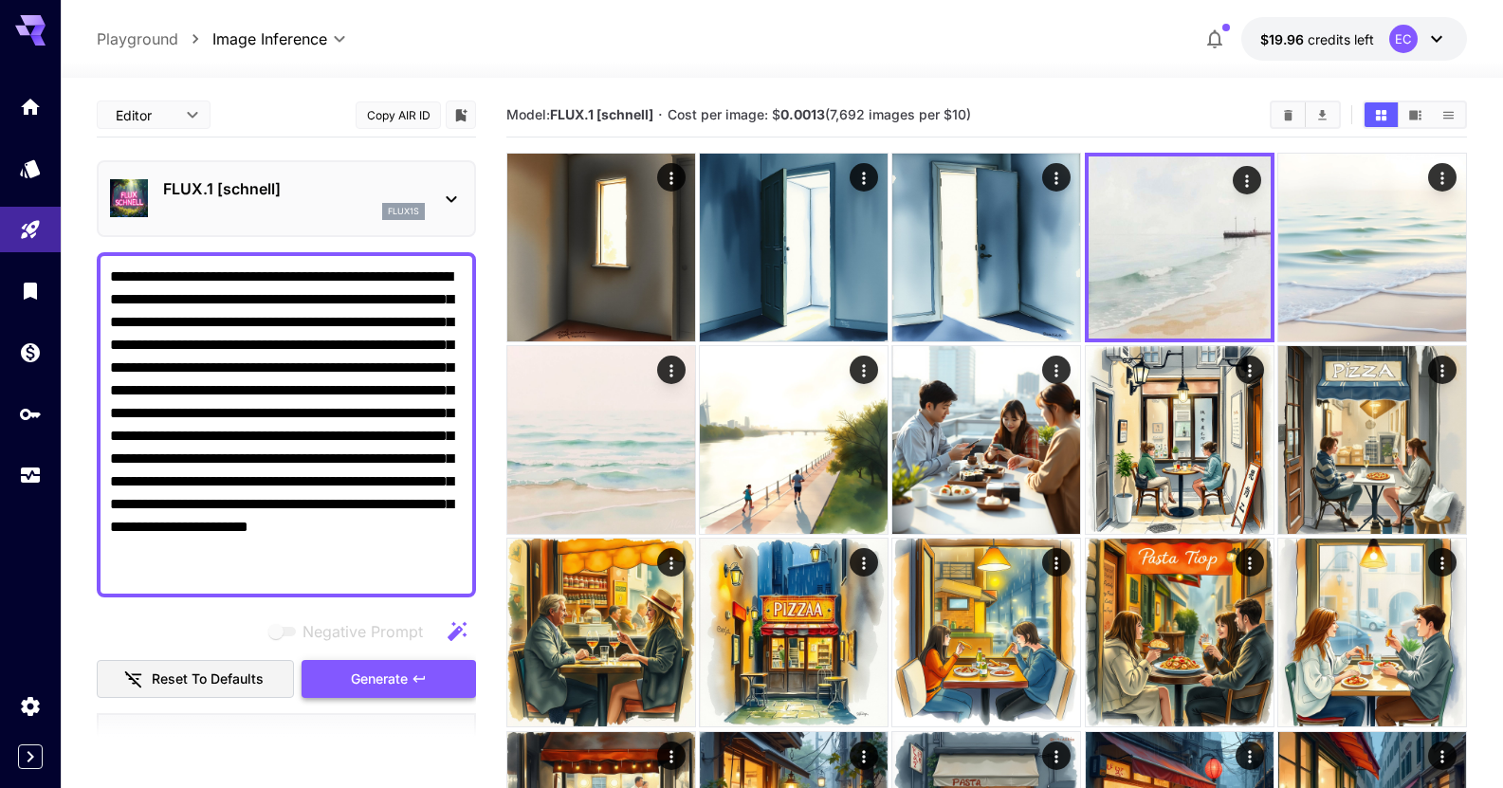
click at [362, 676] on span "Generate" at bounding box center [379, 680] width 57 height 24
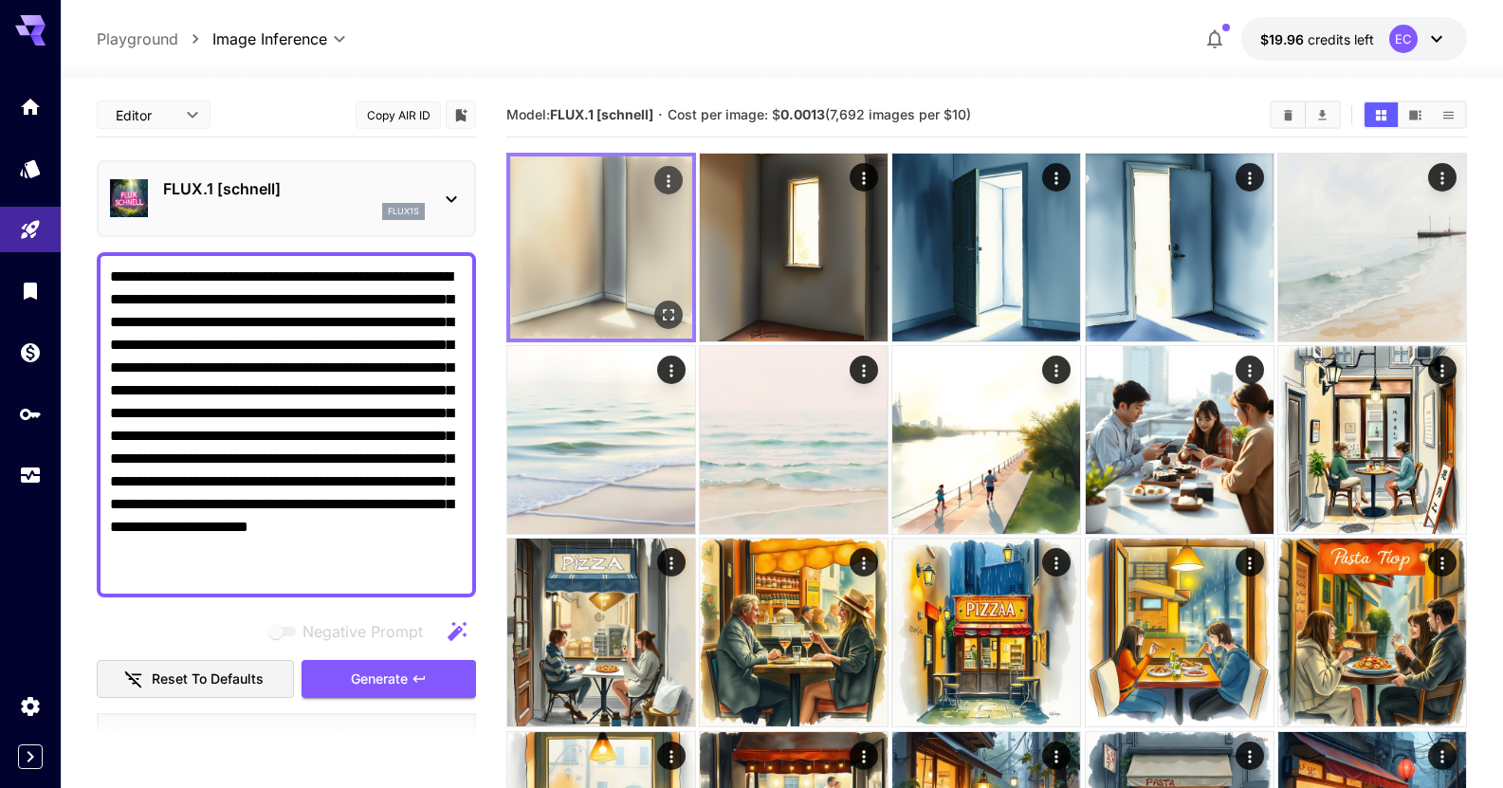
click at [664, 313] on icon "Open in fullscreen" at bounding box center [668, 314] width 19 height 19
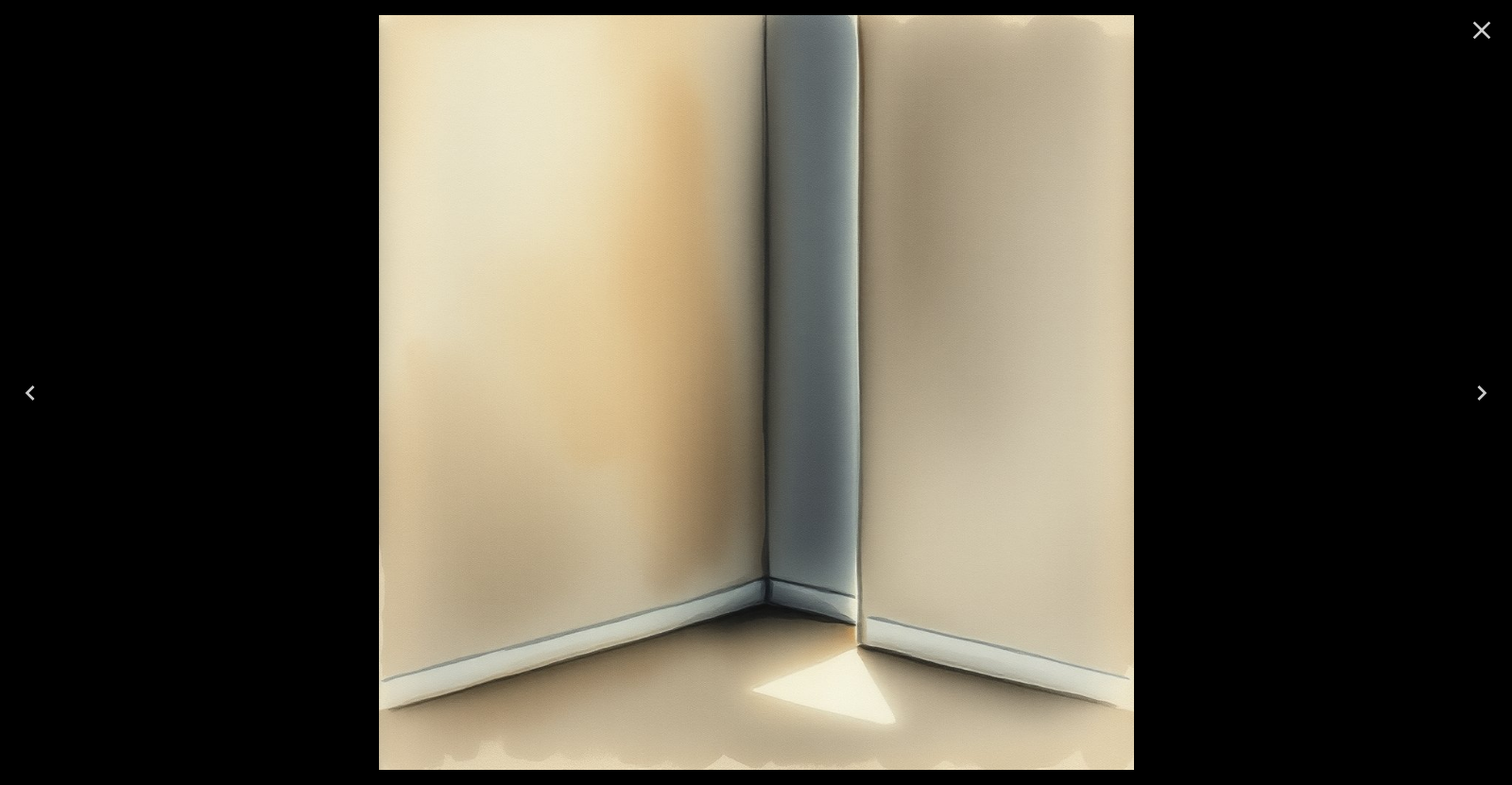
click at [1477, 21] on icon "Close" at bounding box center [1482, 30] width 30 height 30
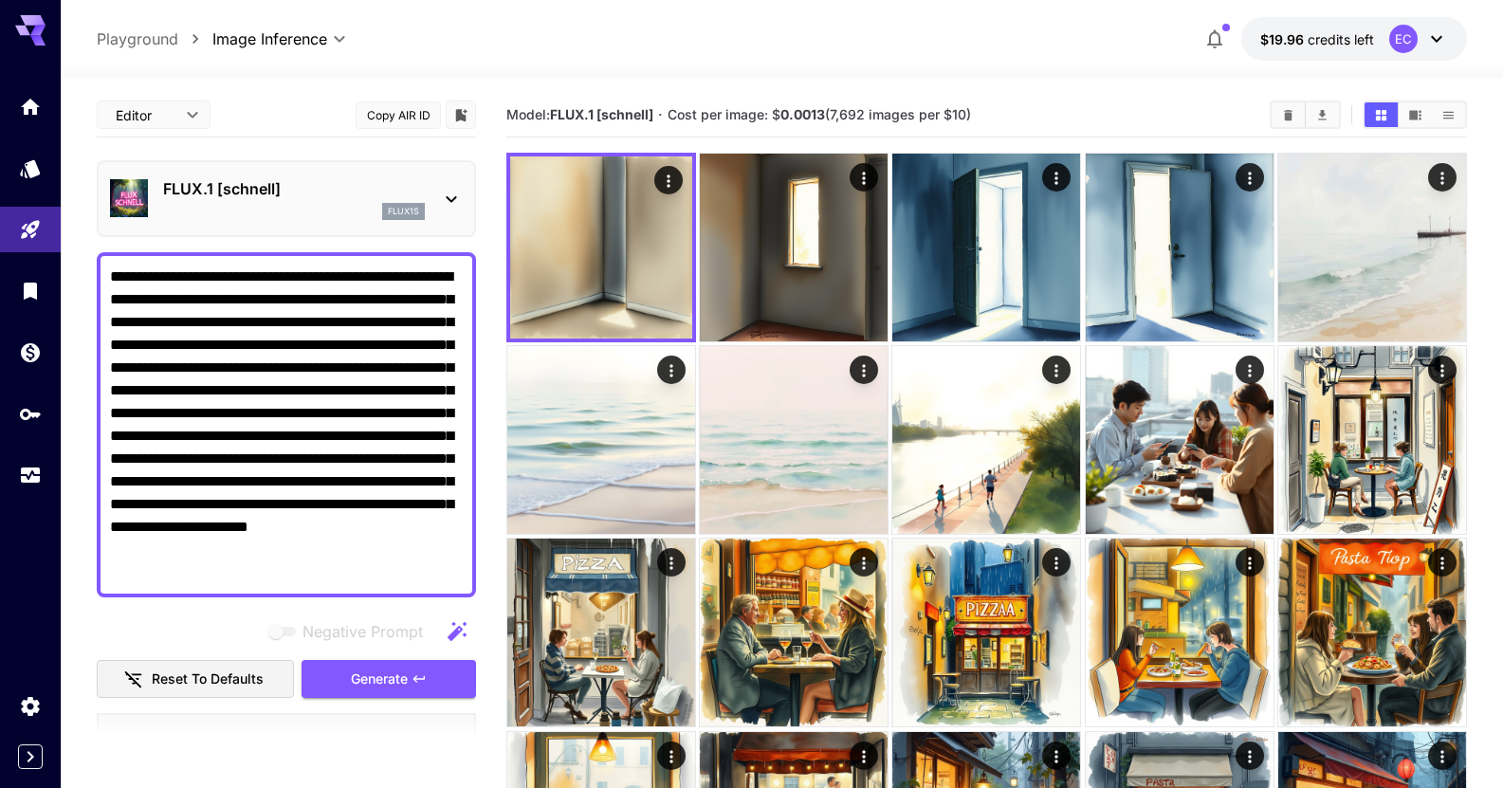
drag, startPoint x: 419, startPoint y: 579, endPoint x: 75, endPoint y: 175, distance: 530.8
paste textarea
click at [384, 671] on span "Generate" at bounding box center [379, 680] width 57 height 24
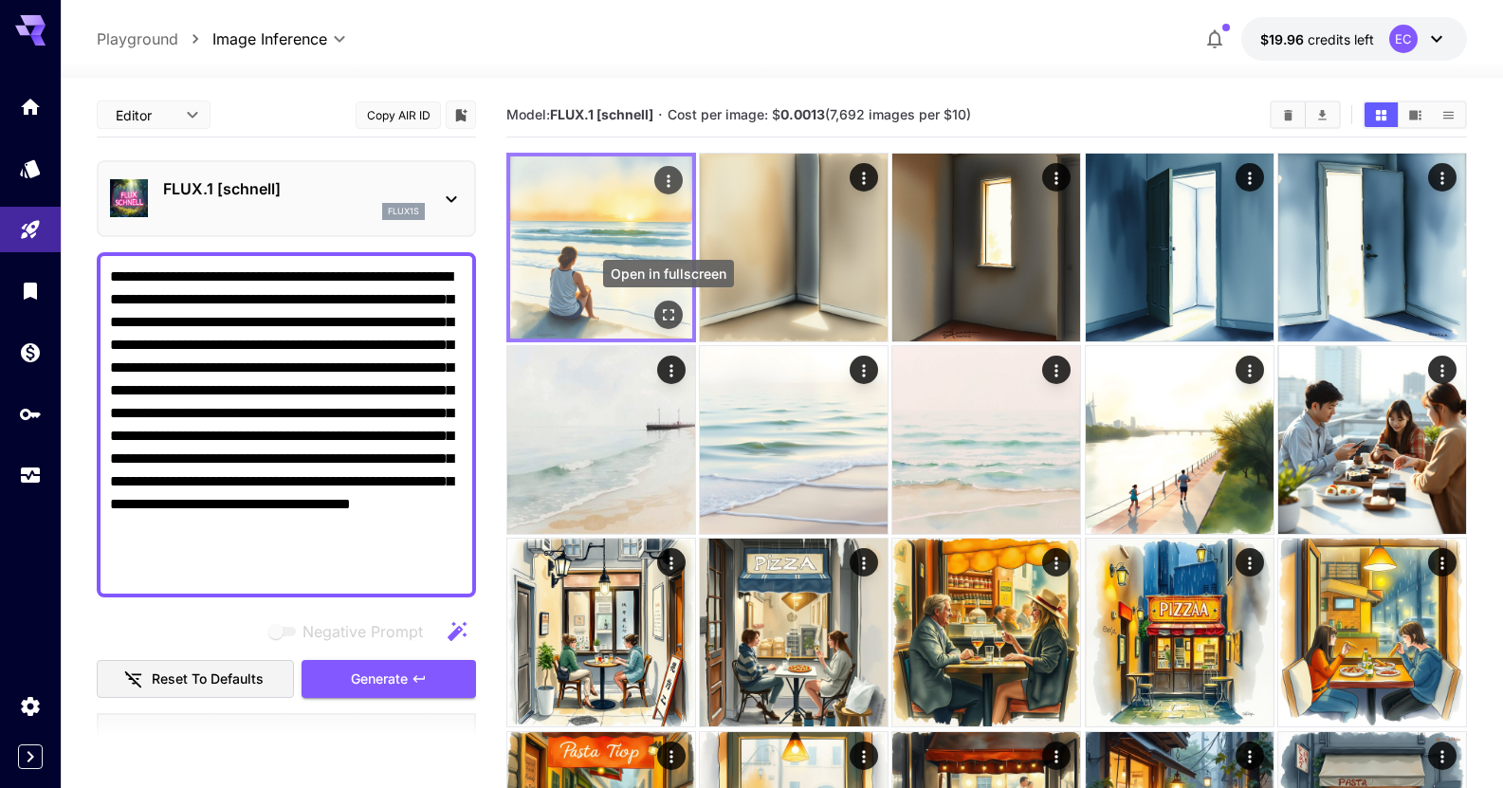
click at [669, 310] on icon "Open in fullscreen" at bounding box center [668, 314] width 19 height 19
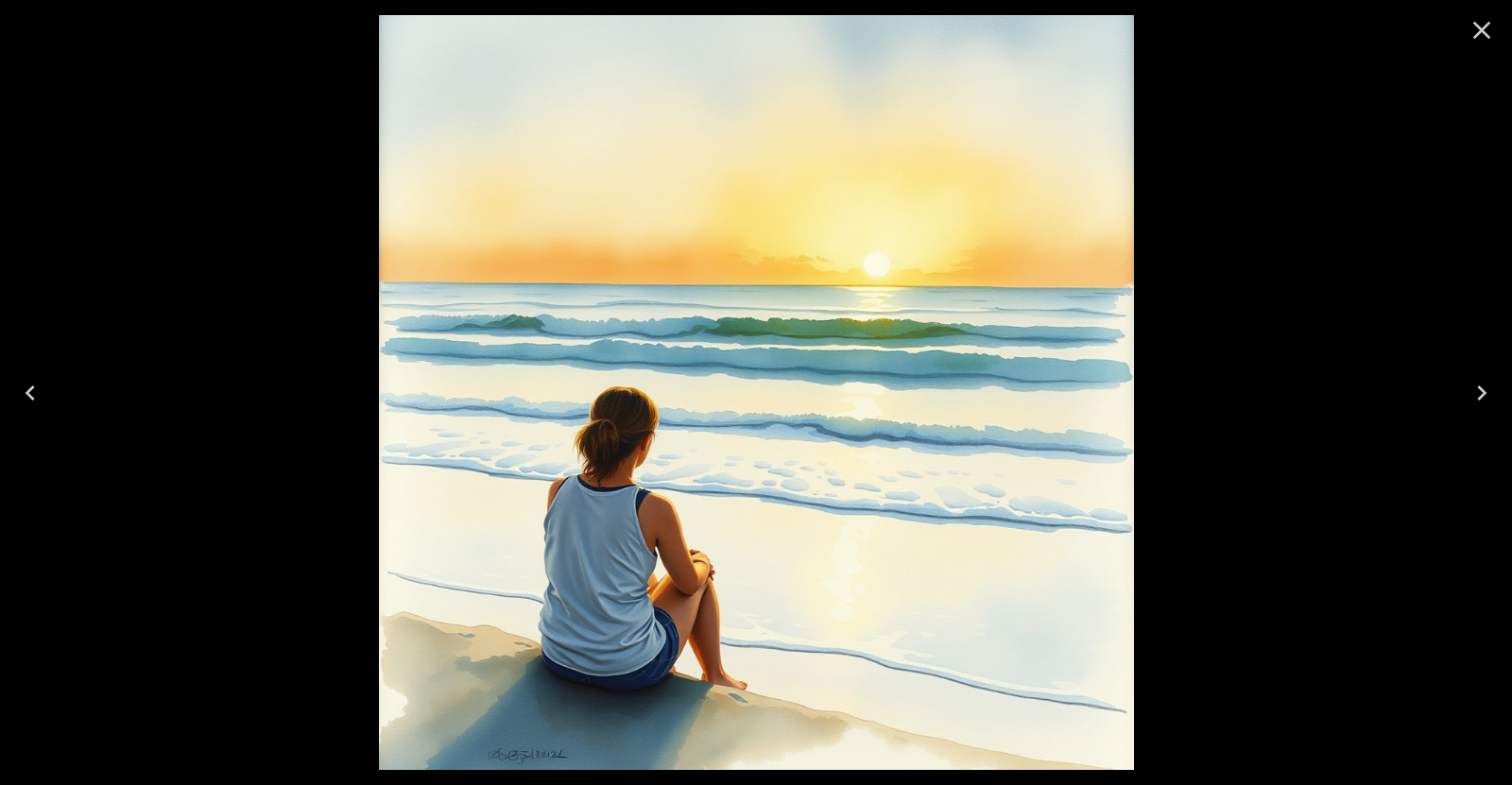
click at [1487, 49] on button "Close" at bounding box center [1482, 31] width 46 height 46
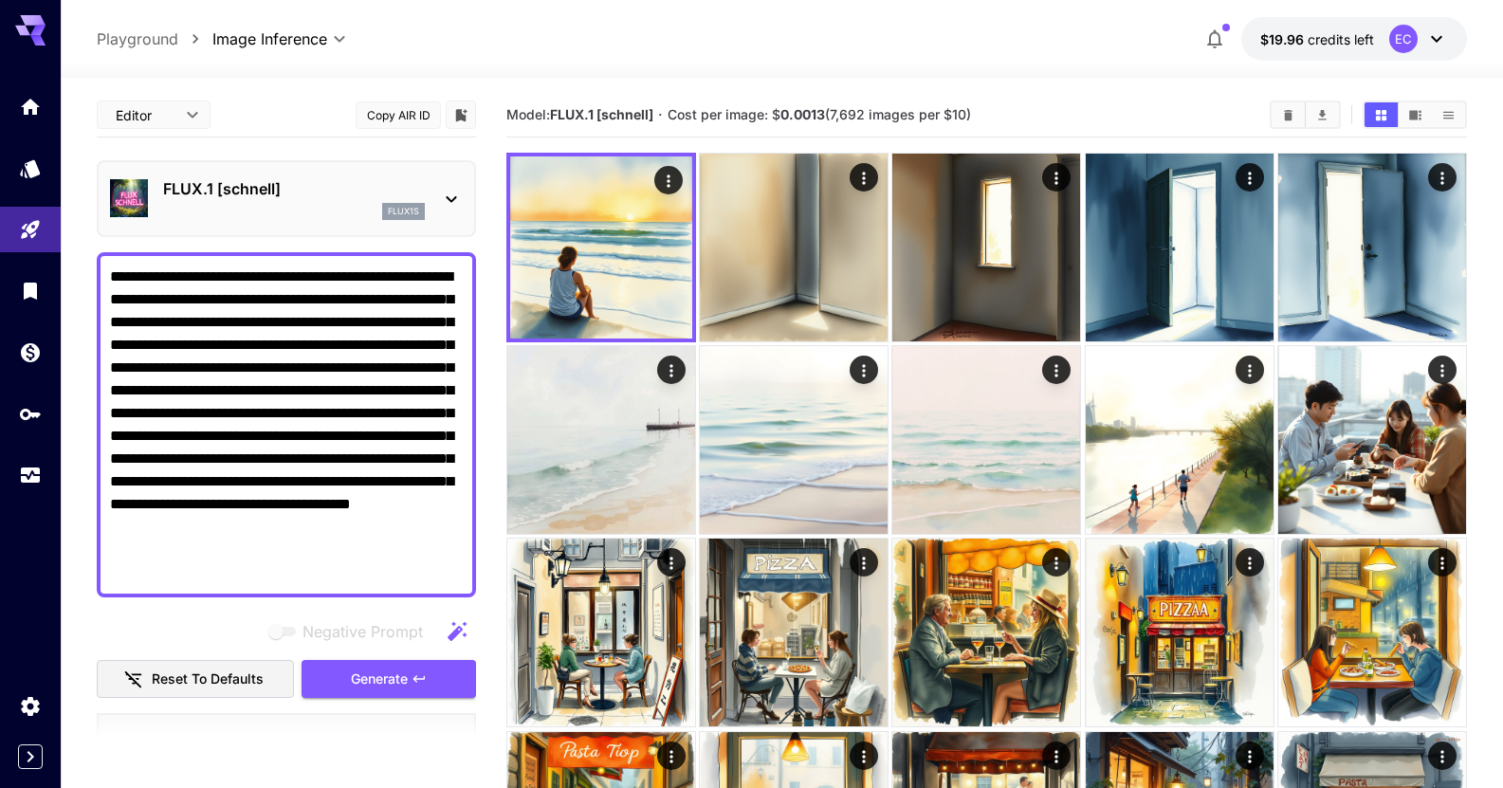
drag, startPoint x: 232, startPoint y: 574, endPoint x: 67, endPoint y: 173, distance: 433.8
paste textarea "**********"
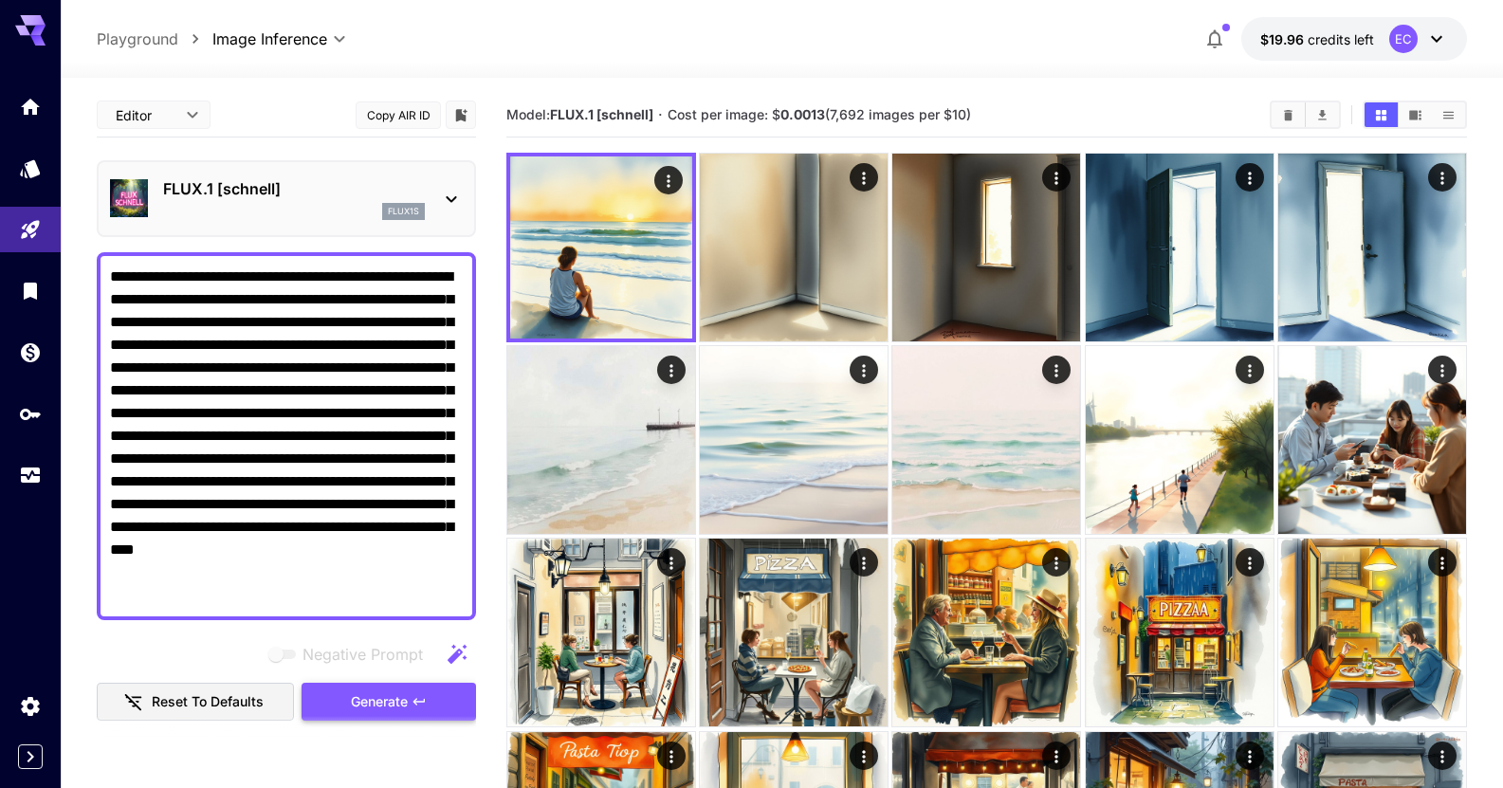
click at [369, 698] on span "Generate" at bounding box center [379, 702] width 57 height 24
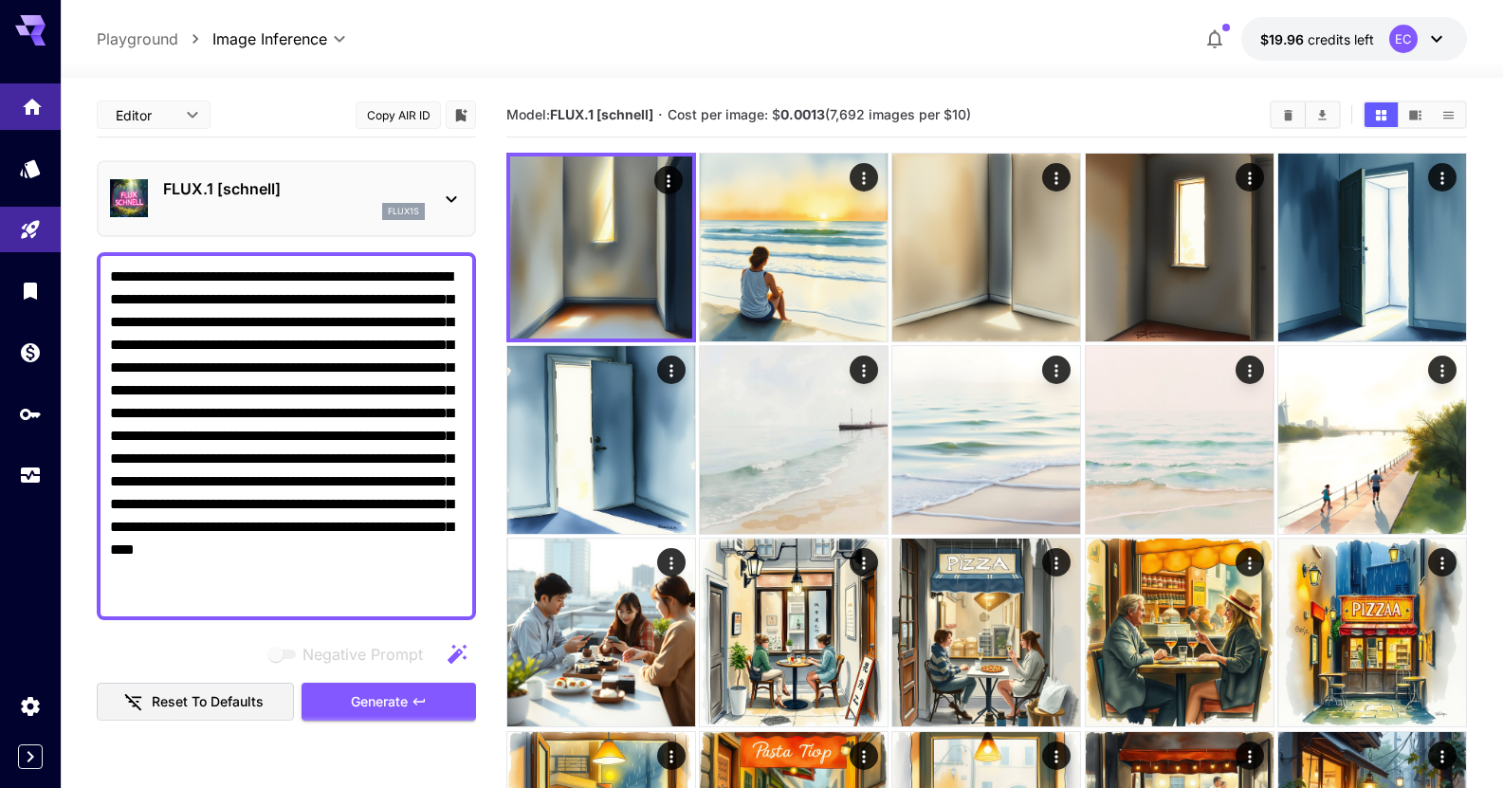
drag, startPoint x: 344, startPoint y: 600, endPoint x: 2, endPoint y: 84, distance: 619.2
paste textarea
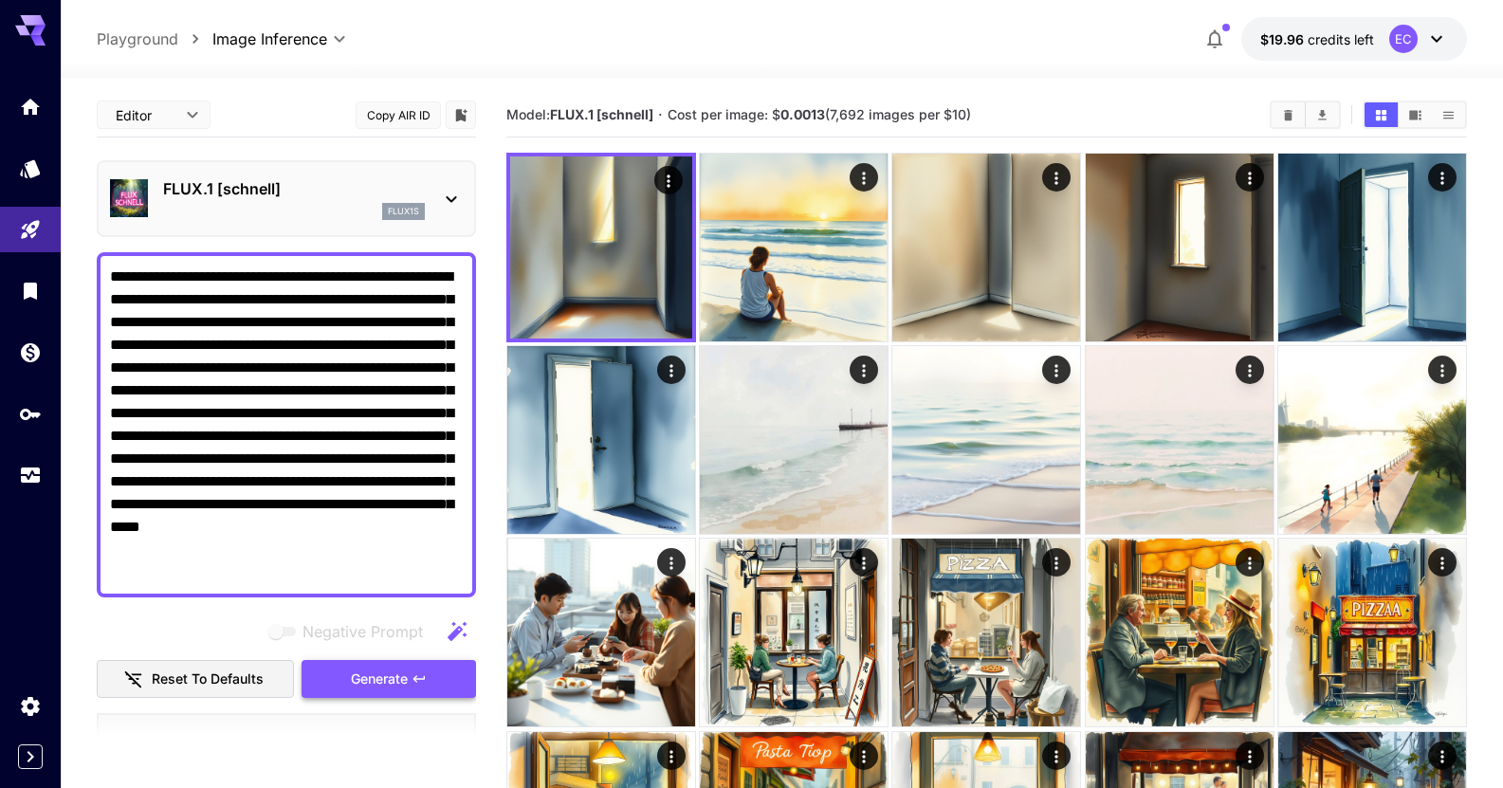
click at [408, 665] on button "Generate" at bounding box center [389, 679] width 175 height 39
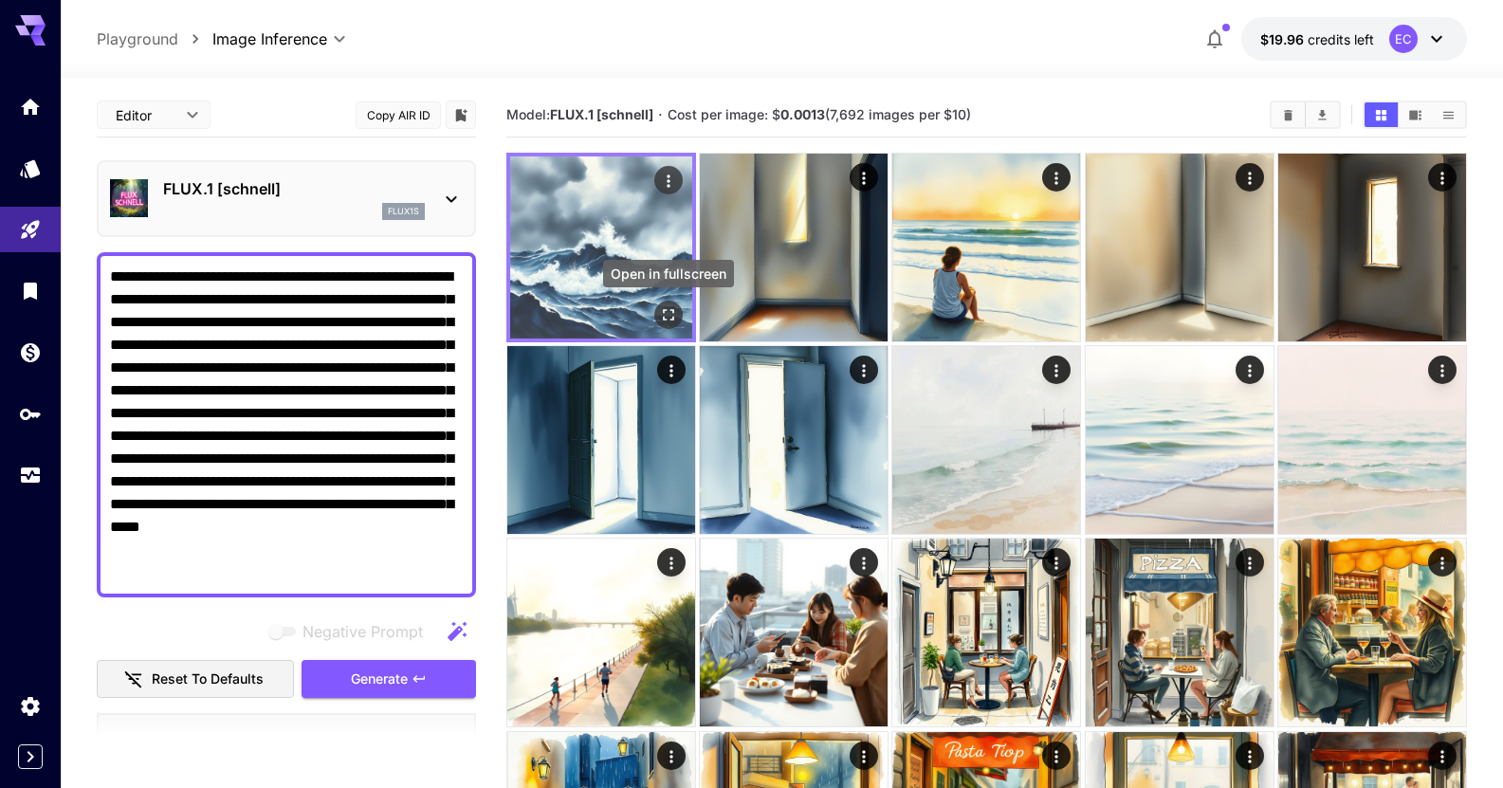
click at [668, 313] on icon "Open in fullscreen" at bounding box center [668, 314] width 19 height 19
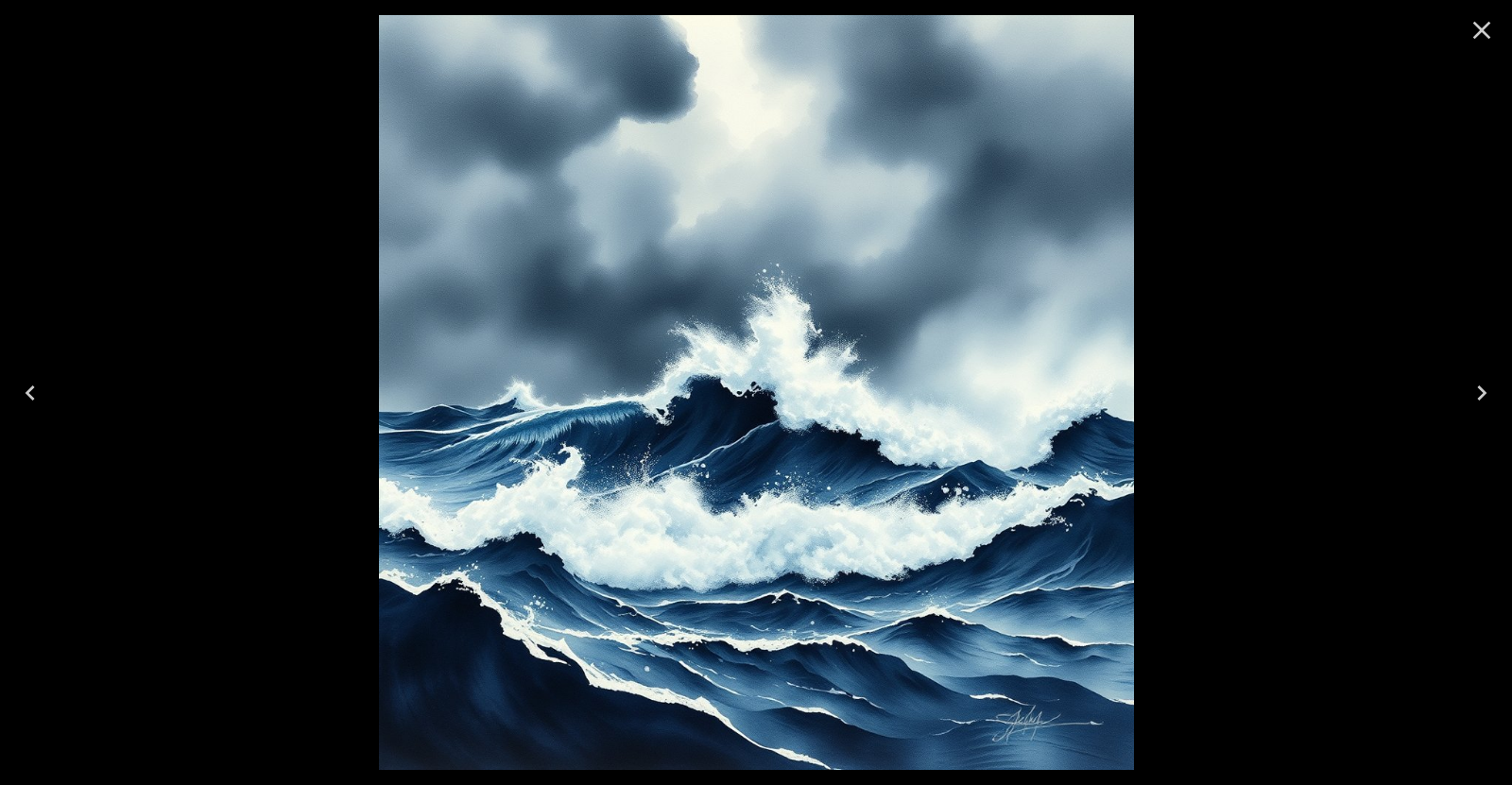
click at [1478, 28] on icon "Close" at bounding box center [1482, 30] width 30 height 30
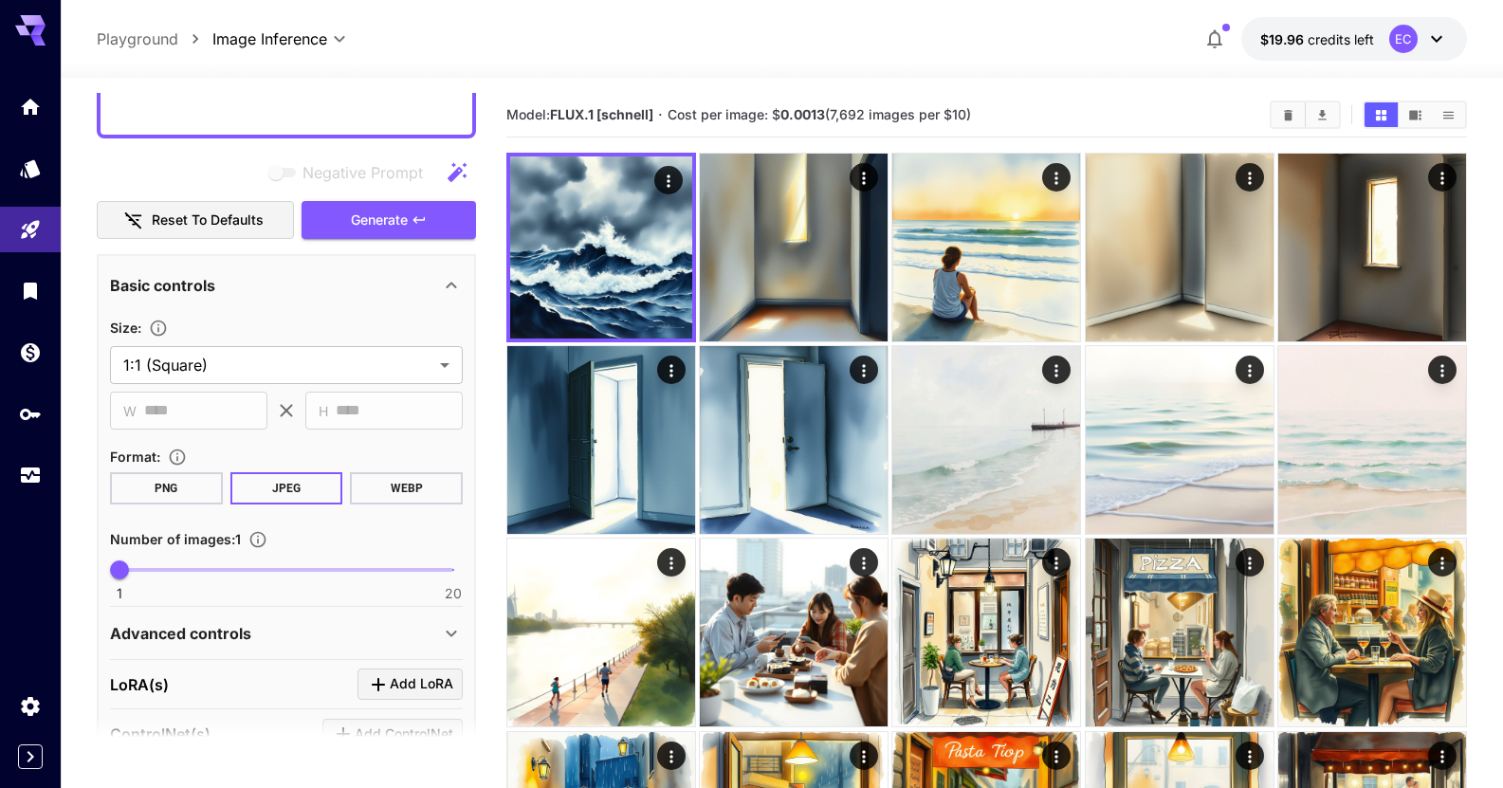
scroll to position [474, 0]
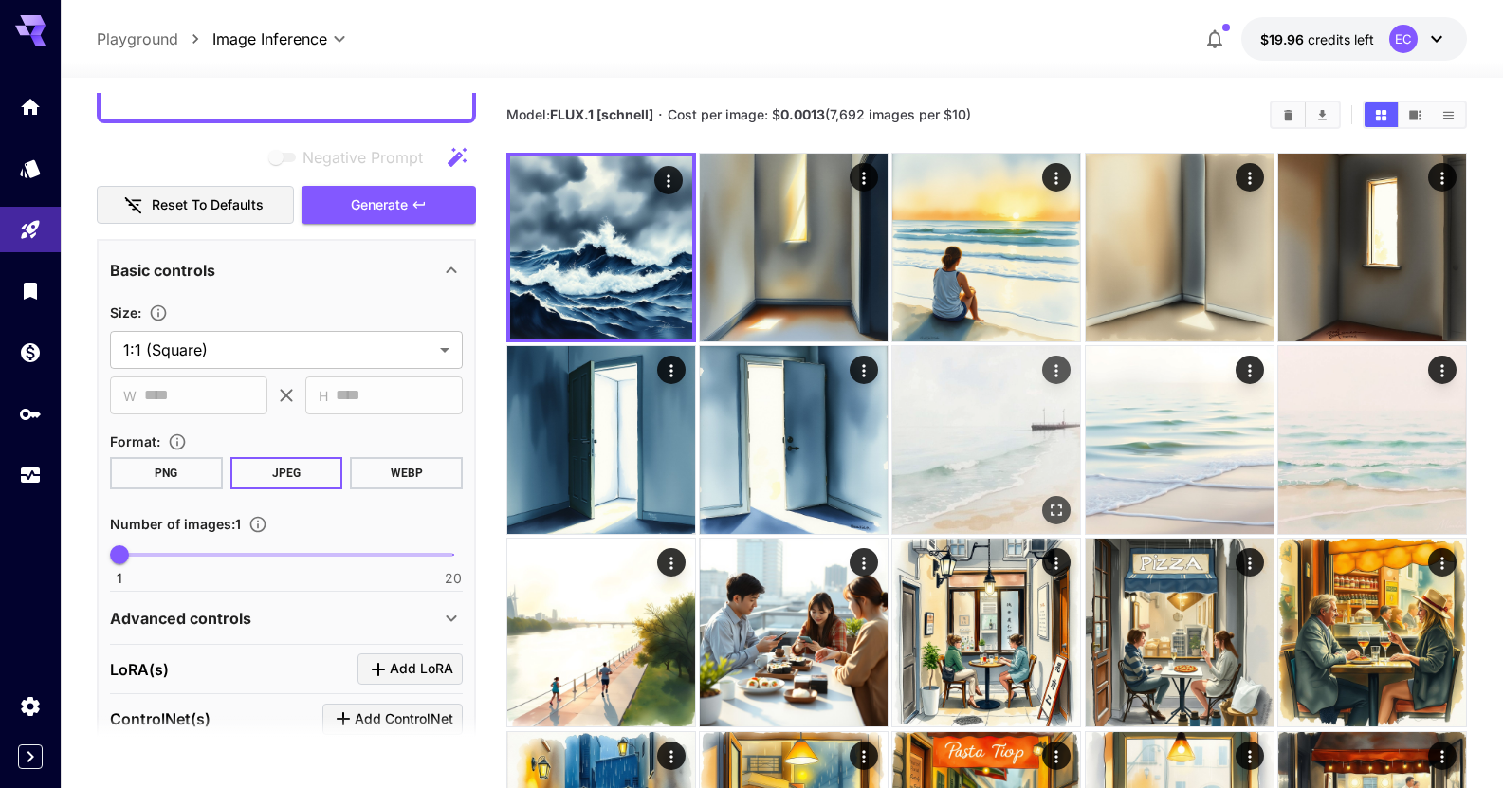
click at [1046, 440] on img at bounding box center [986, 440] width 188 height 188
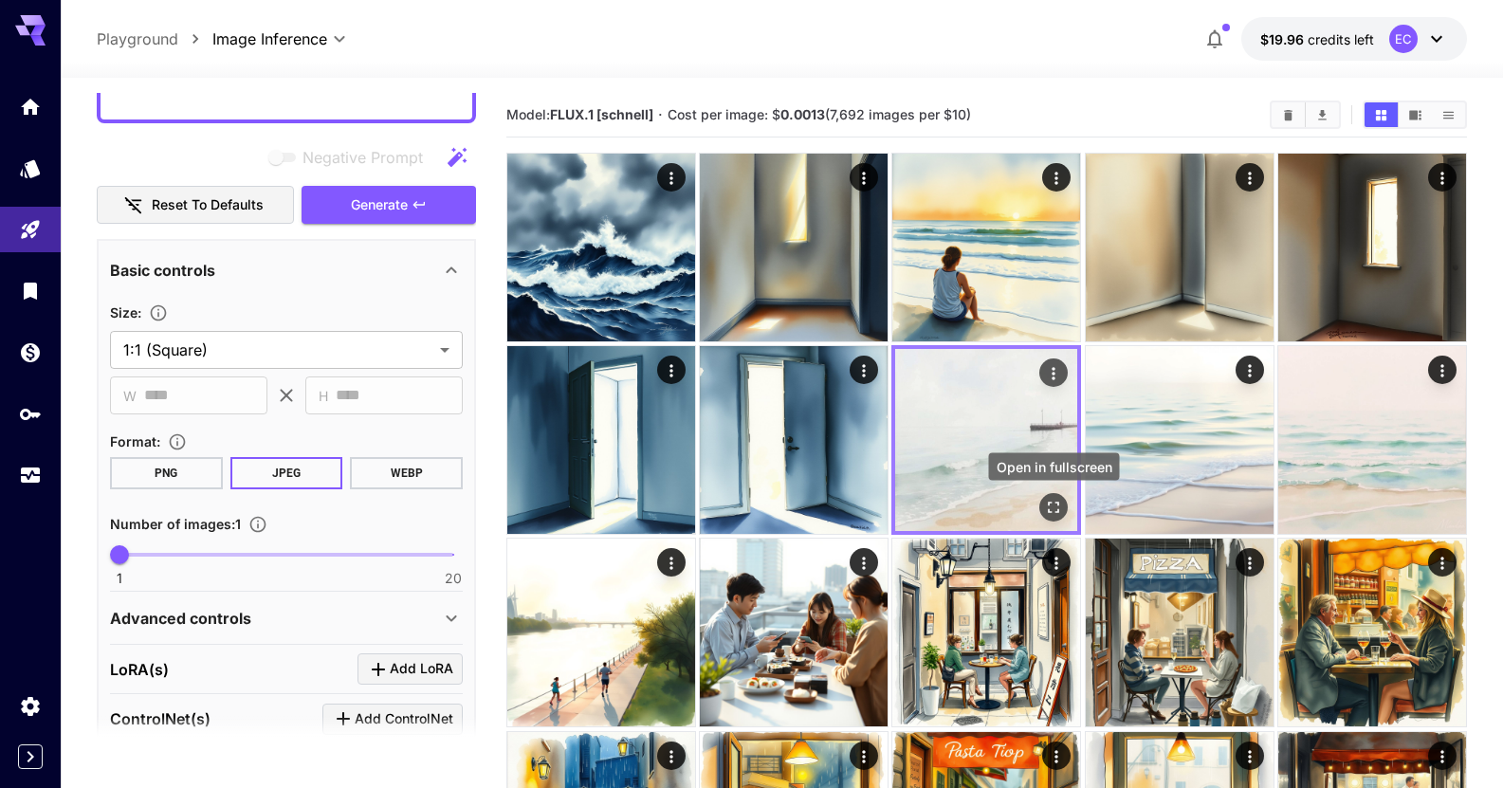
click at [1059, 509] on icon "Open in fullscreen" at bounding box center [1054, 507] width 11 height 11
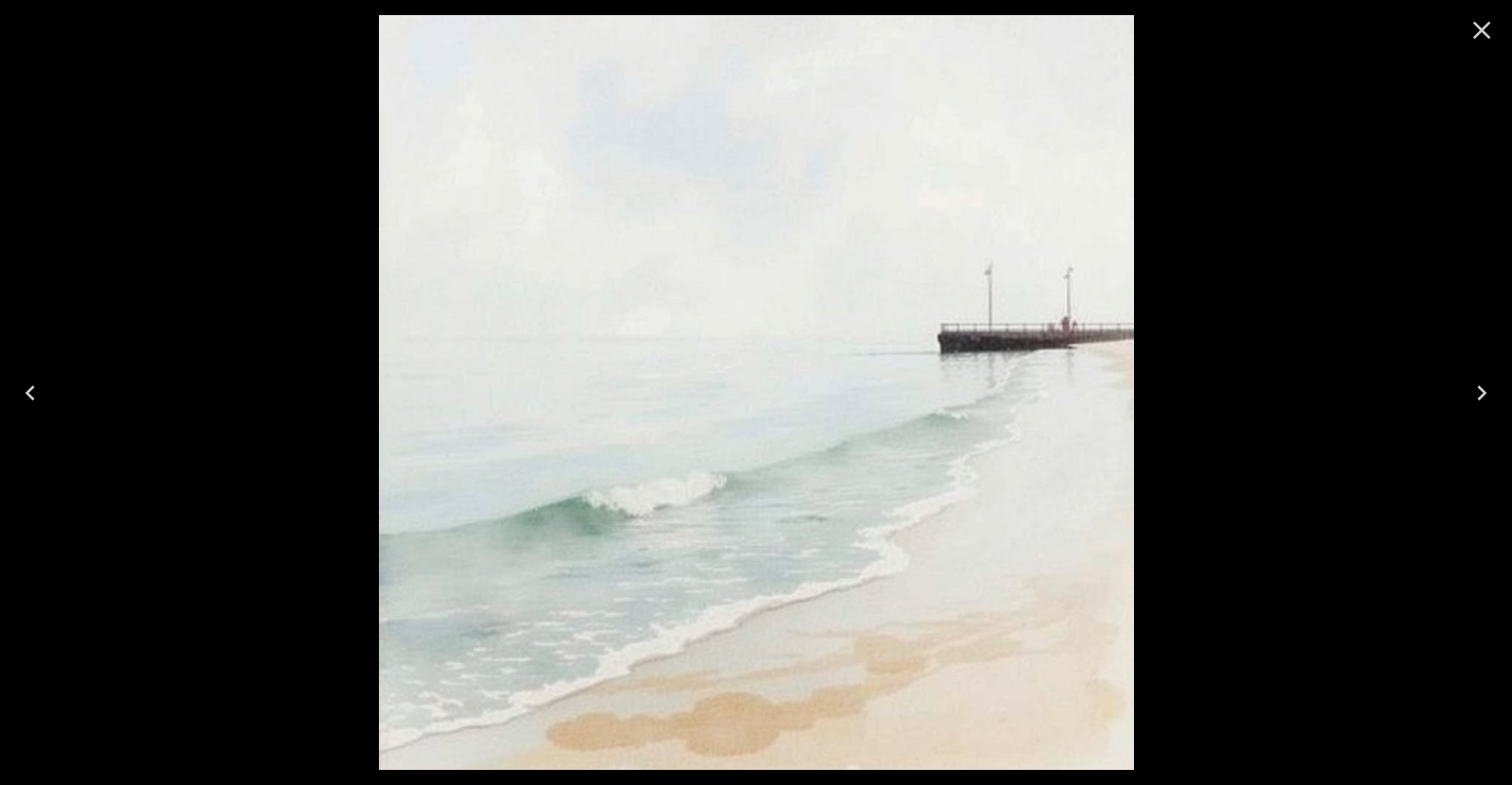
click at [1477, 31] on icon "Close" at bounding box center [1482, 30] width 30 height 30
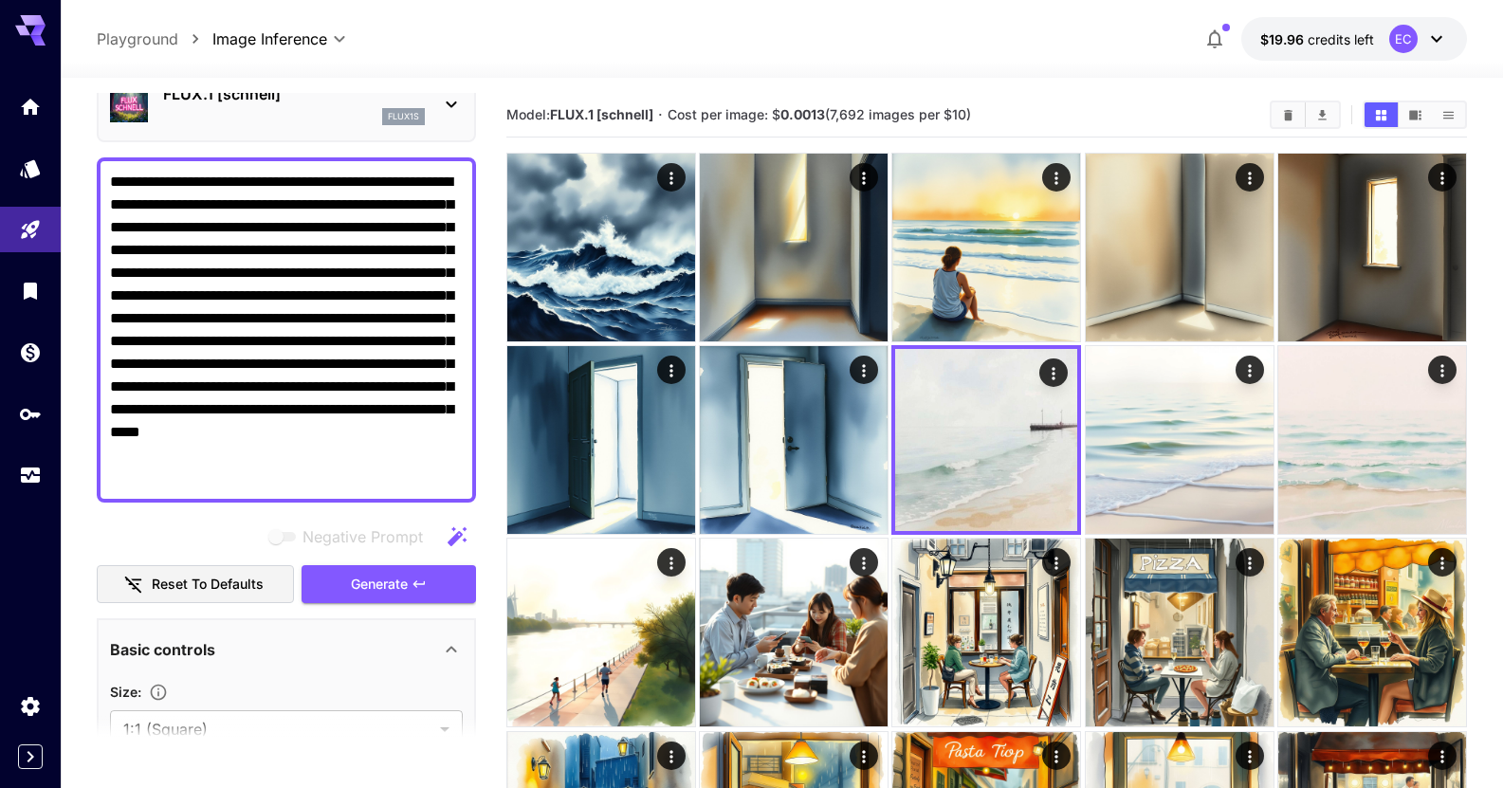
scroll to position [0, 0]
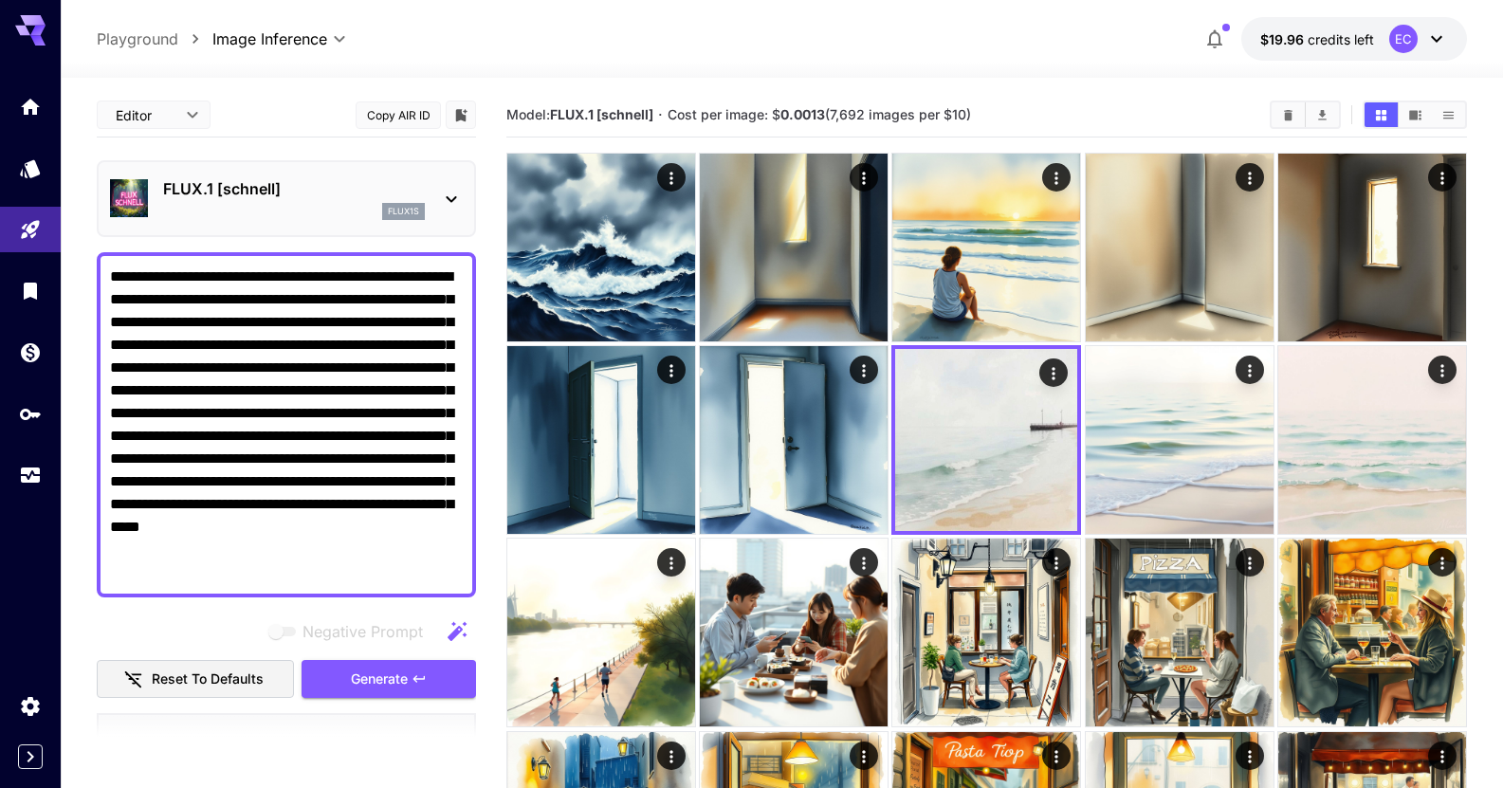
drag, startPoint x: 437, startPoint y: 576, endPoint x: 0, endPoint y: 57, distance: 678.4
paste textarea "**********"
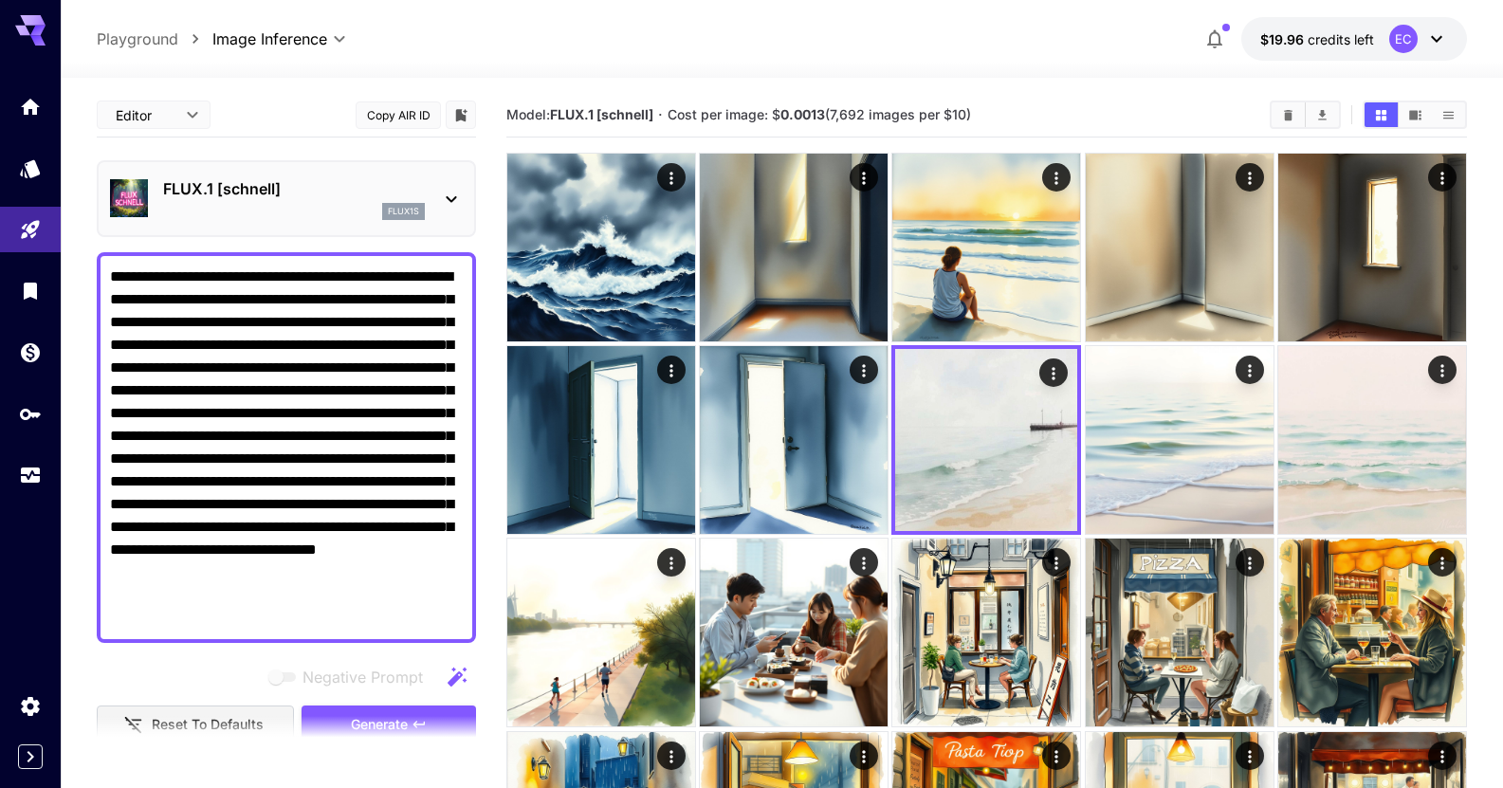
click at [438, 721] on section at bounding box center [286, 738] width 379 height 47
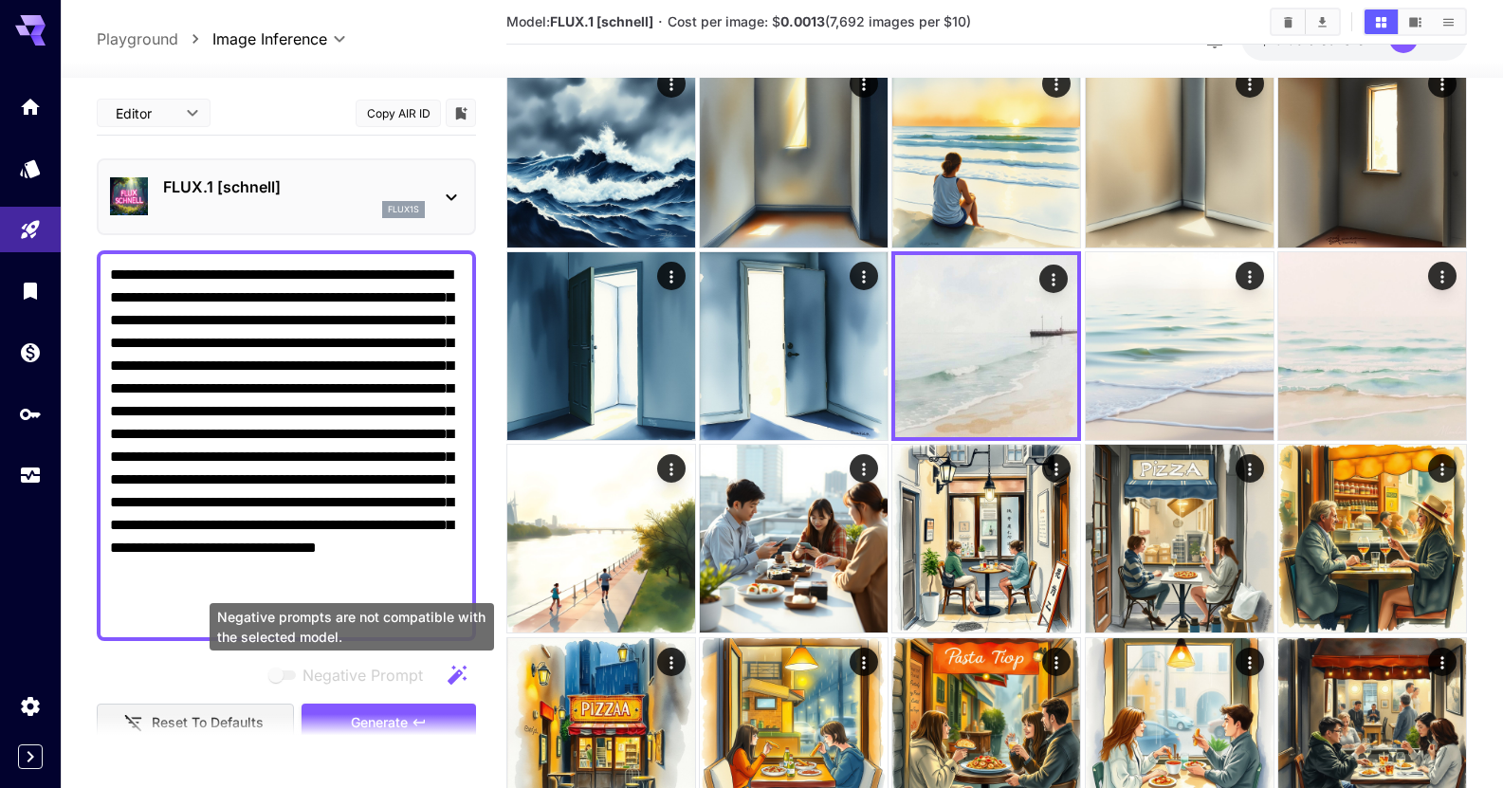
scroll to position [95, 0]
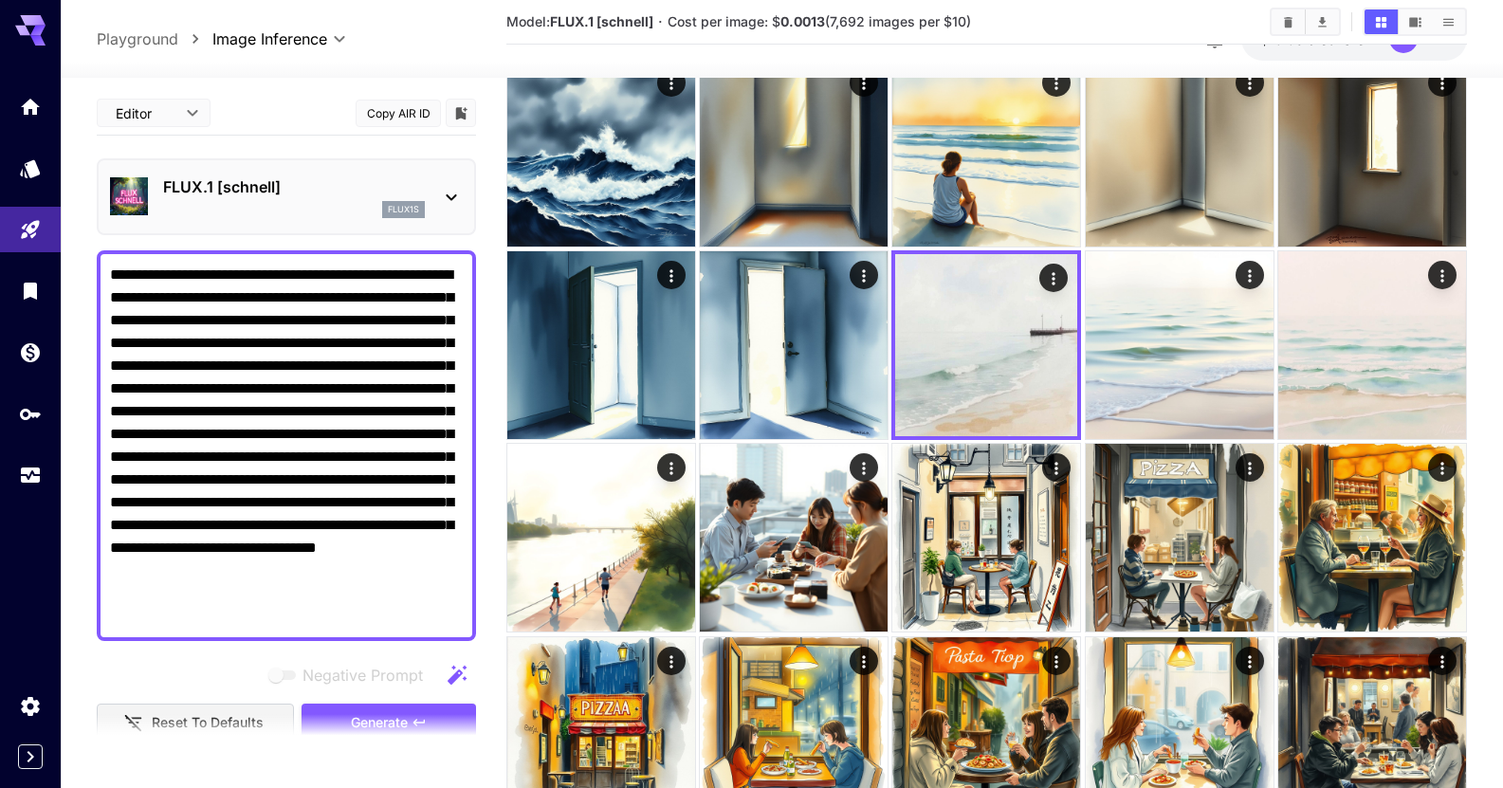
click at [373, 715] on section at bounding box center [286, 736] width 379 height 47
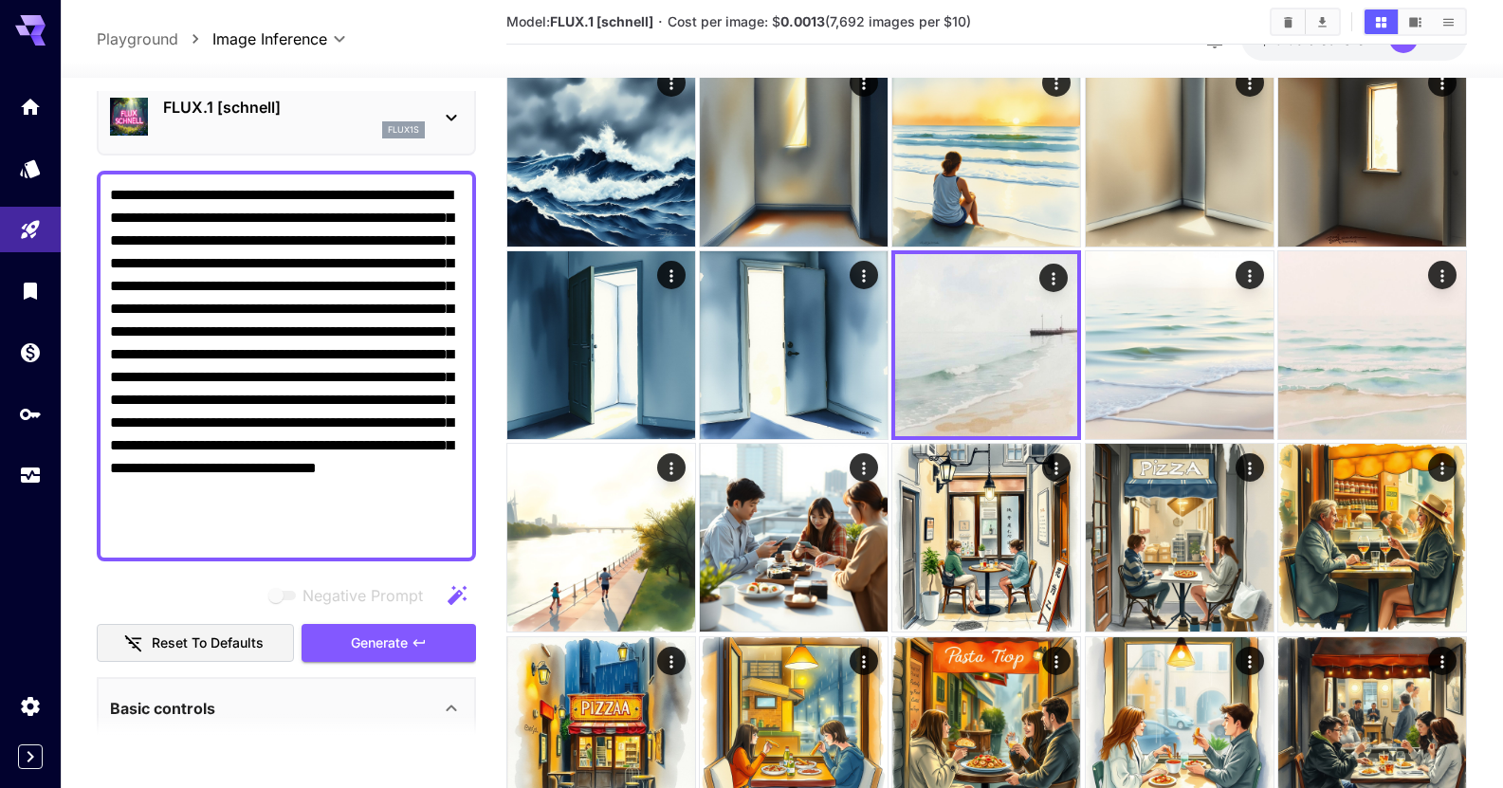
scroll to position [285, 0]
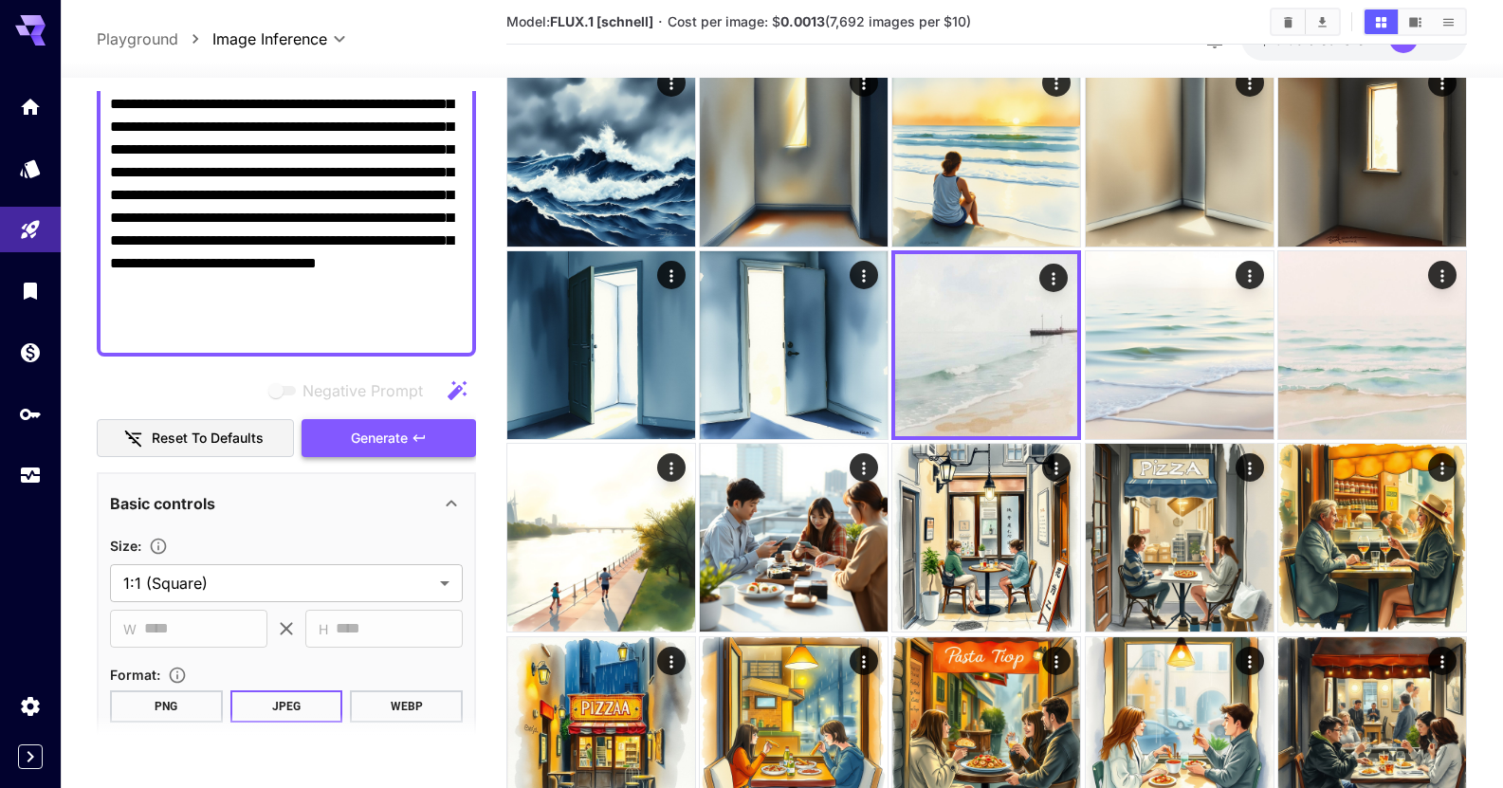
click at [408, 444] on span "Generate" at bounding box center [379, 439] width 57 height 24
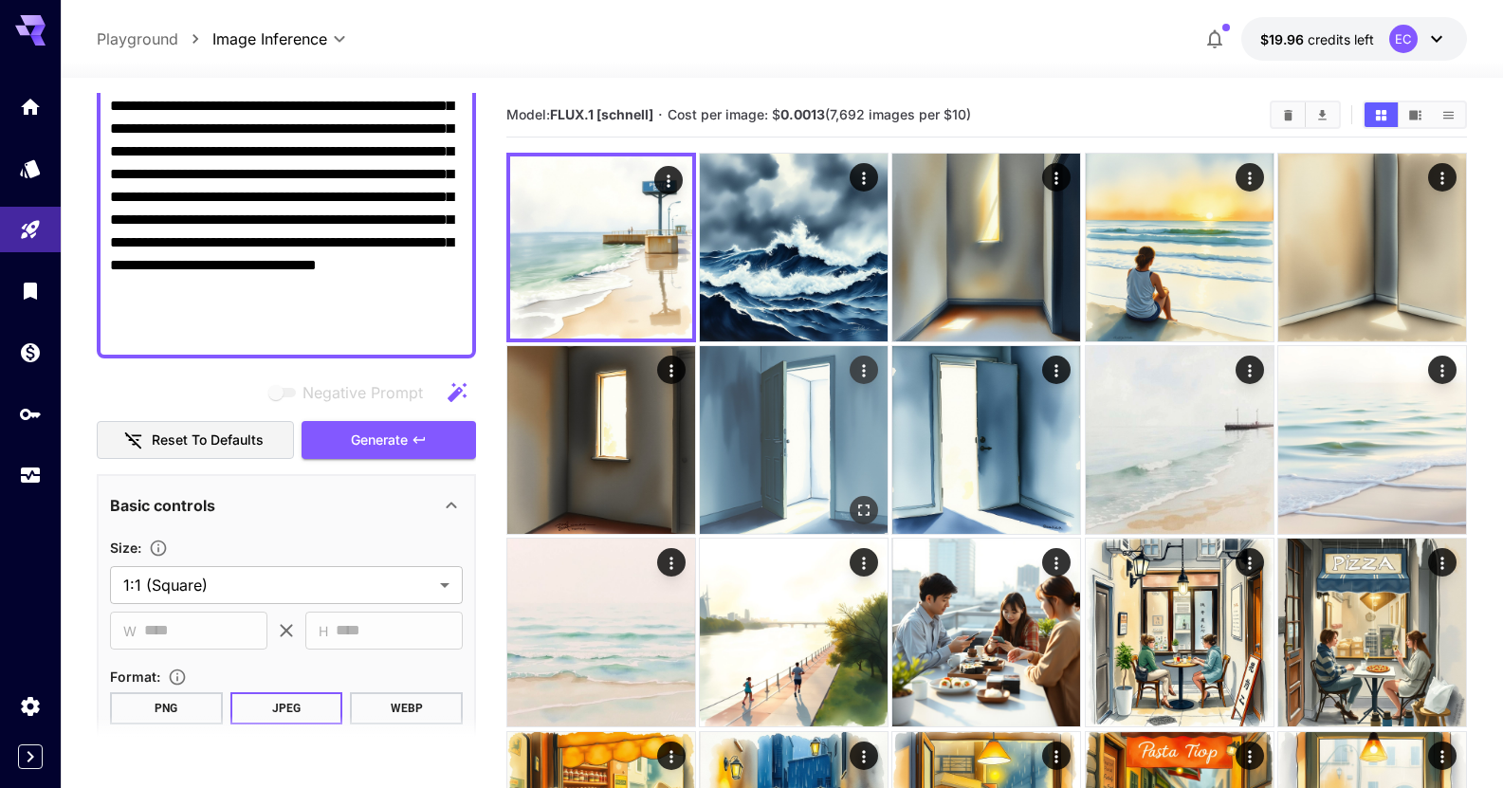
scroll to position [0, 0]
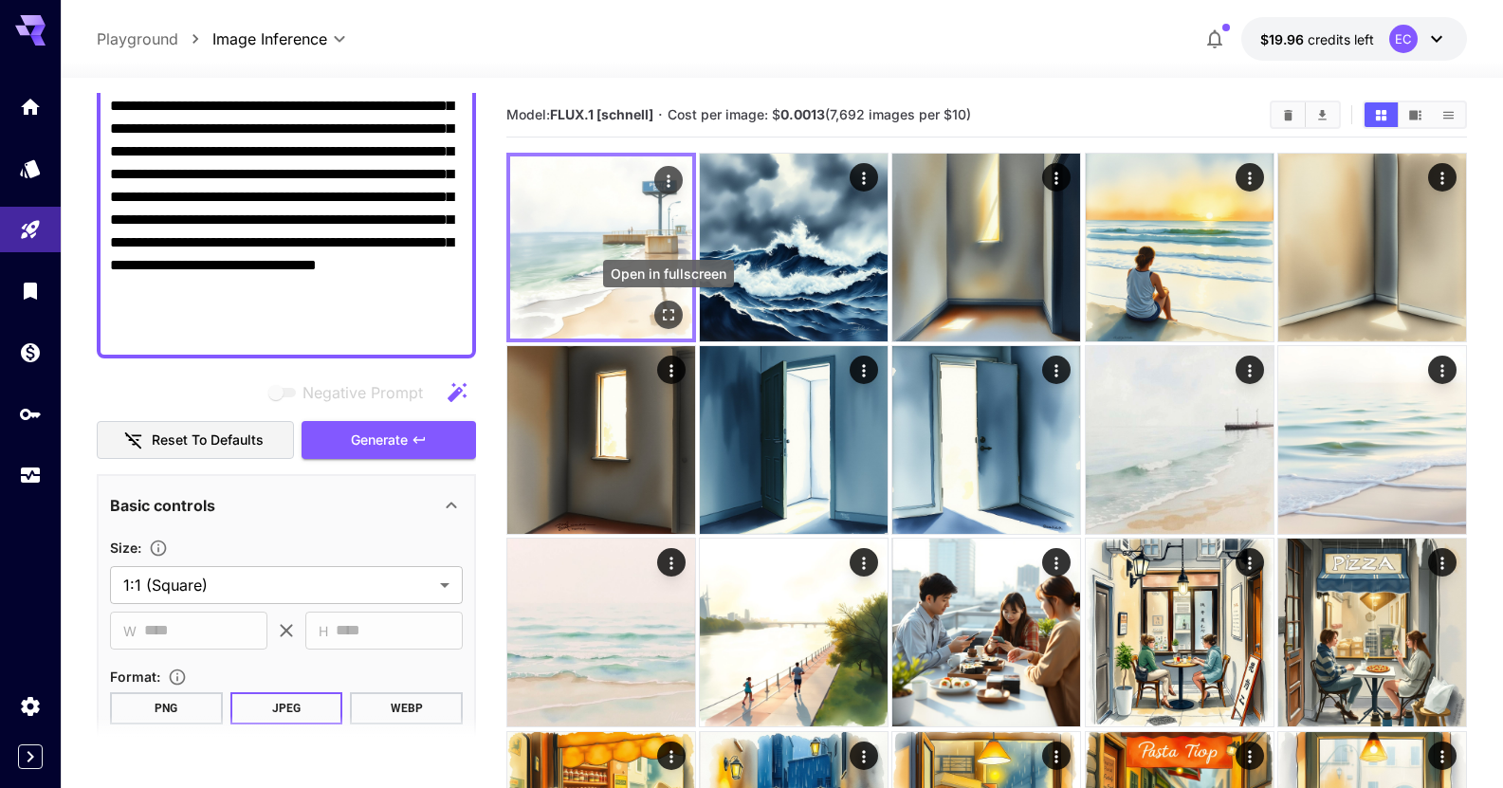
click at [667, 303] on button "Open in fullscreen" at bounding box center [668, 315] width 28 height 28
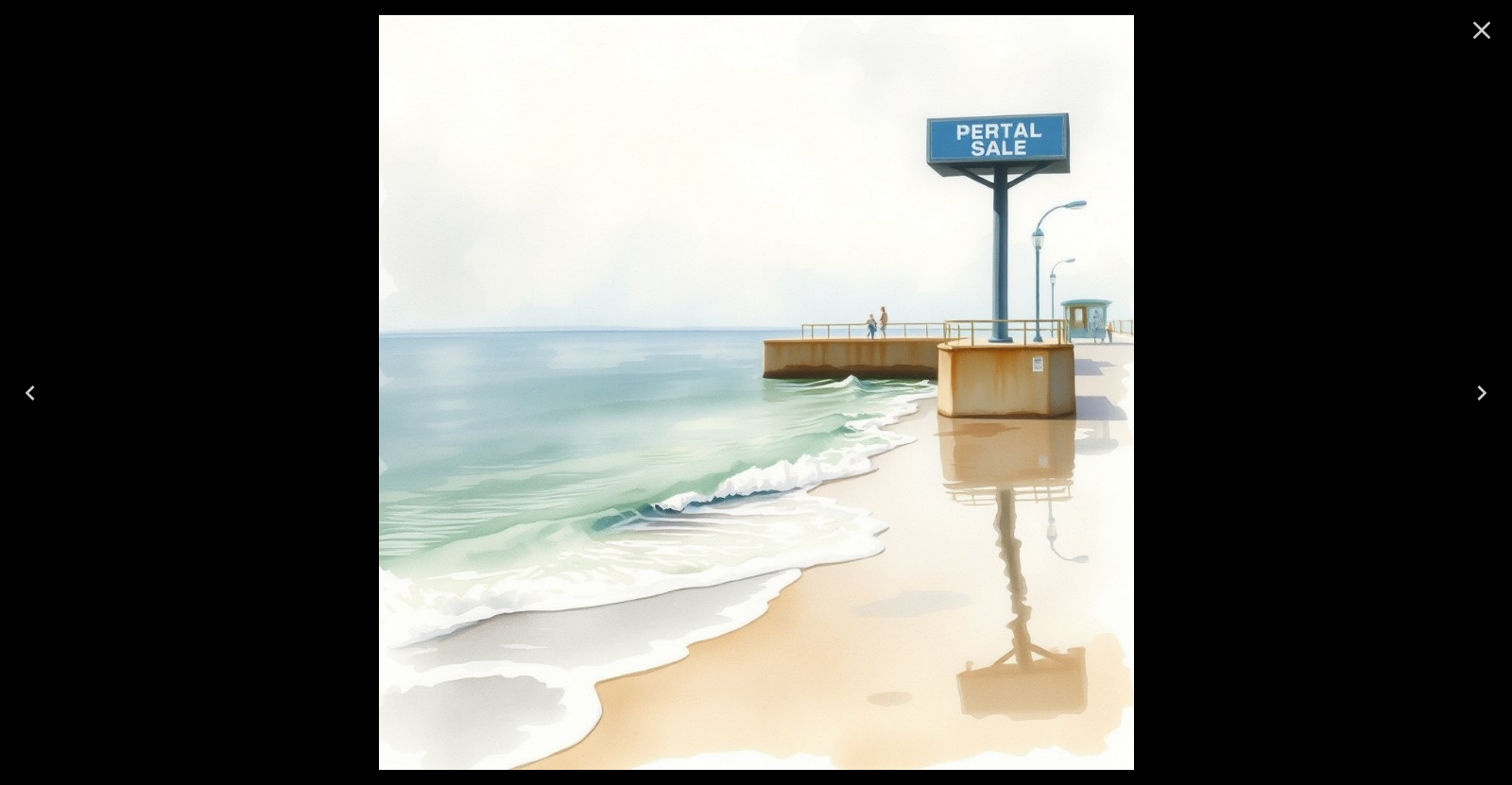
click at [1480, 25] on icon "Close" at bounding box center [1482, 30] width 30 height 30
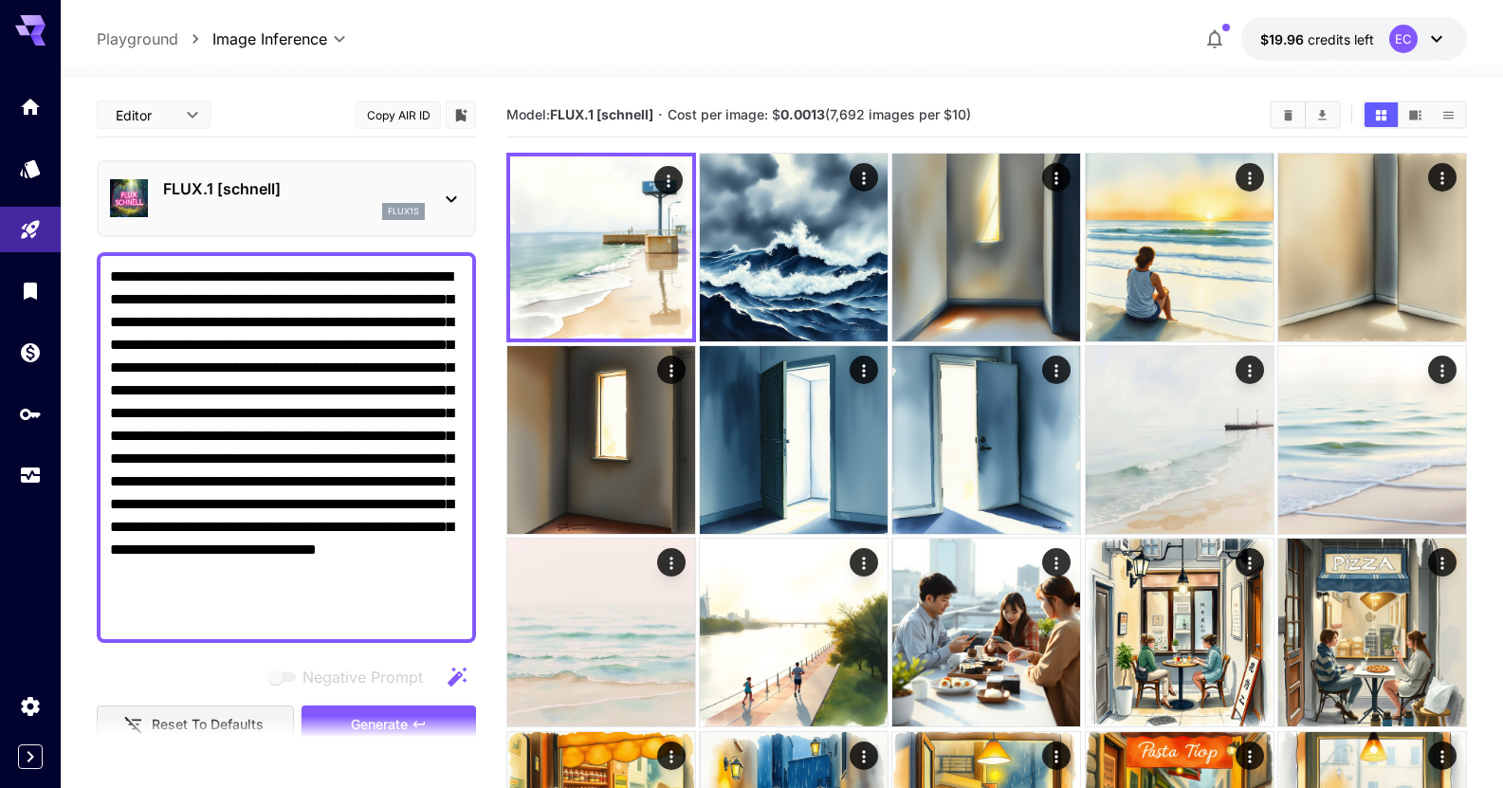
drag, startPoint x: 216, startPoint y: 337, endPoint x: 96, endPoint y: 230, distance: 160.6
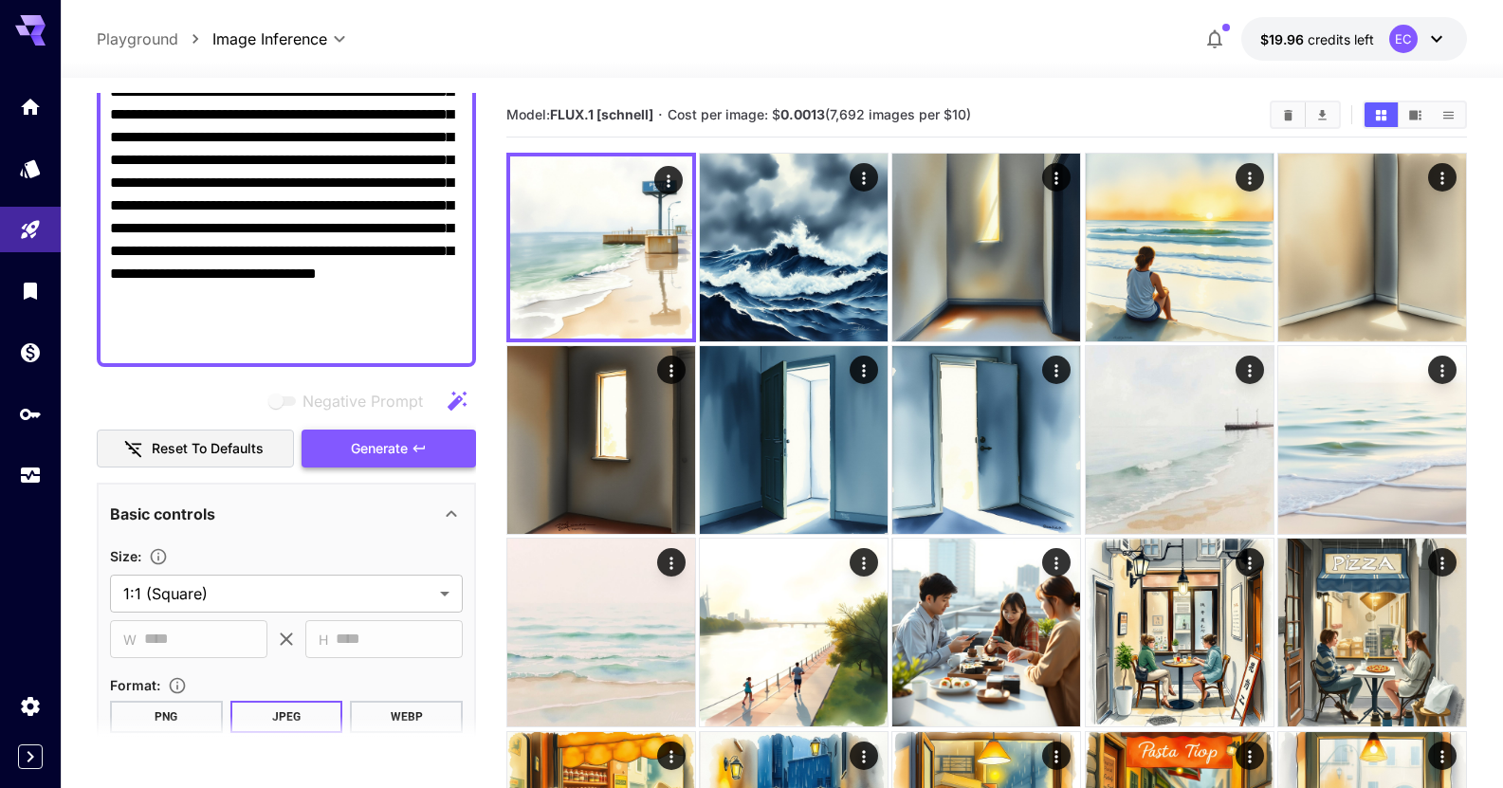
scroll to position [285, 0]
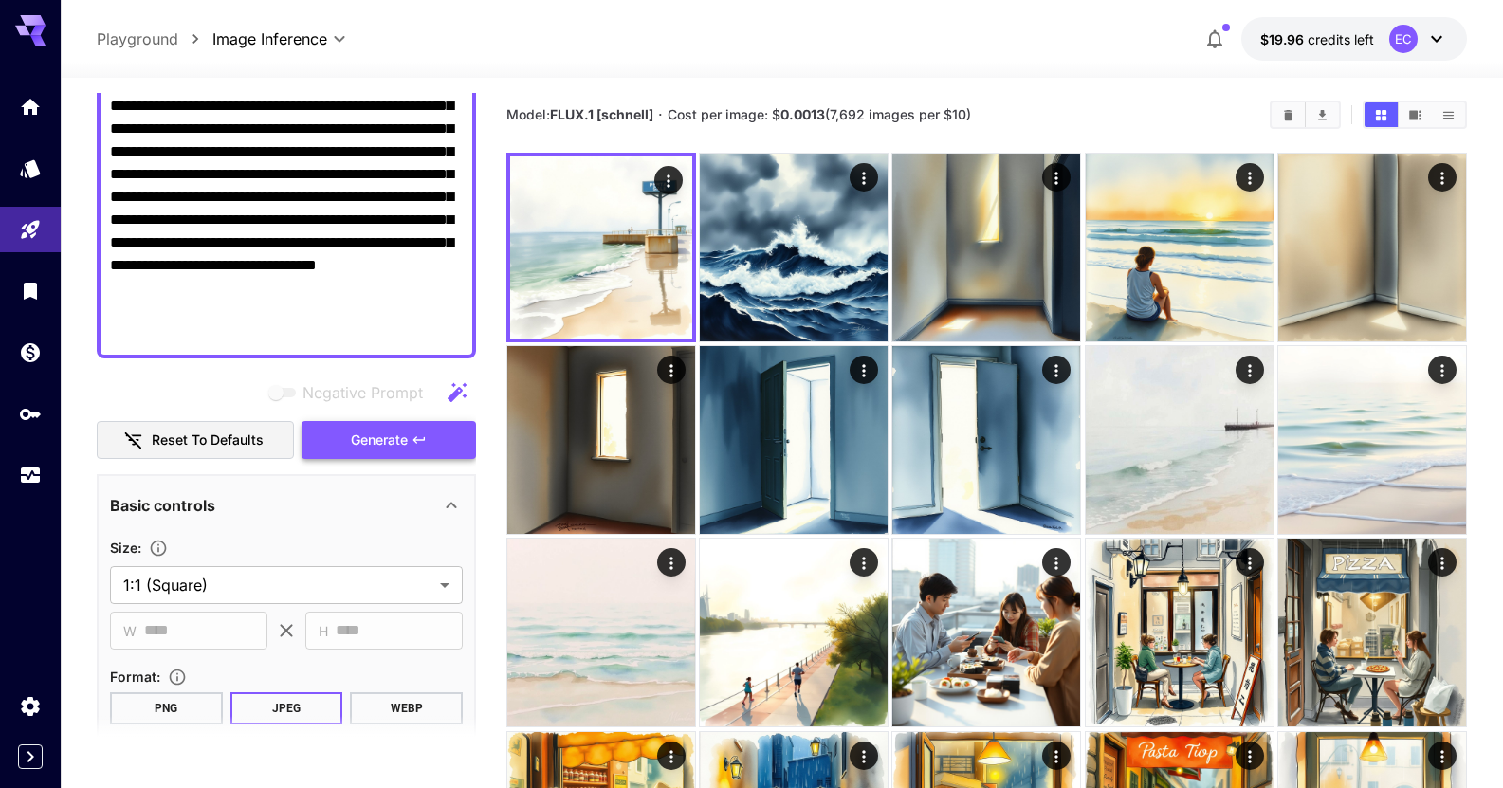
click at [394, 442] on span "Generate" at bounding box center [379, 441] width 57 height 24
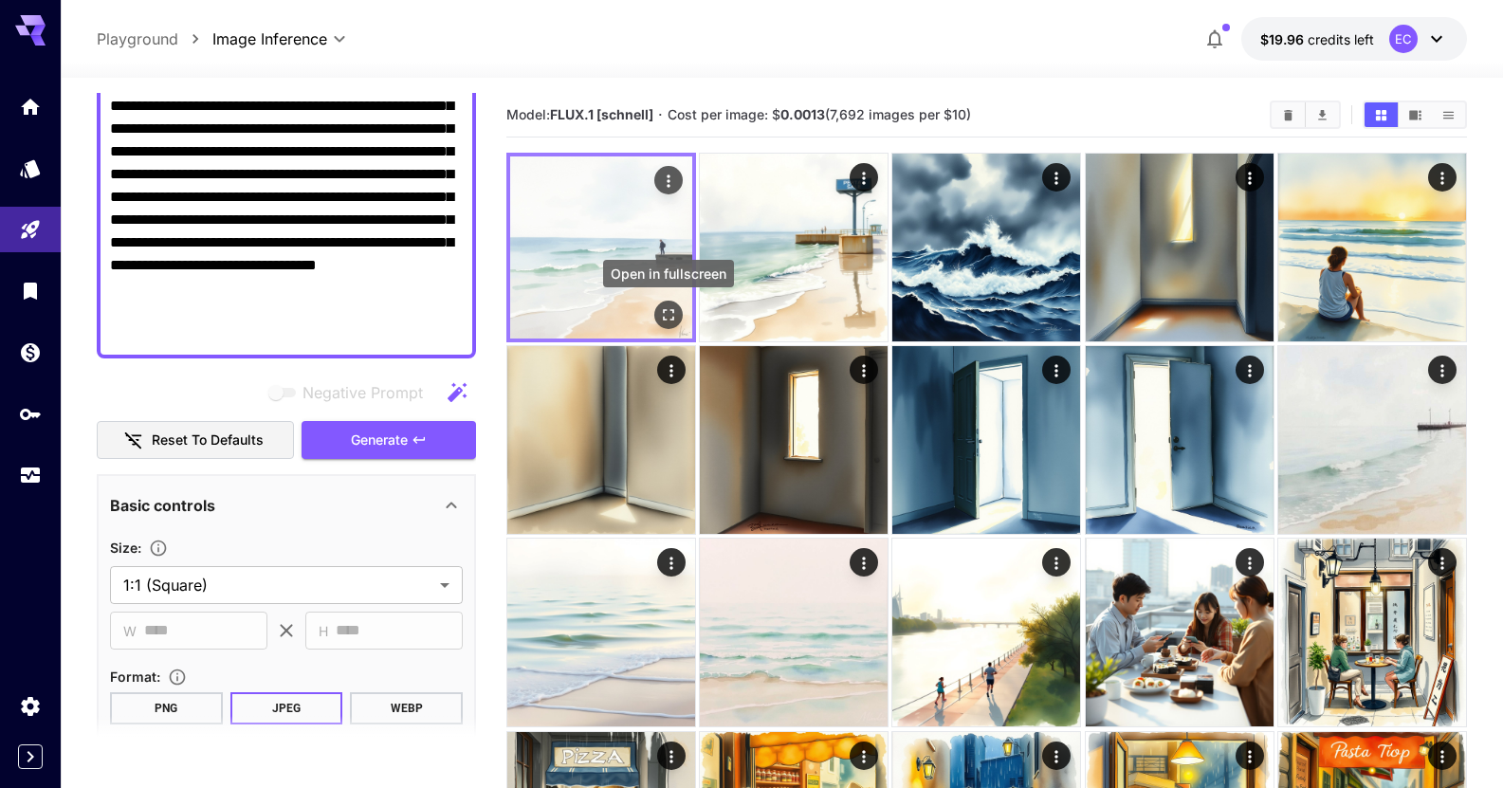
click at [669, 316] on icon "Open in fullscreen" at bounding box center [668, 314] width 19 height 19
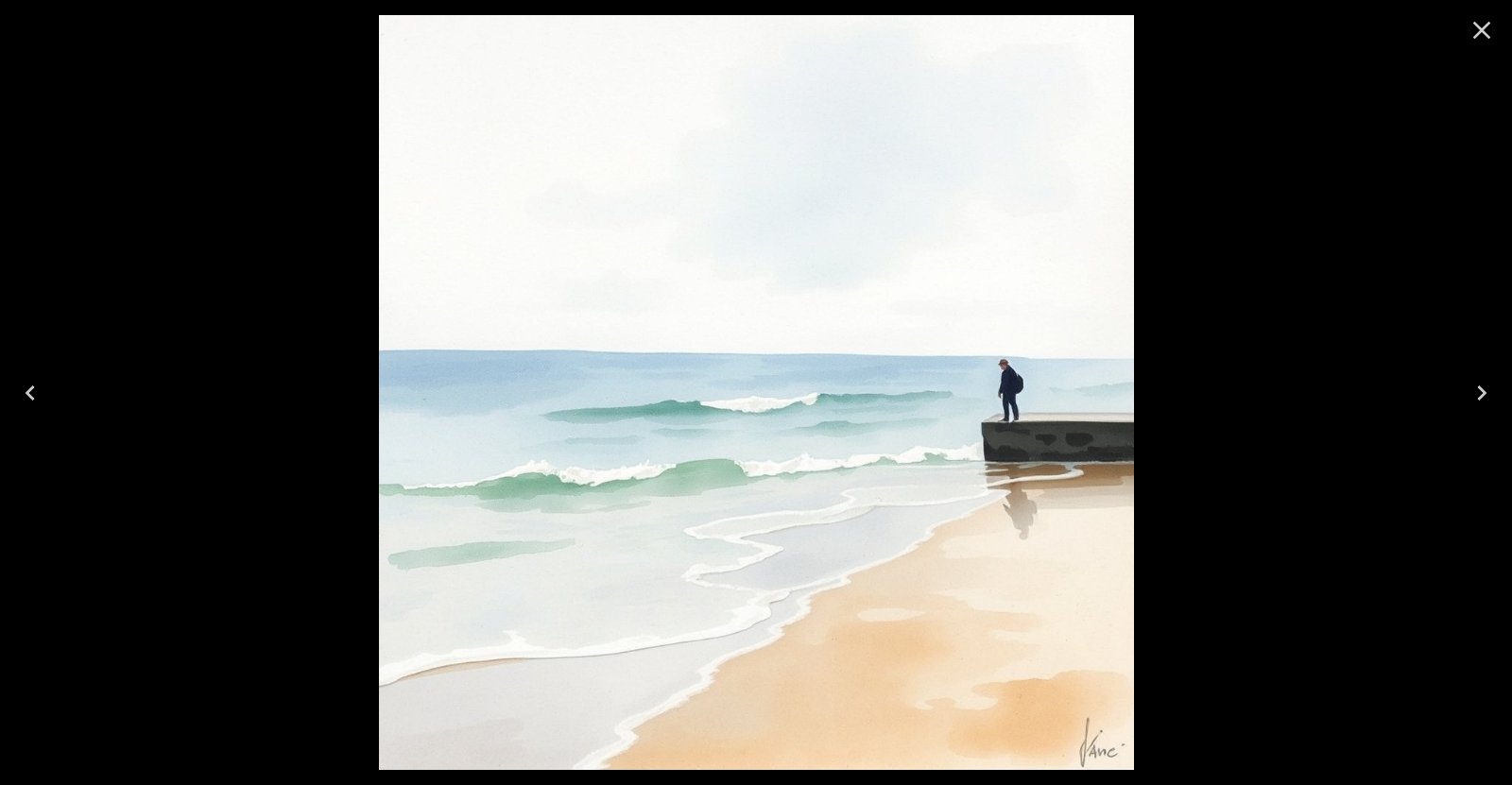
click at [1478, 26] on icon "Close" at bounding box center [1483, 31] width 18 height 18
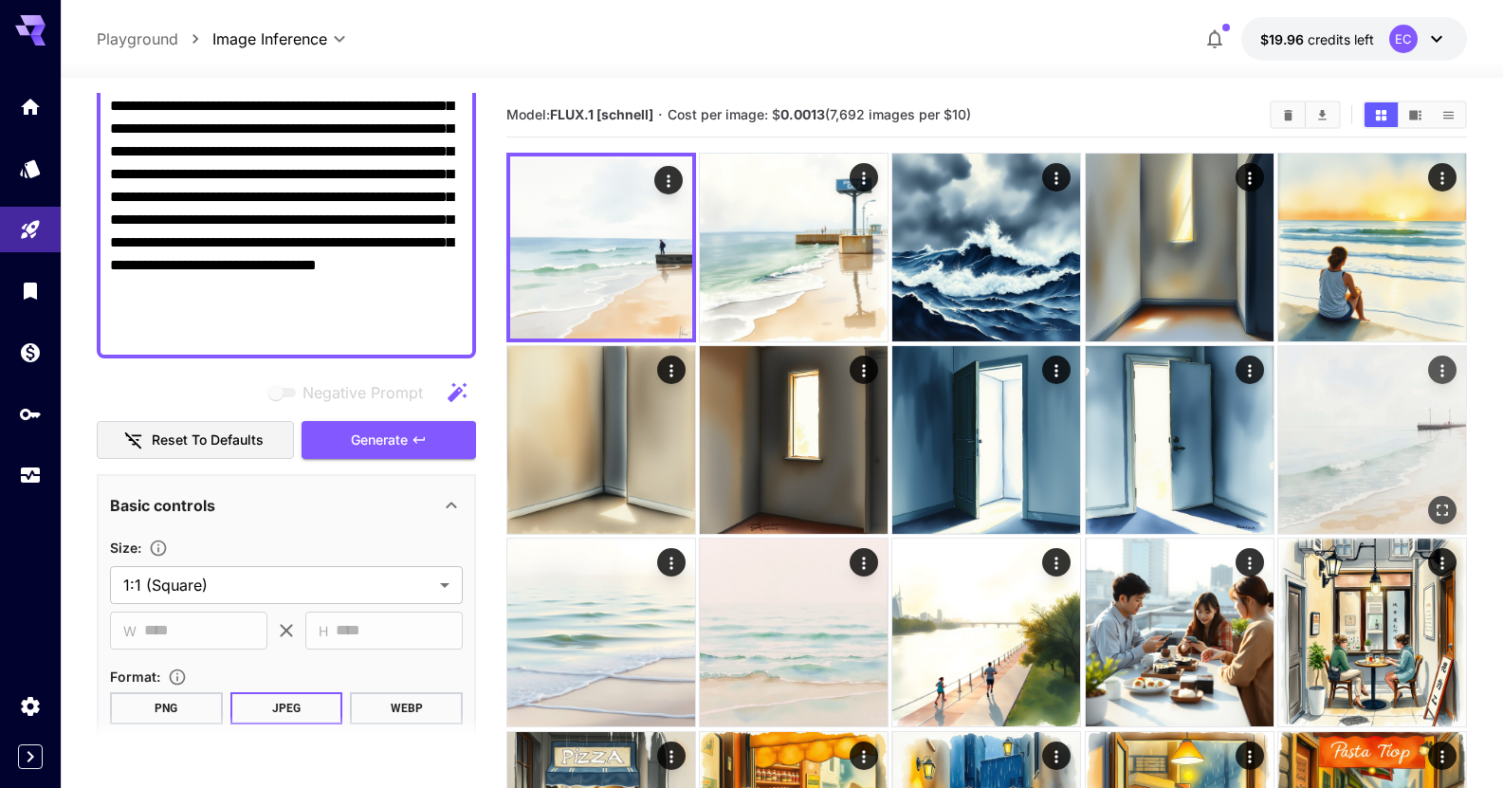
click at [1432, 500] on button "Open in fullscreen" at bounding box center [1442, 510] width 28 height 28
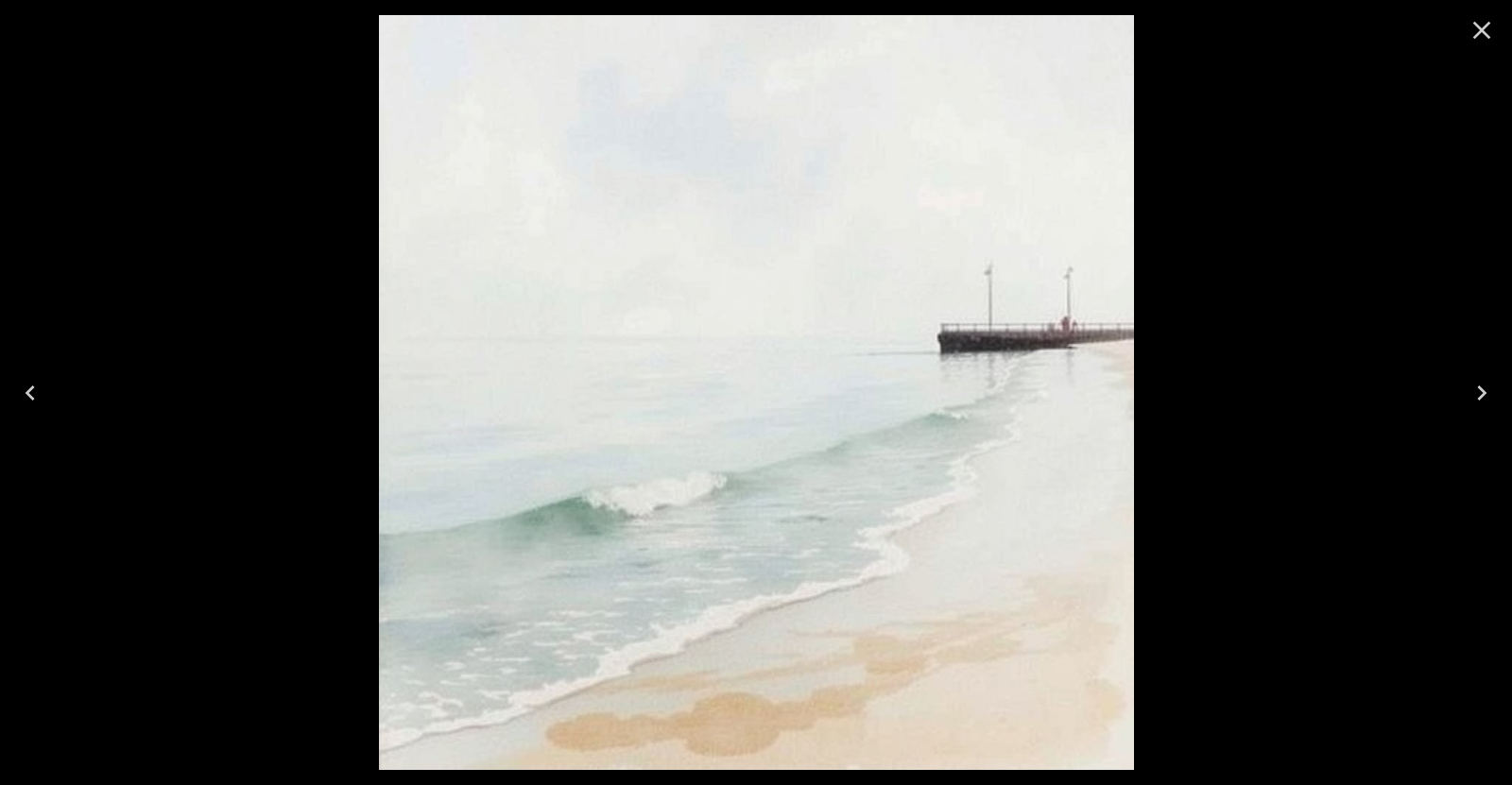
click at [1489, 41] on icon "Close" at bounding box center [1482, 30] width 30 height 30
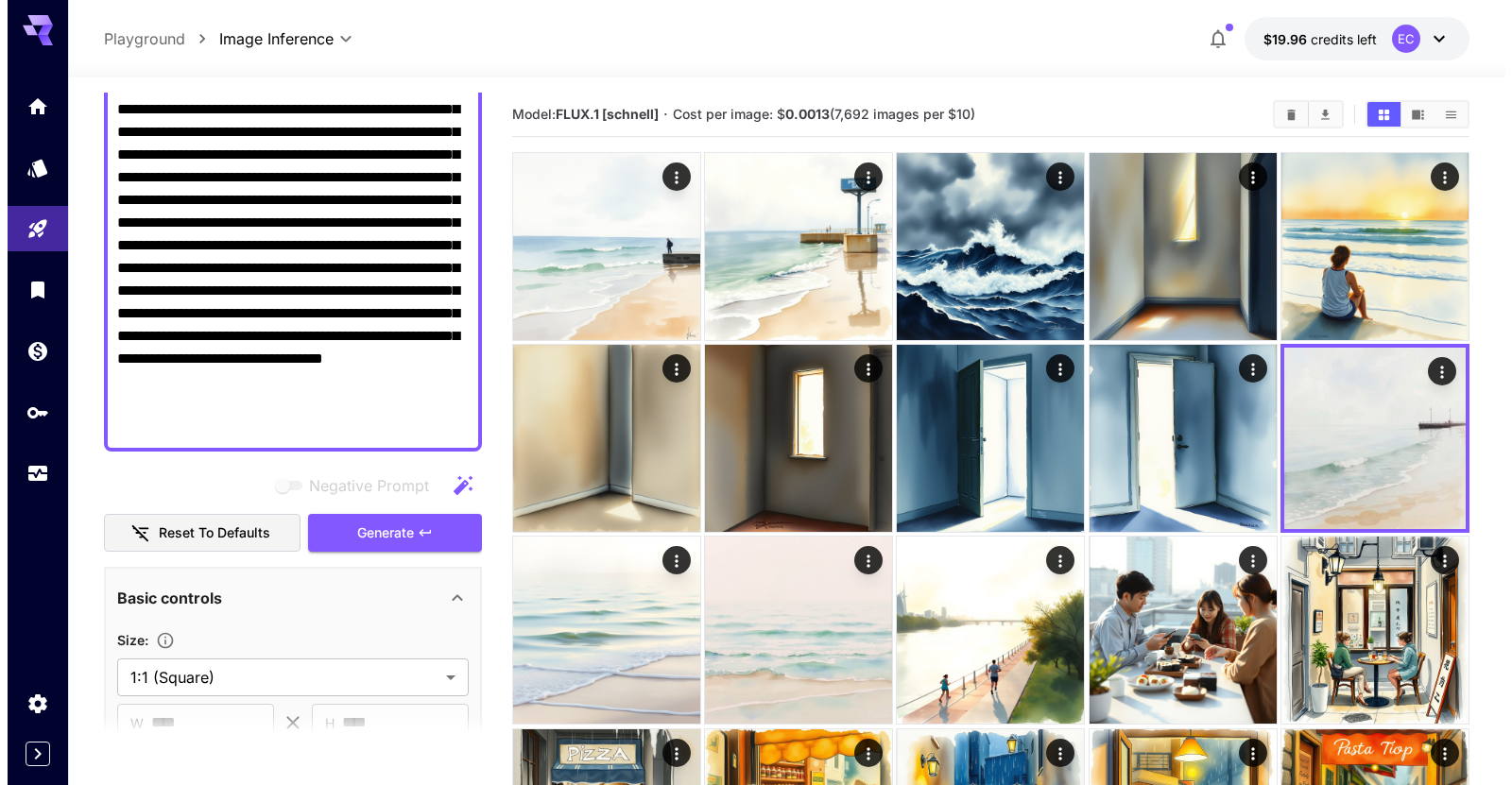
scroll to position [0, 0]
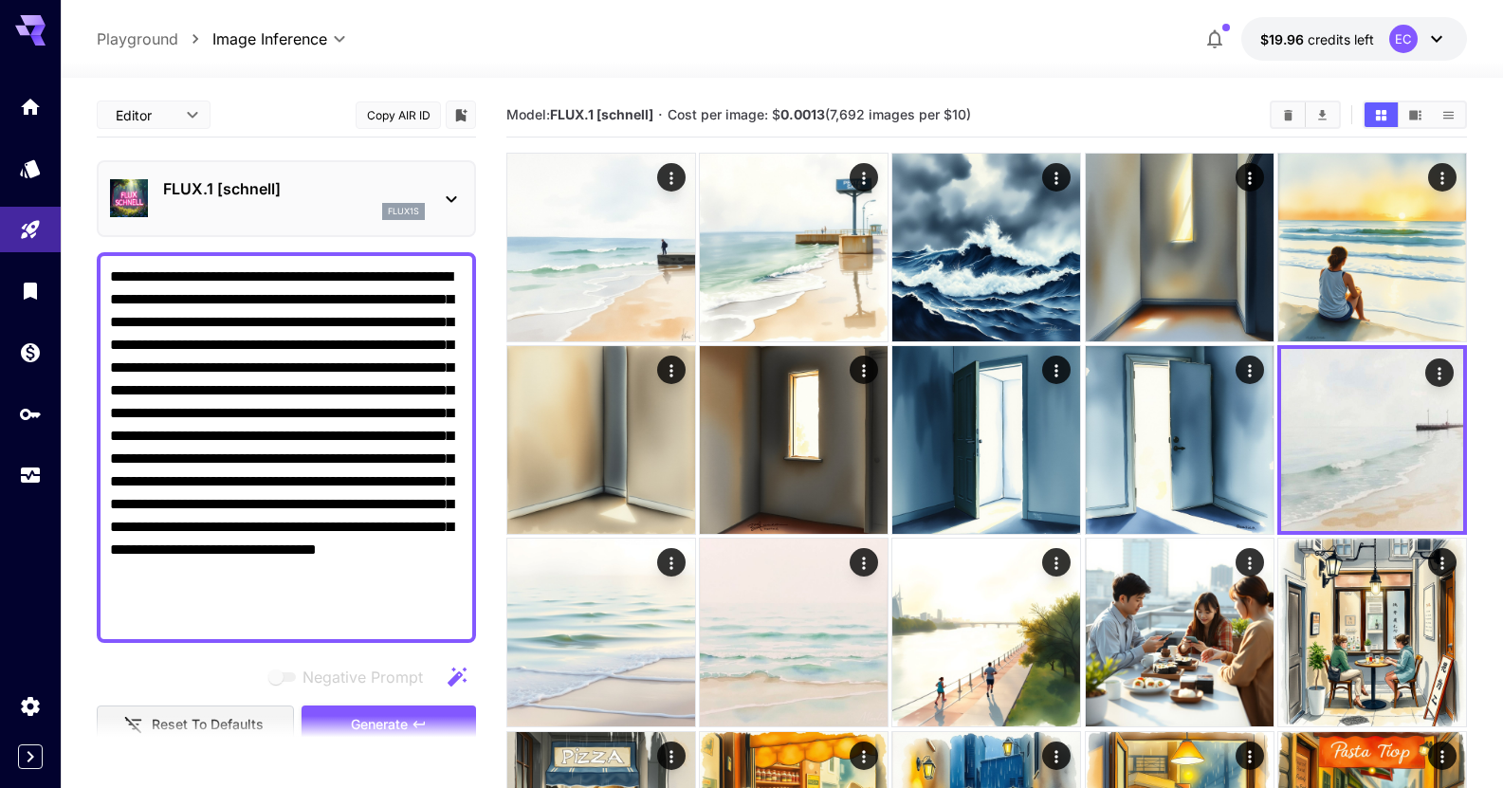
drag, startPoint x: 239, startPoint y: 426, endPoint x: 85, endPoint y: 37, distance: 418.1
paste textarea
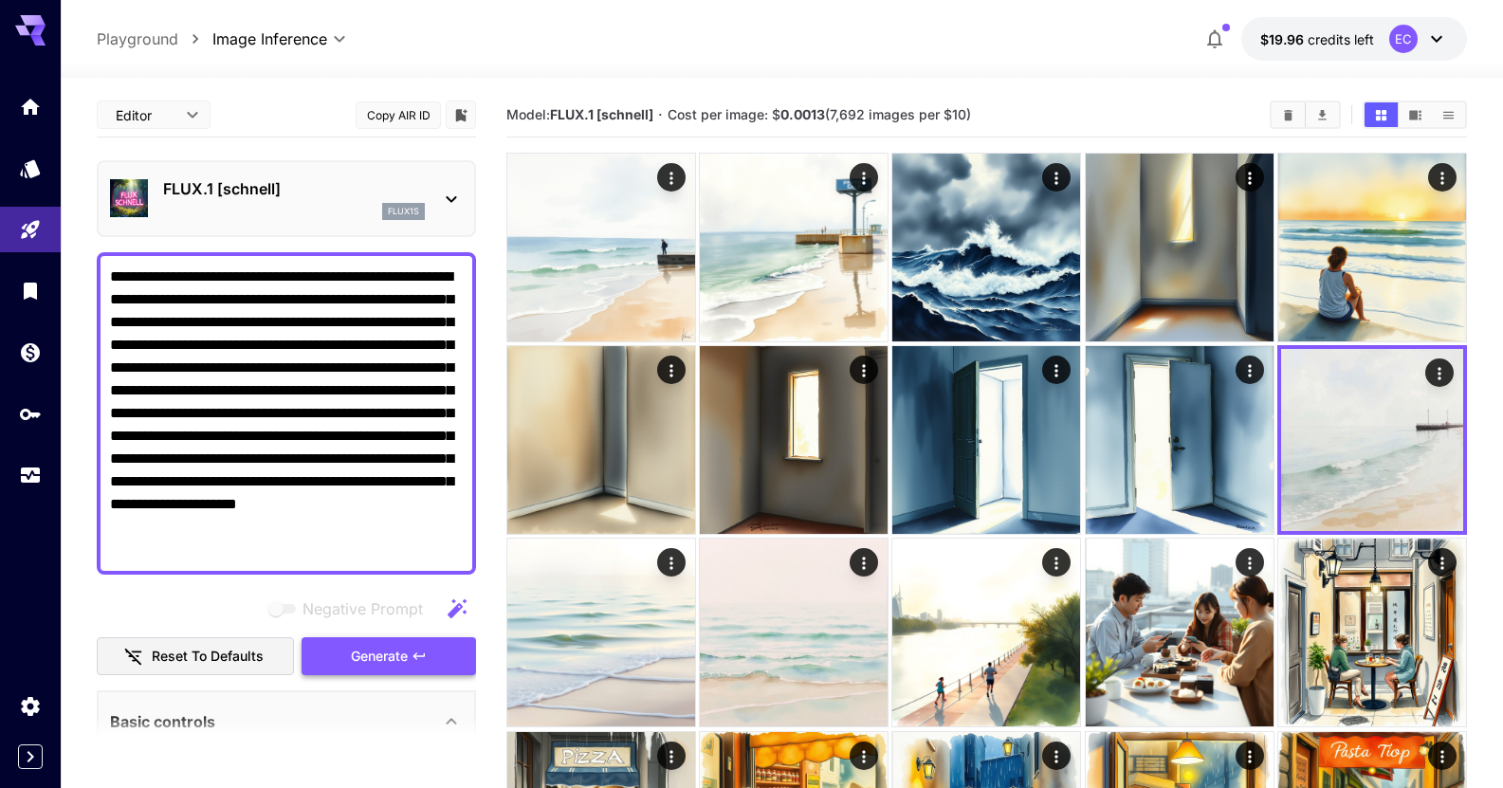
type textarea "**********"
click at [384, 654] on span "Generate" at bounding box center [379, 657] width 57 height 24
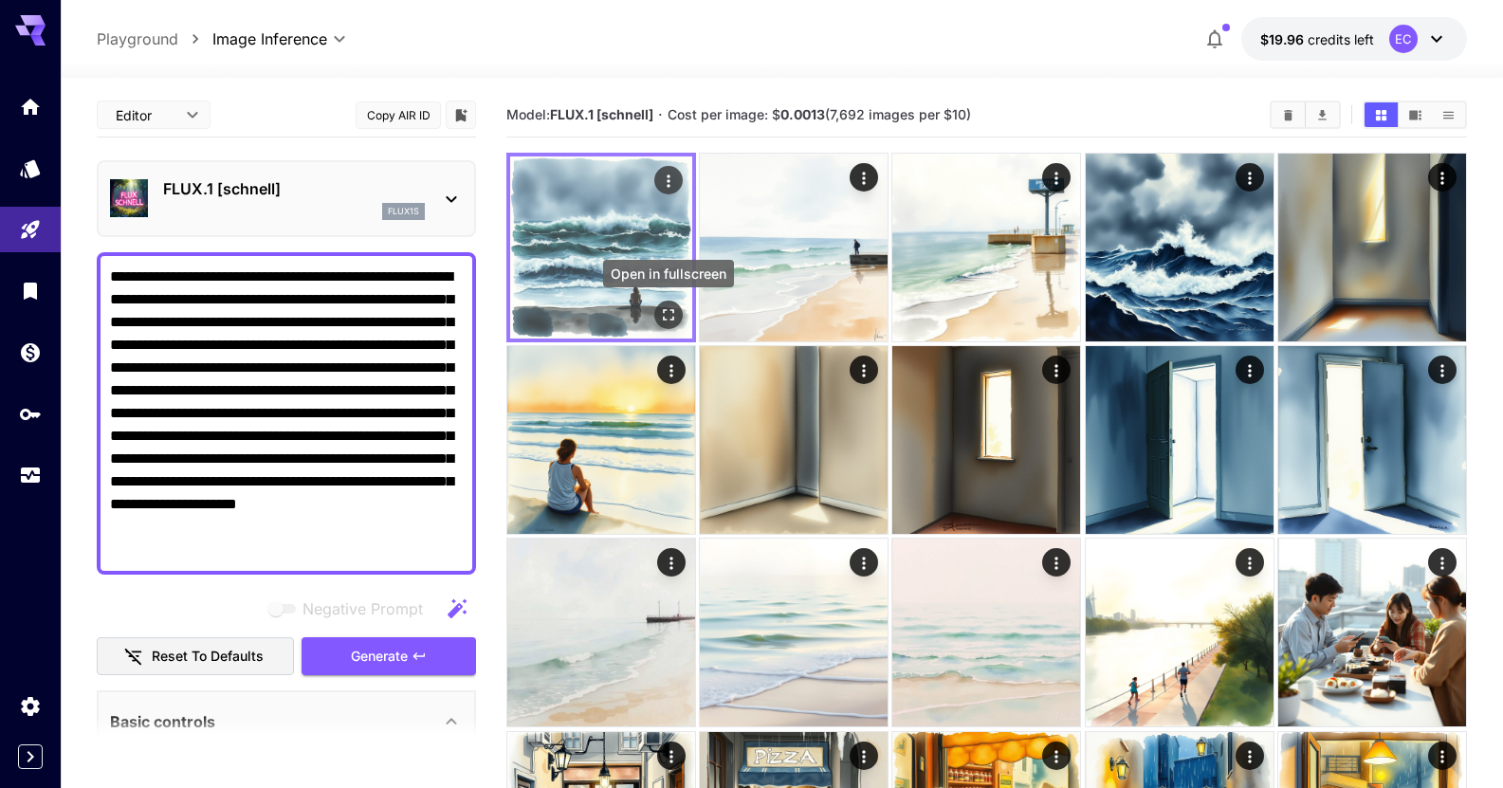
click at [668, 304] on button "Open in fullscreen" at bounding box center [668, 315] width 28 height 28
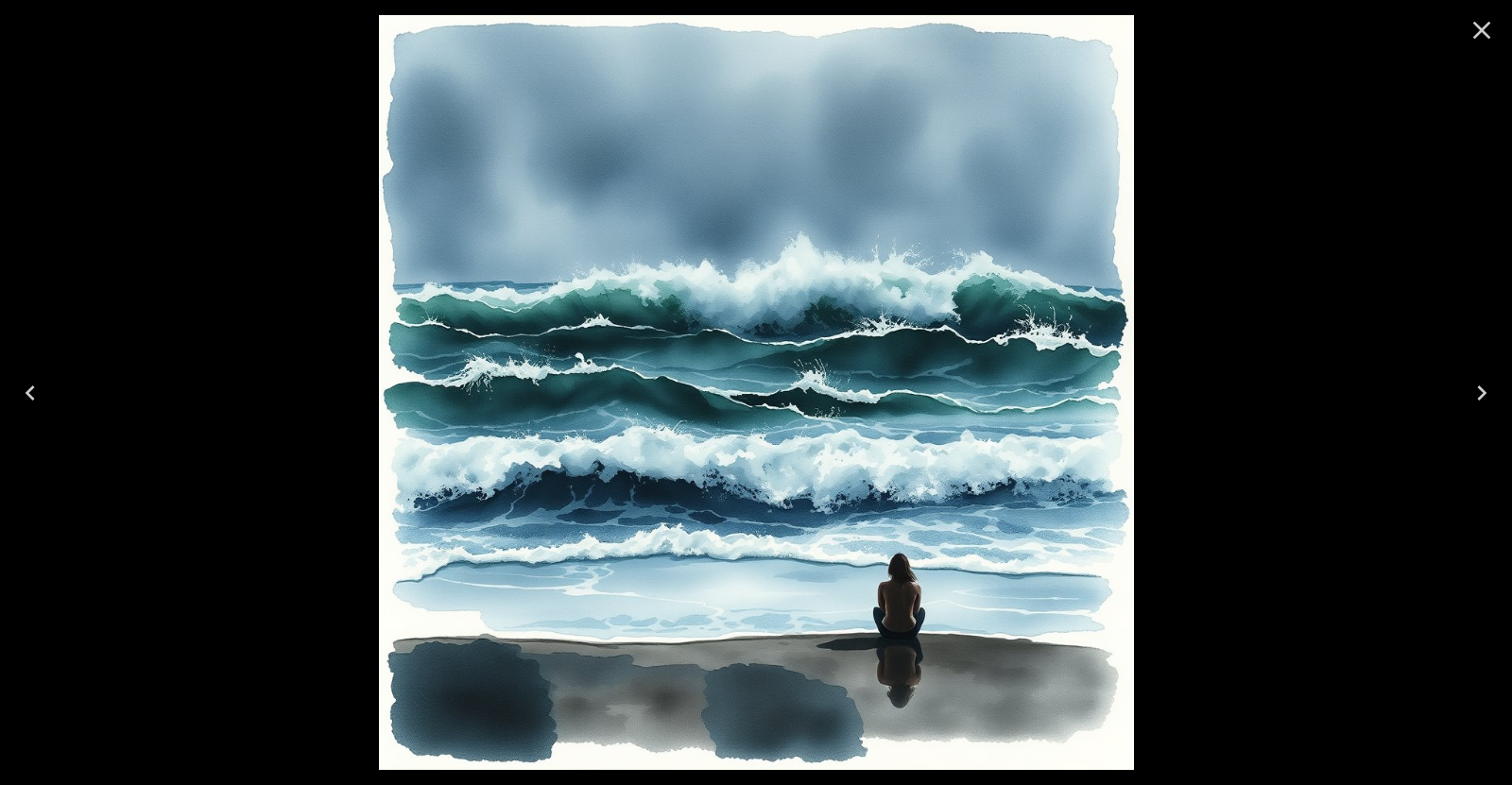
click at [1479, 386] on icon "Next" at bounding box center [1481, 392] width 9 height 15
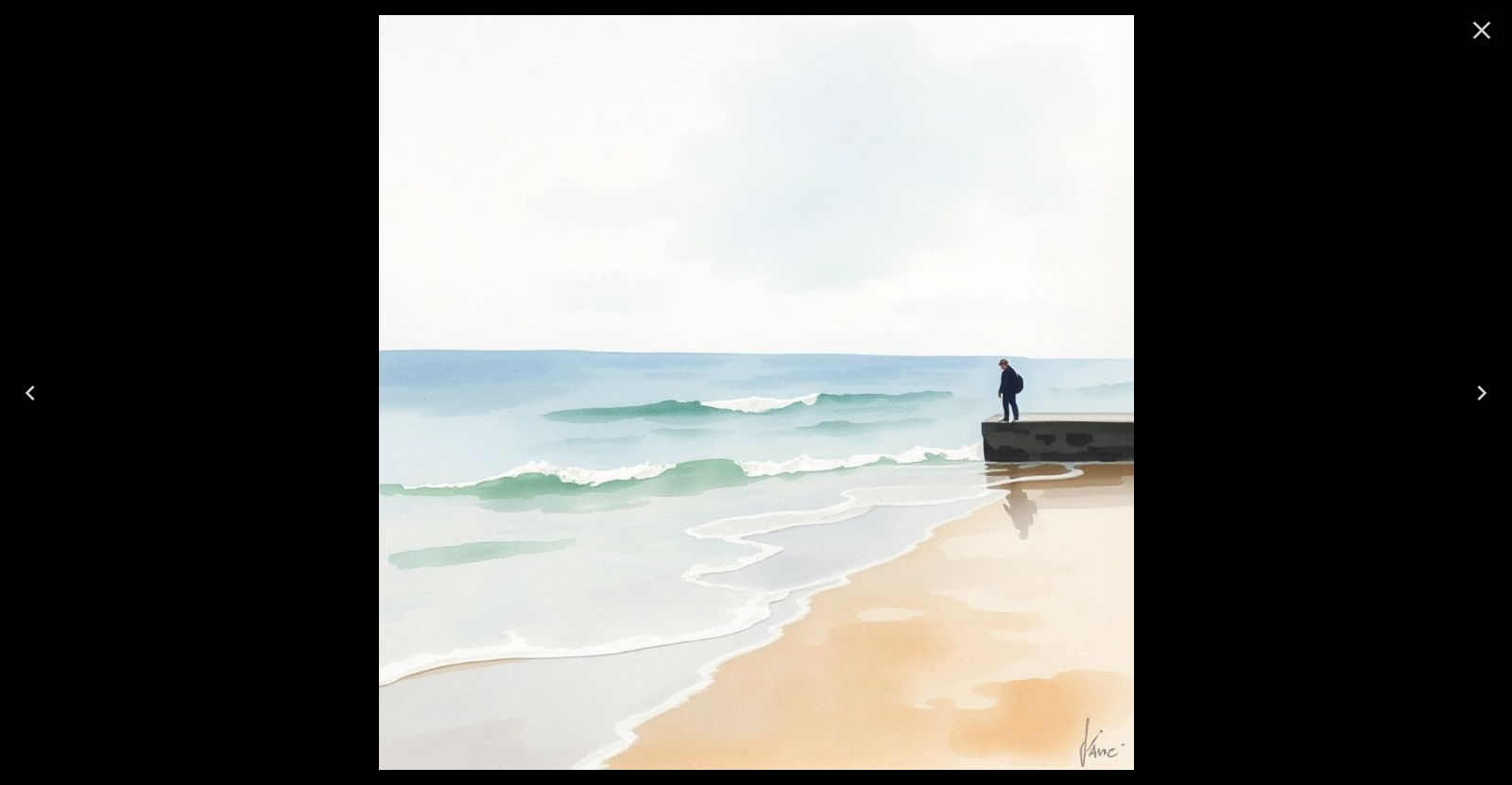
click at [1477, 388] on icon "Next" at bounding box center [1482, 392] width 30 height 30
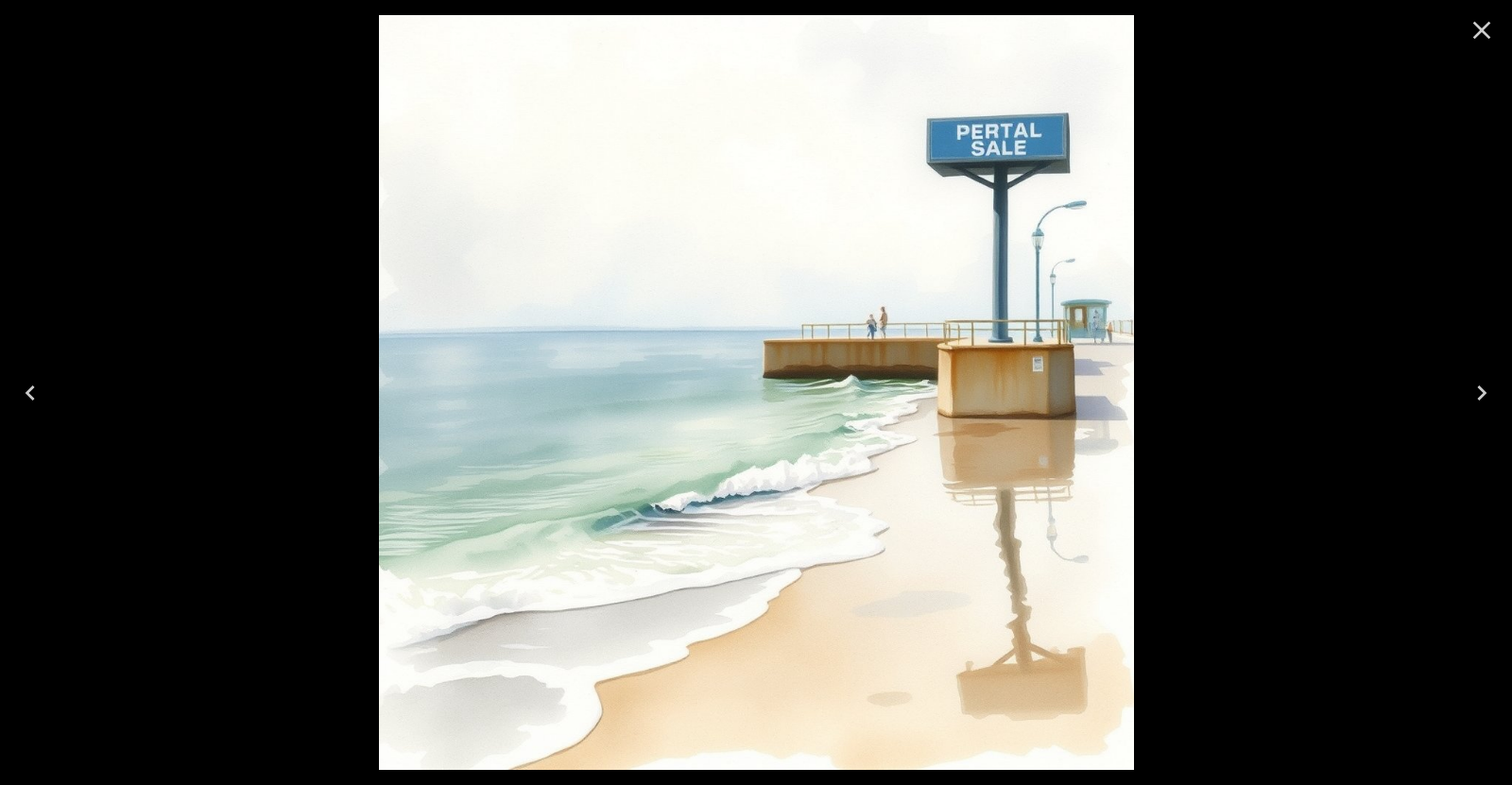
click at [1476, 388] on icon "Next" at bounding box center [1482, 392] width 30 height 30
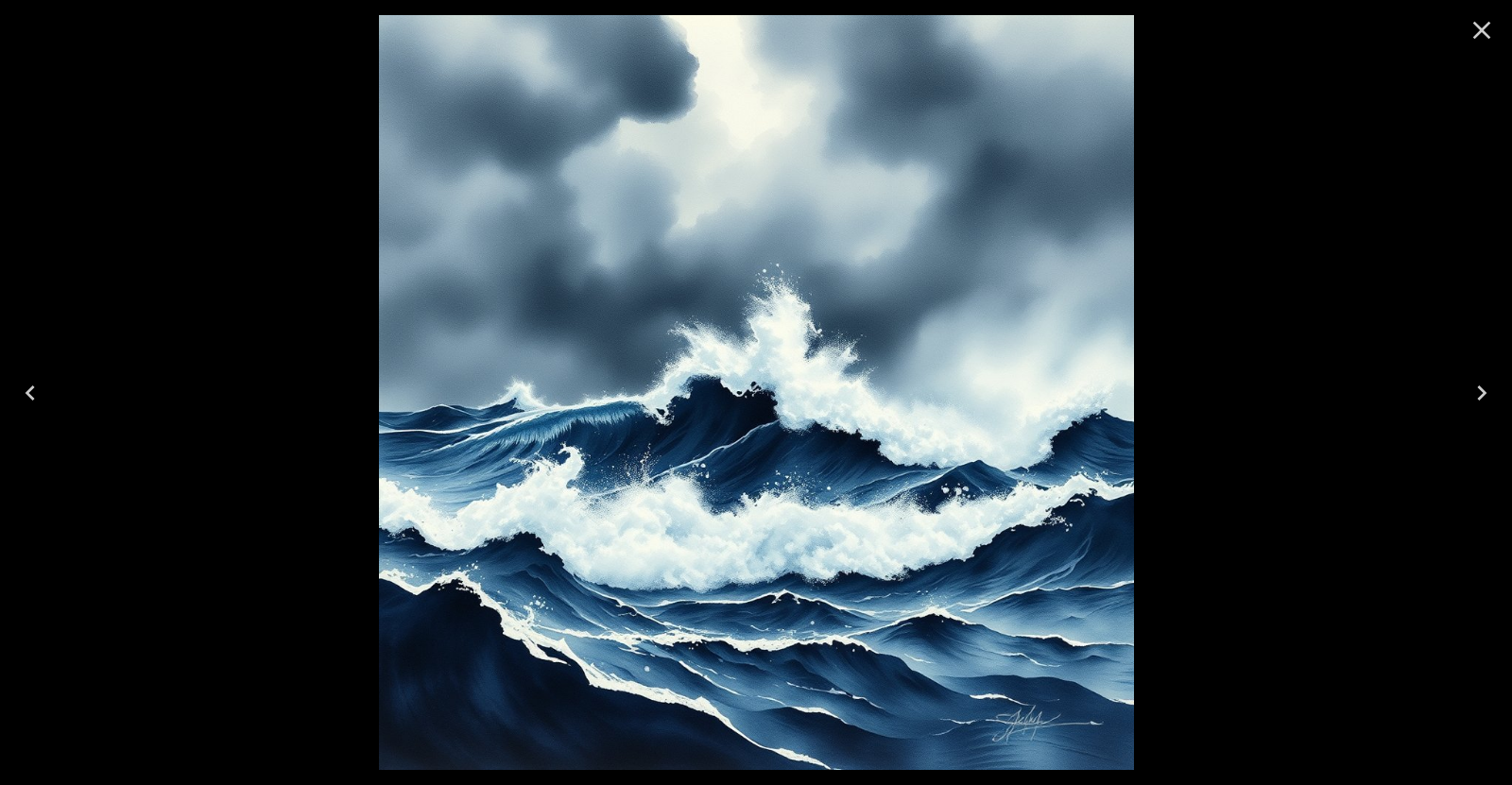
click at [1474, 389] on icon "Next" at bounding box center [1482, 392] width 30 height 30
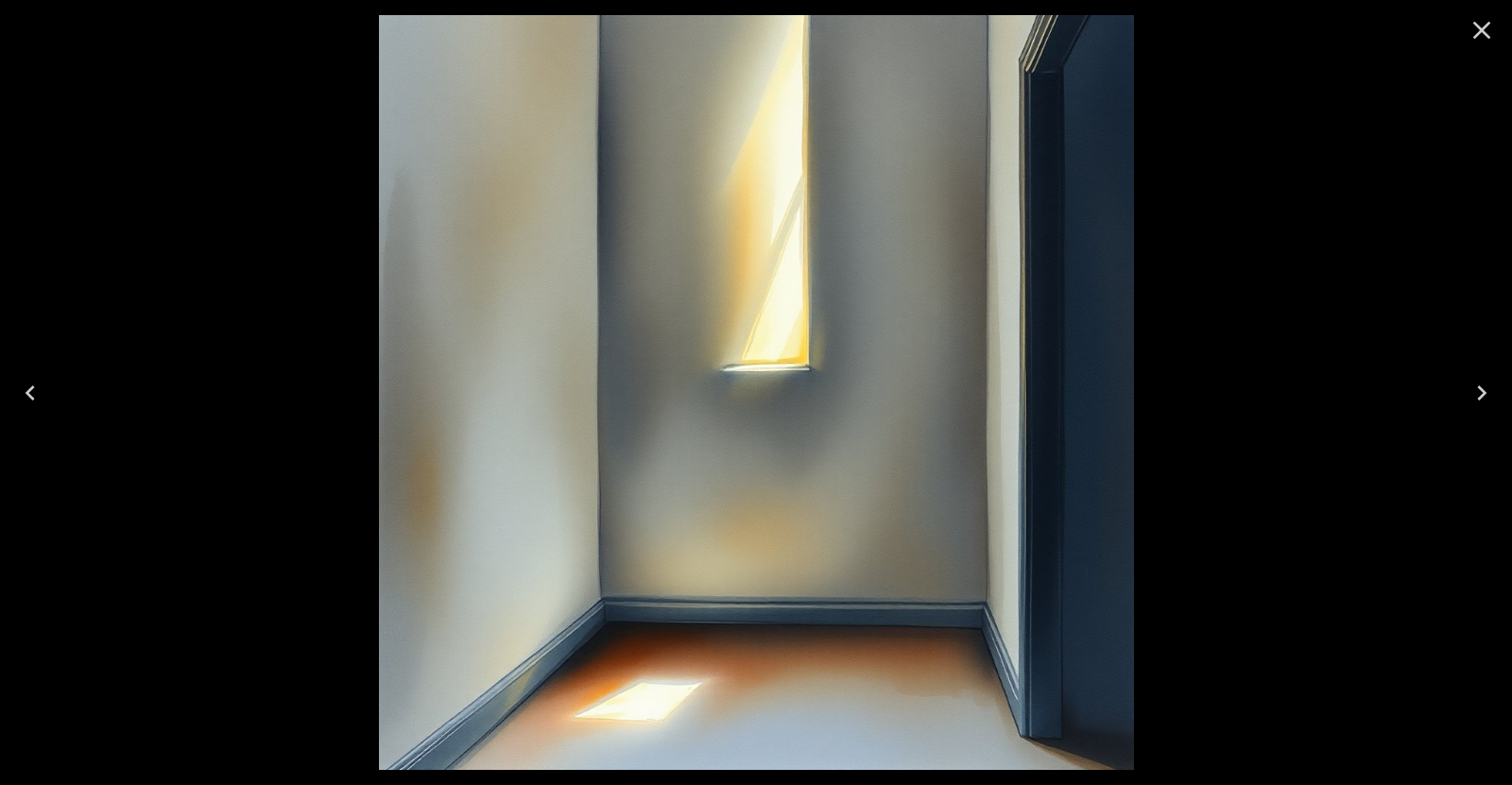
click at [1471, 391] on icon "Next" at bounding box center [1482, 392] width 30 height 30
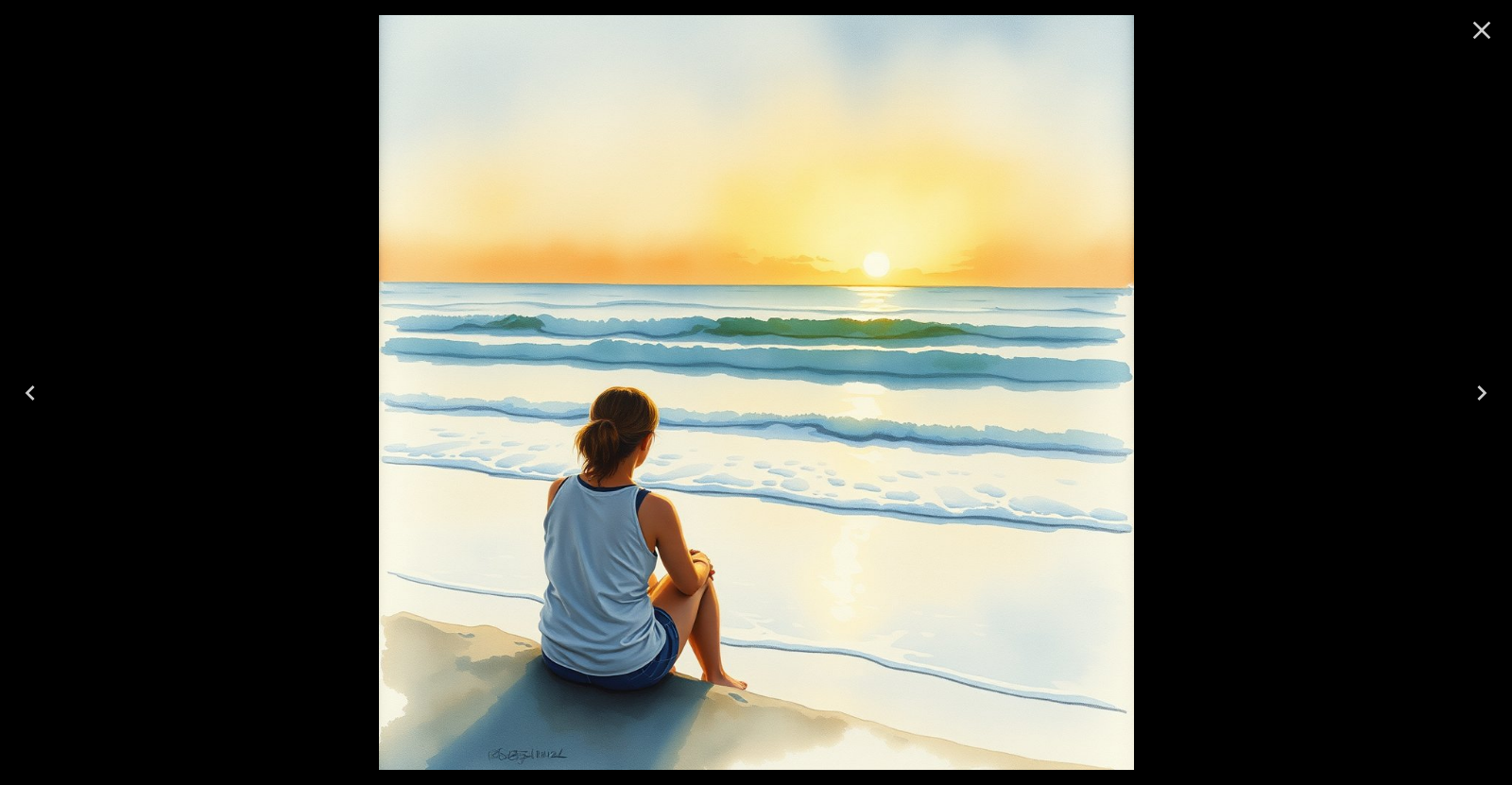
click at [1467, 392] on icon "Next" at bounding box center [1482, 392] width 30 height 30
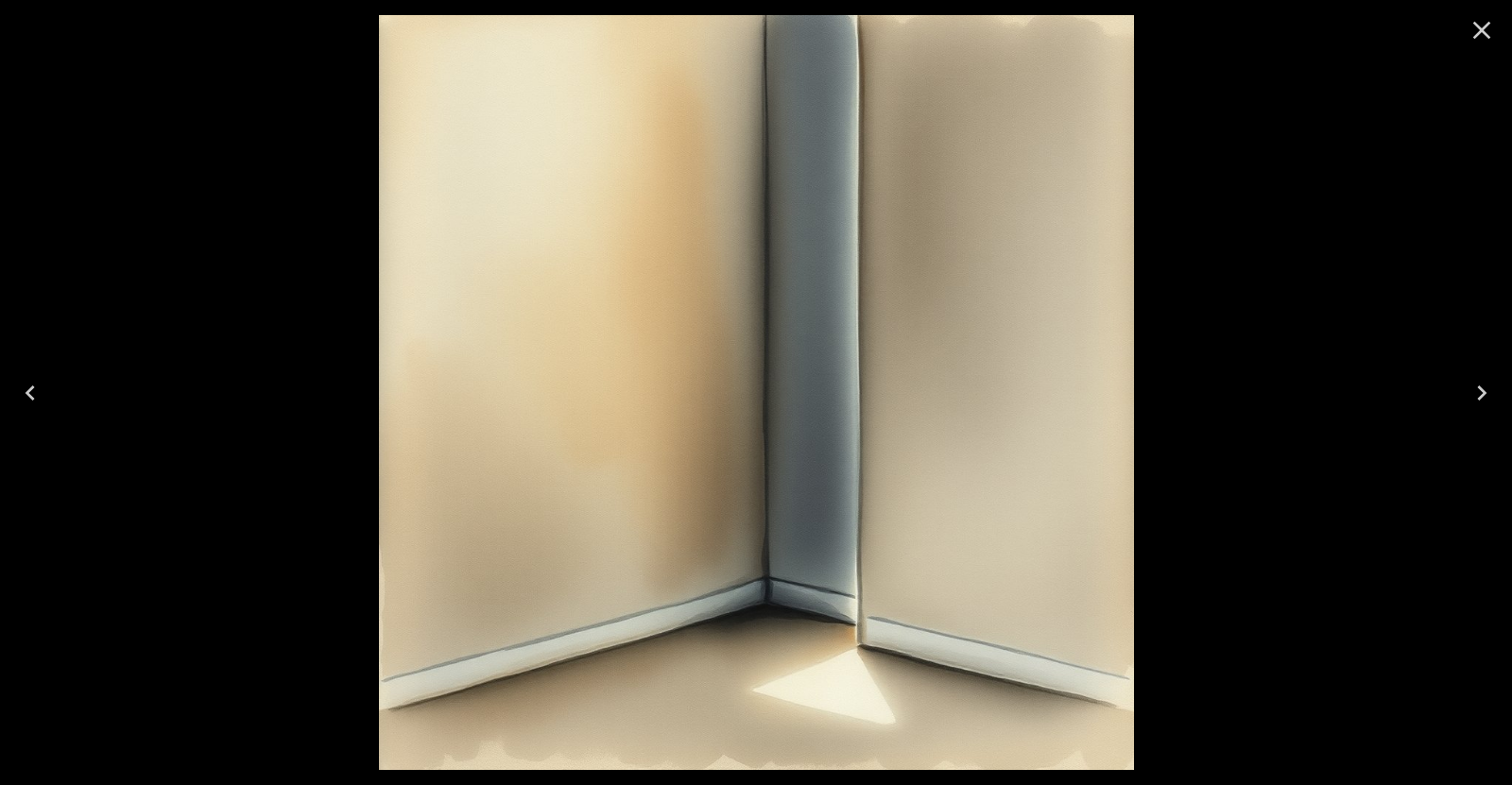
click at [1466, 392] on button "Next" at bounding box center [1482, 393] width 61 height 76
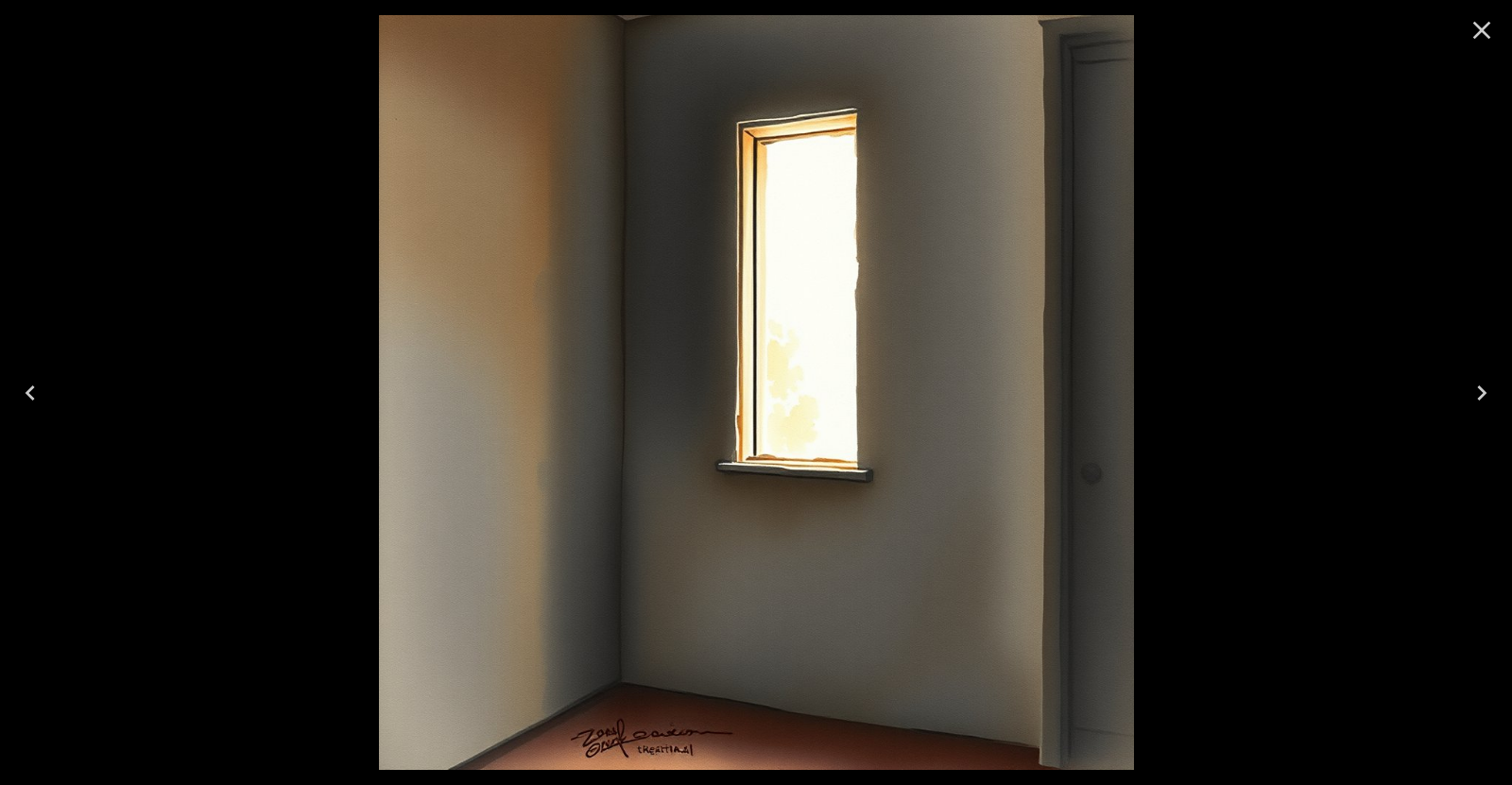
click at [1465, 392] on button "Next" at bounding box center [1482, 393] width 61 height 76
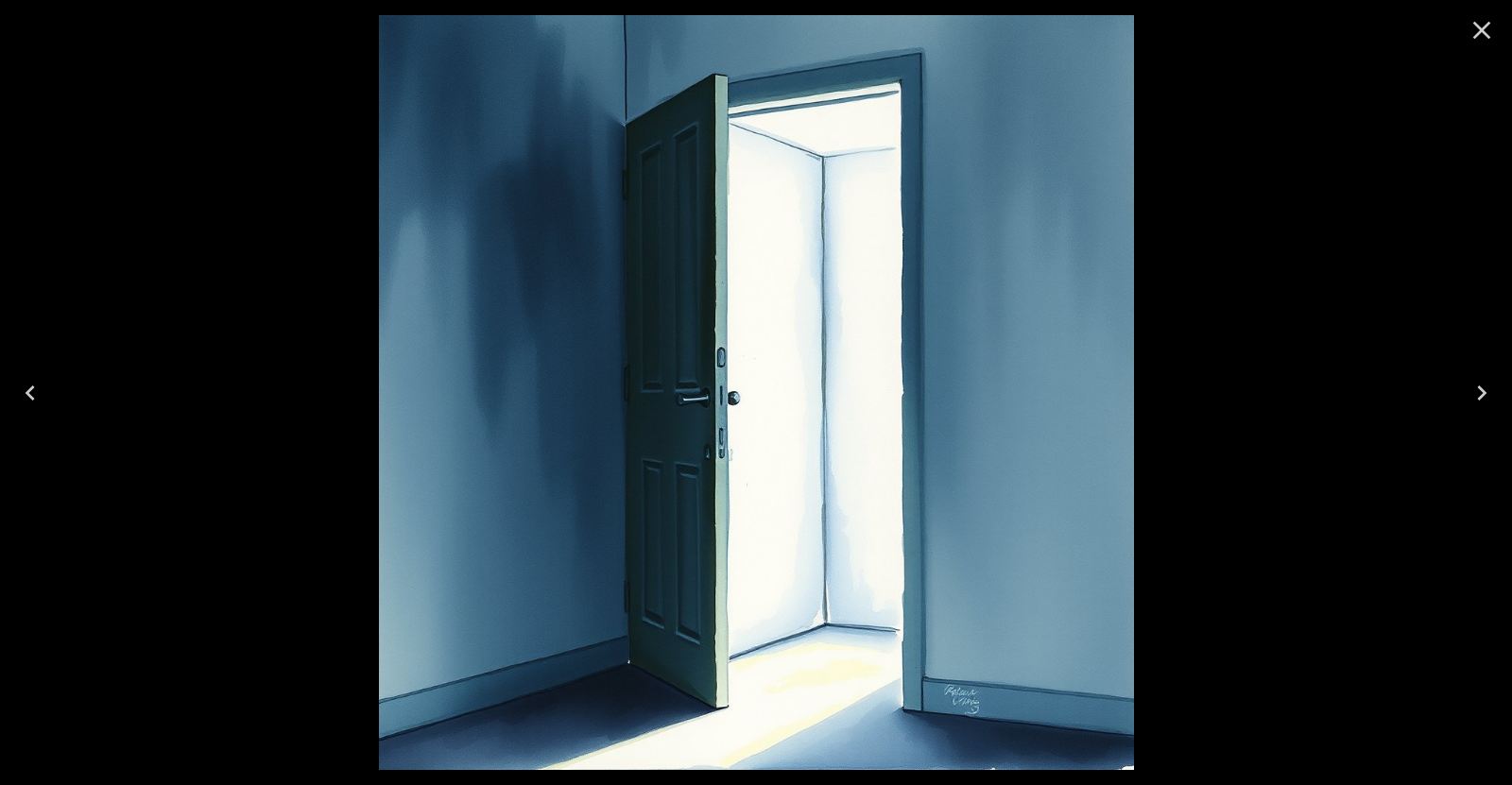
click at [1465, 392] on button "Next" at bounding box center [1482, 393] width 61 height 76
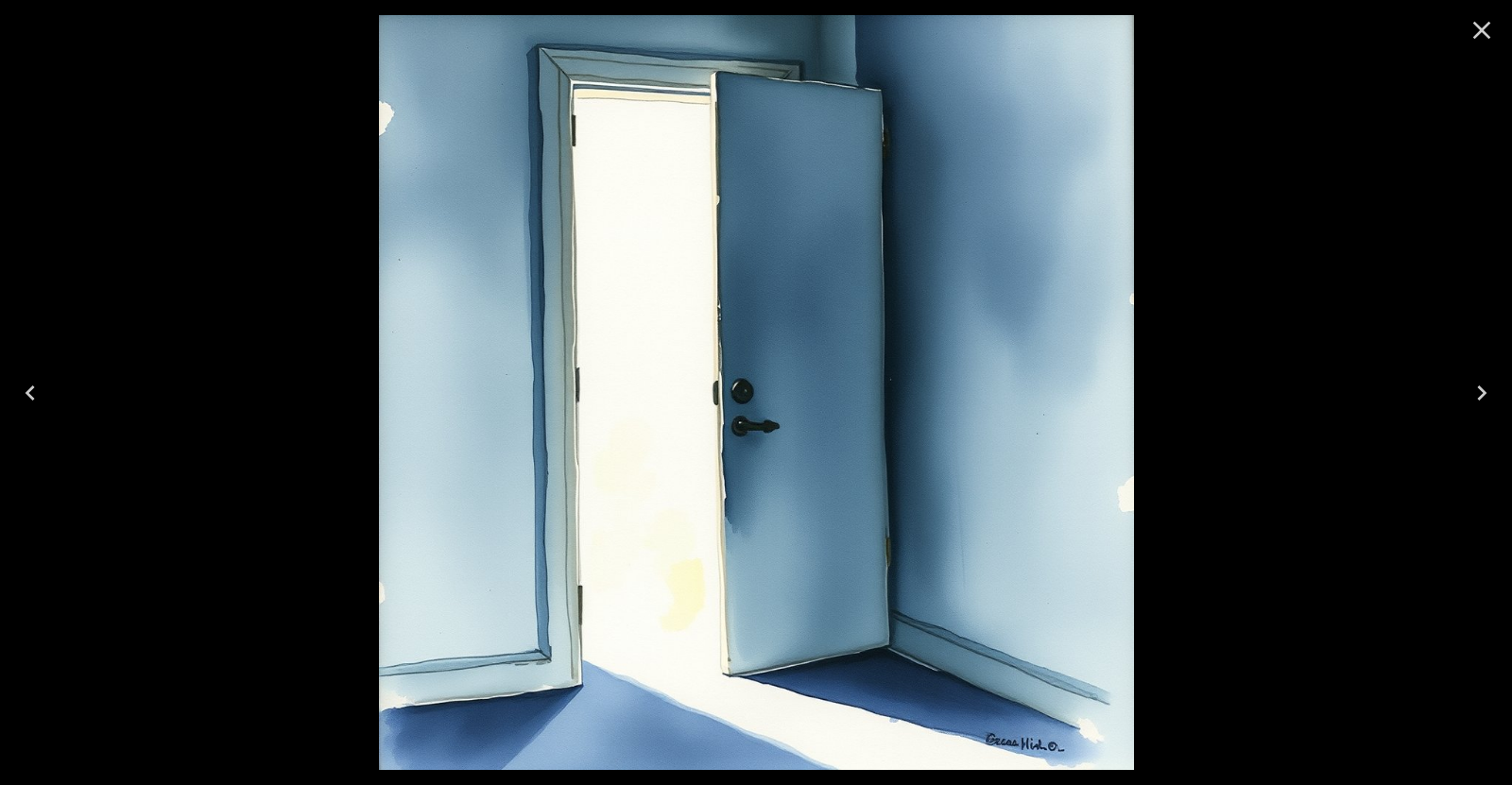
click at [1465, 392] on button "Next" at bounding box center [1482, 393] width 61 height 76
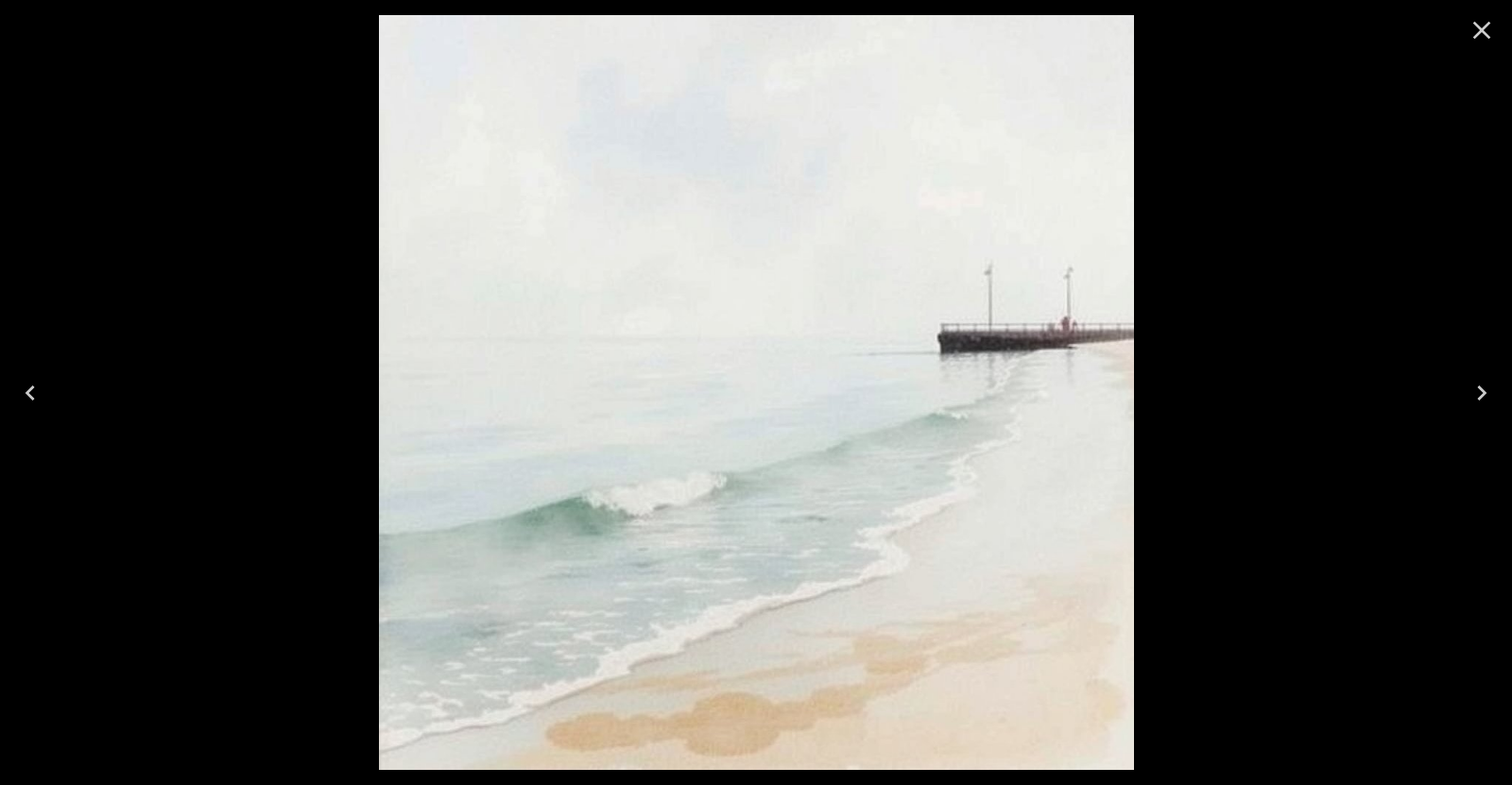
click at [39, 390] on icon "Previous" at bounding box center [30, 392] width 30 height 30
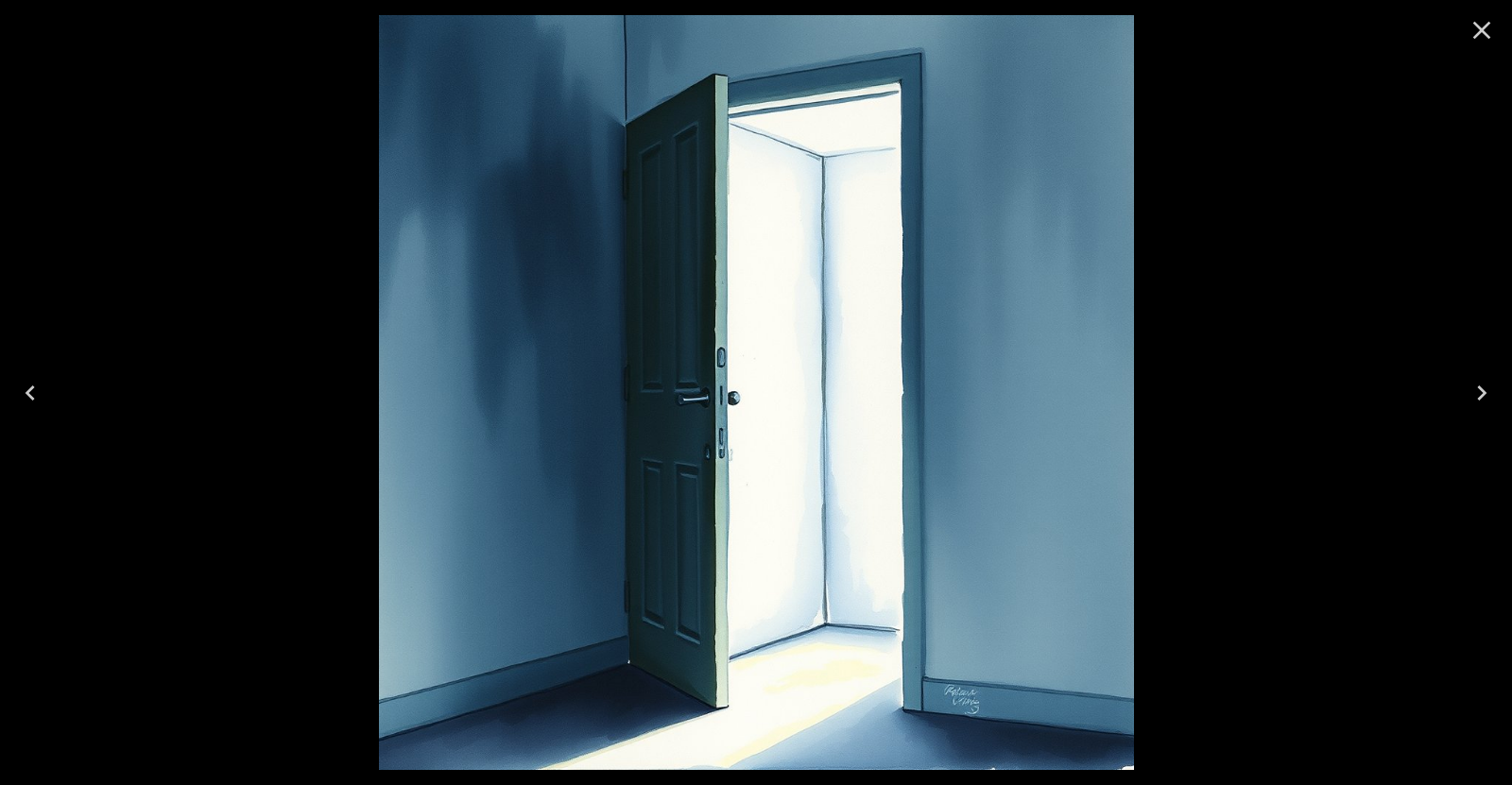
click at [39, 390] on icon "Previous" at bounding box center [30, 392] width 30 height 30
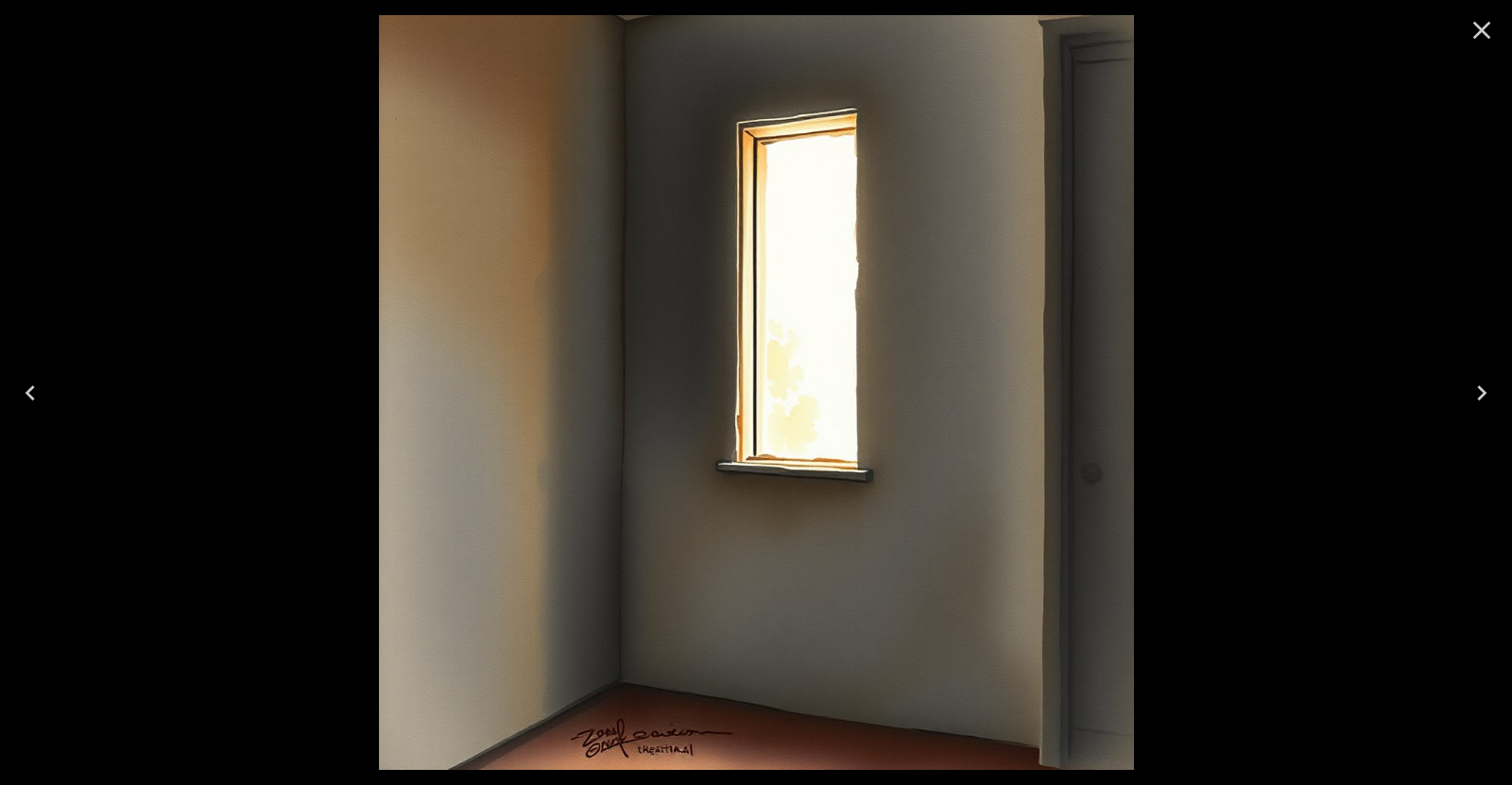
click at [39, 390] on icon "Previous" at bounding box center [30, 392] width 30 height 30
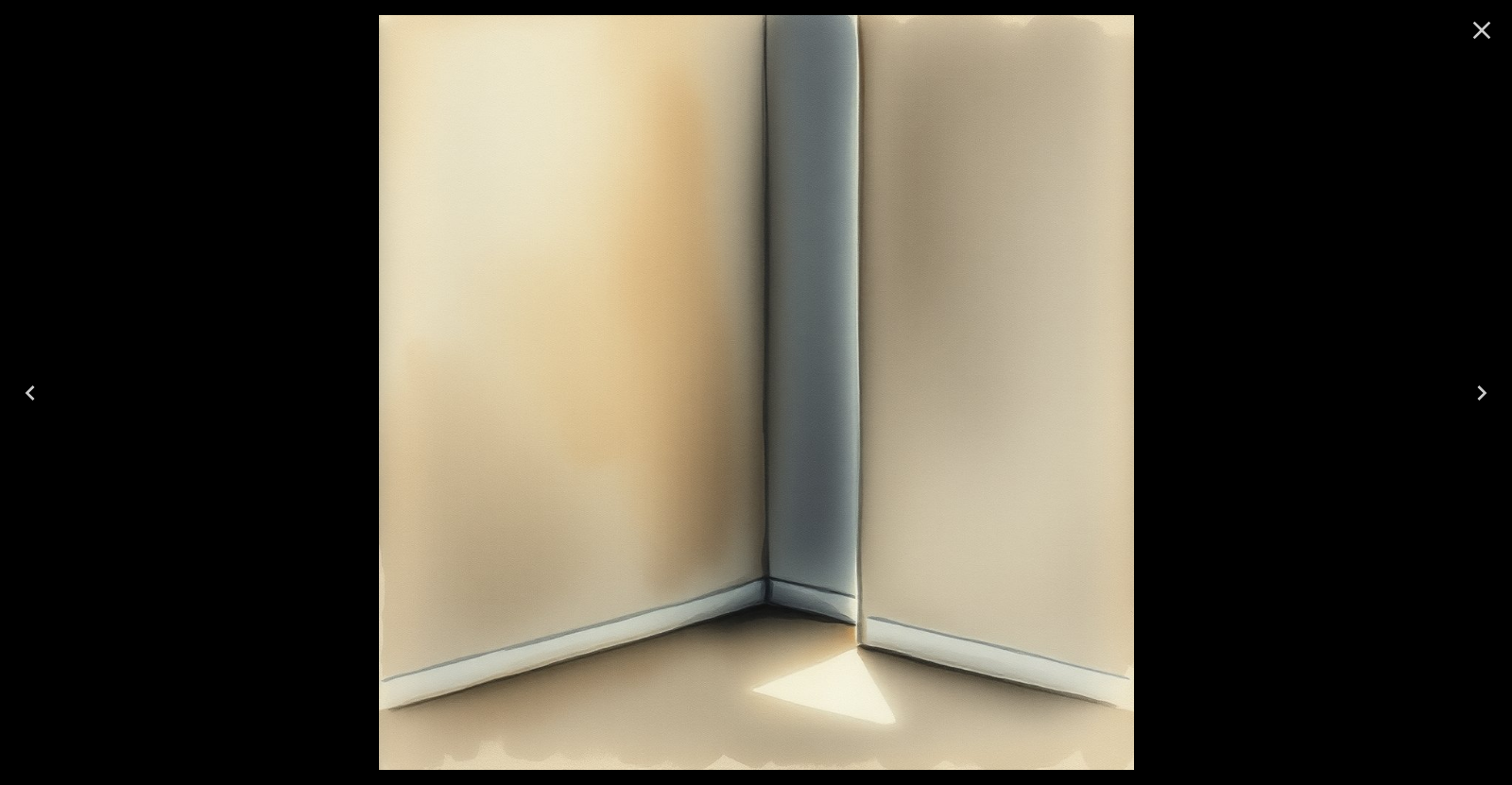
click at [39, 390] on icon "Previous" at bounding box center [30, 392] width 30 height 30
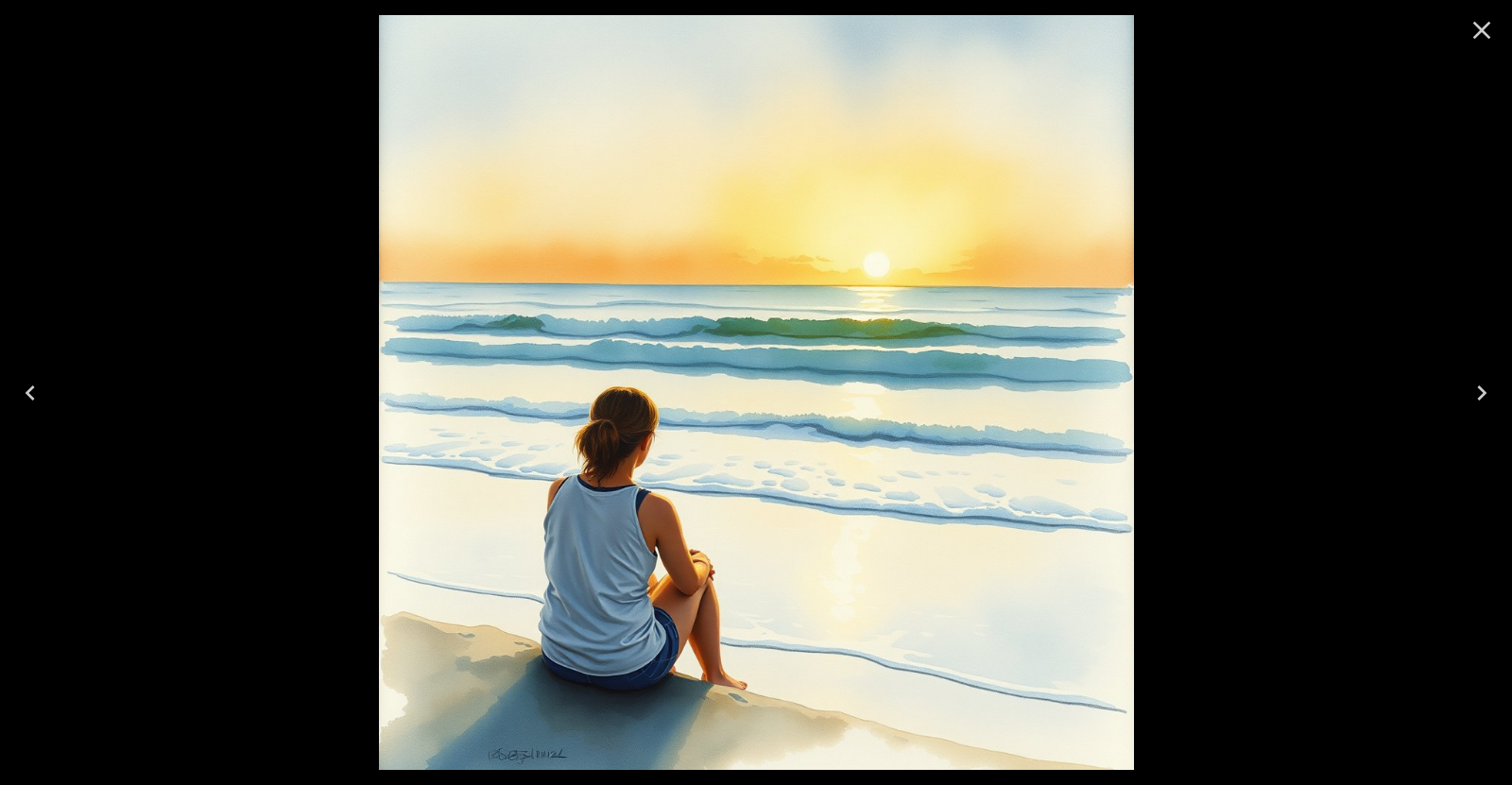
click at [39, 390] on icon "Previous" at bounding box center [30, 392] width 30 height 30
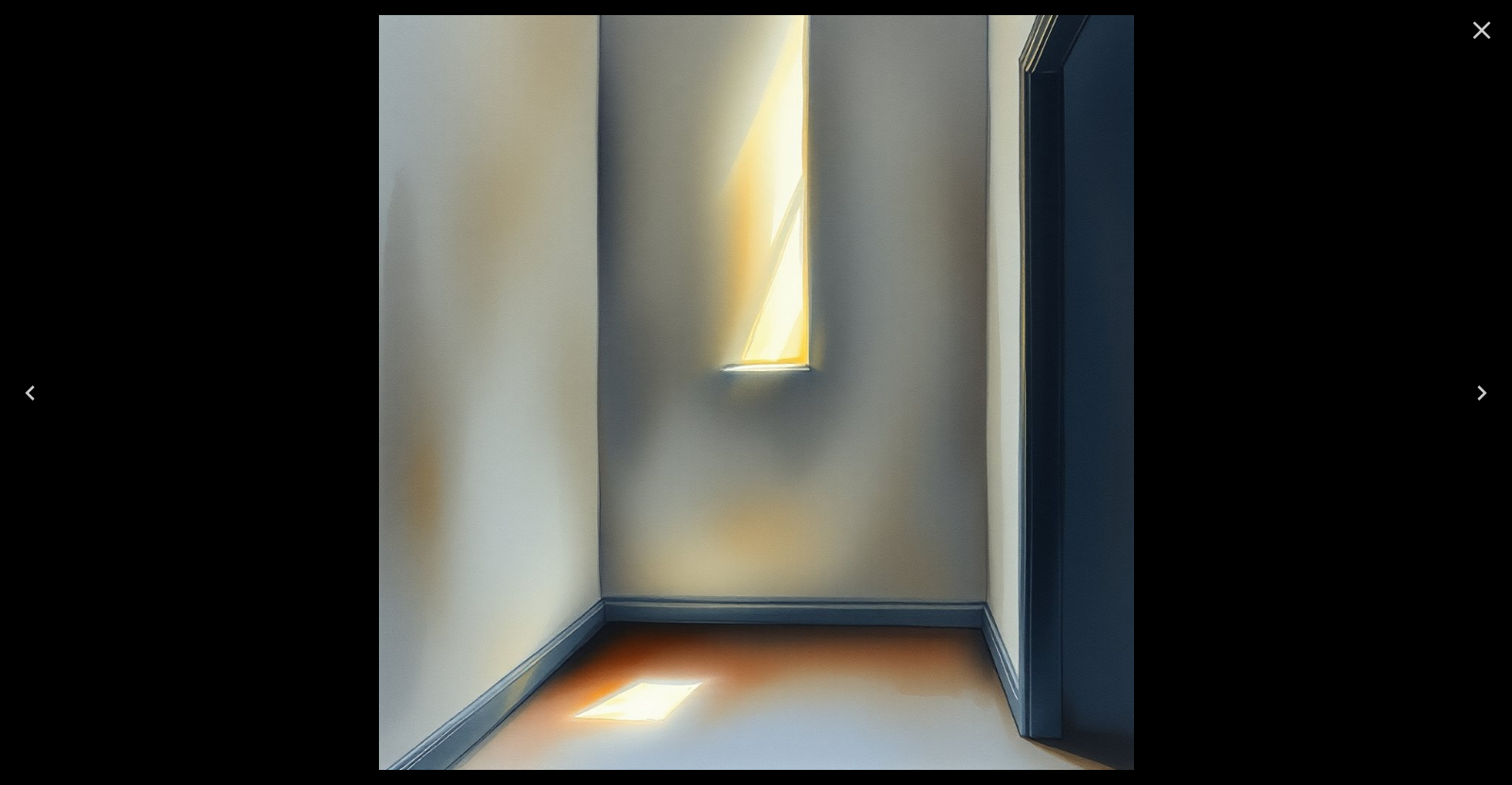
click at [39, 390] on icon "Previous" at bounding box center [30, 392] width 30 height 30
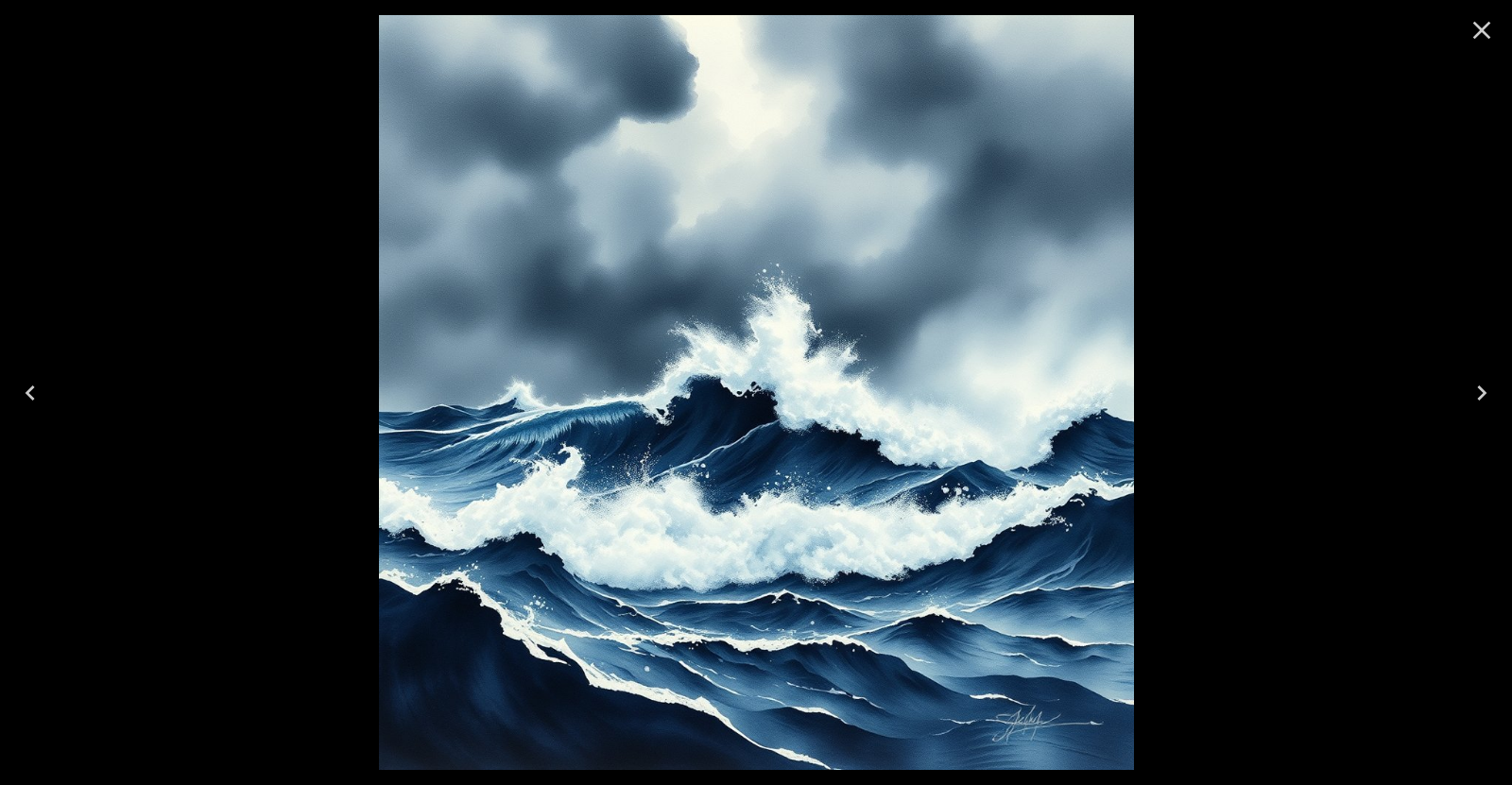
click at [39, 390] on icon "Previous" at bounding box center [30, 392] width 30 height 30
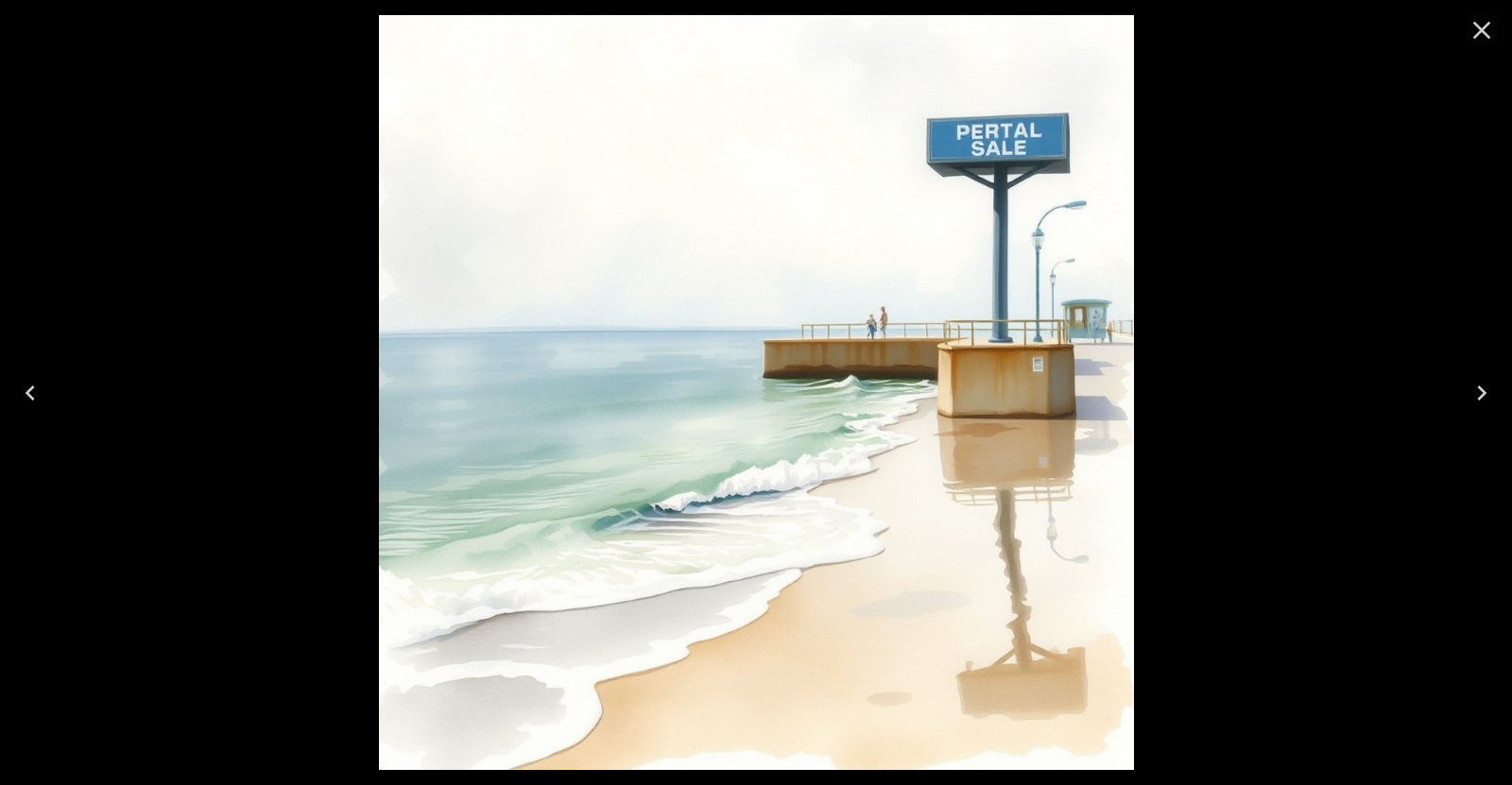
click at [39, 390] on icon "Previous" at bounding box center [30, 392] width 30 height 30
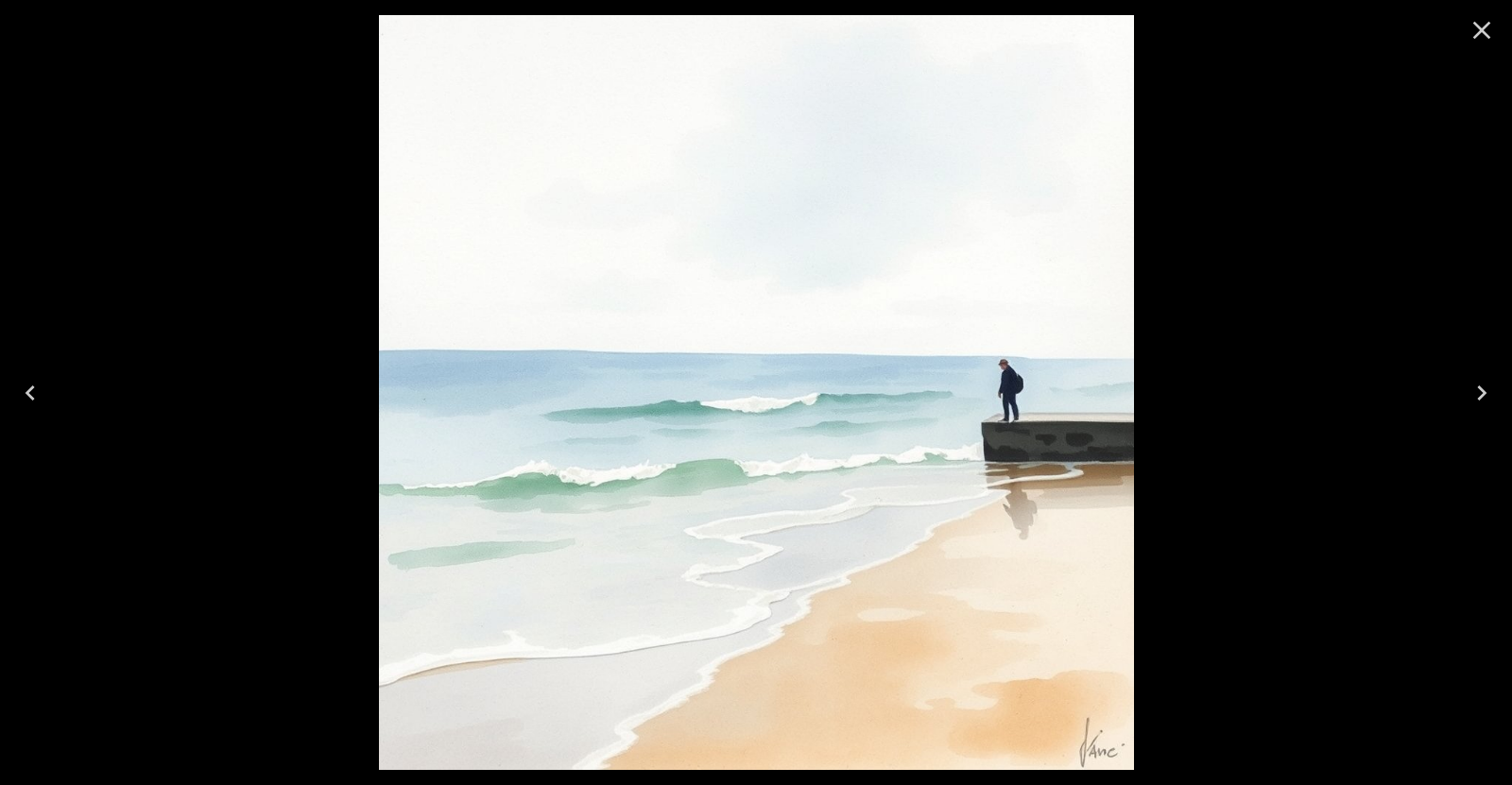
click at [39, 390] on icon "Previous" at bounding box center [30, 392] width 30 height 30
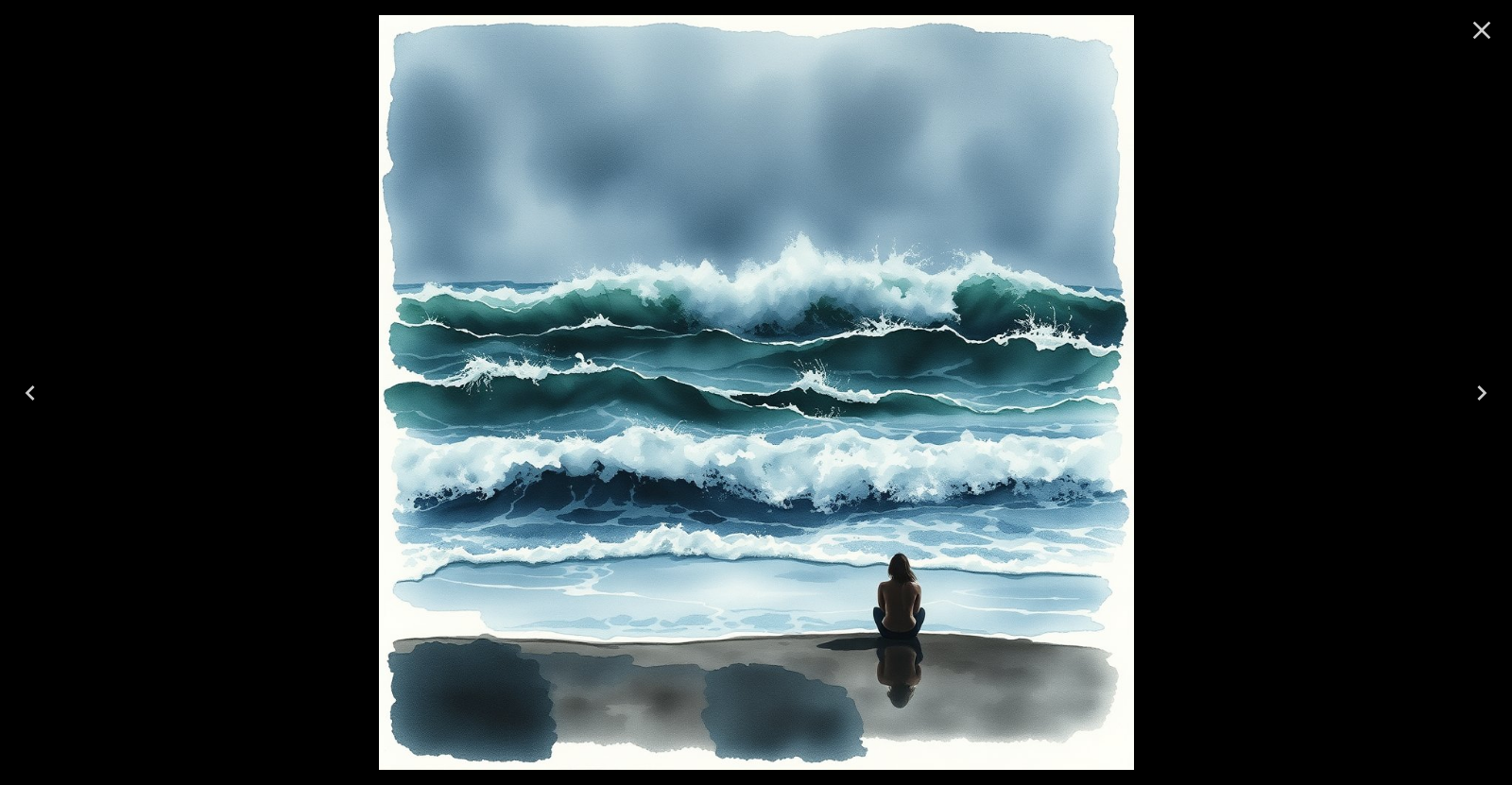
click at [39, 390] on icon "Previous" at bounding box center [30, 392] width 30 height 30
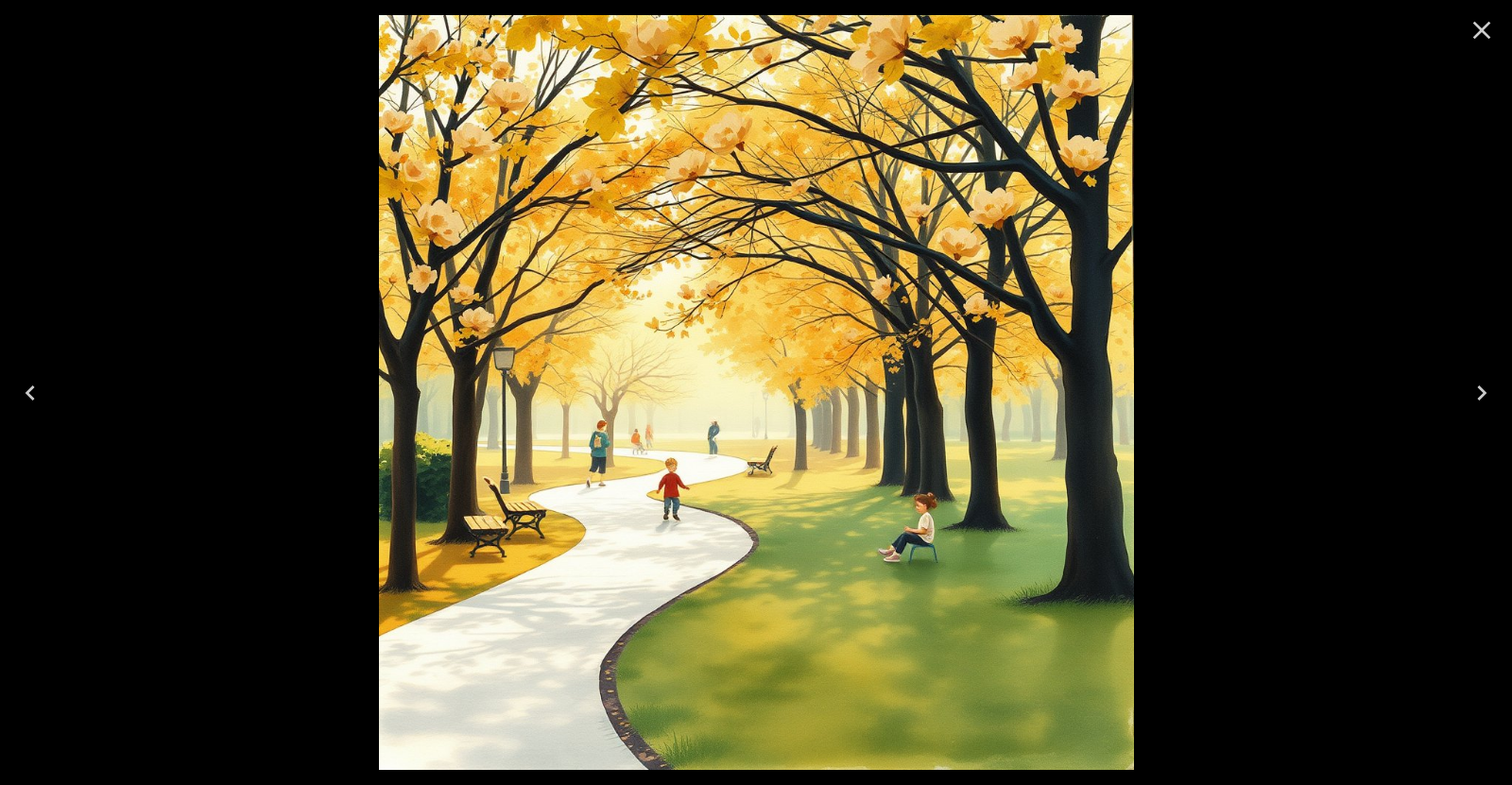
click at [1470, 399] on icon "Next" at bounding box center [1482, 392] width 30 height 30
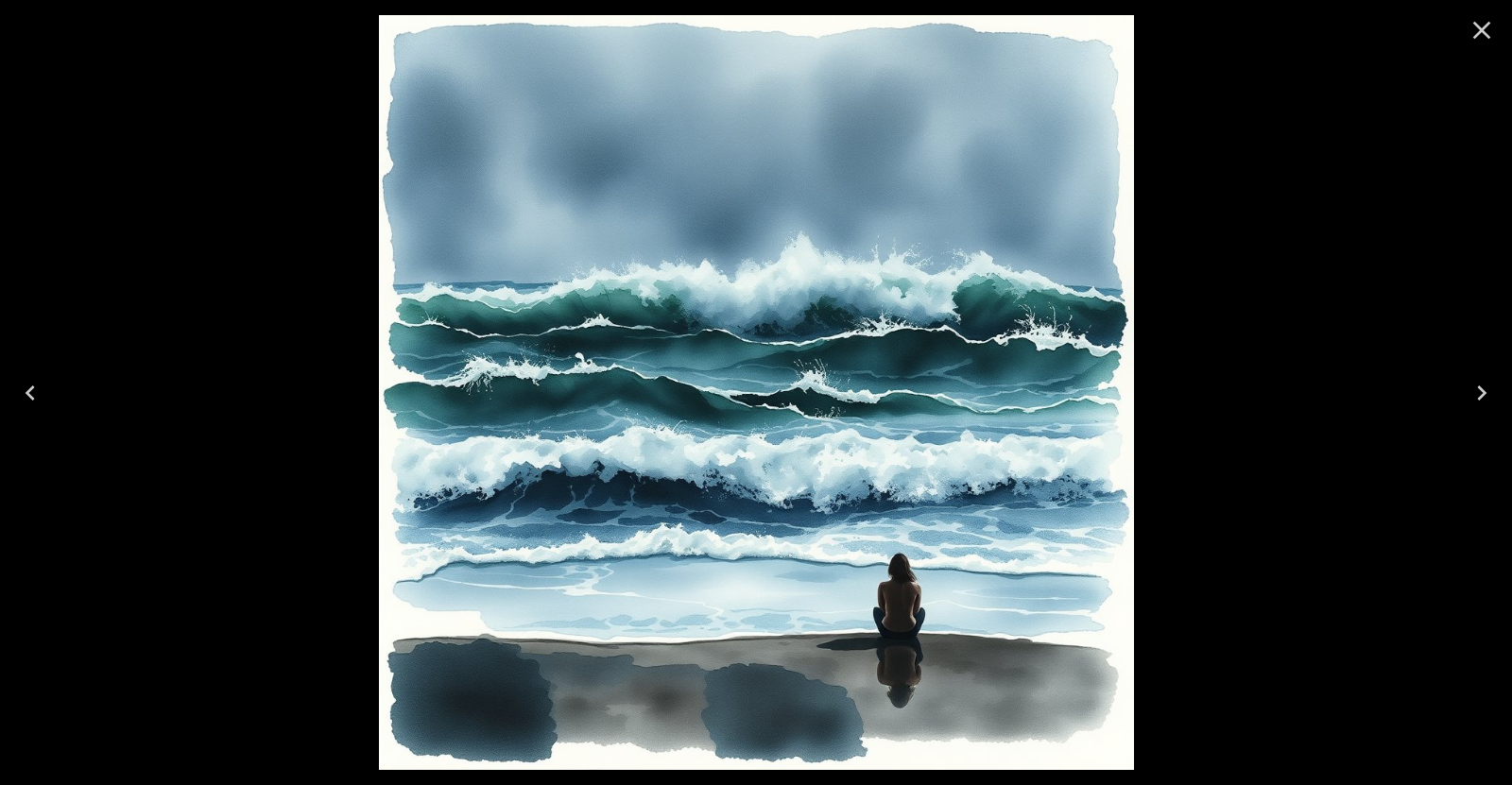
click at [1483, 383] on icon "Next" at bounding box center [1482, 392] width 30 height 30
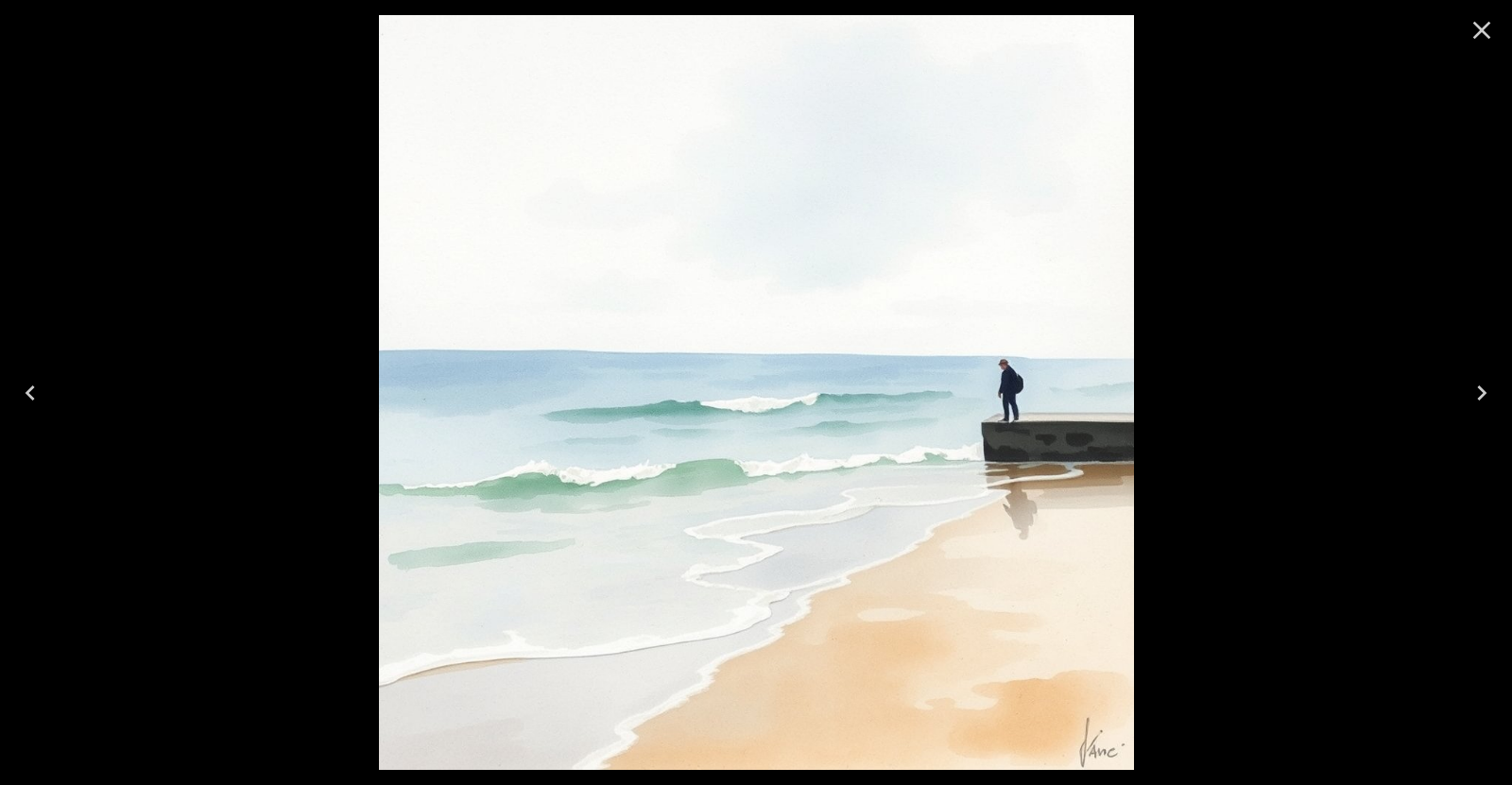
click at [1483, 383] on icon "Next" at bounding box center [1482, 392] width 30 height 30
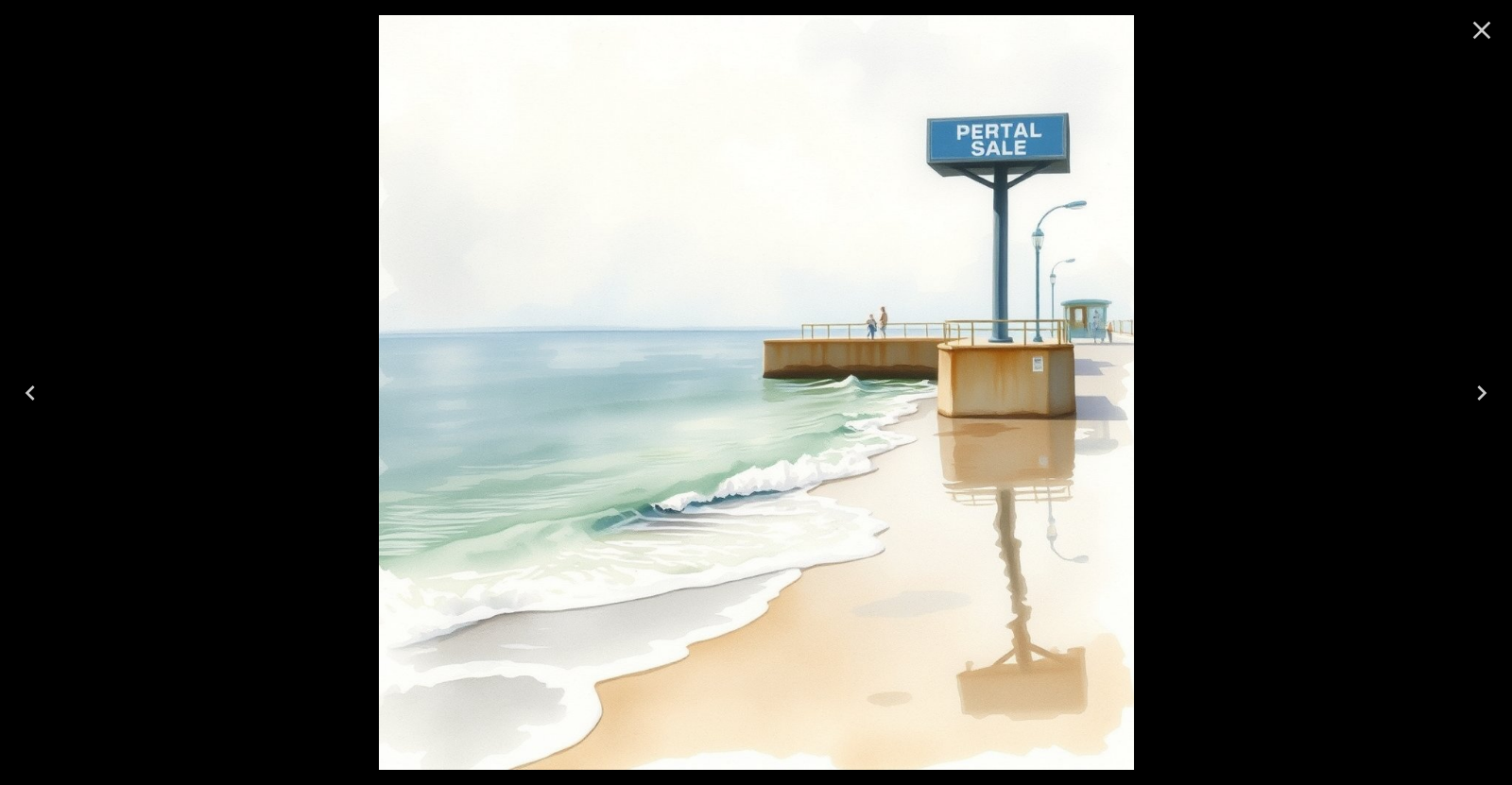
click at [1483, 383] on icon "Next" at bounding box center [1482, 392] width 30 height 30
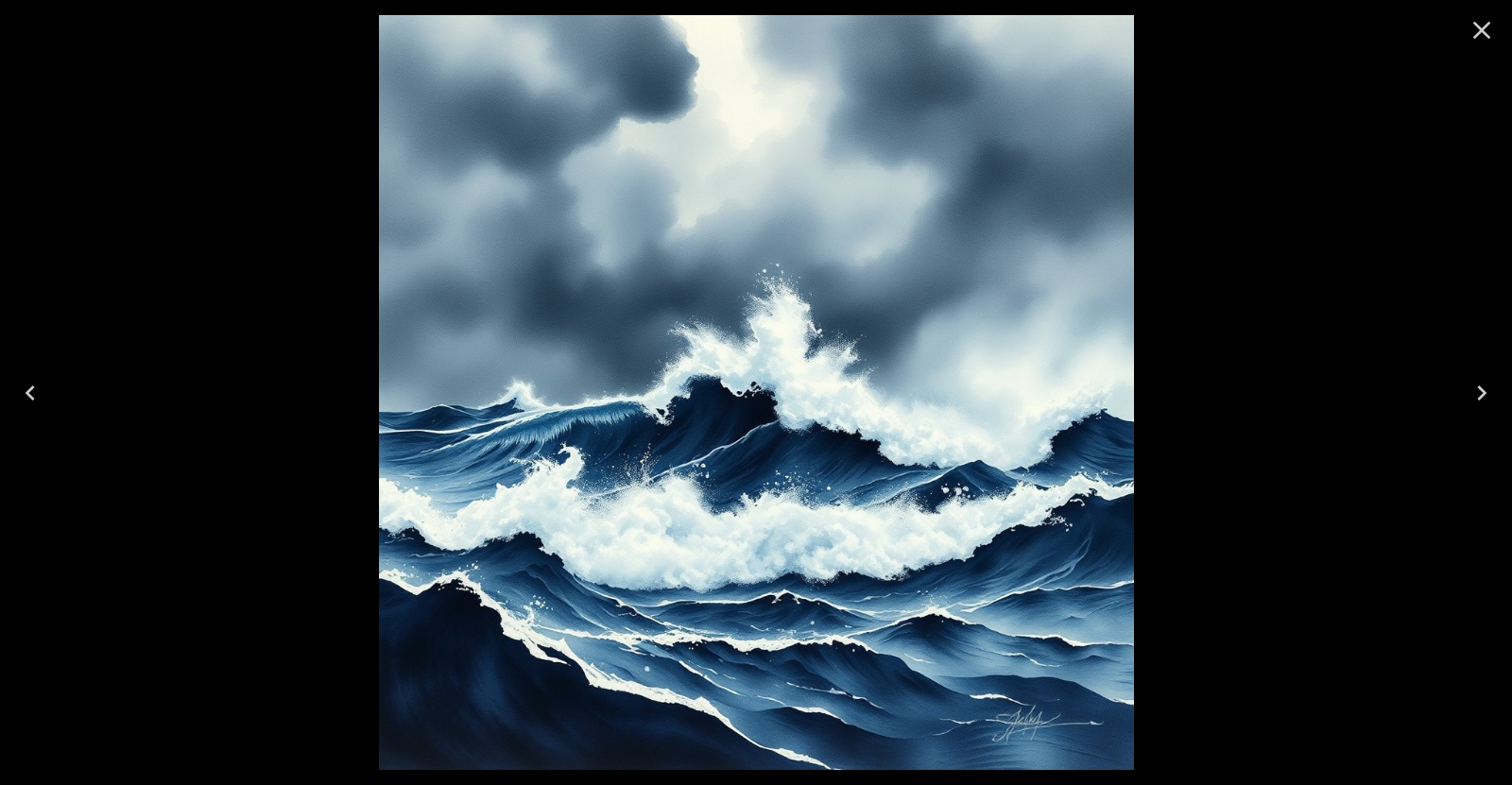
click at [1483, 383] on icon "Next" at bounding box center [1482, 392] width 30 height 30
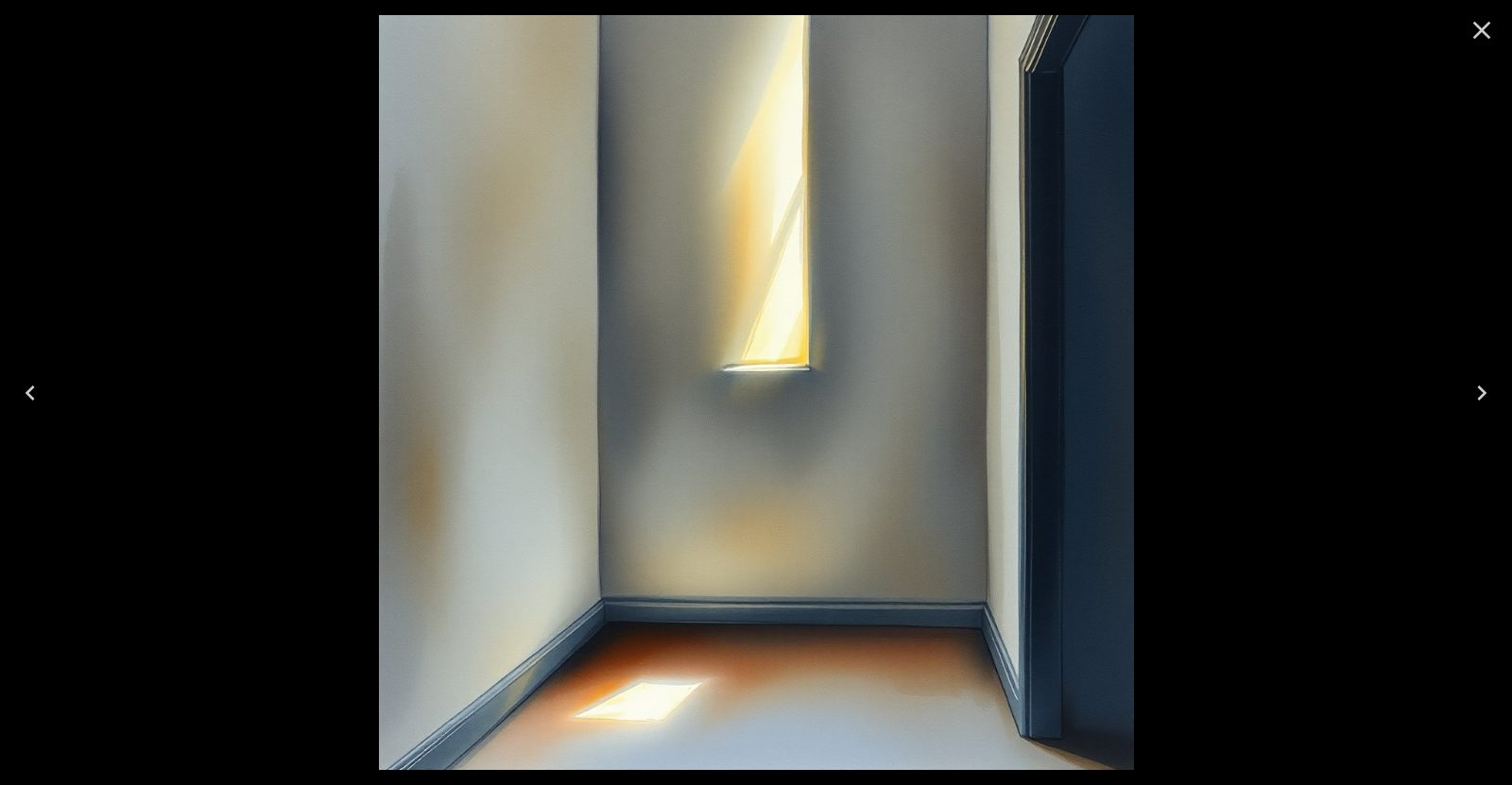
click at [1483, 383] on icon "Next" at bounding box center [1482, 392] width 30 height 30
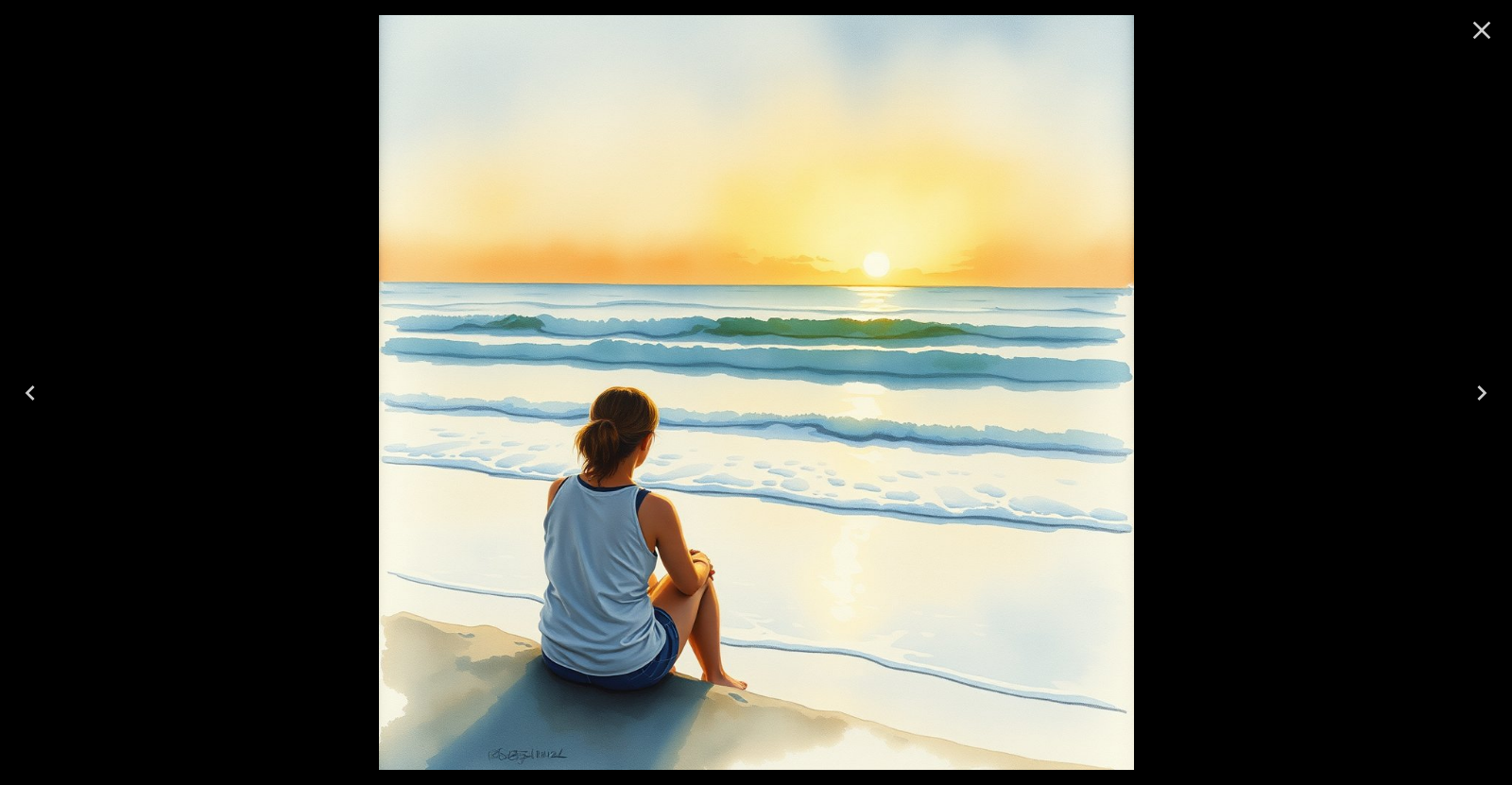
click at [1483, 383] on icon "Next" at bounding box center [1482, 392] width 30 height 30
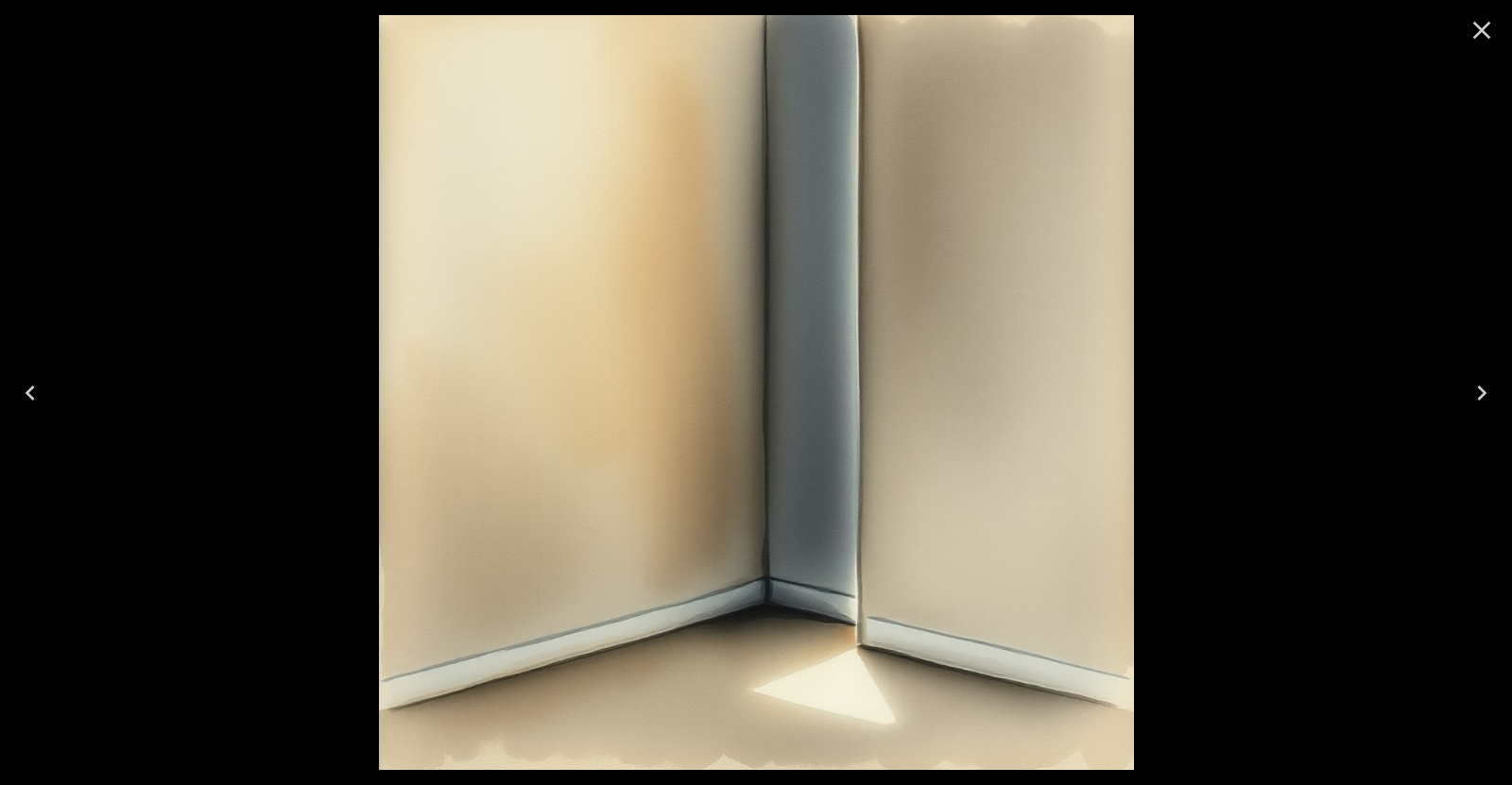
click at [1483, 383] on icon "Next" at bounding box center [1482, 392] width 30 height 30
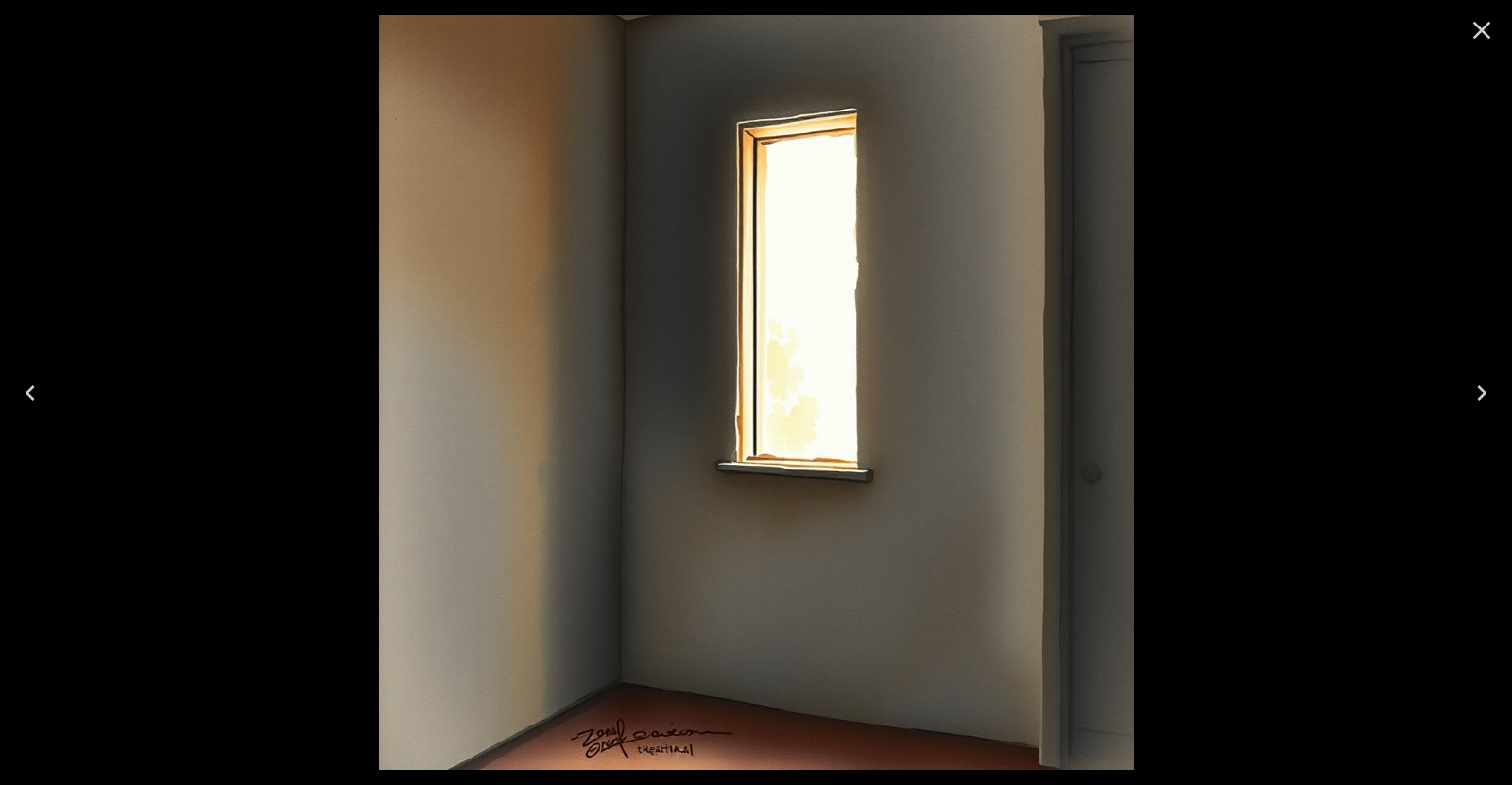
click at [1483, 383] on icon "Next" at bounding box center [1482, 392] width 30 height 30
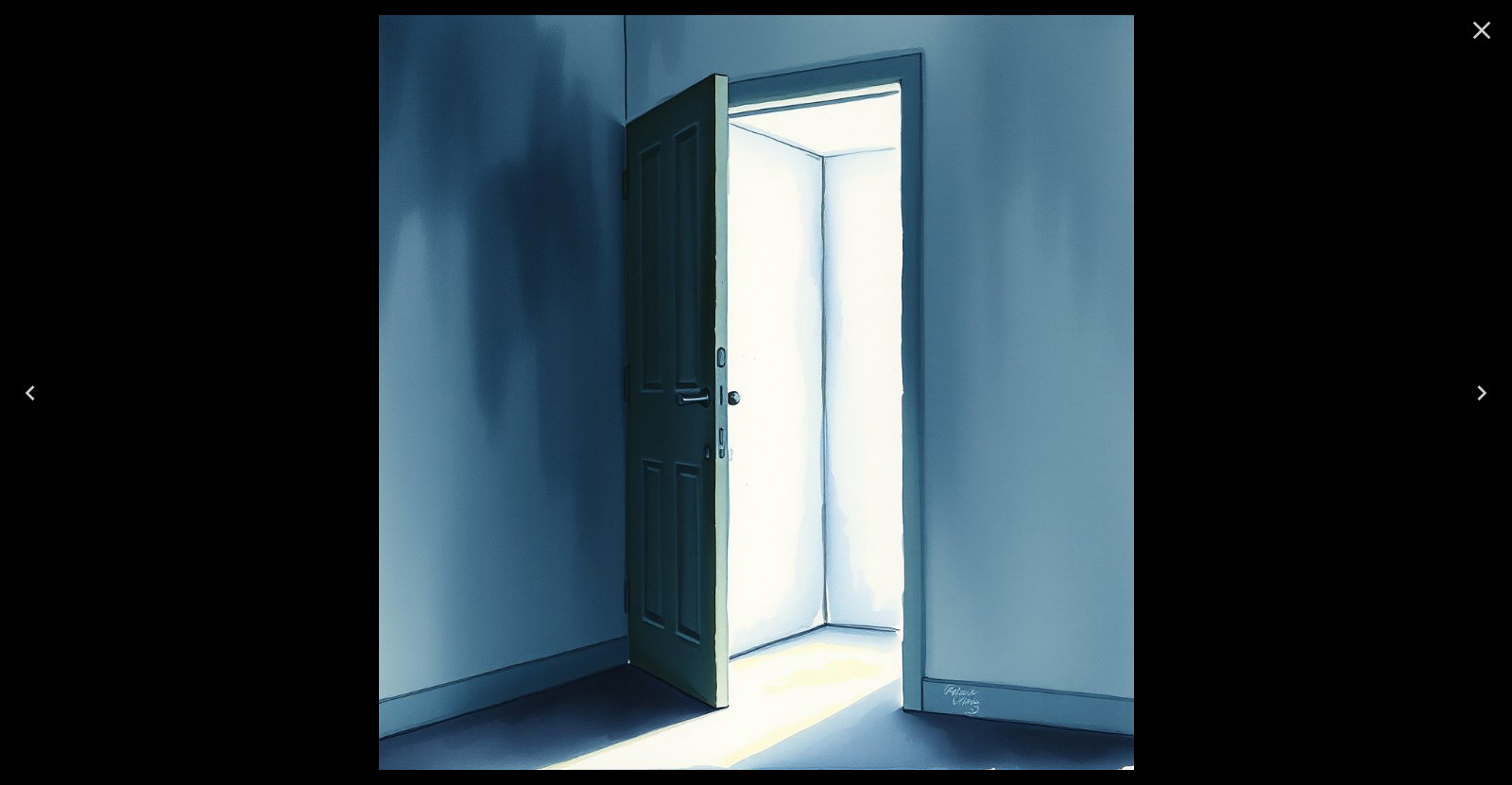
click at [1483, 383] on icon "Next" at bounding box center [1482, 392] width 30 height 30
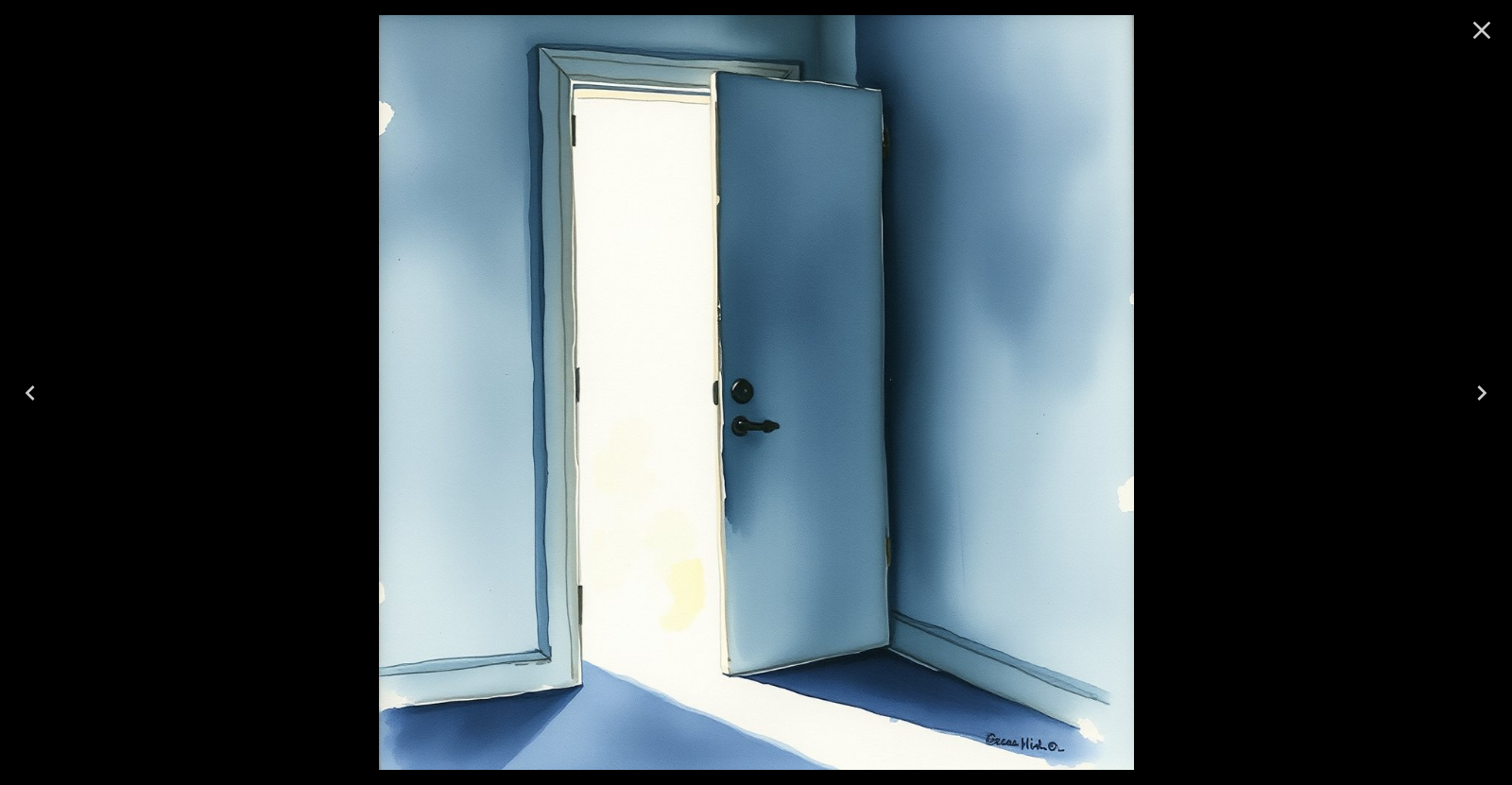
click at [1483, 383] on icon "Next" at bounding box center [1482, 392] width 30 height 30
